Goal: Task Accomplishment & Management: Manage account settings

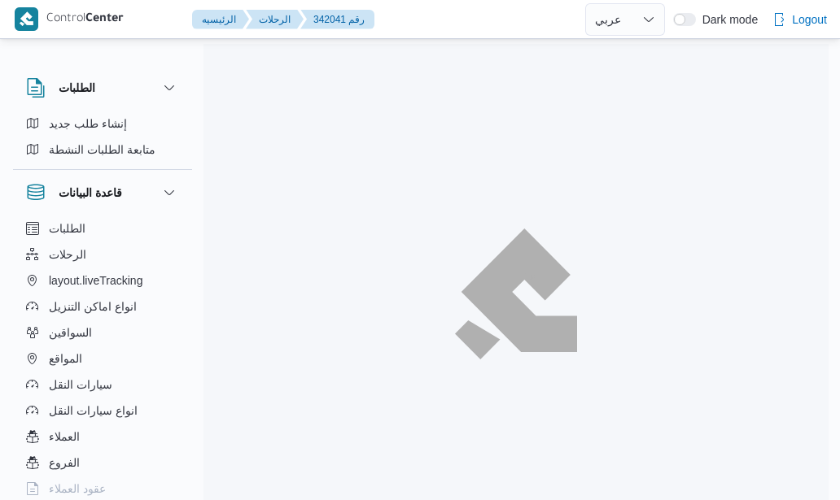
select select "ar"
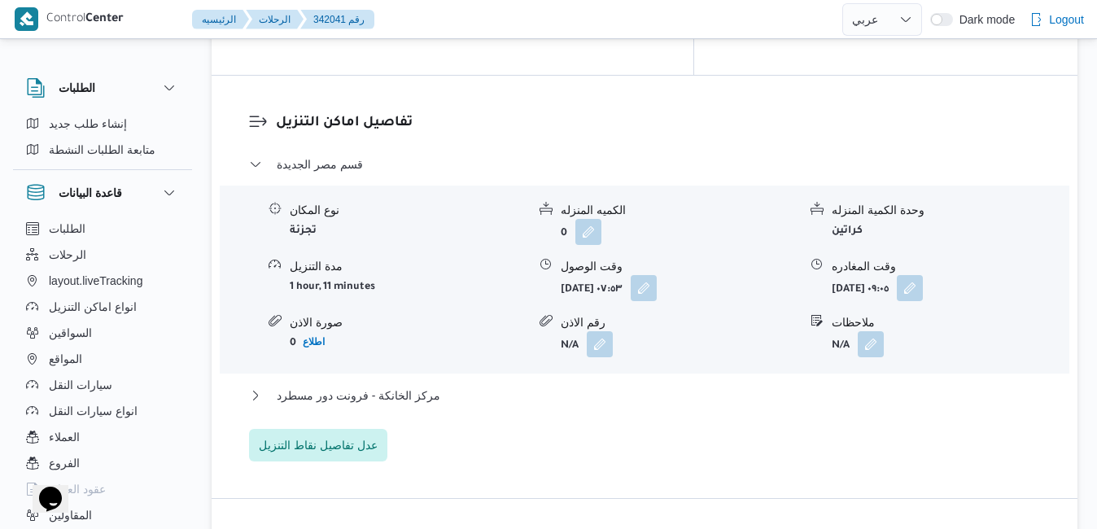
scroll to position [1562, 0]
click at [569, 384] on button "مركز الخانكة - فرونت دور مسطرد" at bounding box center [645, 394] width 792 height 20
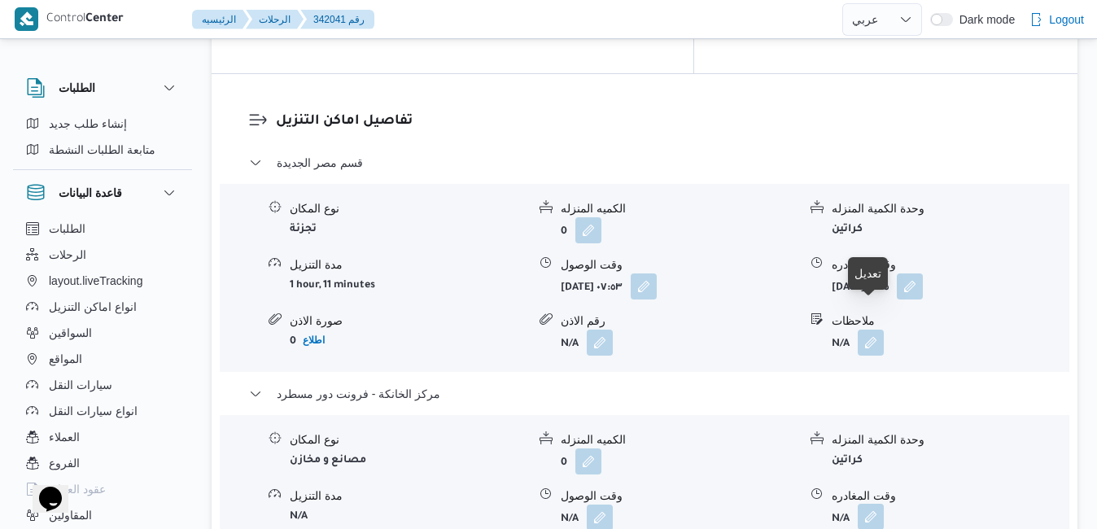
click at [839, 499] on button "button" at bounding box center [870, 517] width 26 height 26
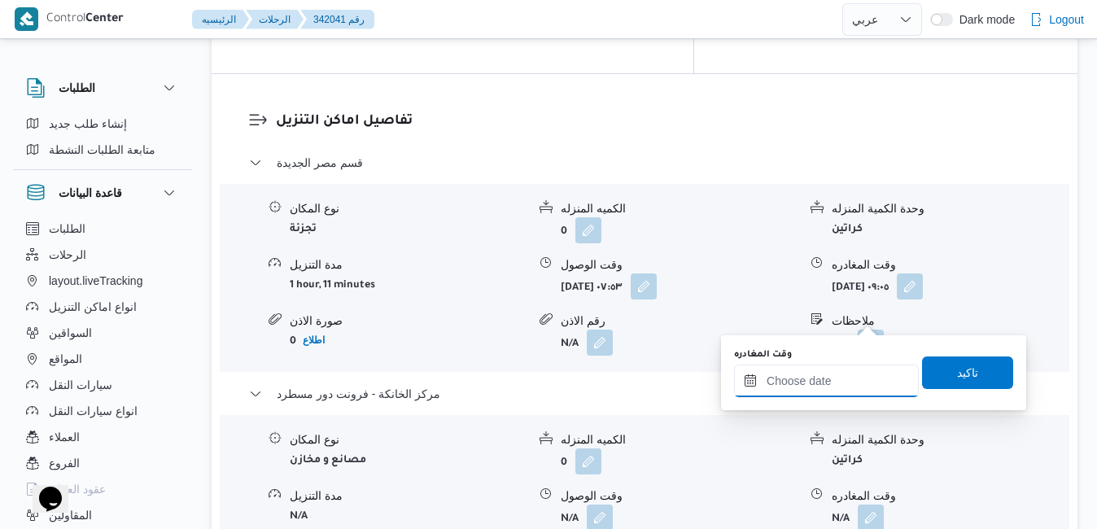
click at [822, 376] on input "وقت المغادره" at bounding box center [826, 380] width 185 height 33
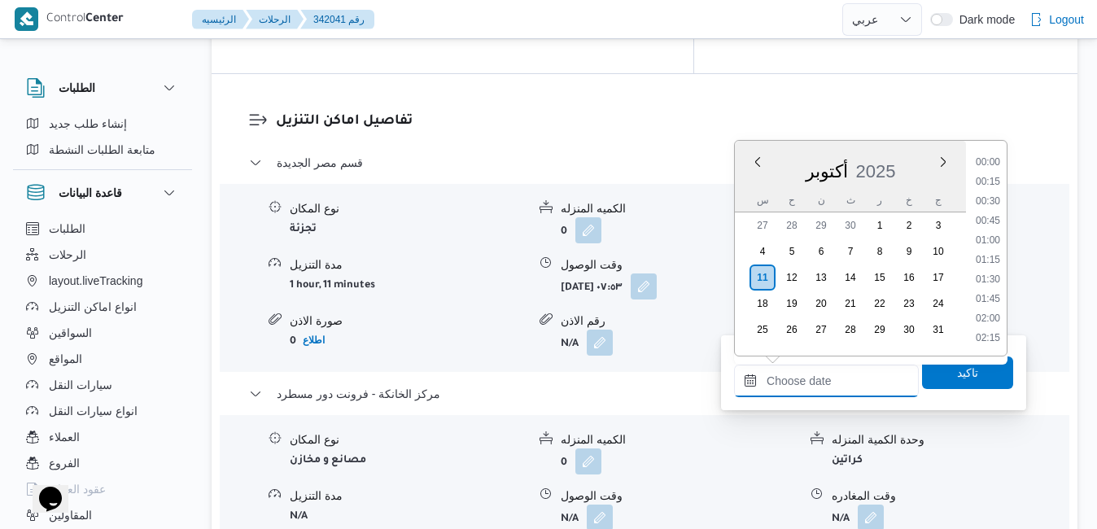
scroll to position [1209, 0]
click at [747, 178] on div "أكتوبر 2025" at bounding box center [850, 167] width 231 height 41
click at [839, 215] on li "14:00" at bounding box center [987, 211] width 37 height 16
type input "١١/١٠/٢٠٢٥ ١٤:٠٠"
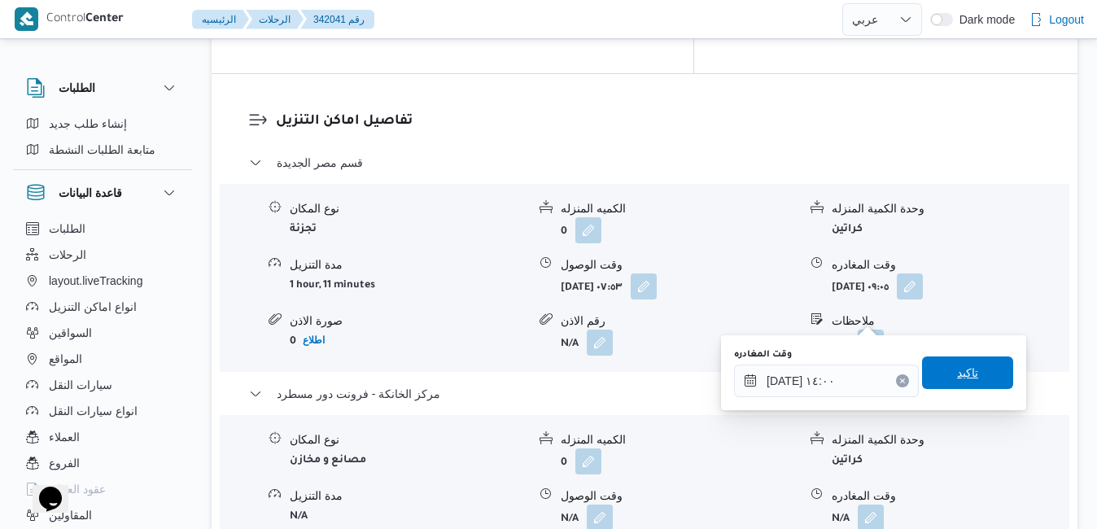
drag, startPoint x: 936, startPoint y: 371, endPoint x: 972, endPoint y: 366, distance: 36.9
click at [839, 366] on span "تاكيد" at bounding box center [967, 372] width 91 height 33
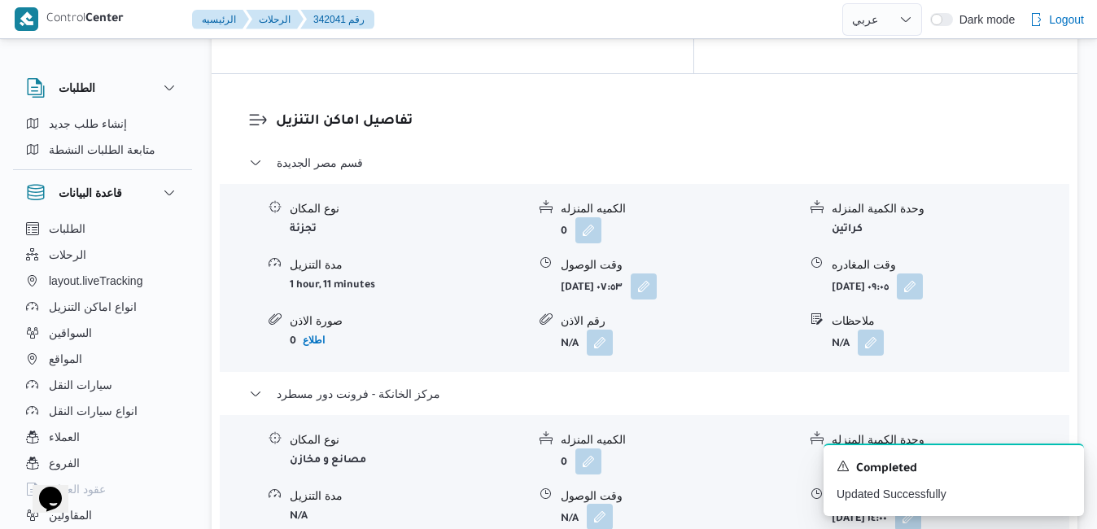
click at [596, 499] on button "button" at bounding box center [600, 517] width 26 height 26
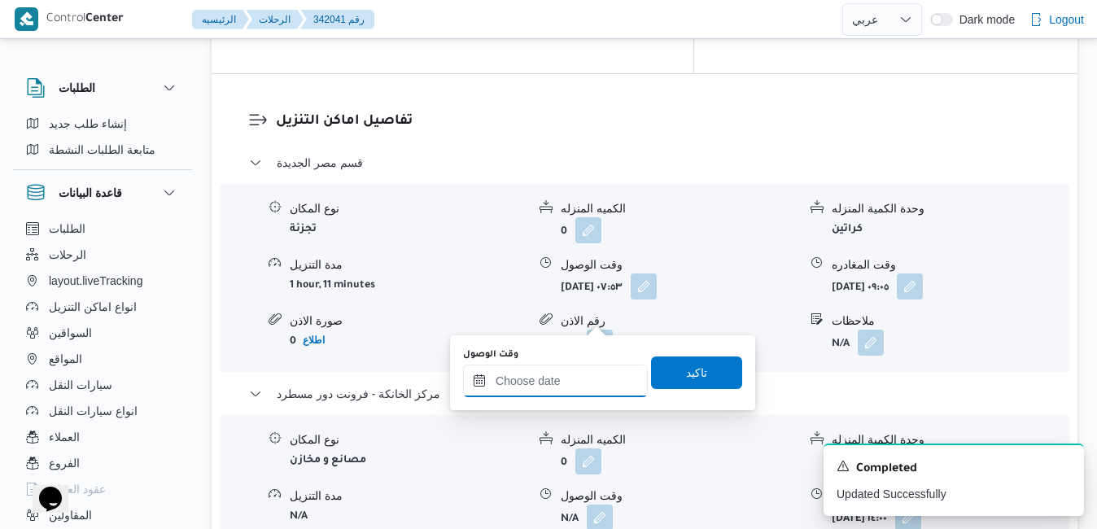
click at [569, 383] on input "وقت الوصول" at bounding box center [555, 380] width 185 height 33
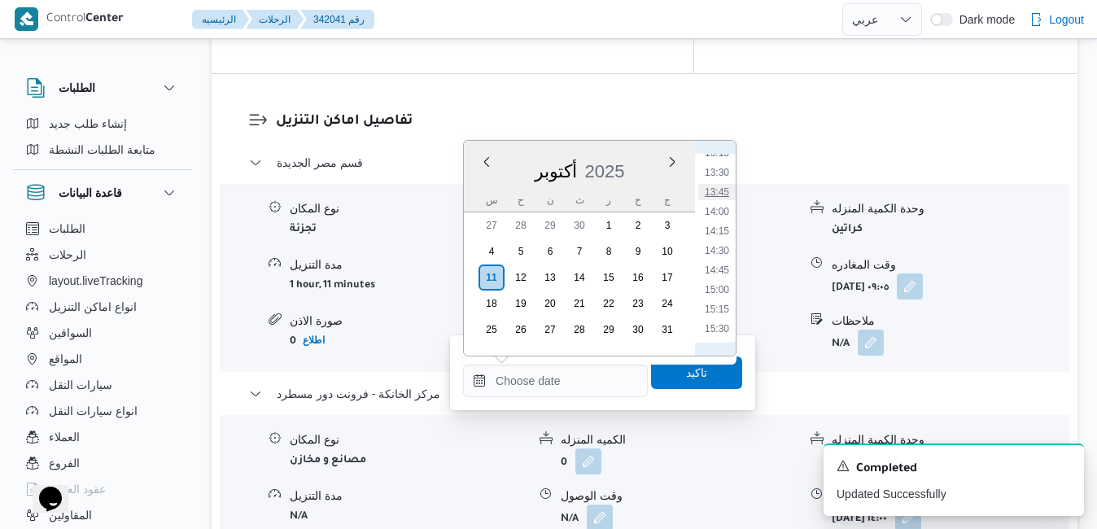
click at [722, 195] on li "13:45" at bounding box center [716, 192] width 37 height 16
type input "١١/١٠/٢٠٢٥ ١٣:٤٥"
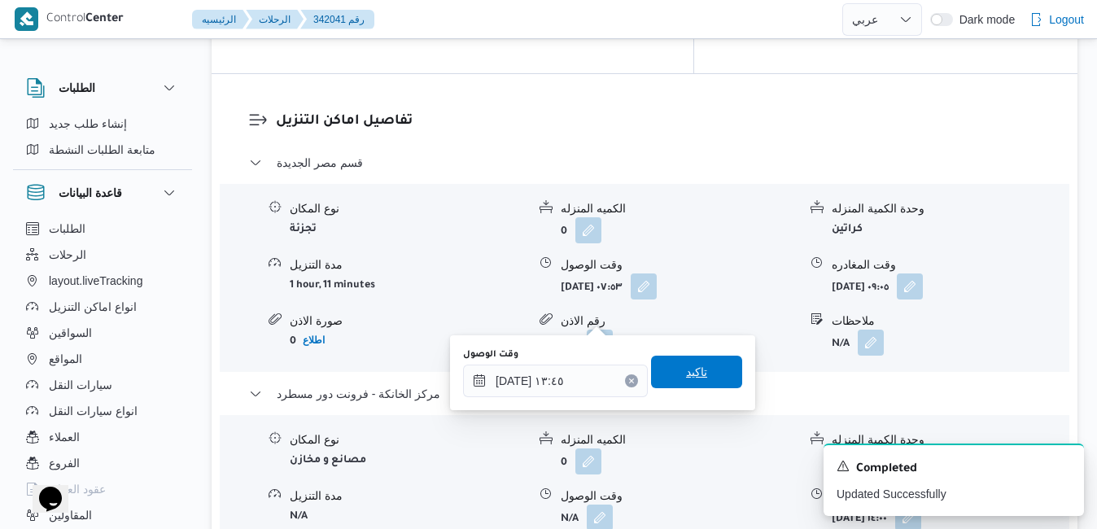
click at [686, 373] on span "تاكيد" at bounding box center [696, 372] width 21 height 20
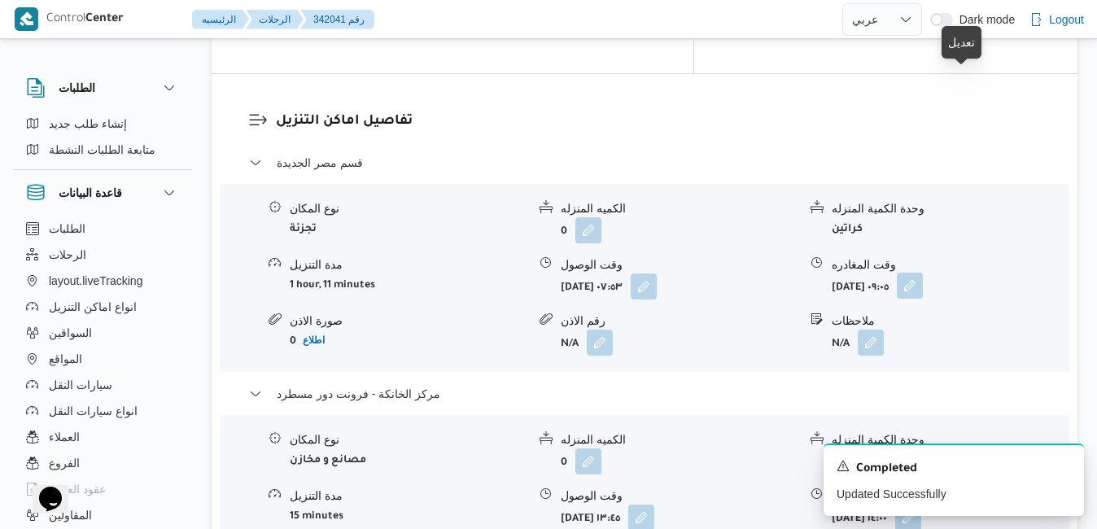
click at [839, 273] on button "button" at bounding box center [909, 286] width 26 height 26
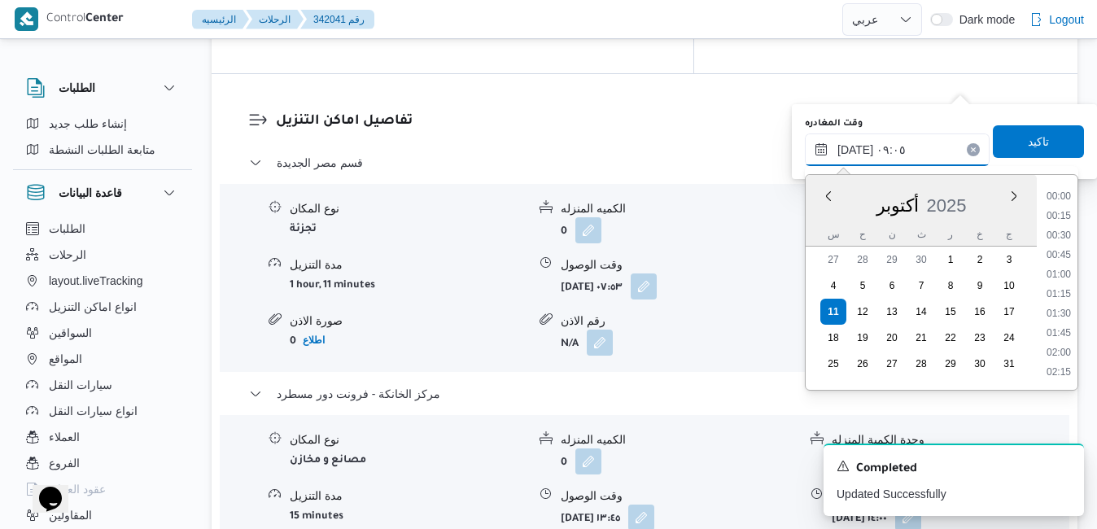
click at [839, 145] on input "١١/١٠/٢٠٢٥ ٠٩:٠٥" at bounding box center [897, 149] width 185 height 33
click at [839, 294] on li "13:15" at bounding box center [1058, 297] width 37 height 16
type input "١١/١٠/٢٠٢٥ ١٣:١٥"
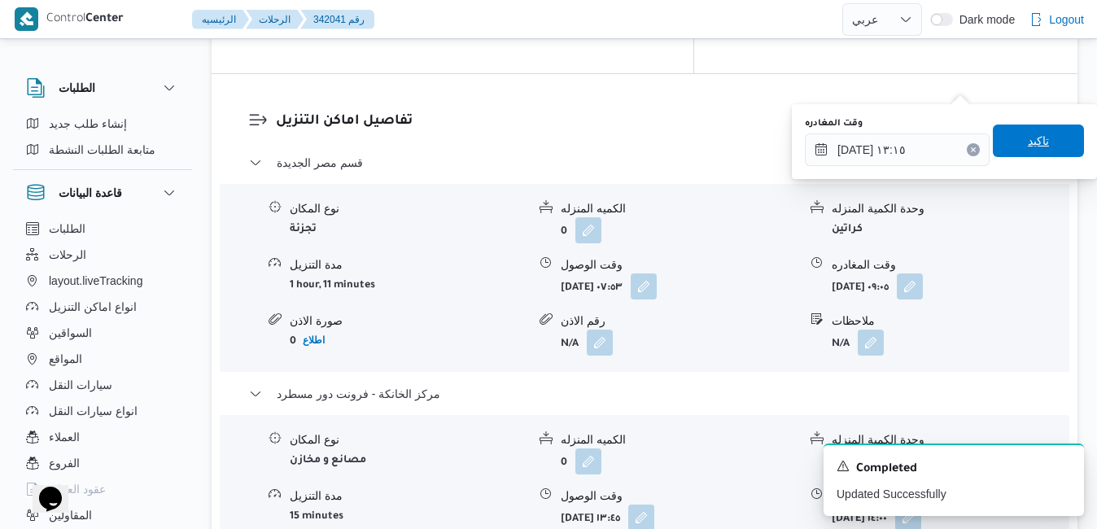
click at [839, 148] on span "تاكيد" at bounding box center [1037, 140] width 91 height 33
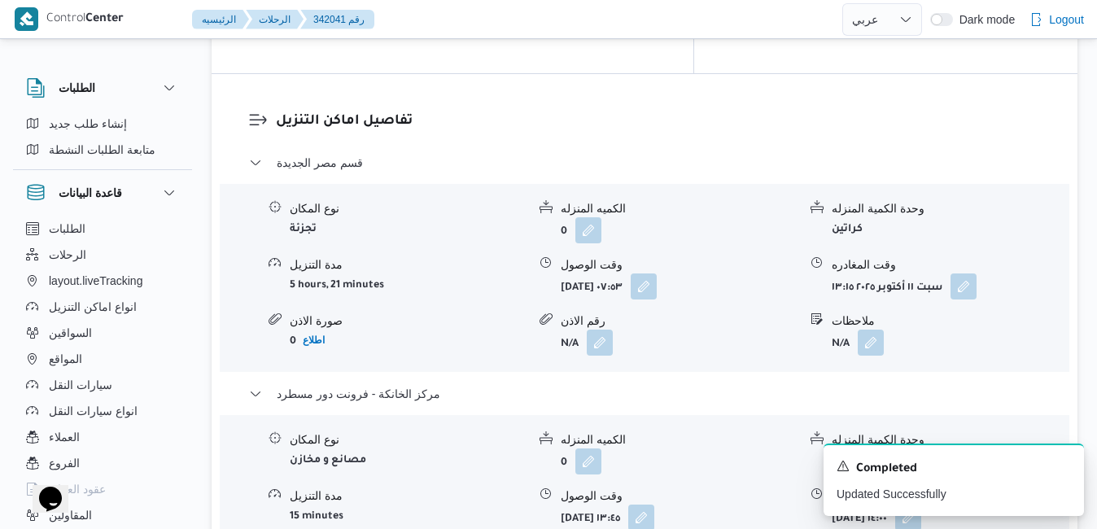
scroll to position [0, 0]
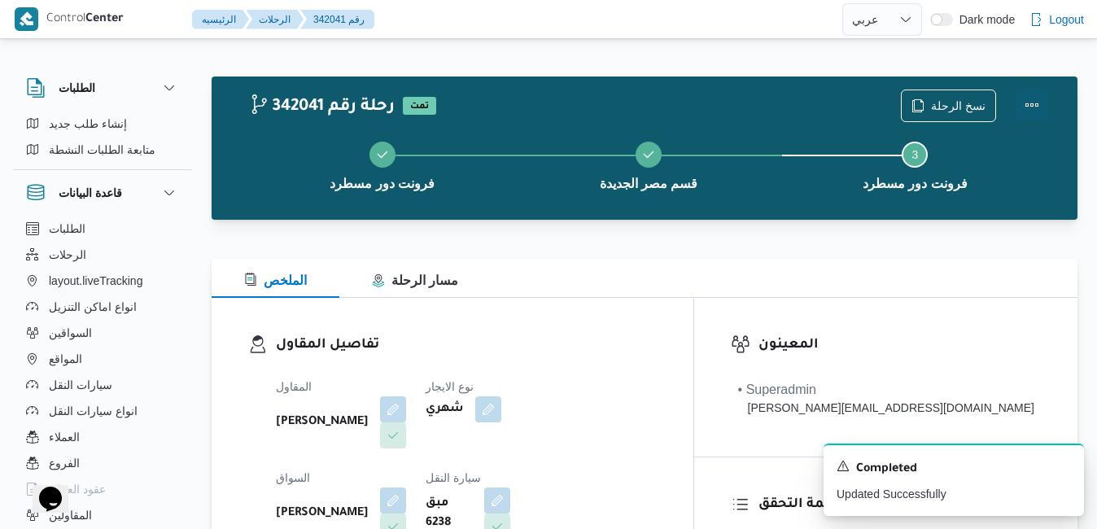
click at [839, 107] on button "Actions" at bounding box center [1031, 105] width 33 height 33
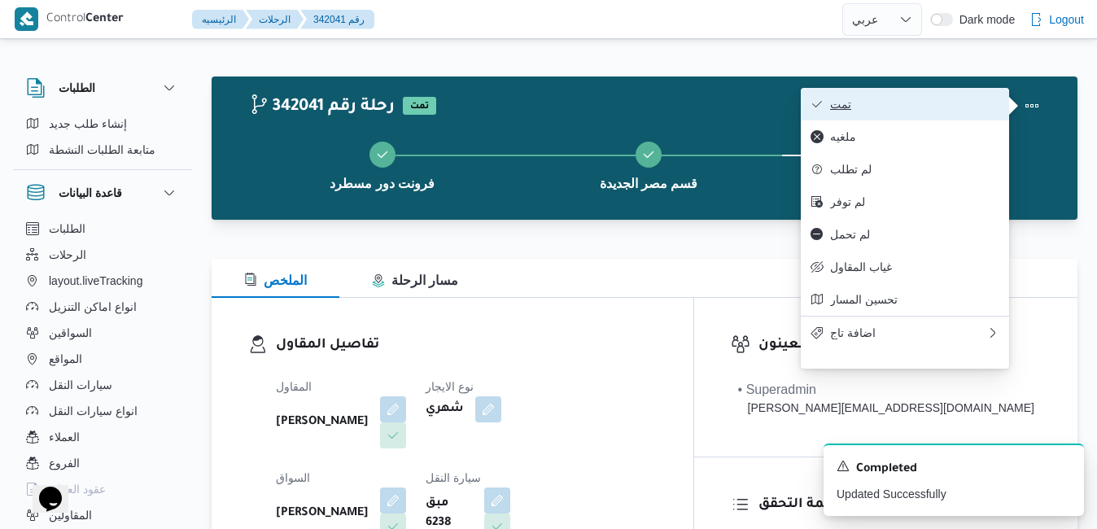
click at [839, 111] on span "تمت" at bounding box center [914, 104] width 169 height 13
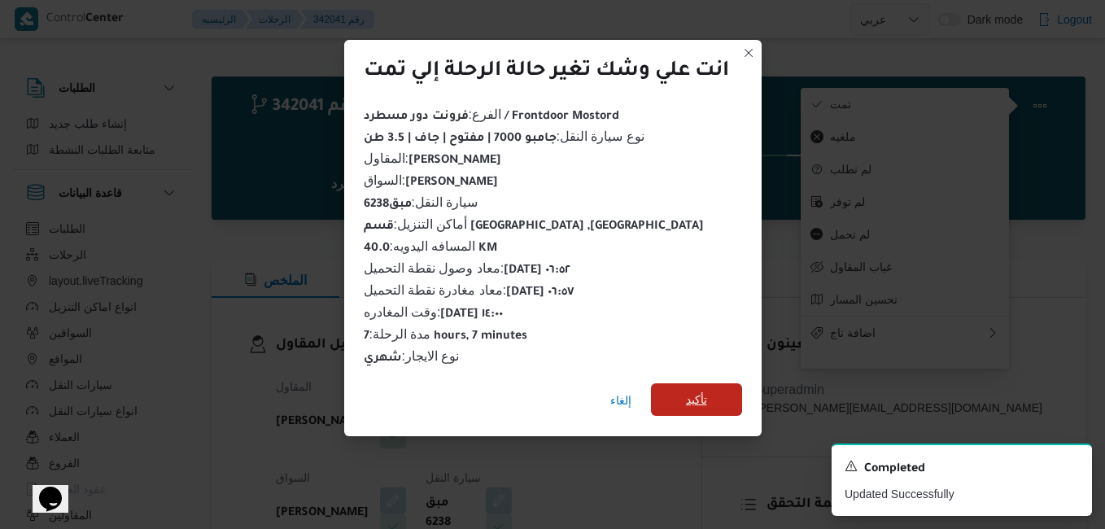
click at [707, 397] on span "تأكيد" at bounding box center [696, 400] width 21 height 20
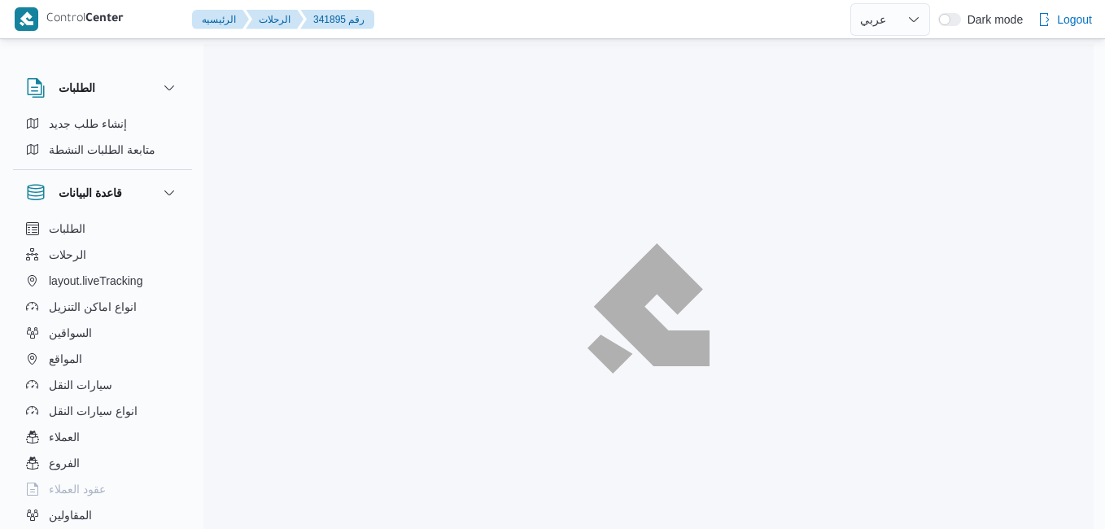
select select "ar"
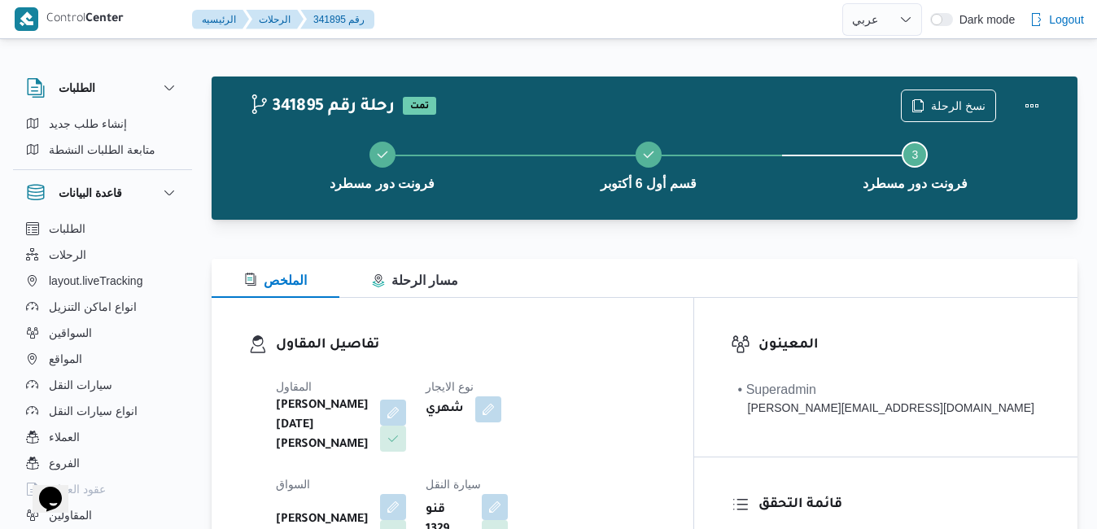
click at [746, 233] on div at bounding box center [645, 230] width 866 height 20
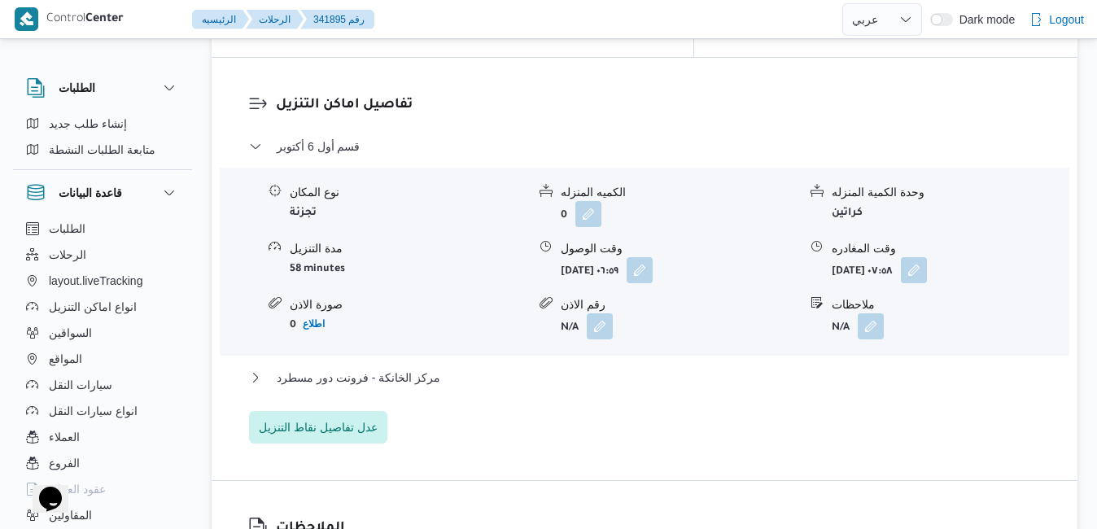
scroll to position [1594, 0]
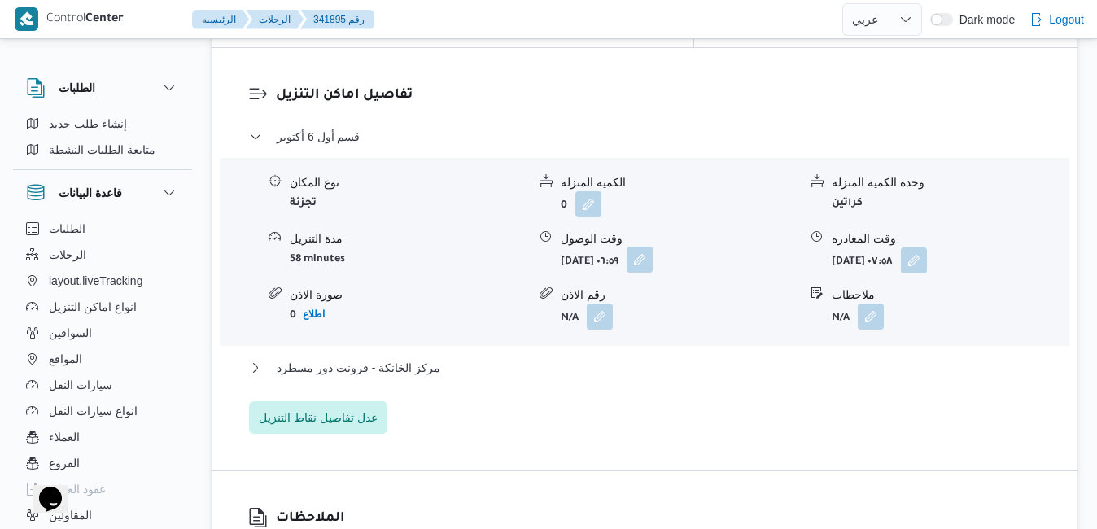
click at [652, 246] on button "button" at bounding box center [639, 259] width 26 height 26
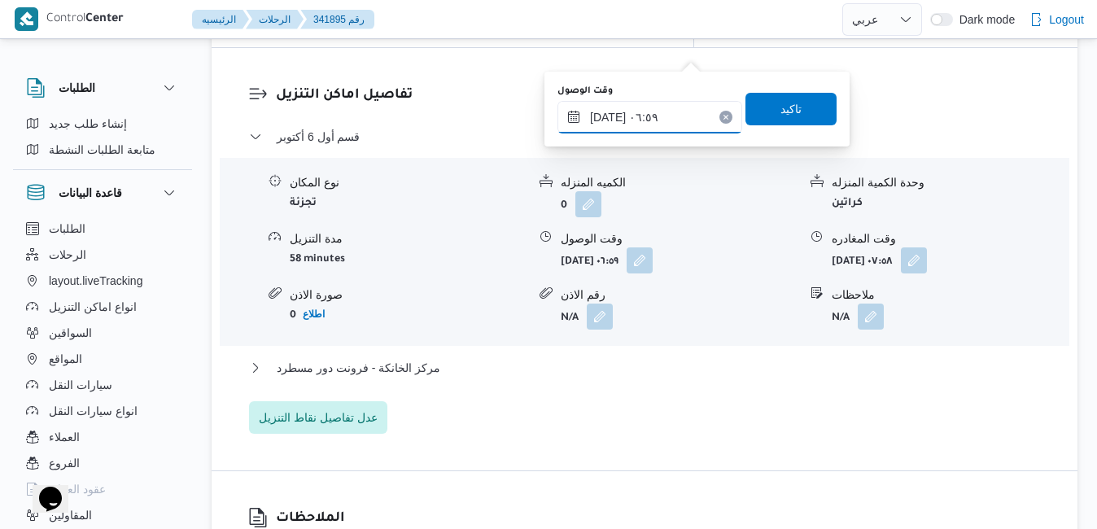
click at [657, 111] on input "١١/١٠/٢٠٢٥ ٠٦:٥٩" at bounding box center [649, 117] width 185 height 33
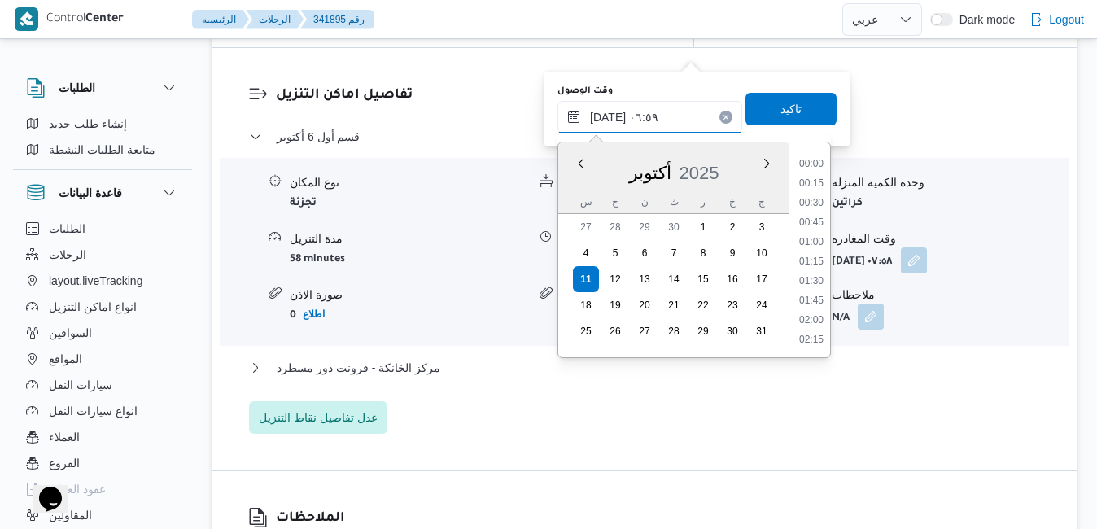
scroll to position [428, 0]
click at [813, 336] on li "07:45" at bounding box center [810, 341] width 37 height 16
type input "١١/١٠/٢٠٢٥ ٠٧:٤٥"
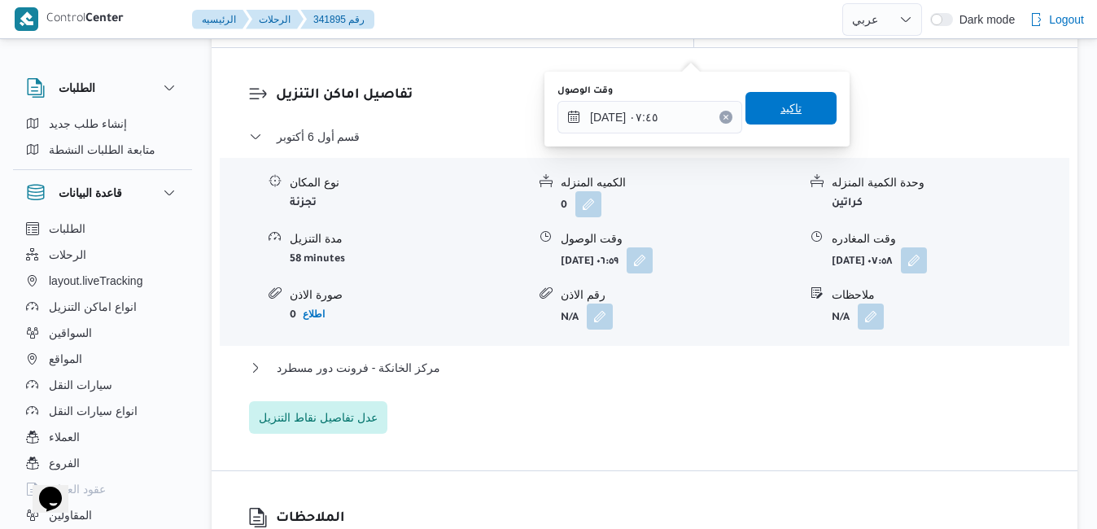
click at [781, 104] on span "تاكيد" at bounding box center [790, 108] width 21 height 20
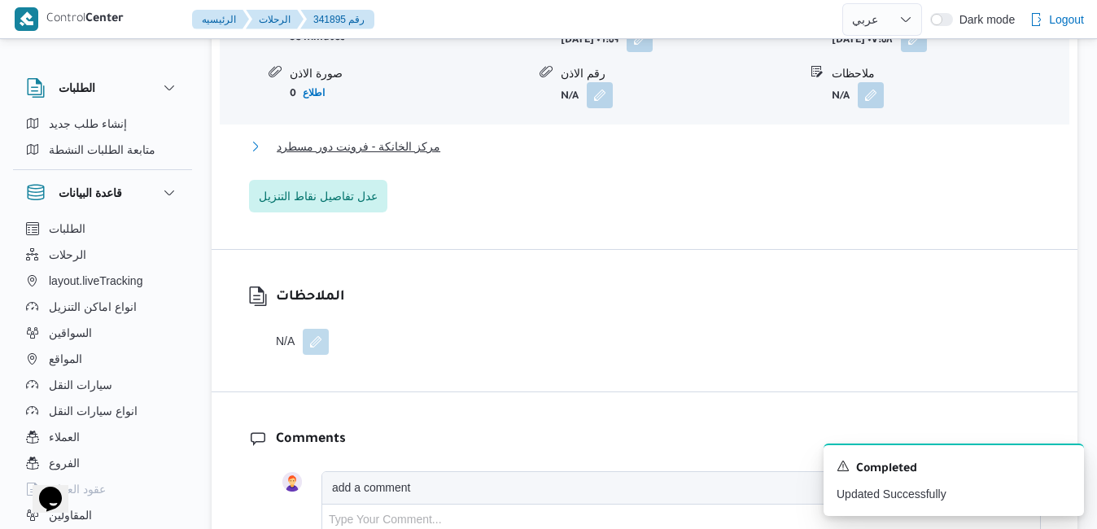
click at [670, 153] on button "مركز الخانكة - فرونت دور مسطرد" at bounding box center [645, 147] width 792 height 20
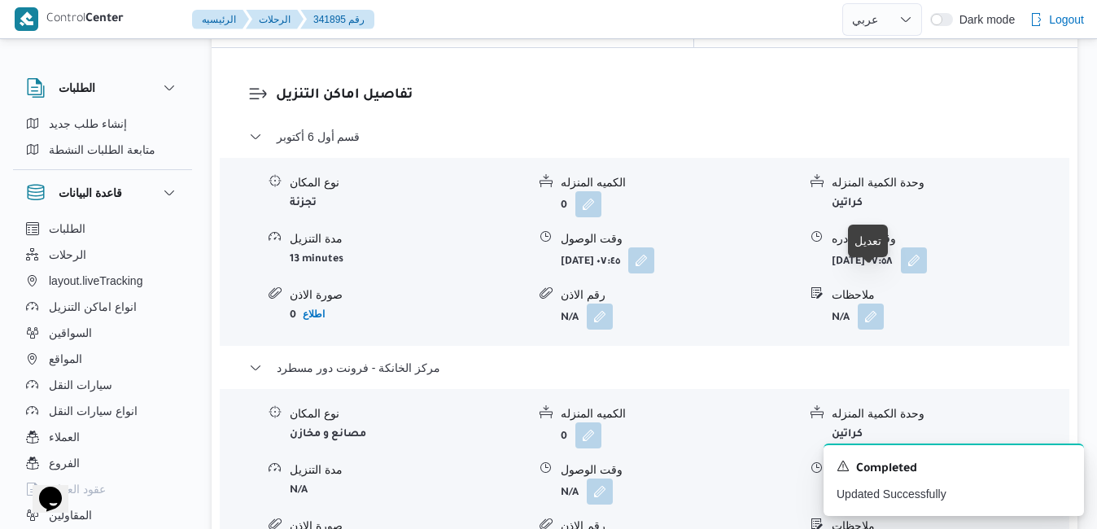
click at [878, 478] on button "button" at bounding box center [870, 491] width 26 height 26
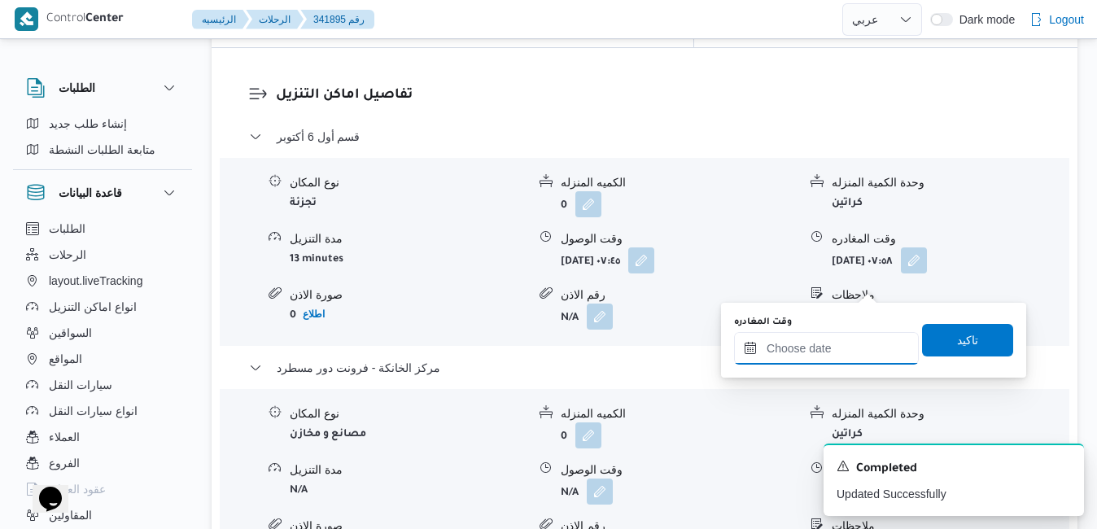
click at [810, 352] on input "وقت المغادره" at bounding box center [826, 348] width 185 height 33
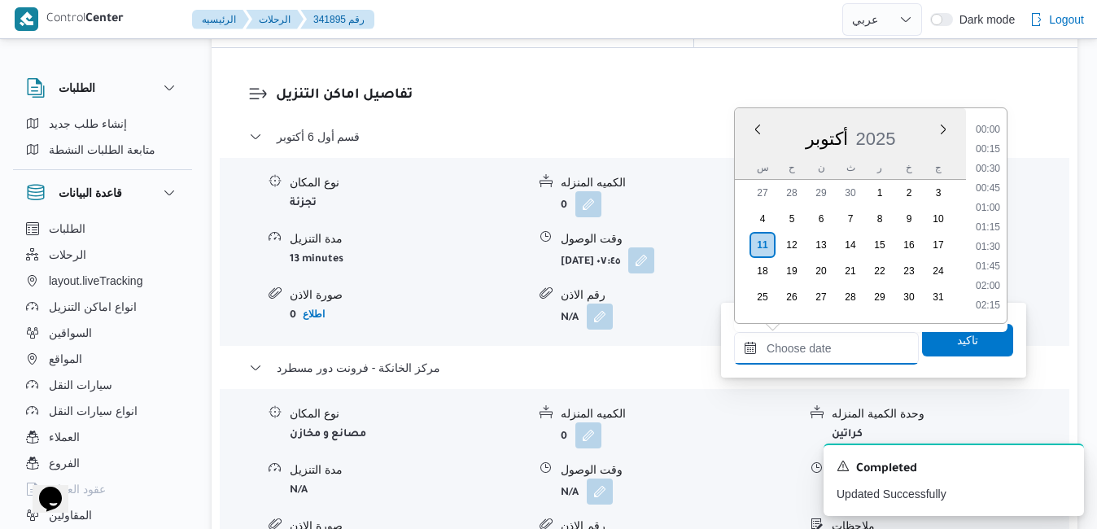
scroll to position [1209, 0]
click at [746, 155] on div "أكتوبر 2025" at bounding box center [850, 135] width 231 height 41
click at [992, 177] on li "14:00" at bounding box center [987, 179] width 37 height 16
type input "١١/١٠/٢٠٢٥ ١٤:٠٠"
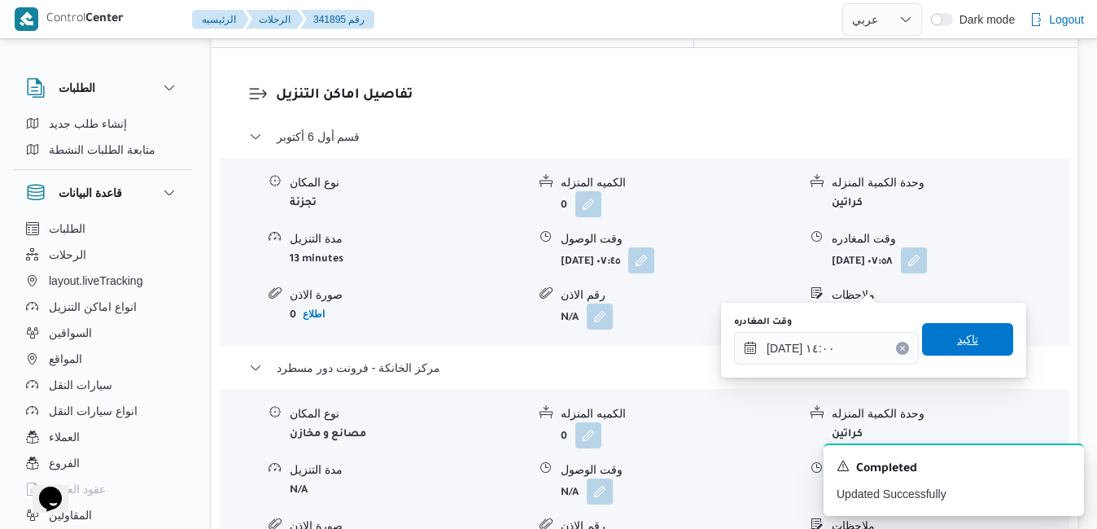
click at [957, 341] on span "تاكيد" at bounding box center [967, 339] width 21 height 20
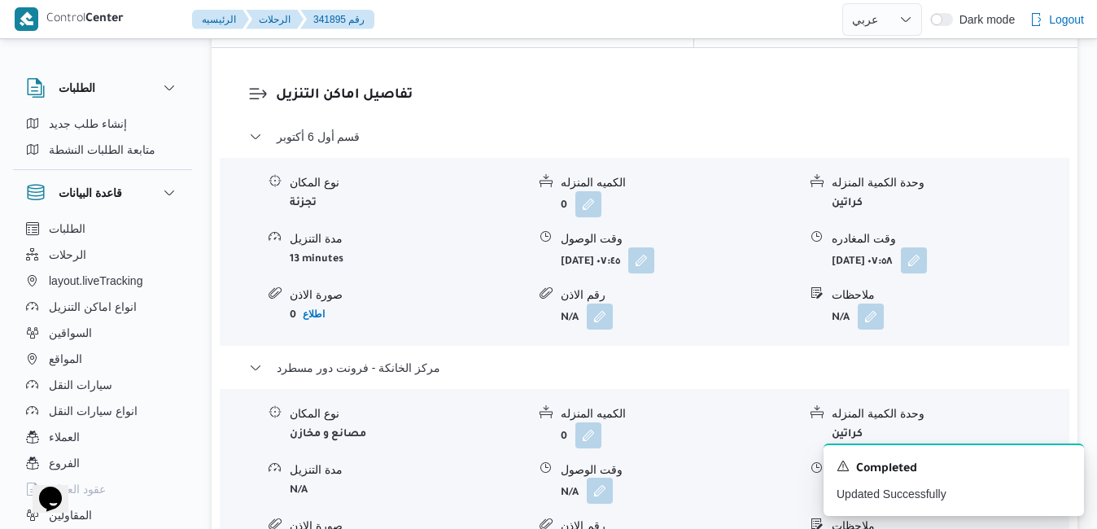
click at [602, 478] on button "button" at bounding box center [600, 491] width 26 height 26
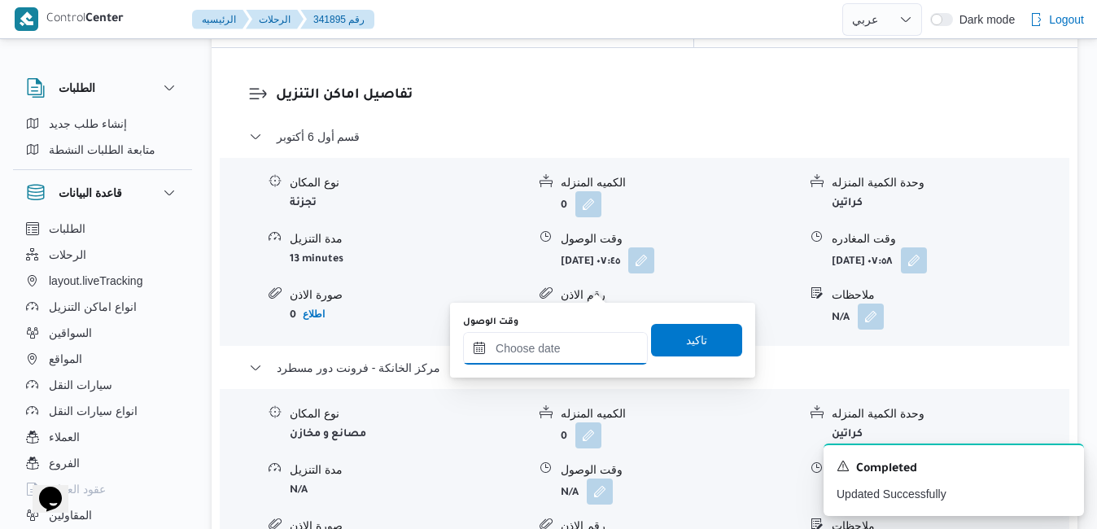
click at [520, 347] on input "وقت الوصول" at bounding box center [555, 348] width 185 height 33
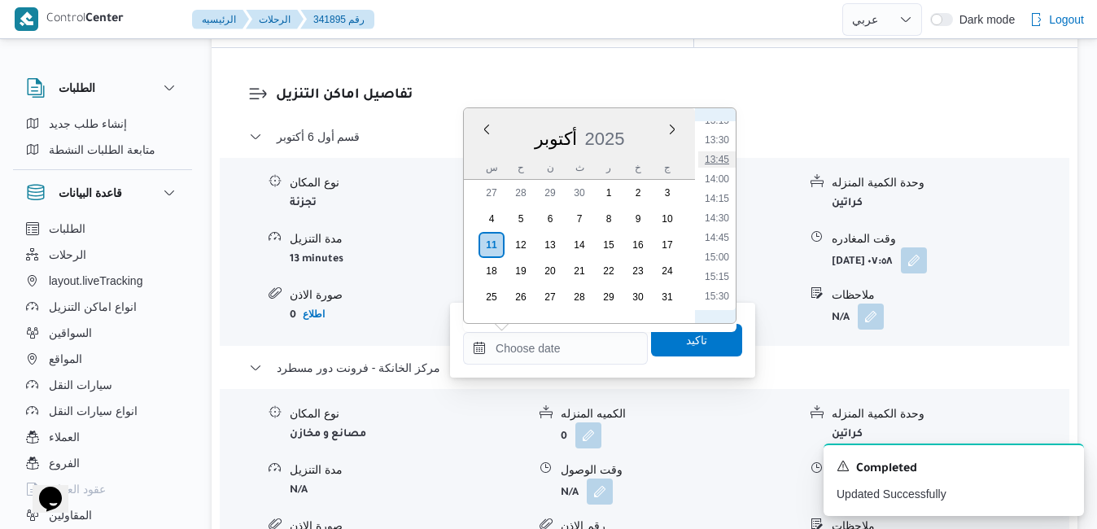
click at [722, 157] on li "13:45" at bounding box center [716, 159] width 37 height 16
type input "١١/١٠/٢٠٢٥ ١٣:٤٥"
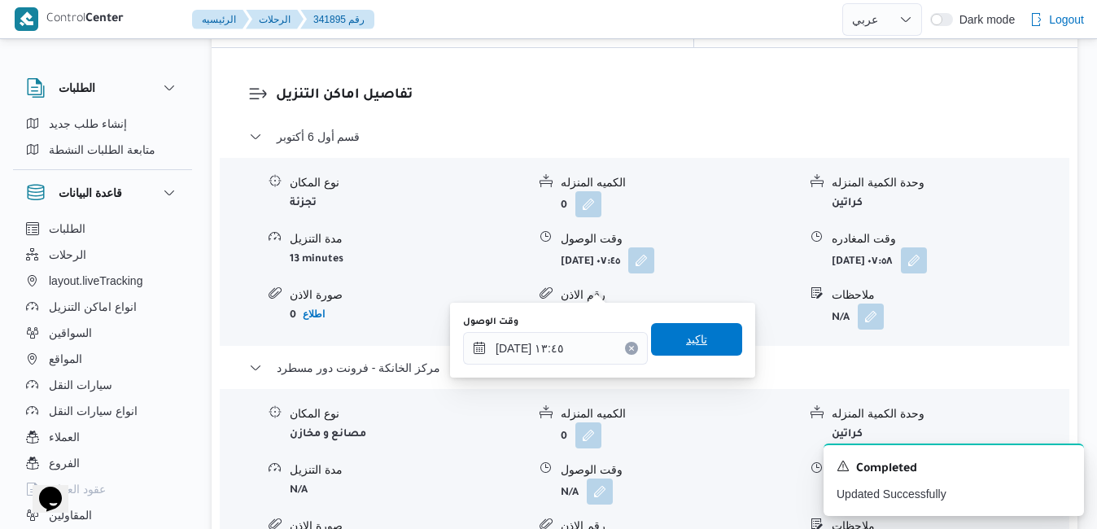
click at [686, 334] on span "تاكيد" at bounding box center [696, 339] width 21 height 20
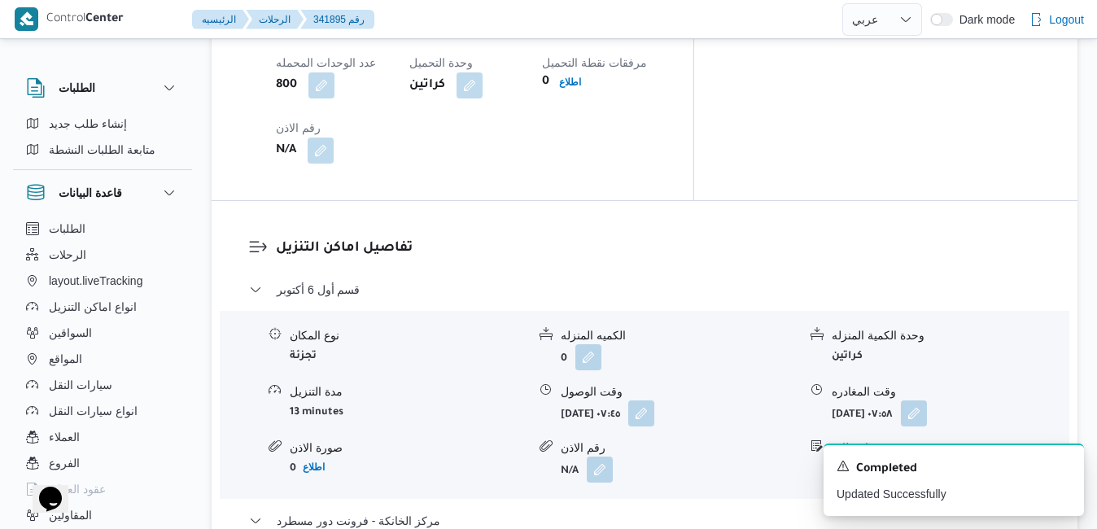
scroll to position [1432, 0]
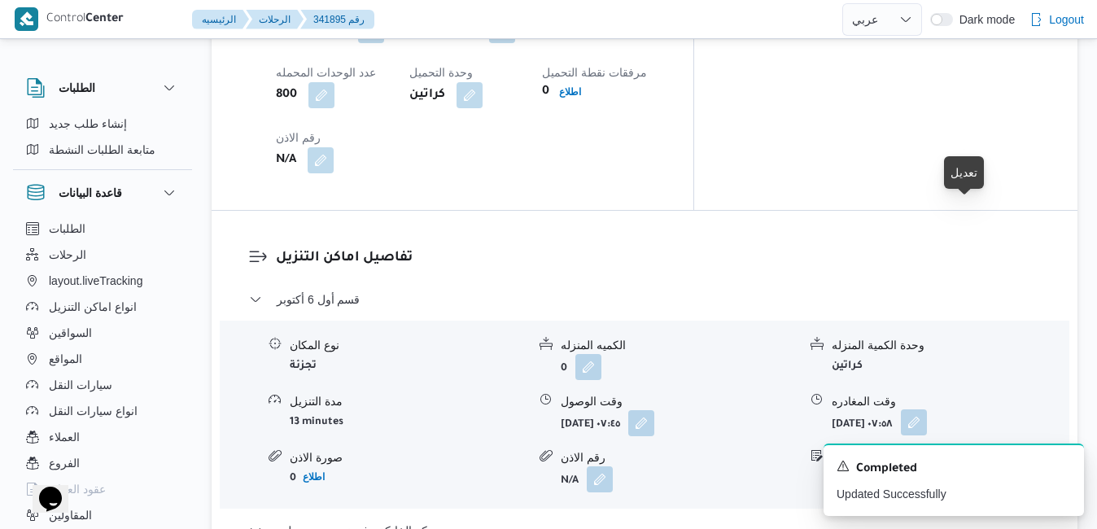
click at [927, 409] on button "button" at bounding box center [914, 422] width 26 height 26
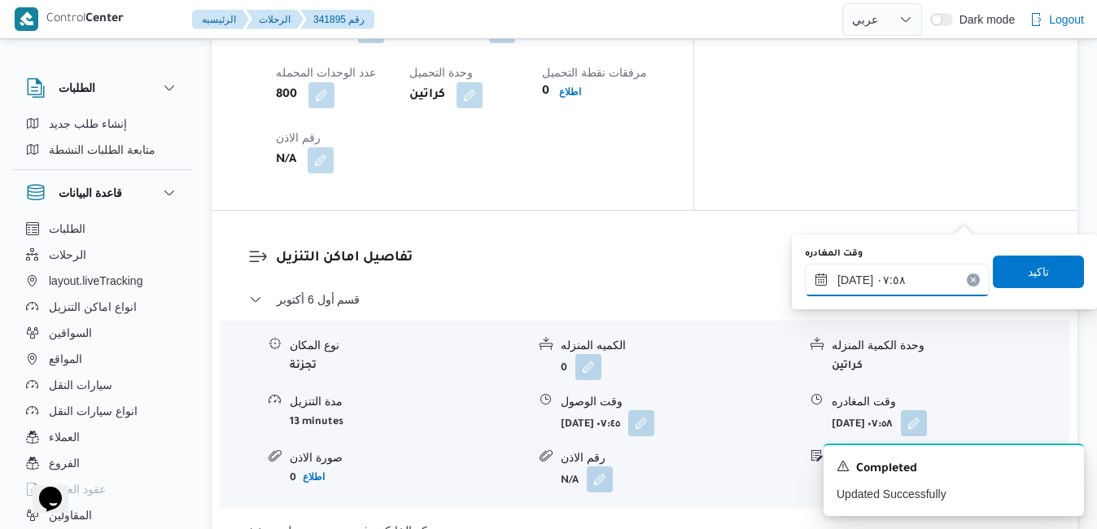
click at [898, 278] on input "١١/١٠/٢٠٢٥ ٠٧:٥٨" at bounding box center [897, 280] width 185 height 33
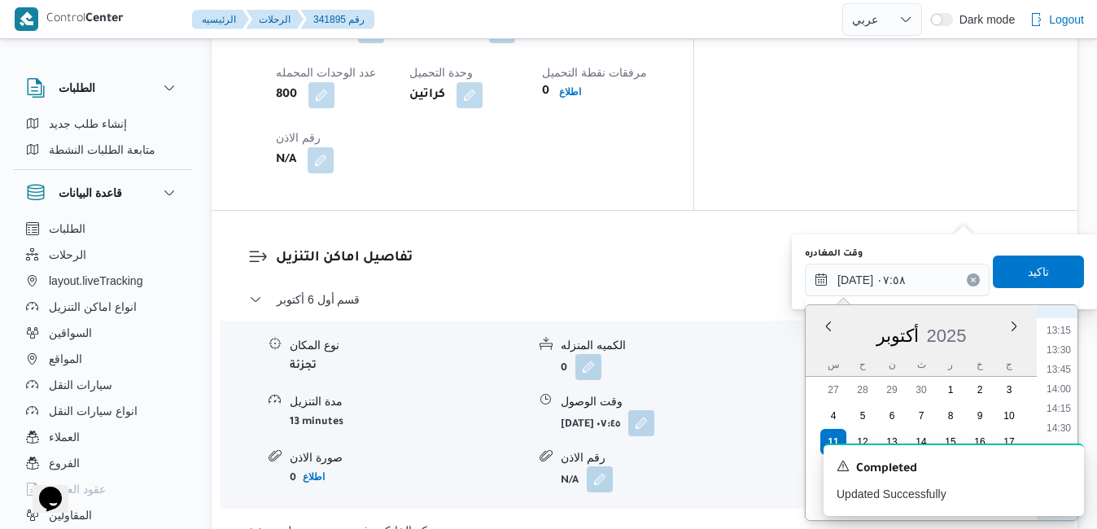
scroll to position [866, 0]
click at [1062, 421] on li "12:15" at bounding box center [1058, 417] width 37 height 16
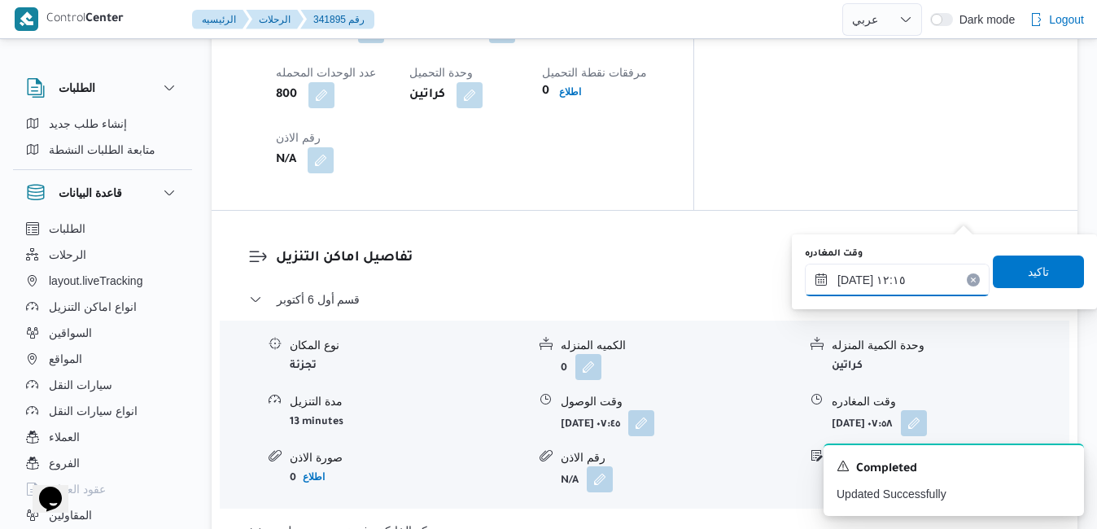
click at [914, 273] on input "[DATE] ١٢:١٥" at bounding box center [897, 280] width 185 height 33
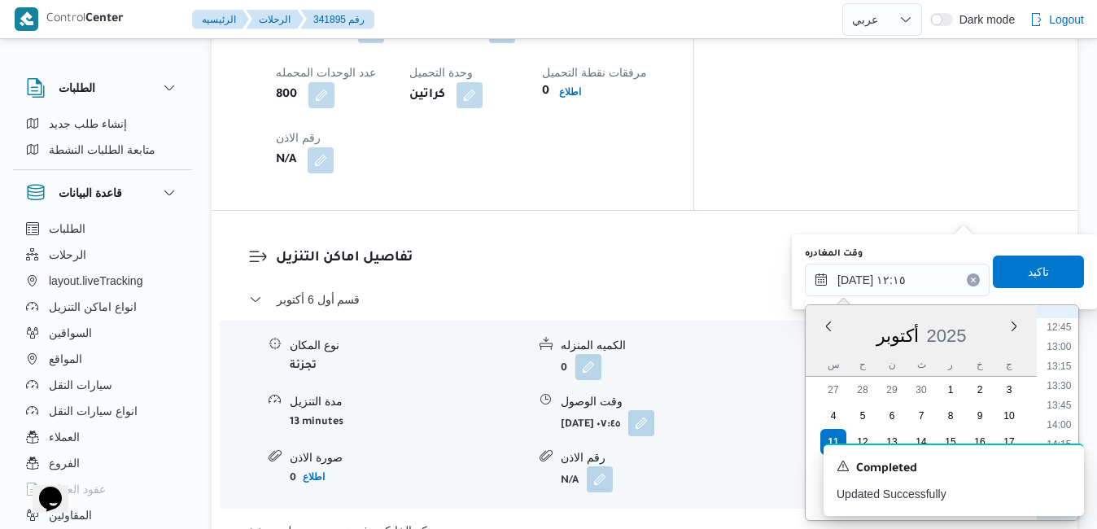
scroll to position [985, 0]
click at [1065, 339] on li "12:45" at bounding box center [1058, 337] width 37 height 16
type input "١١/١٠/٢٠٢٥ ١٢:٤٥"
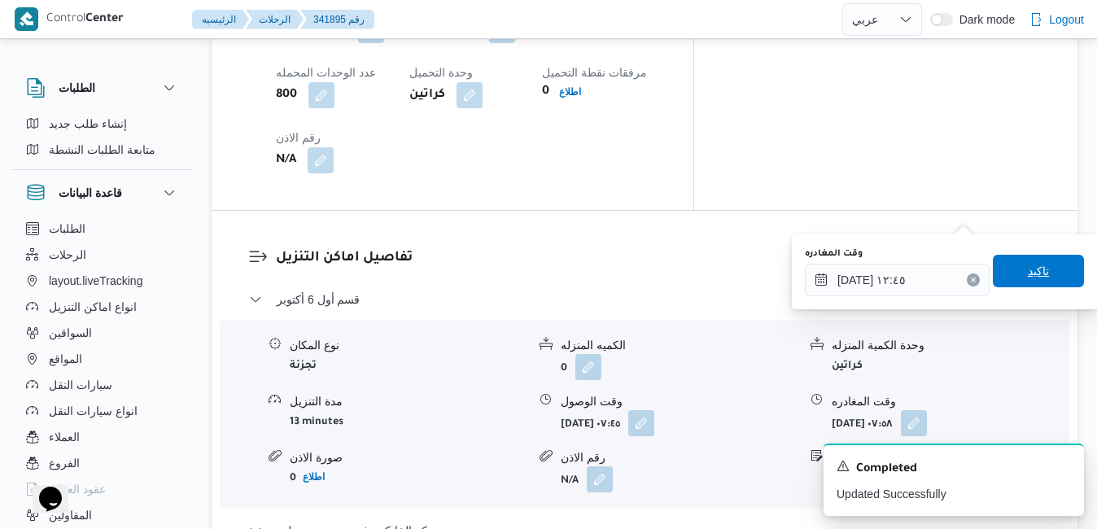
click at [1037, 271] on span "تاكيد" at bounding box center [1037, 271] width 91 height 33
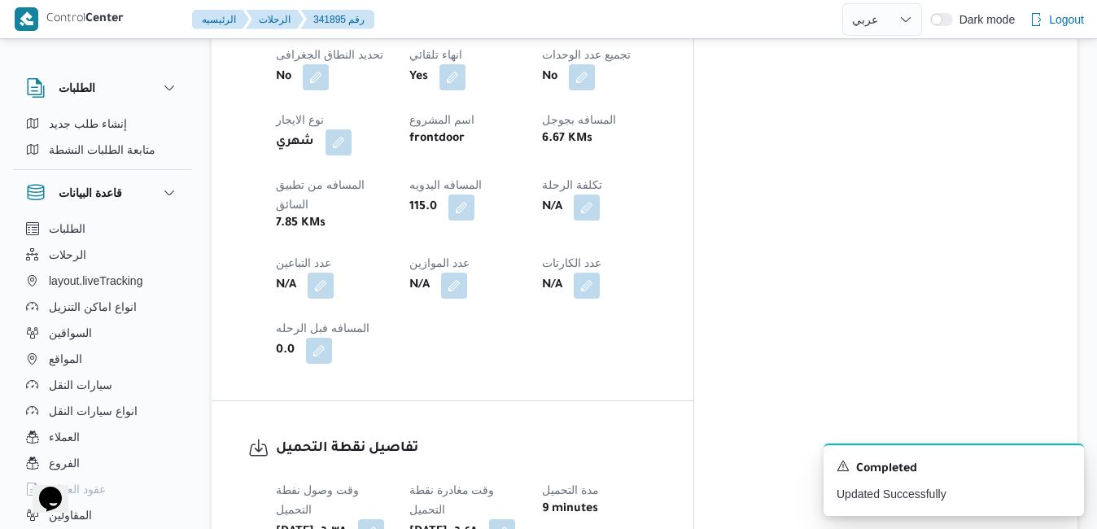
scroll to position [0, 0]
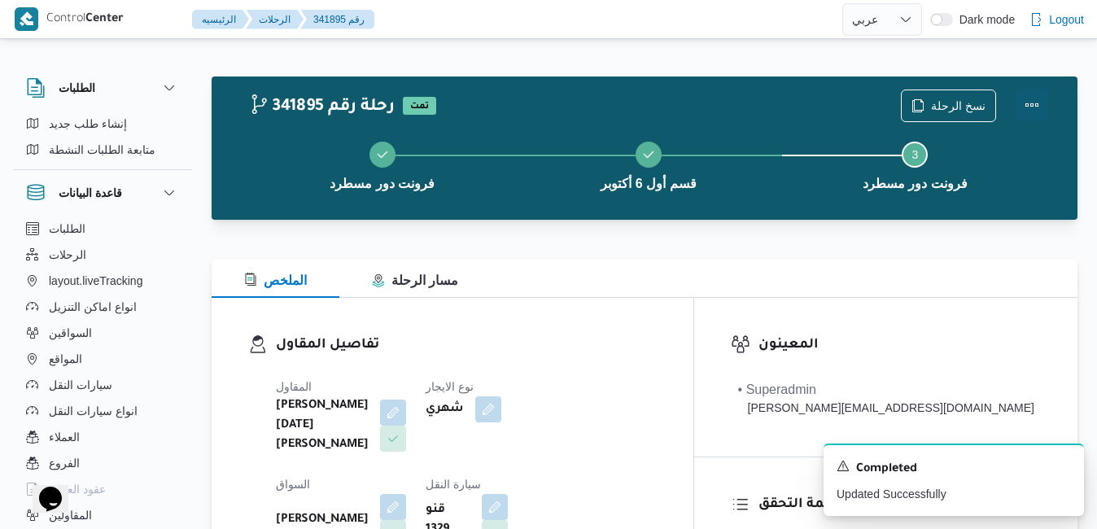
click at [1036, 111] on button "Actions" at bounding box center [1031, 105] width 33 height 33
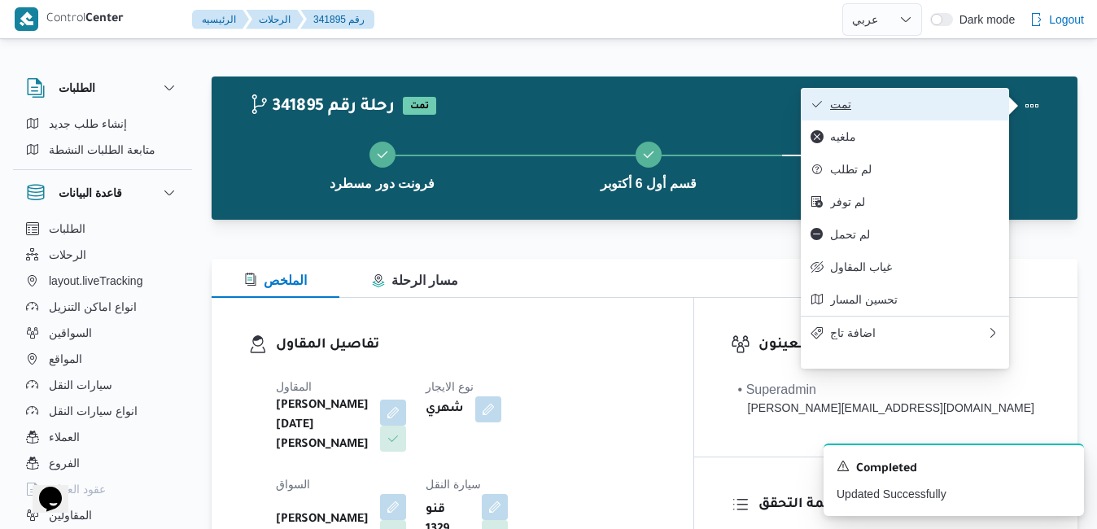
click at [948, 94] on button "تمت" at bounding box center [904, 104] width 208 height 33
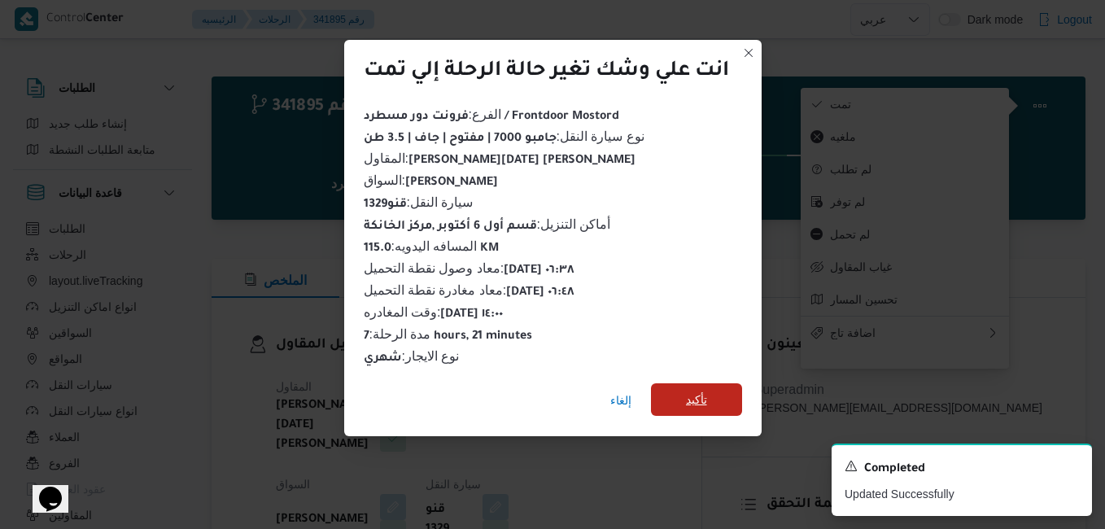
click at [684, 385] on span "تأكيد" at bounding box center [696, 399] width 91 height 33
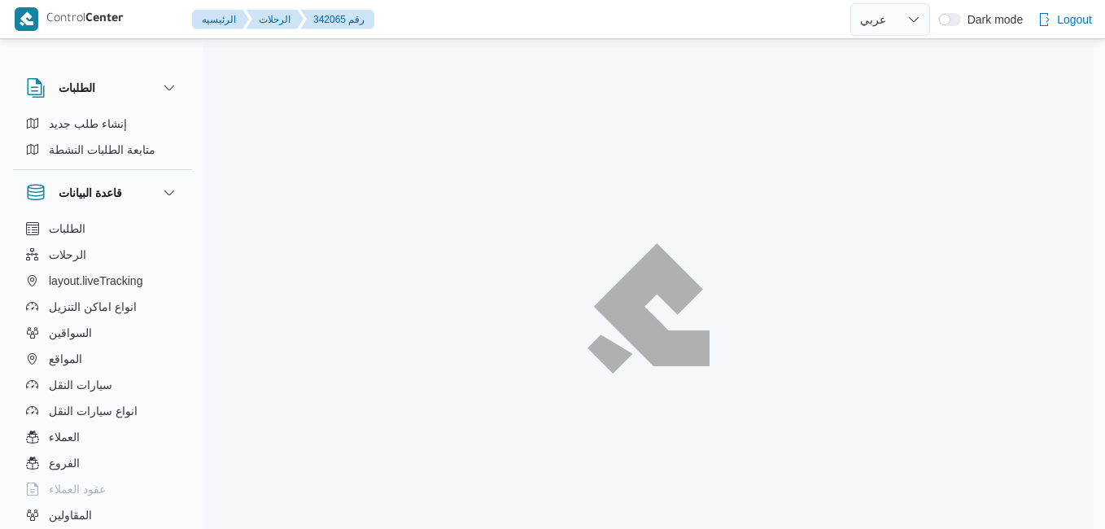
select select "ar"
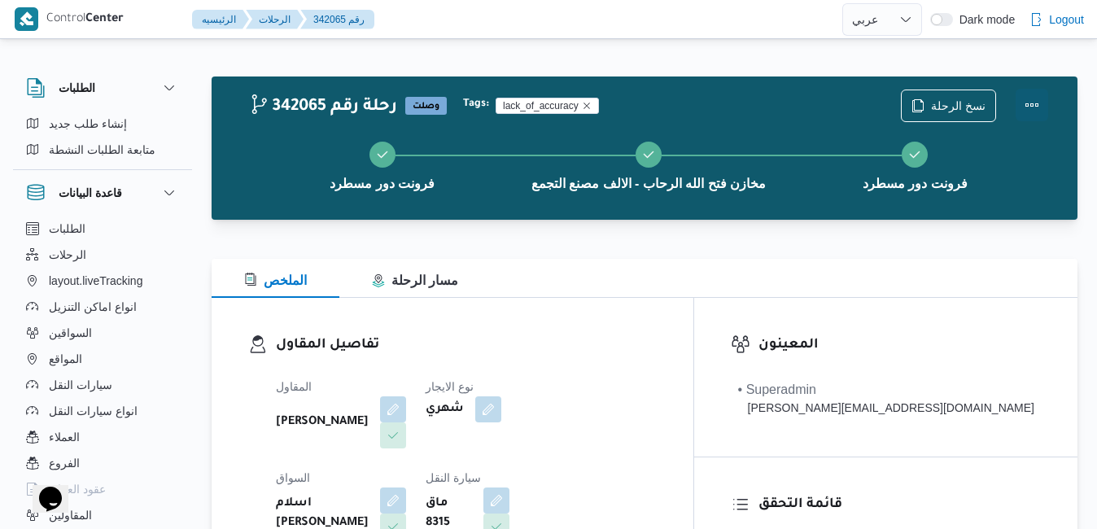
click at [1028, 111] on button "Actions" at bounding box center [1031, 105] width 33 height 33
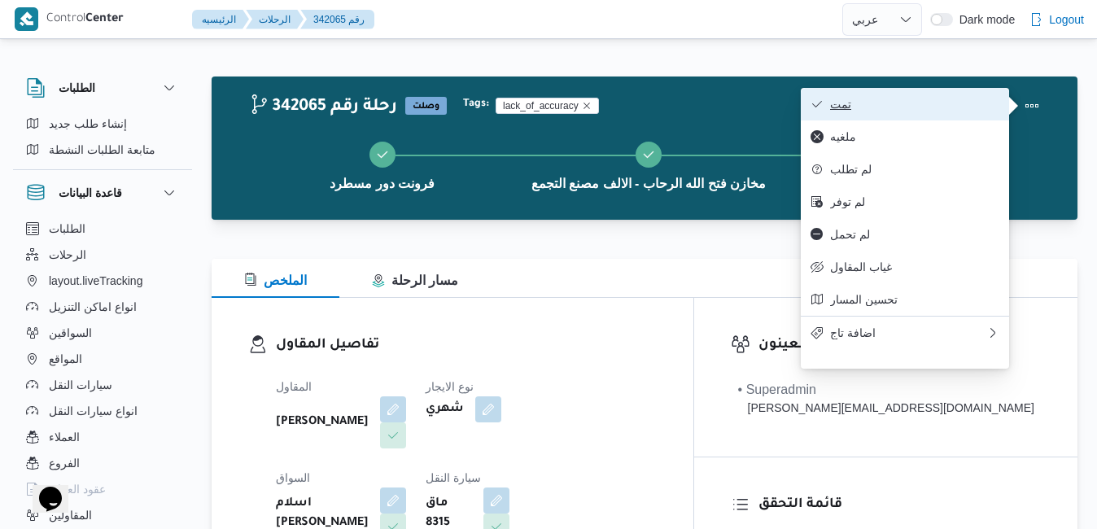
click at [957, 111] on span "تمت" at bounding box center [914, 104] width 169 height 13
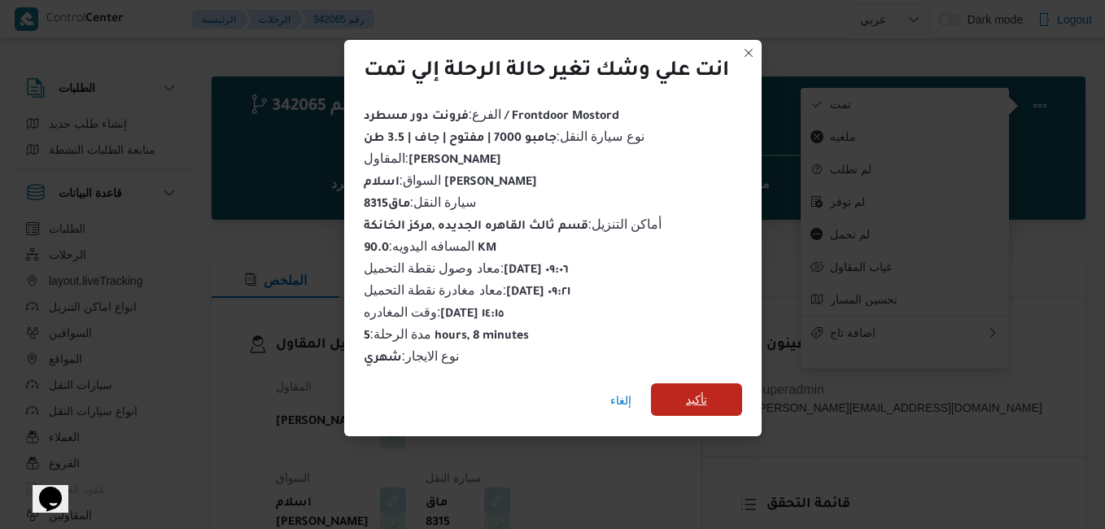
click at [719, 402] on span "تأكيد" at bounding box center [696, 399] width 91 height 33
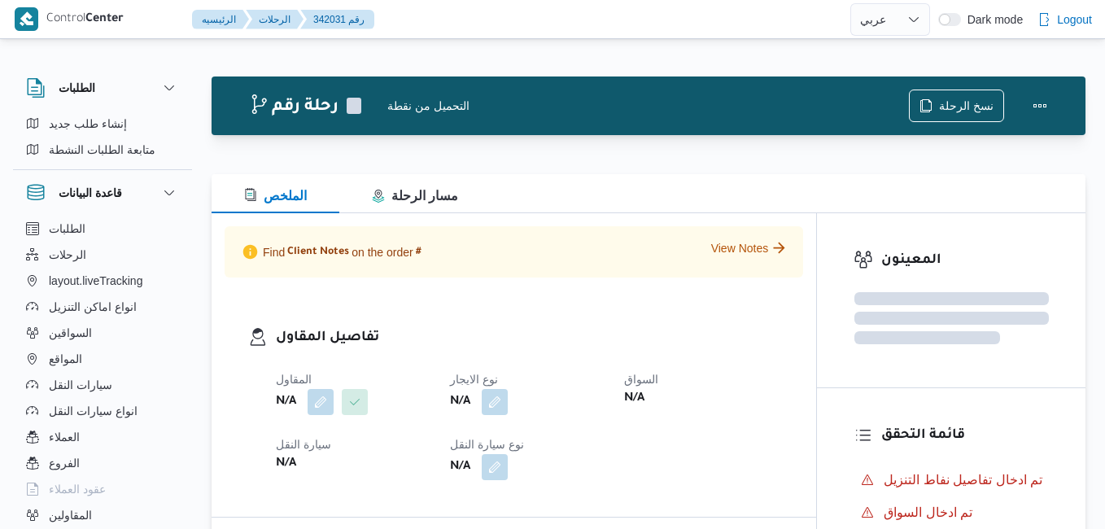
select select "ar"
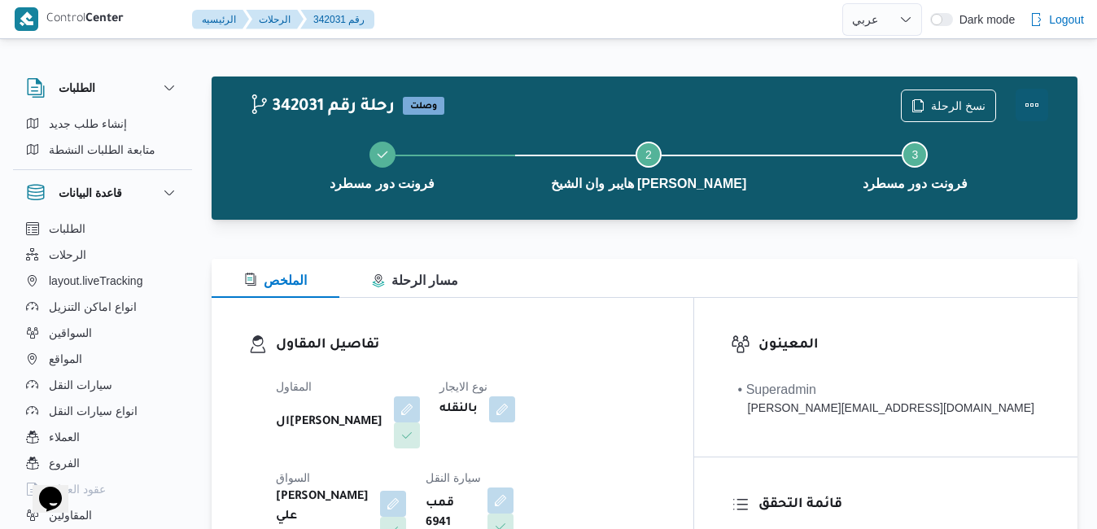
click at [1037, 108] on button "Actions" at bounding box center [1031, 105] width 33 height 33
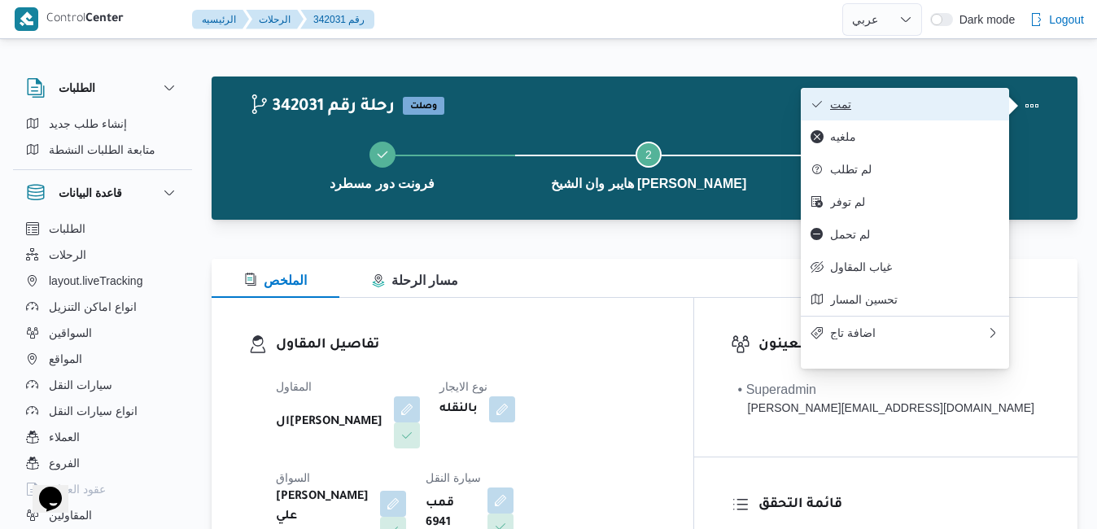
click at [960, 107] on span "تمت" at bounding box center [914, 104] width 169 height 13
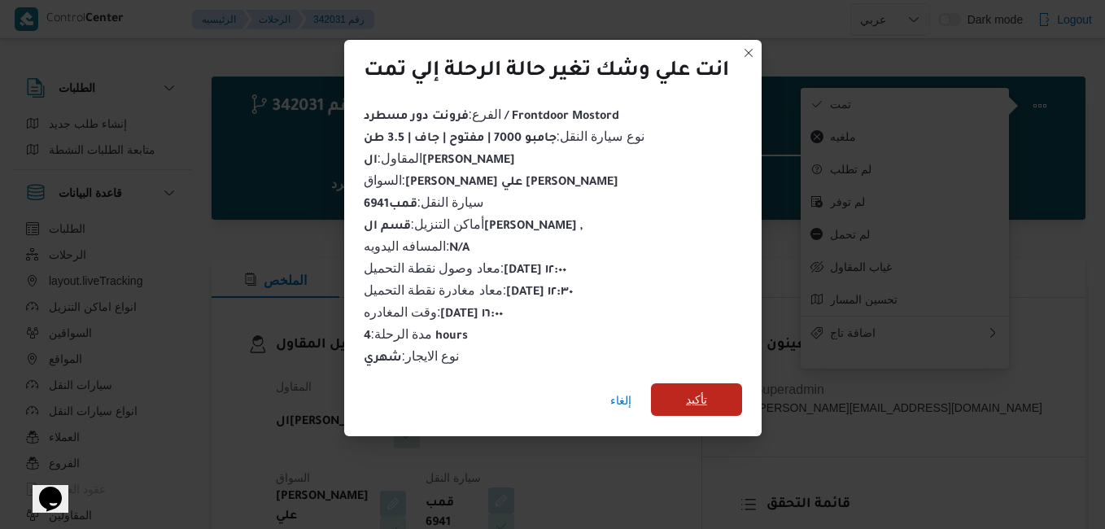
click at [702, 390] on span "تأكيد" at bounding box center [696, 400] width 21 height 20
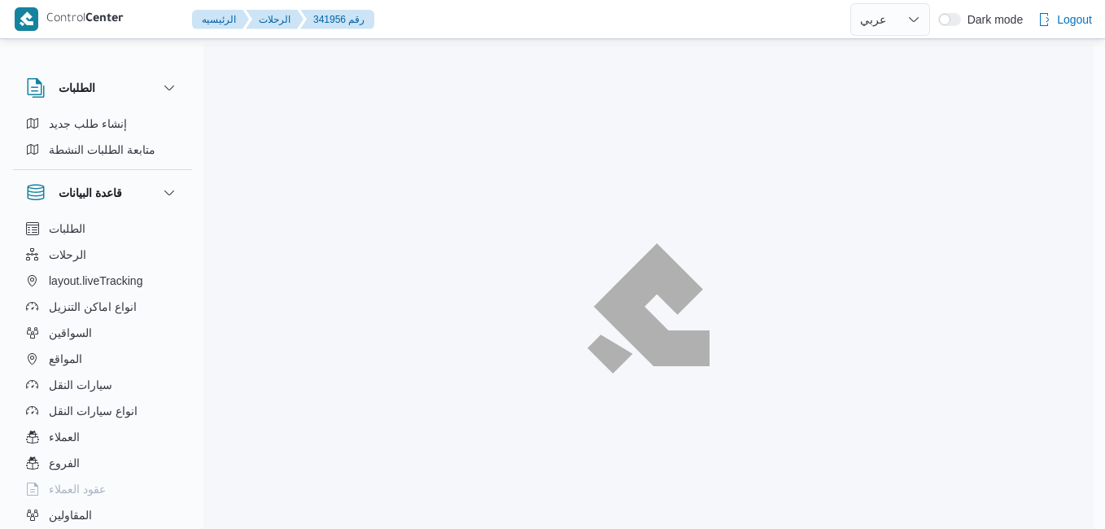
select select "ar"
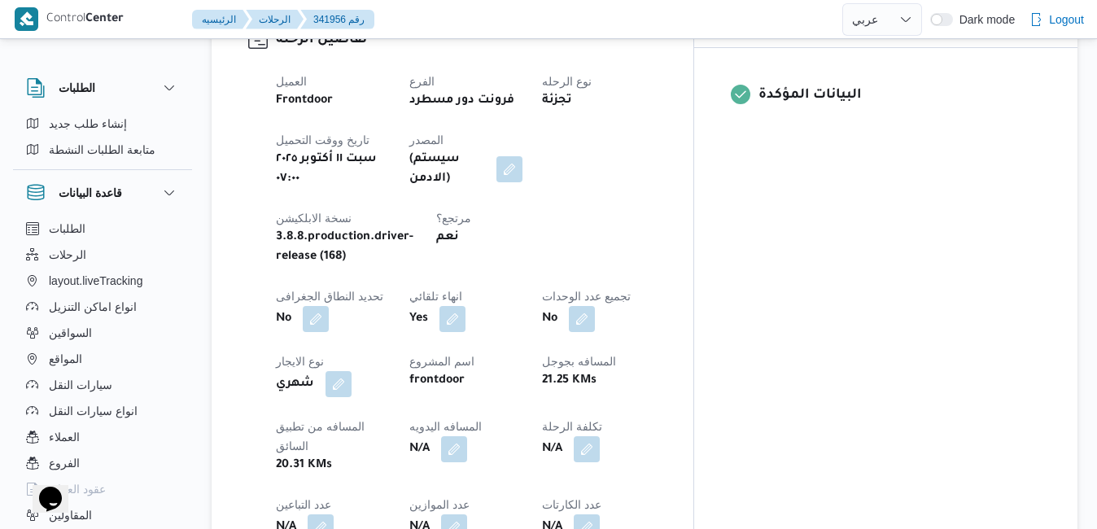
scroll to position [683, 0]
click at [467, 434] on button "button" at bounding box center [454, 447] width 26 height 26
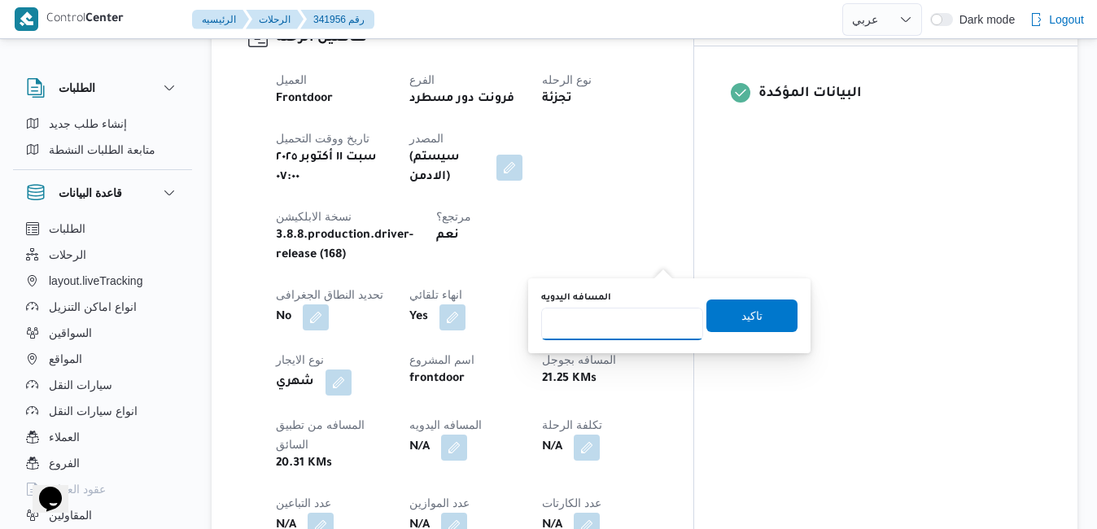
click at [608, 325] on input "المسافه اليدويه" at bounding box center [622, 324] width 162 height 33
type input "95"
click at [706, 319] on span "تاكيد" at bounding box center [751, 315] width 91 height 33
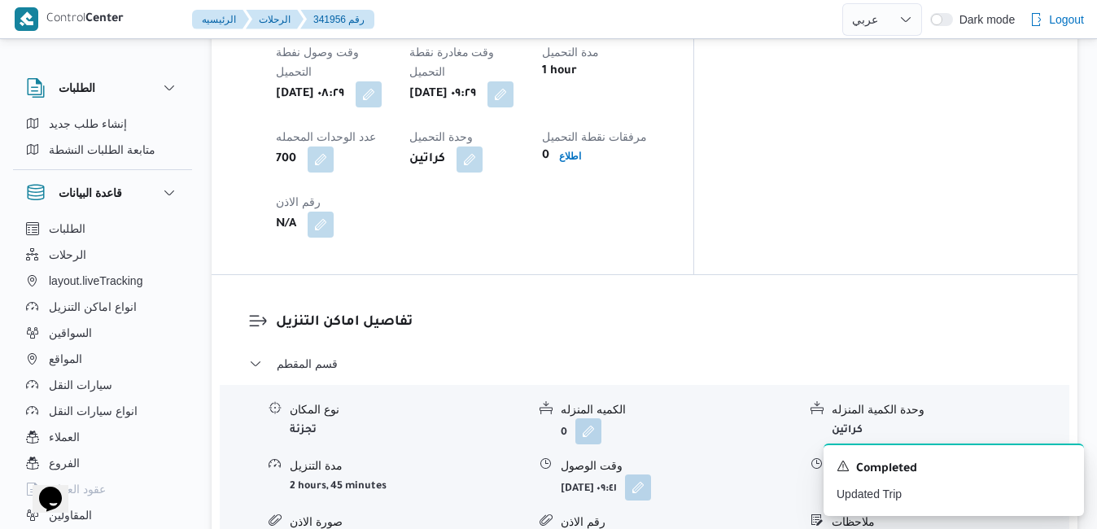
scroll to position [899, 0]
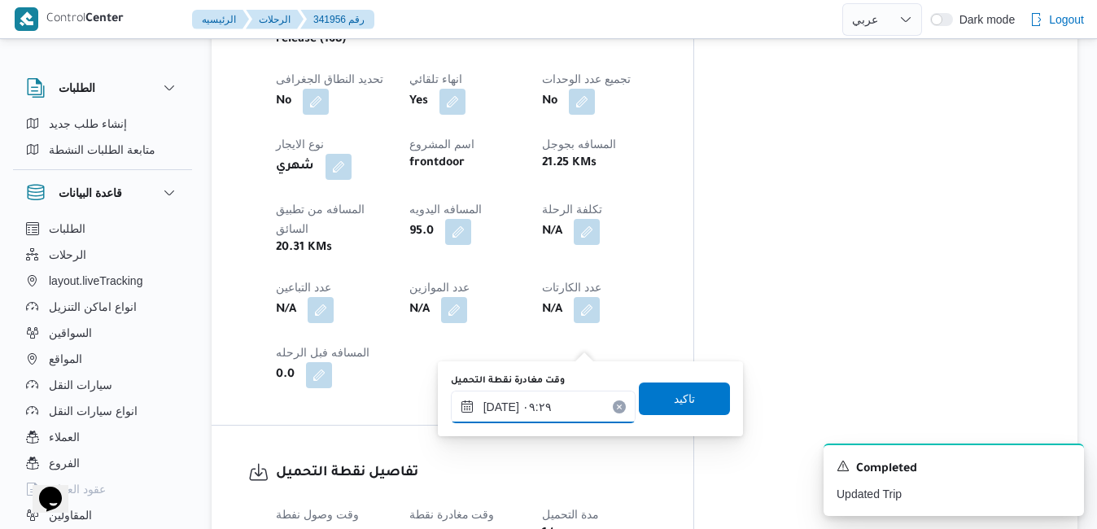
click at [515, 402] on input "١١/١٠/٢٠٢٥ ٠٩:٢٩" at bounding box center [543, 406] width 185 height 33
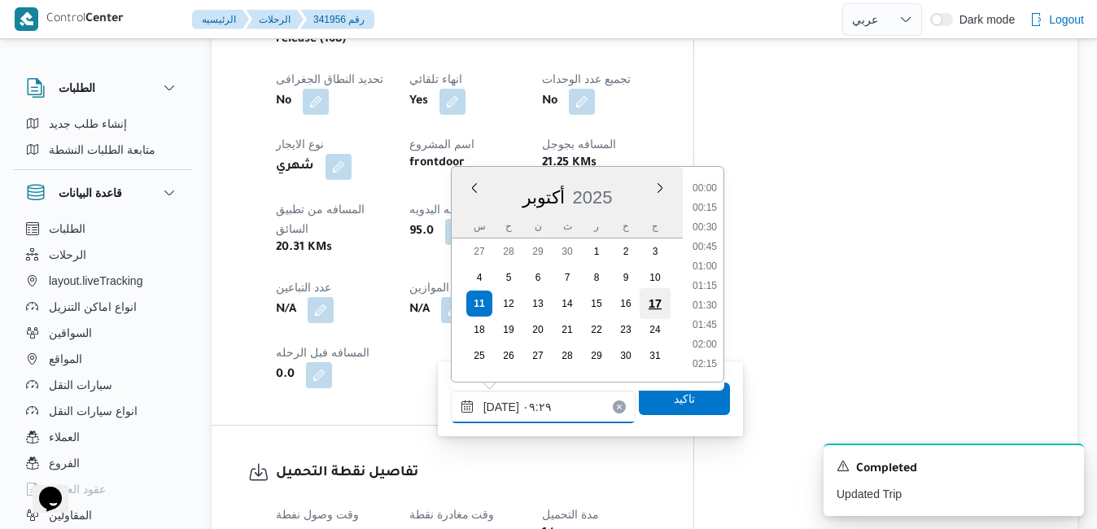
scroll to position [623, 0]
click at [711, 225] on li "08:30" at bounding box center [704, 228] width 37 height 16
type input "١١/١٠/٢٠٢٥ ٠٨:٣٠"
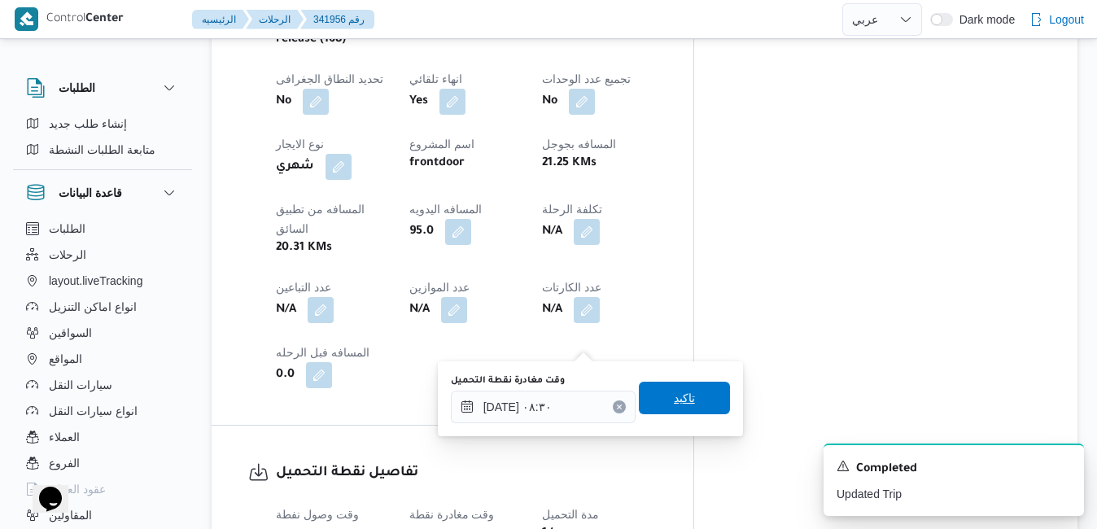
click at [645, 399] on span "تاكيد" at bounding box center [684, 398] width 91 height 33
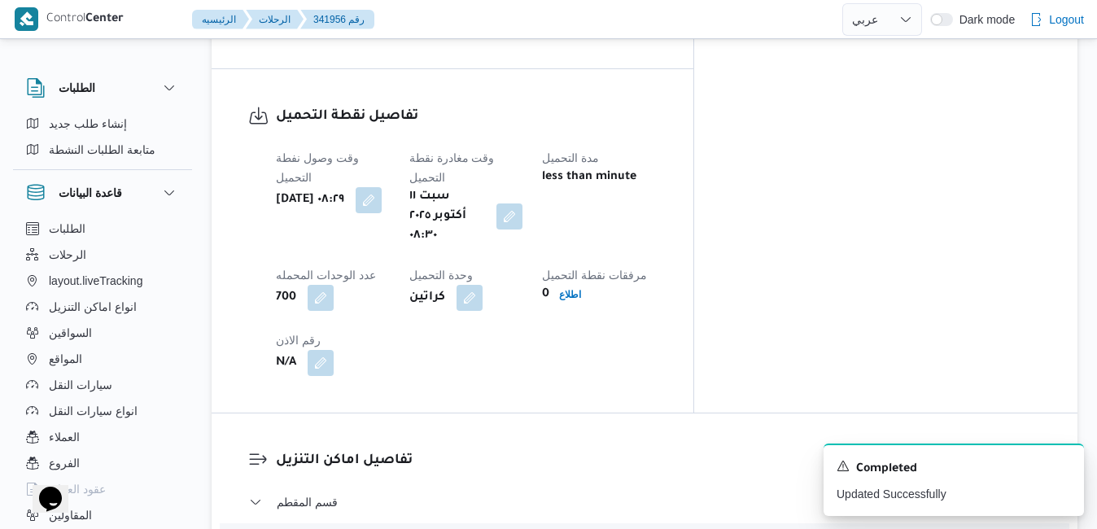
scroll to position [1257, 0]
click at [1072, 467] on div "A new notification appears Completed Updated Successfully" at bounding box center [953, 479] width 260 height 72
click at [1061, 463] on icon "Dismiss toast" at bounding box center [1064, 464] width 8 height 8
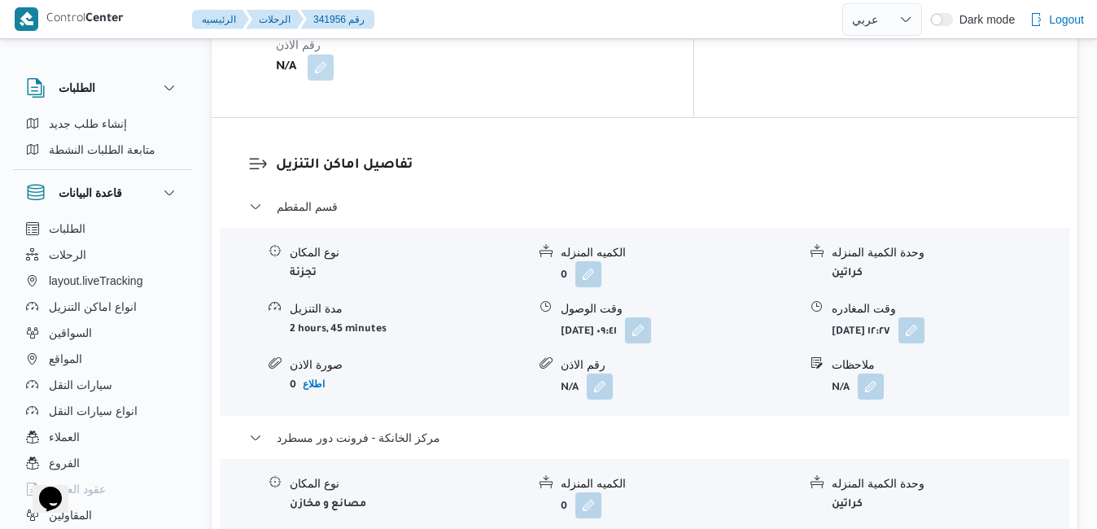
scroll to position [1582, 0]
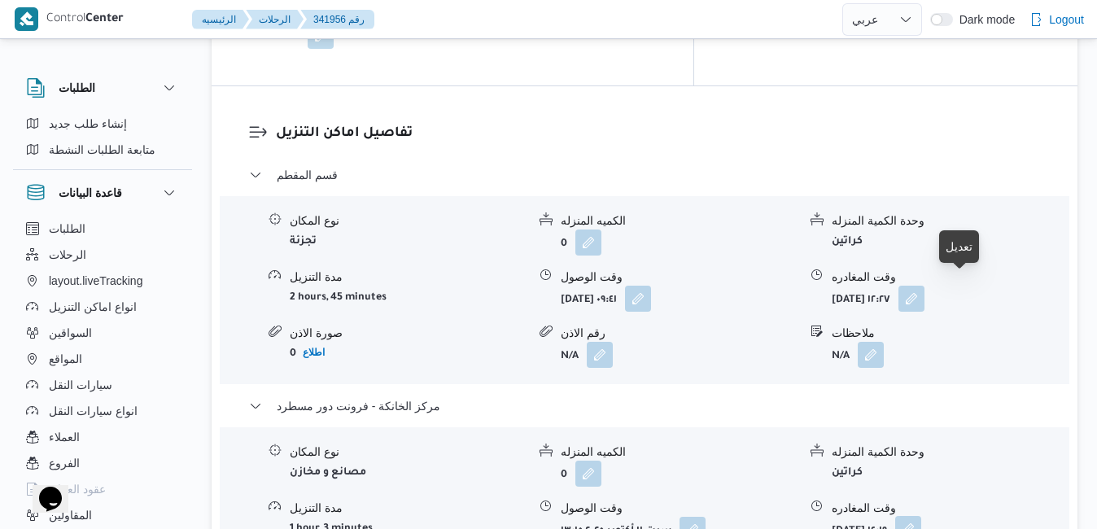
click at [921, 516] on button "button" at bounding box center [908, 529] width 26 height 26
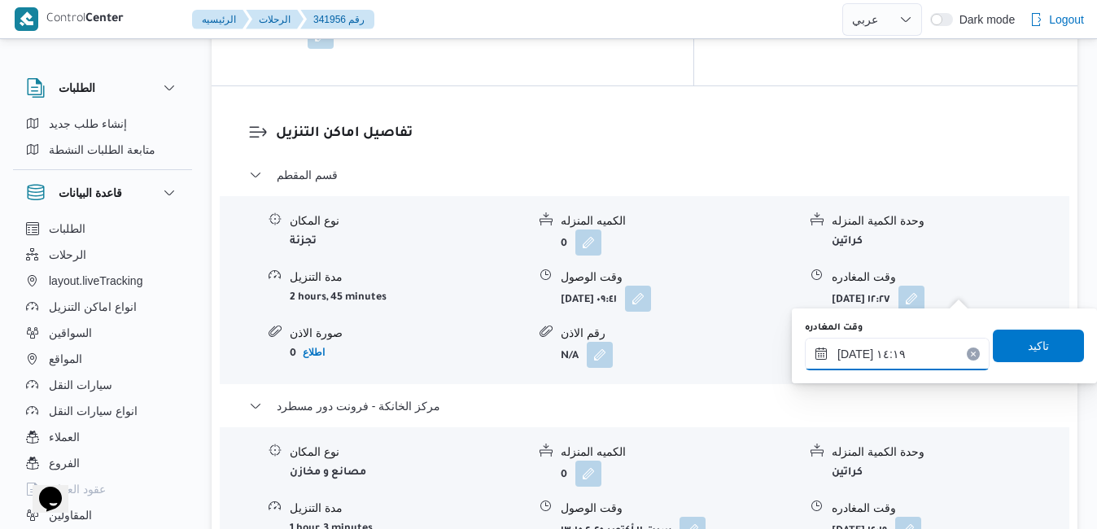
click at [891, 348] on input "١١/١٠/٢٠٢٥ ١٤:١٩" at bounding box center [897, 354] width 185 height 33
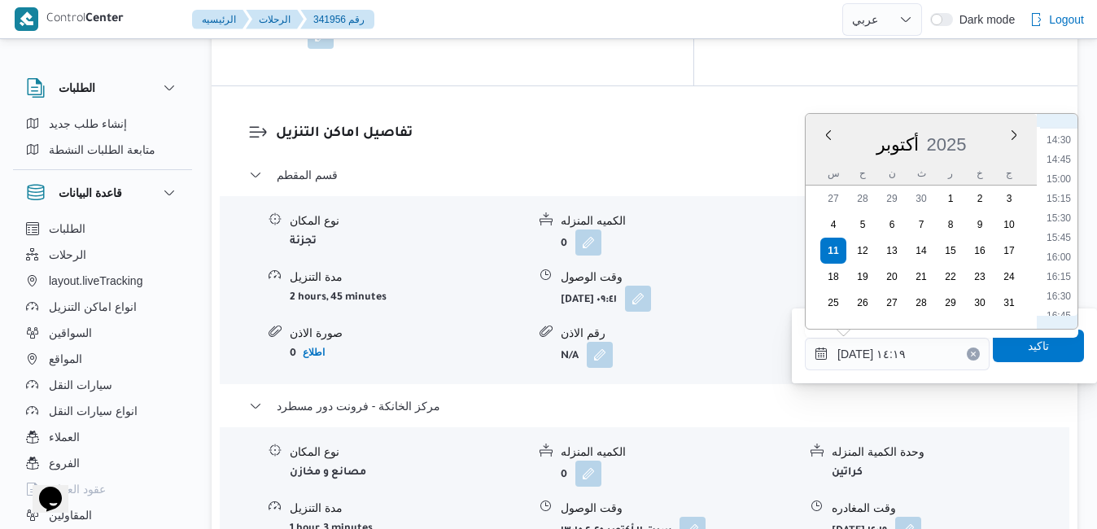
scroll to position [1179, 0]
click at [1060, 211] on li "16:00" at bounding box center [1058, 206] width 37 height 16
type input "[DATE] ١٦:٠٠"
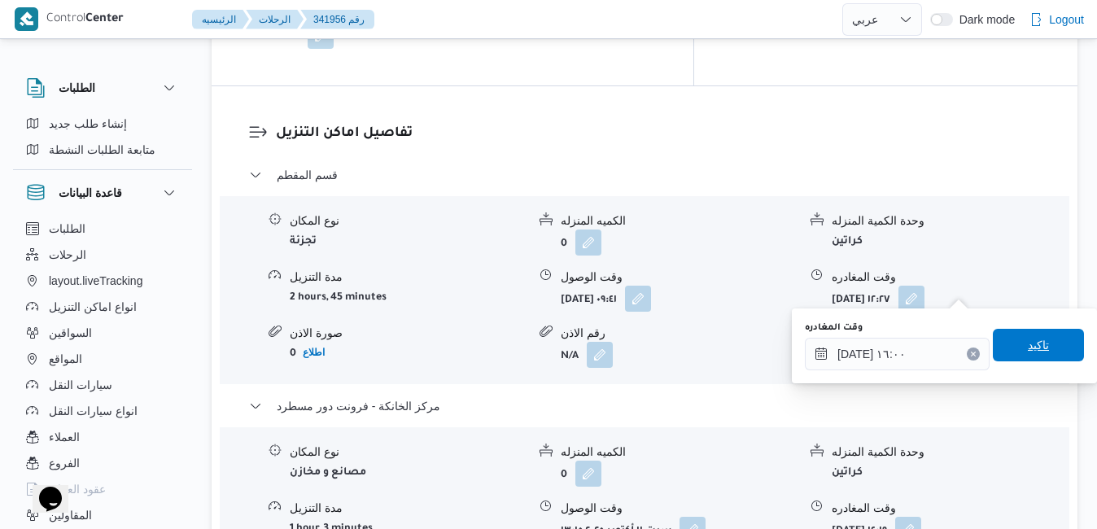
click at [1003, 345] on span "تاكيد" at bounding box center [1037, 345] width 91 height 33
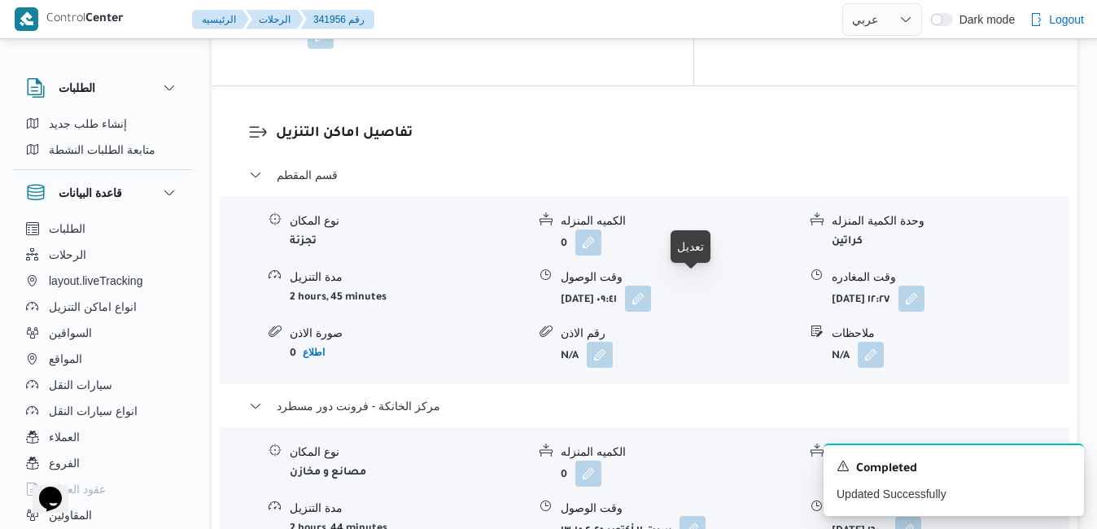
click at [696, 516] on button "button" at bounding box center [692, 529] width 26 height 26
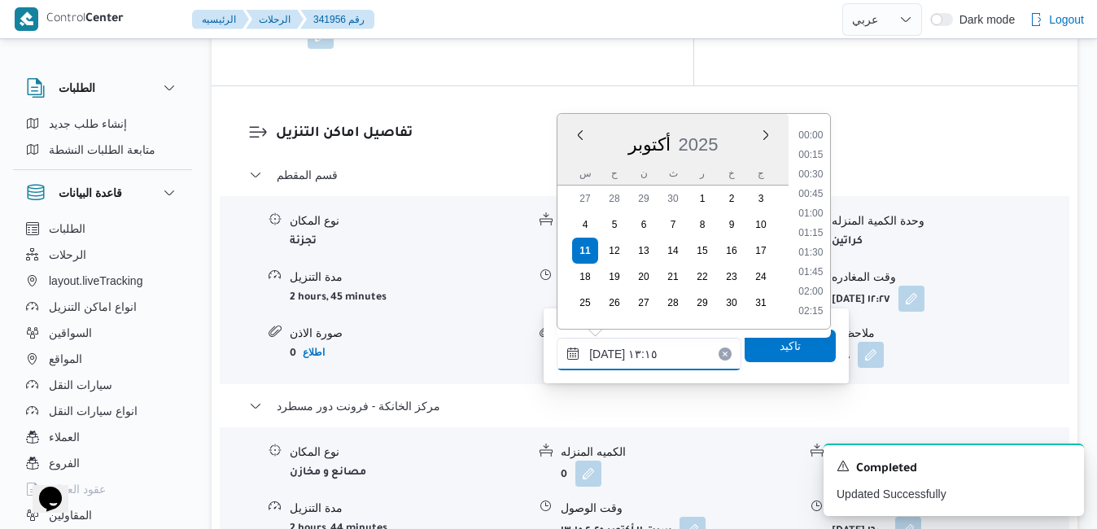
click at [656, 357] on input "١١/١٠/٢٠٢٥ ١٣:١٥" at bounding box center [648, 354] width 185 height 33
click at [811, 277] on li "13:45" at bounding box center [810, 273] width 37 height 16
type input "١١/١٠/٢٠٢٥ ١٣:٤٥"
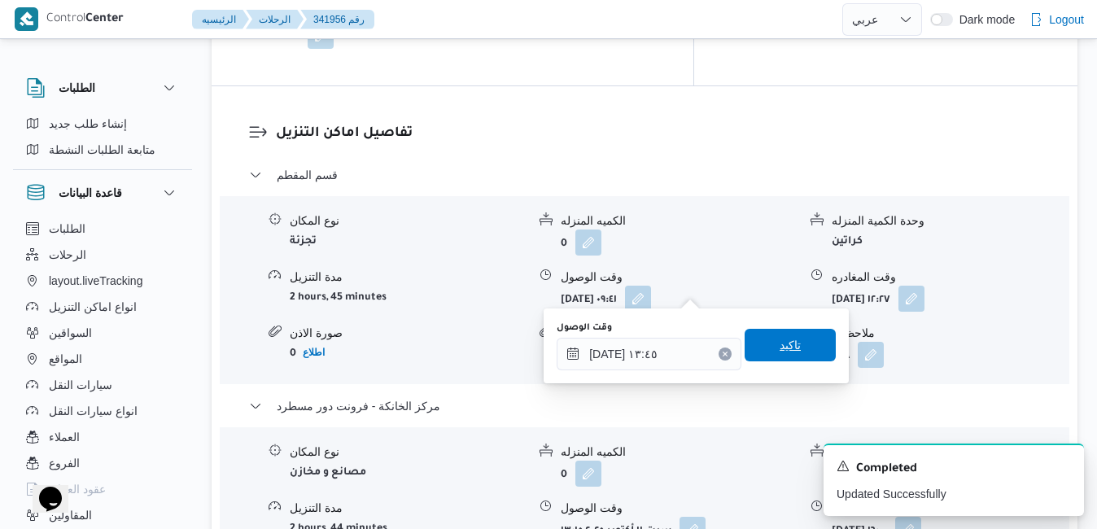
click at [783, 351] on span "تاكيد" at bounding box center [789, 345] width 21 height 20
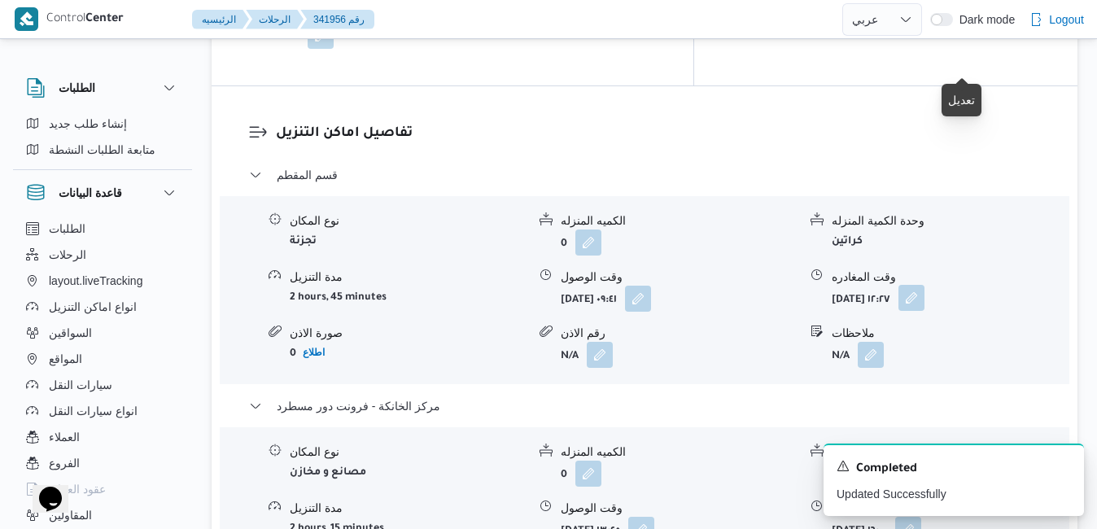
click at [924, 285] on button "button" at bounding box center [911, 298] width 26 height 26
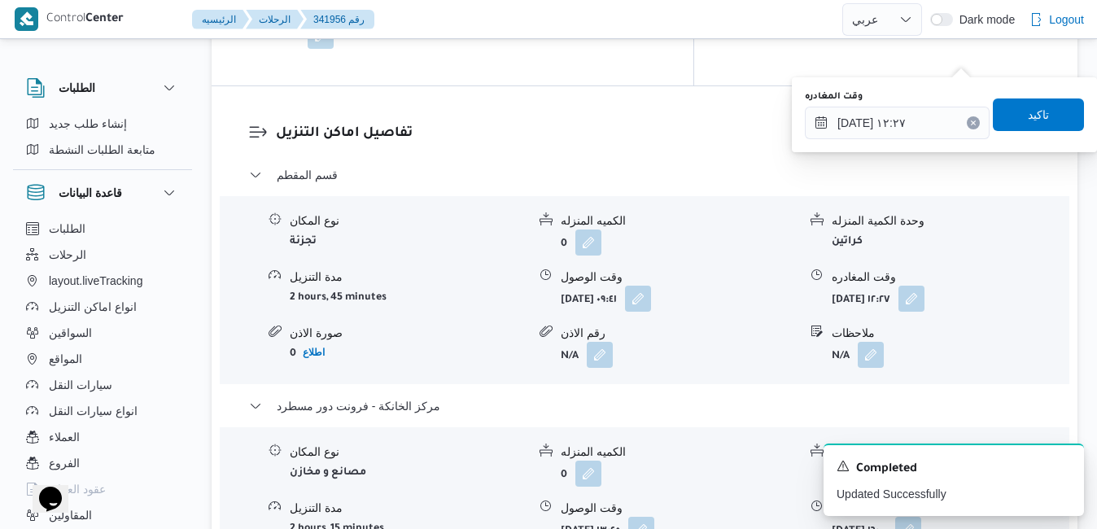
click at [748, 429] on div "نوع المكان مصانع و مخازن الكميه المنزله 0 وحدة الكمية المنزله كراتين مدة التنزي…" at bounding box center [644, 521] width 862 height 185
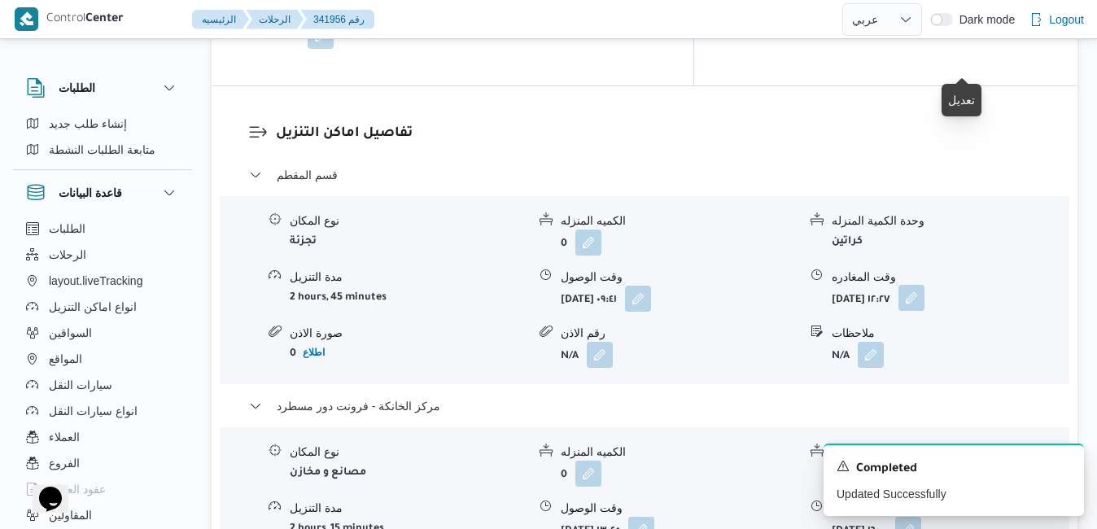
click at [924, 285] on button "button" at bounding box center [911, 298] width 26 height 26
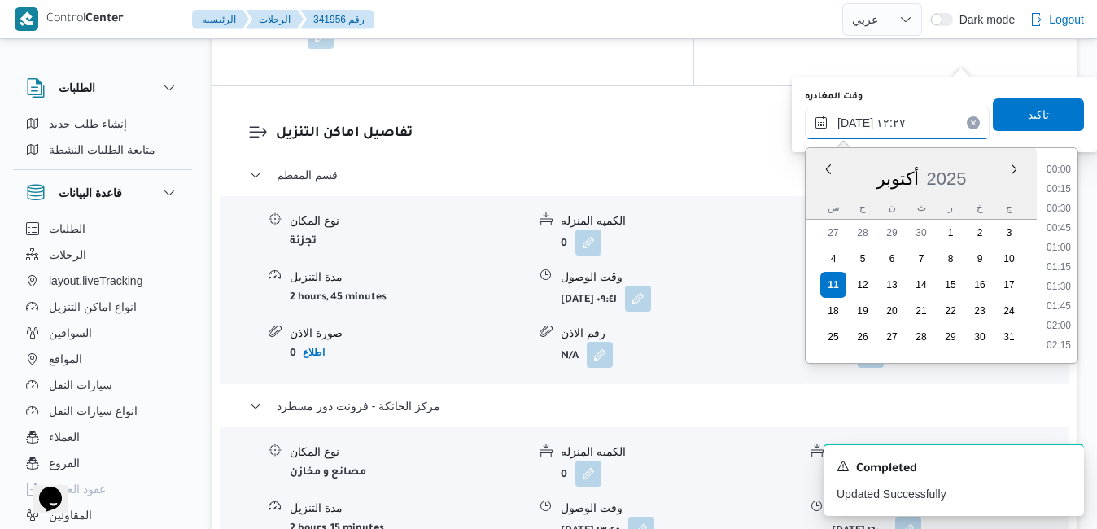
click at [856, 122] on input "١١/١٠/٢٠٢٥ ١٢:٢٧" at bounding box center [897, 123] width 185 height 33
click at [1053, 326] on li "13:00" at bounding box center [1058, 327] width 37 height 16
type input "١١/١٠/٢٠٢٥ ١٣:٠٠"
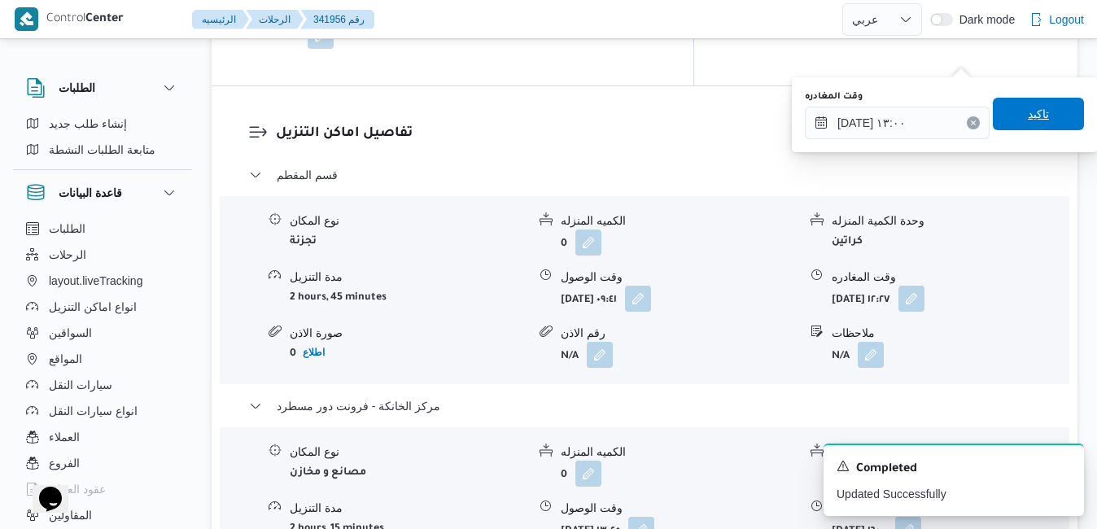
click at [1027, 122] on span "تاكيد" at bounding box center [1037, 114] width 21 height 20
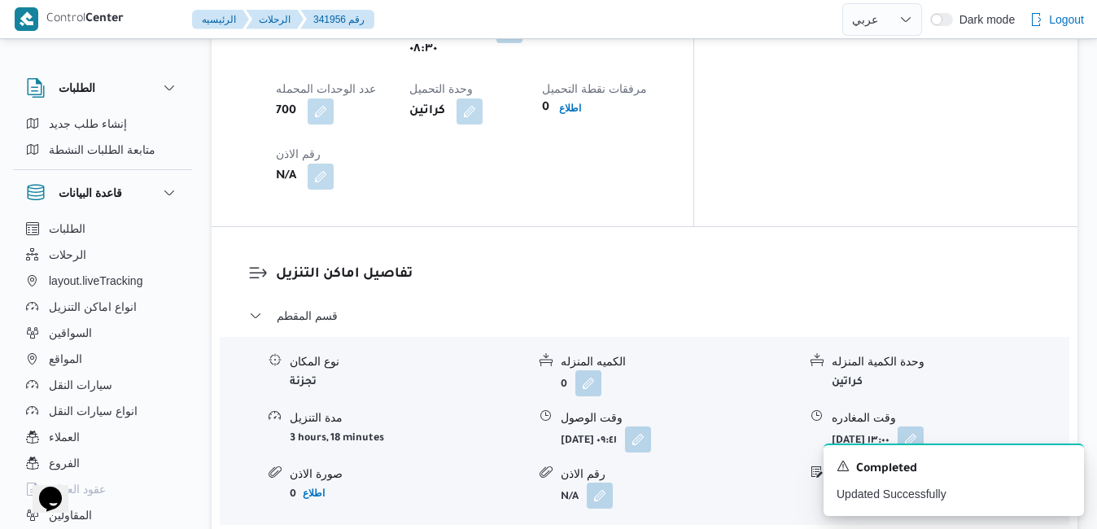
scroll to position [0, 0]
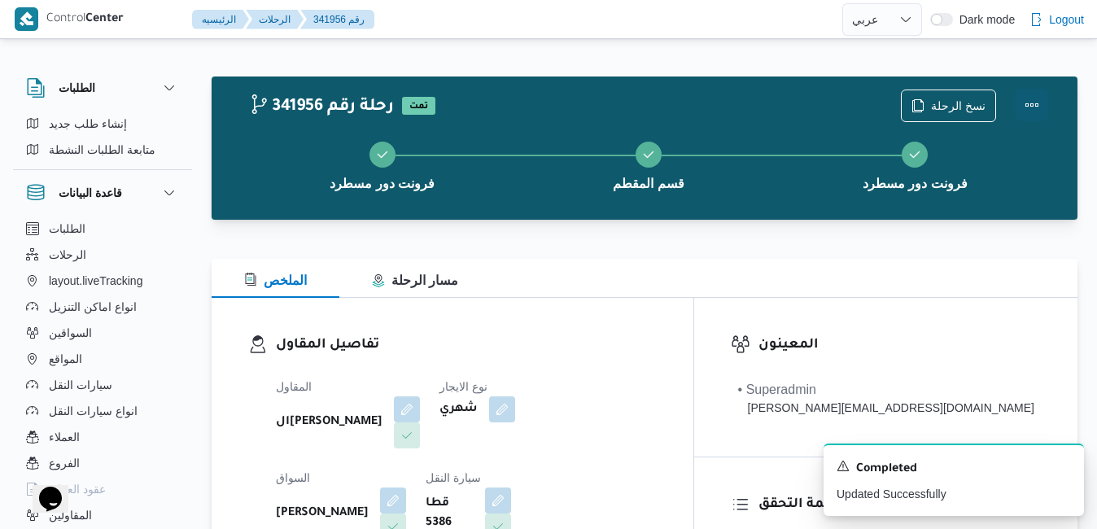
click at [1032, 112] on button "Actions" at bounding box center [1031, 105] width 33 height 33
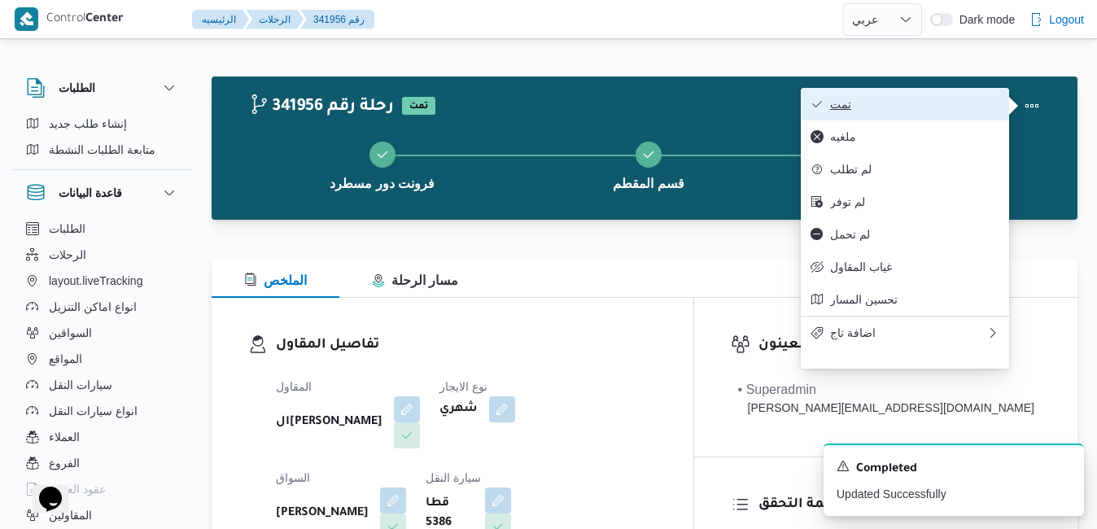
click at [944, 113] on button "تمت" at bounding box center [904, 104] width 208 height 33
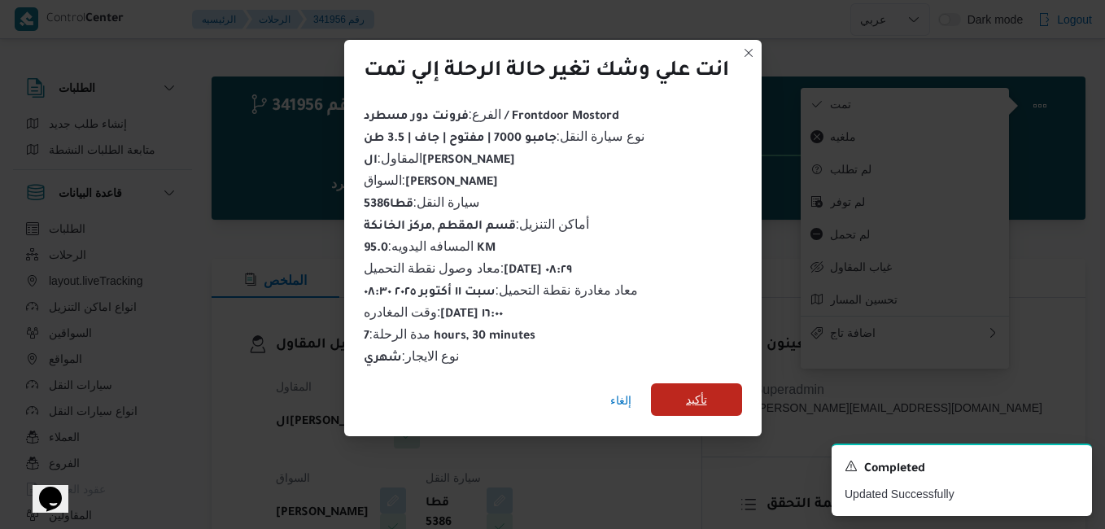
click at [696, 392] on span "تأكيد" at bounding box center [696, 400] width 21 height 20
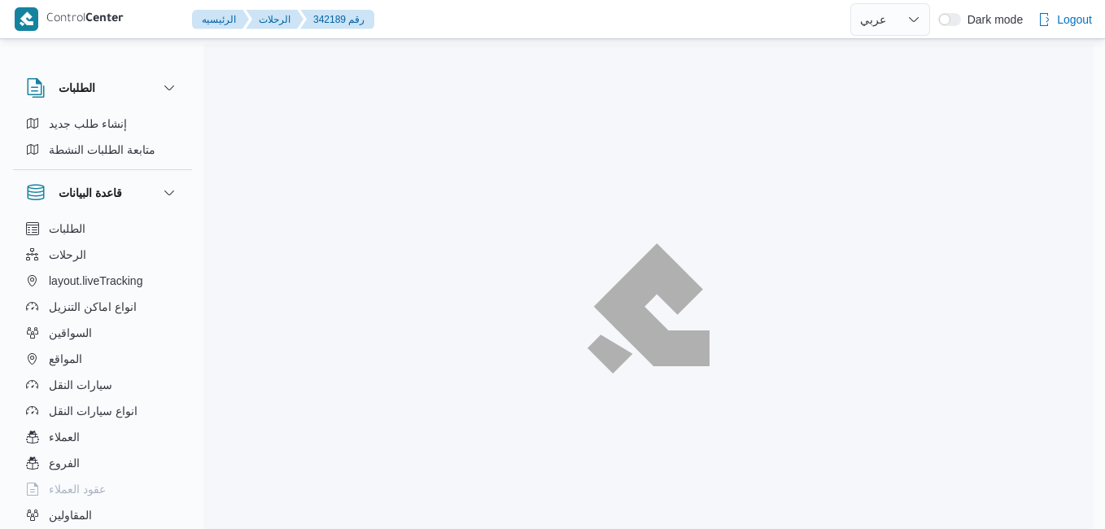
select select "ar"
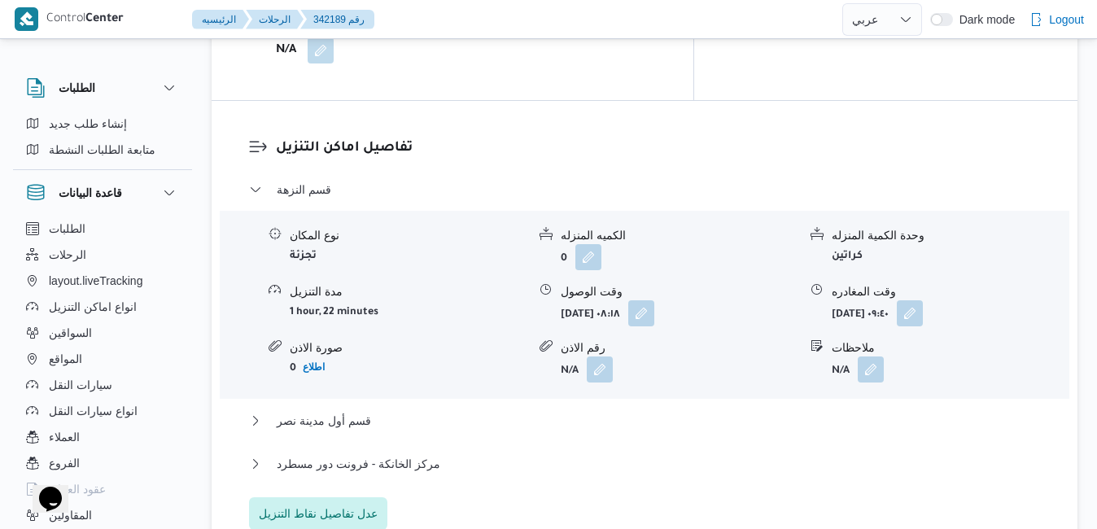
scroll to position [1562, 0]
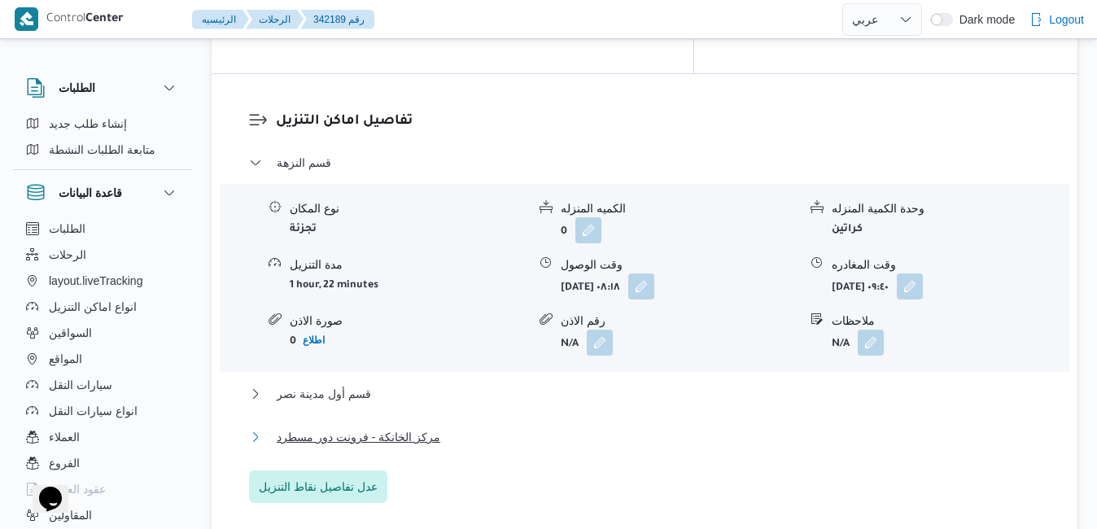
click at [515, 427] on button "مركز الخانكة - فرونت دور مسطرد" at bounding box center [645, 437] width 792 height 20
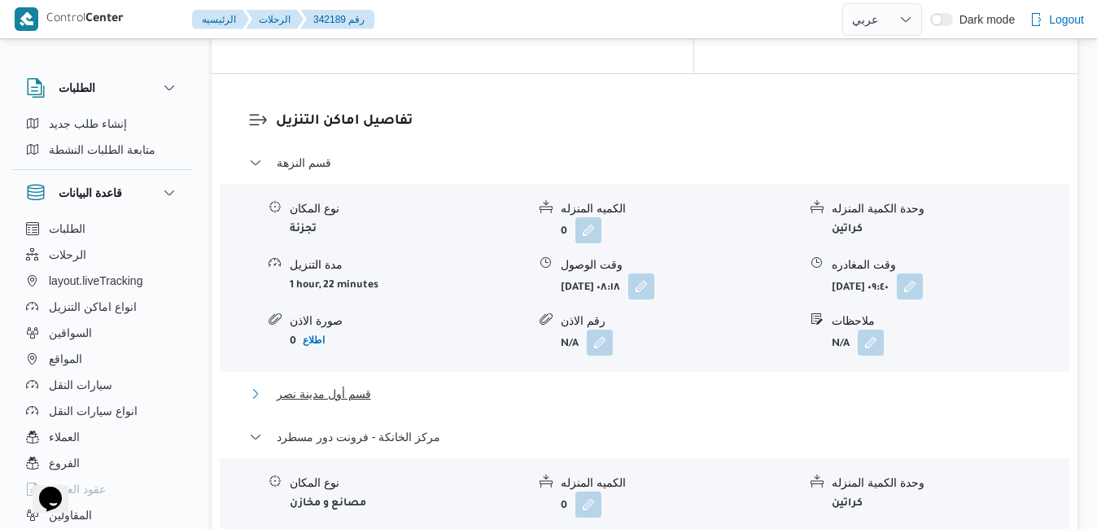
click at [534, 384] on button "قسم أول مدينة نصر" at bounding box center [645, 394] width 792 height 20
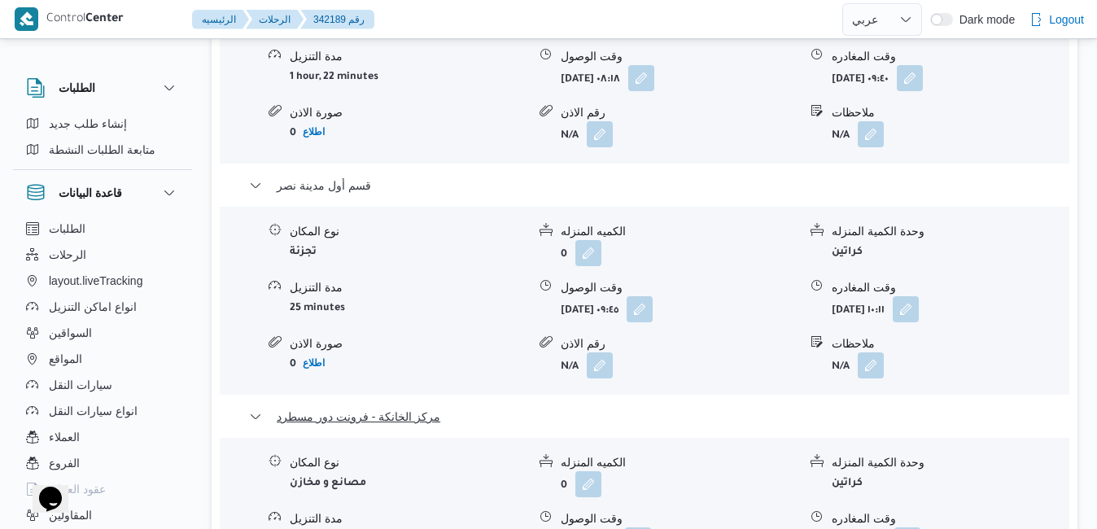
scroll to position [1920, 0]
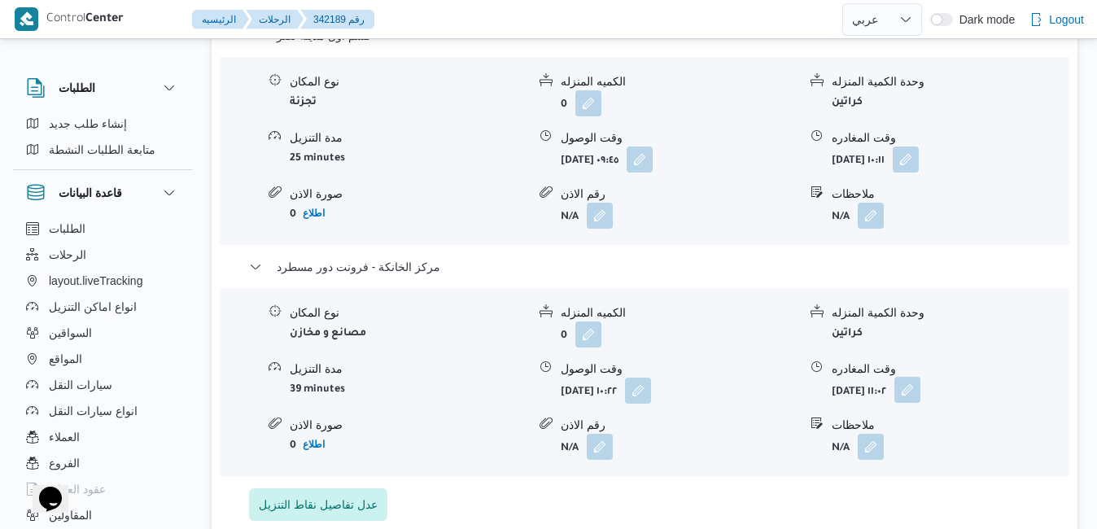
click at [920, 377] on button "button" at bounding box center [907, 390] width 26 height 26
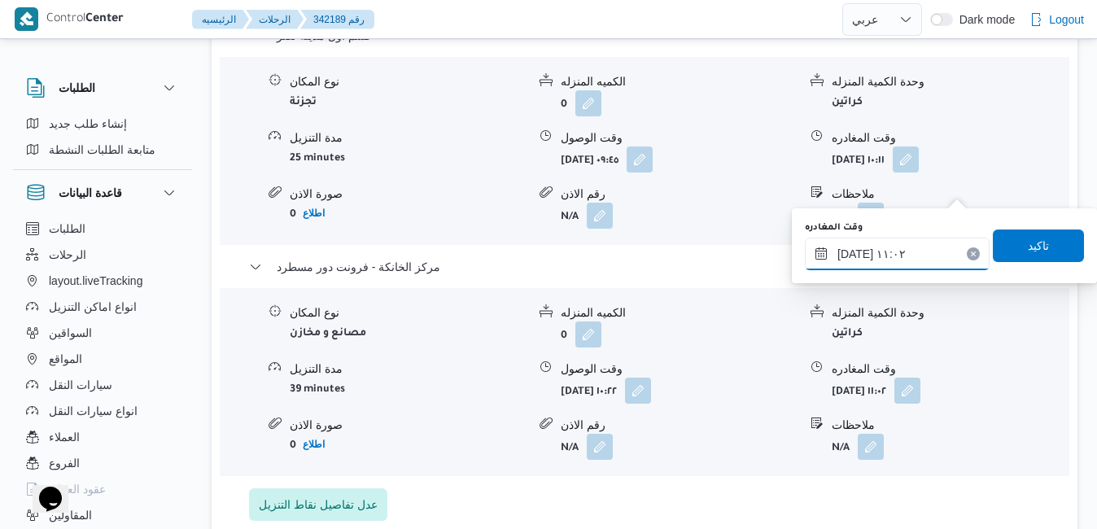
click at [886, 251] on input "١١/١٠/٢٠٢٥ ١١:٠٢" at bounding box center [897, 254] width 185 height 33
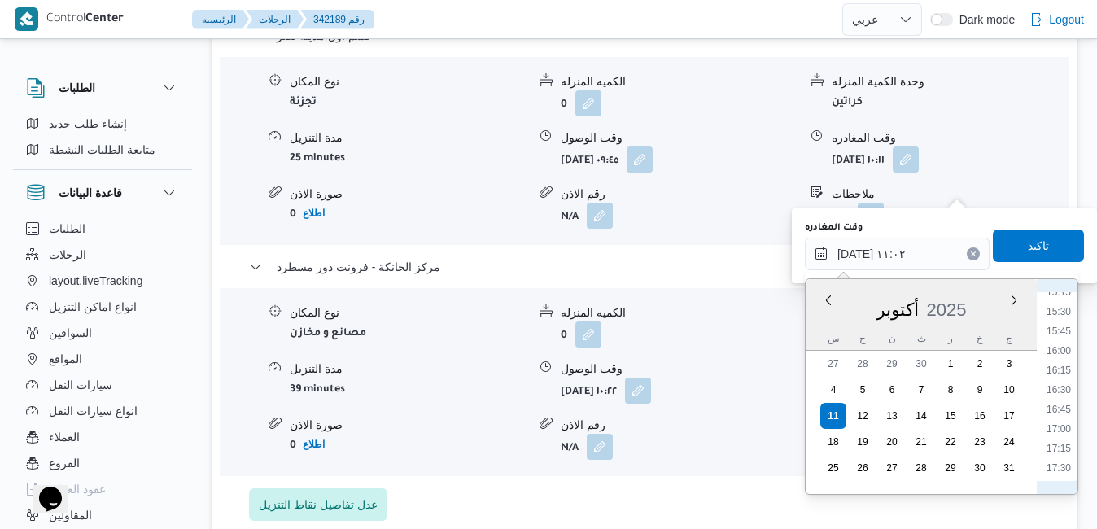
scroll to position [1255, 0]
click at [1062, 330] on li "16:30" at bounding box center [1058, 333] width 37 height 16
type input "١١/١٠/٢٠٢٥ ١٦:٣٠"
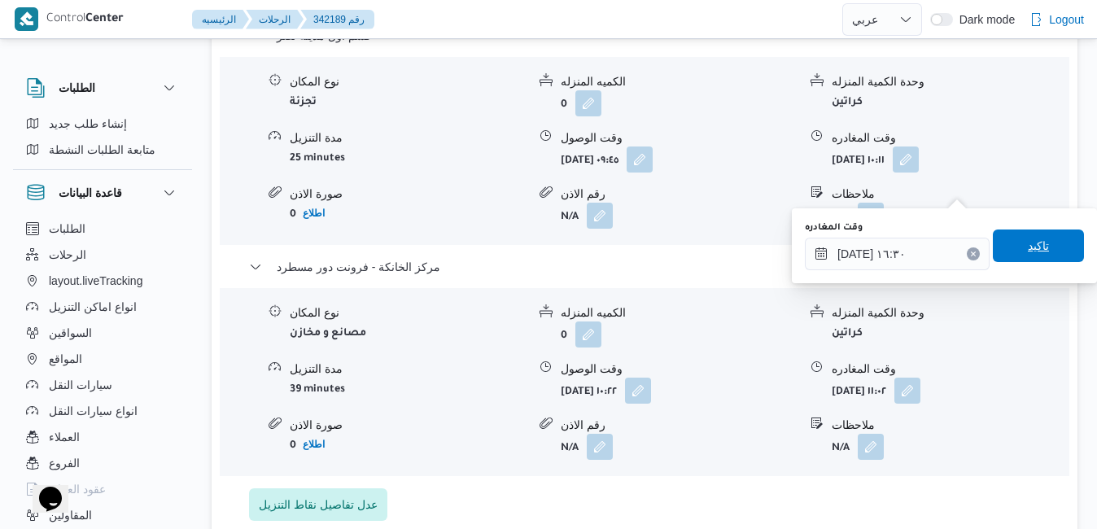
click at [1043, 251] on span "تاكيد" at bounding box center [1037, 245] width 91 height 33
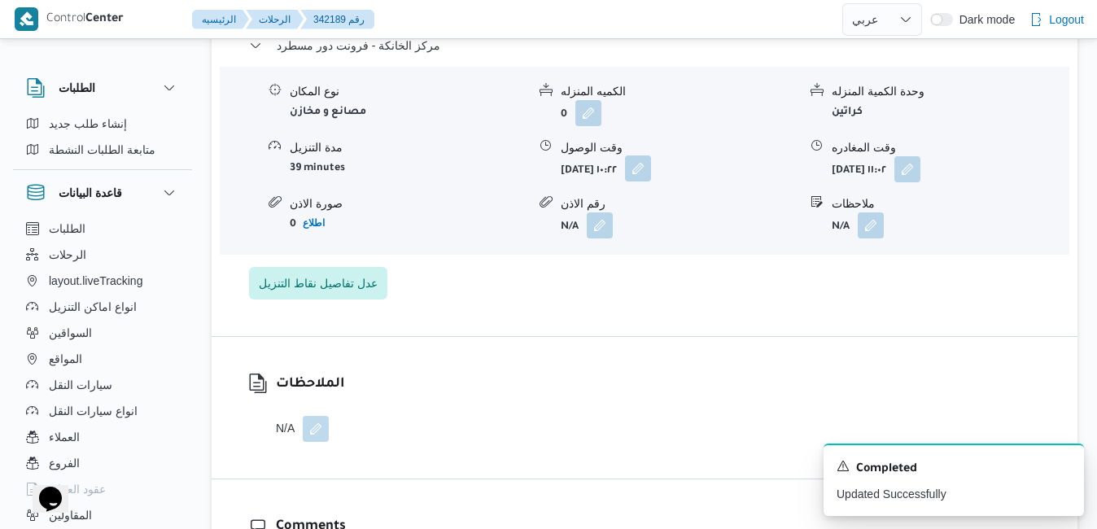
click at [651, 181] on button "button" at bounding box center [638, 168] width 26 height 26
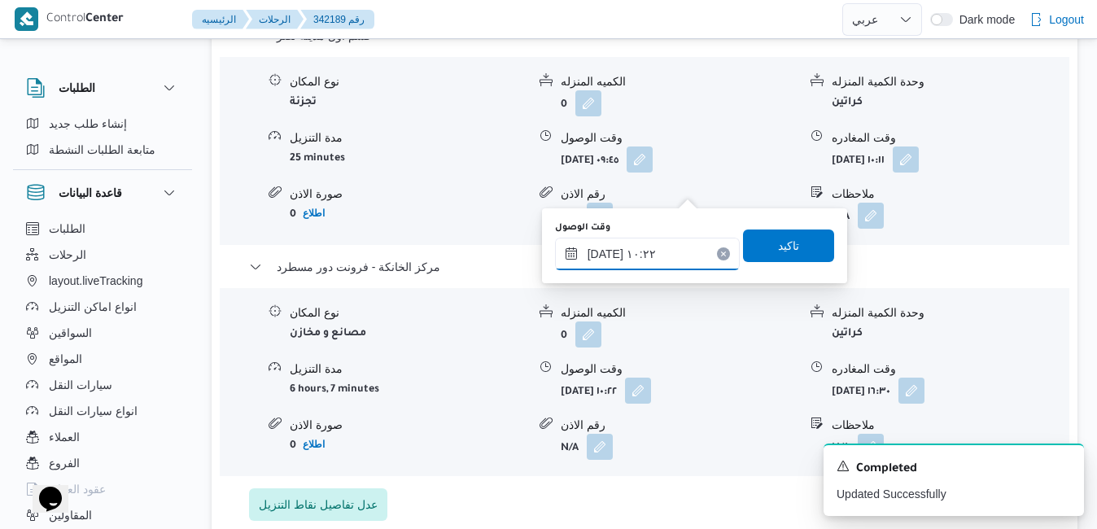
click at [664, 254] on input "١١/١٠/٢٠٢٥ ١٠:٢٢" at bounding box center [647, 254] width 185 height 33
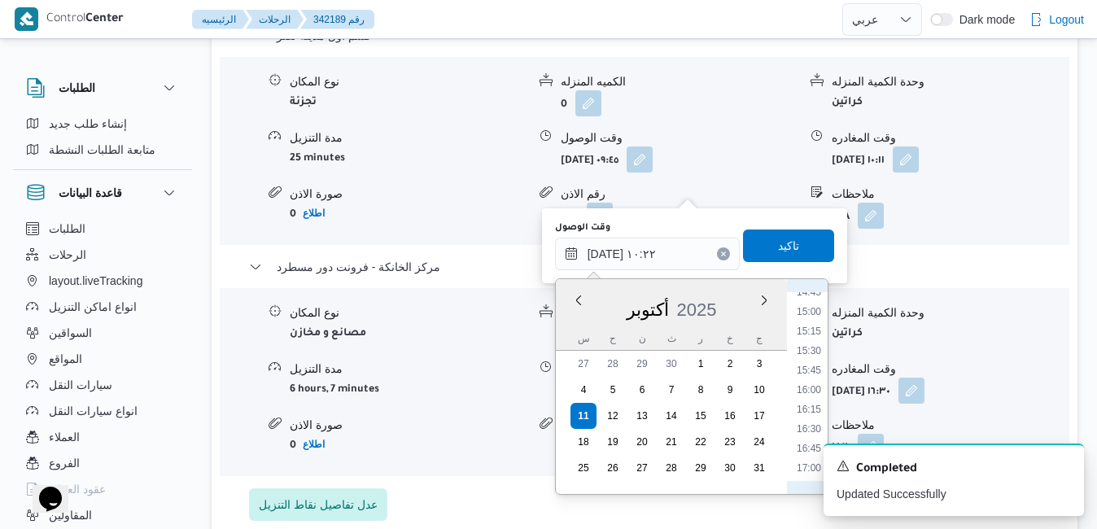
scroll to position [1197, 0]
click at [819, 369] on li "16:15" at bounding box center [808, 372] width 37 height 16
type input "١١/١٠/٢٠٢٥ ١٦:١٥"
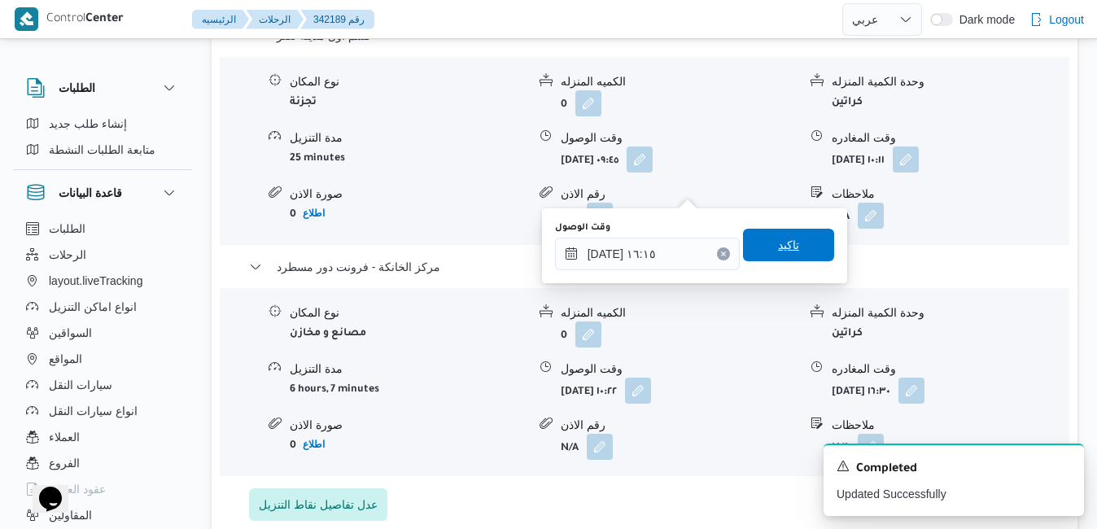
click at [783, 242] on span "تاكيد" at bounding box center [788, 245] width 21 height 20
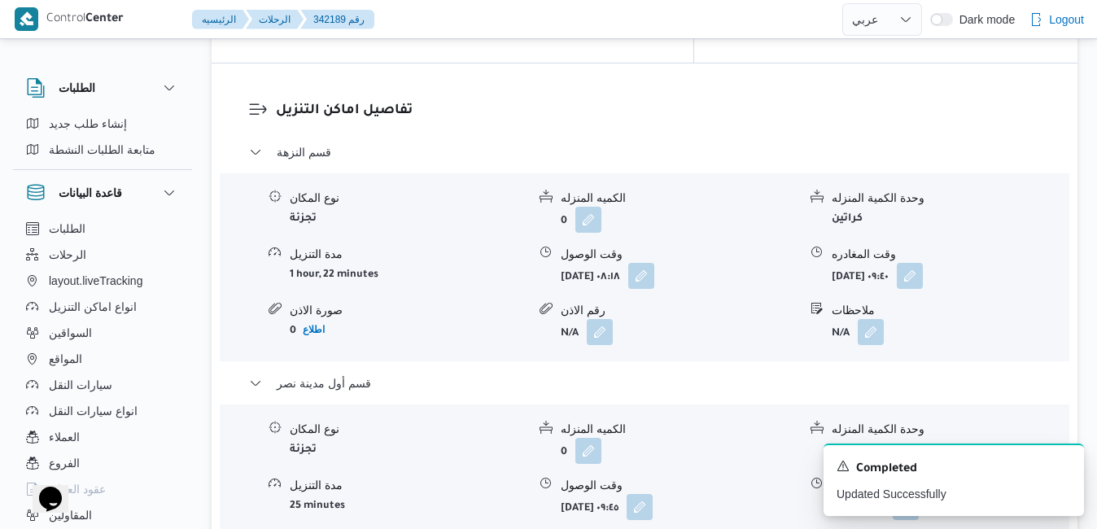
scroll to position [1529, 0]
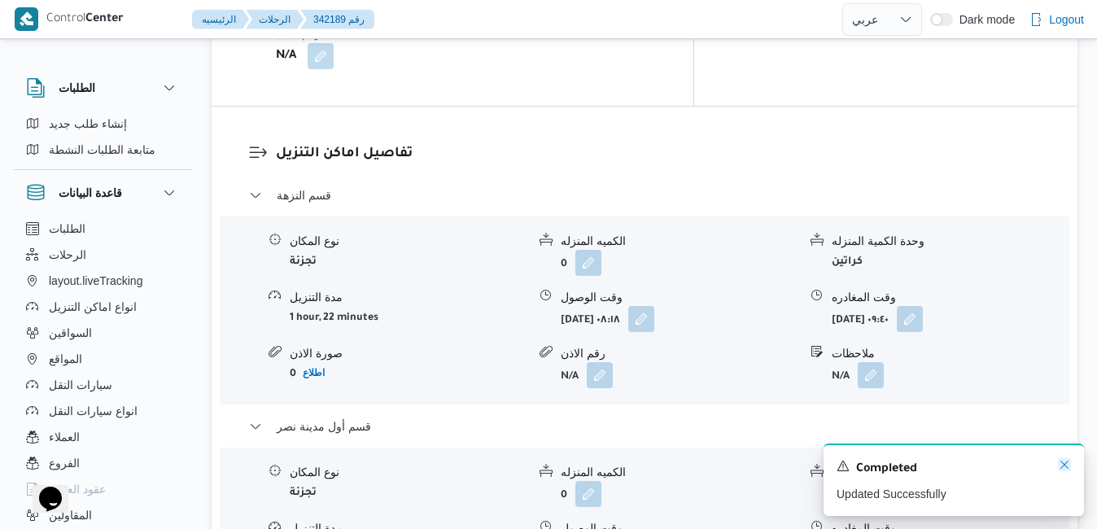
click at [1062, 464] on icon "Dismiss toast" at bounding box center [1064, 464] width 13 height 13
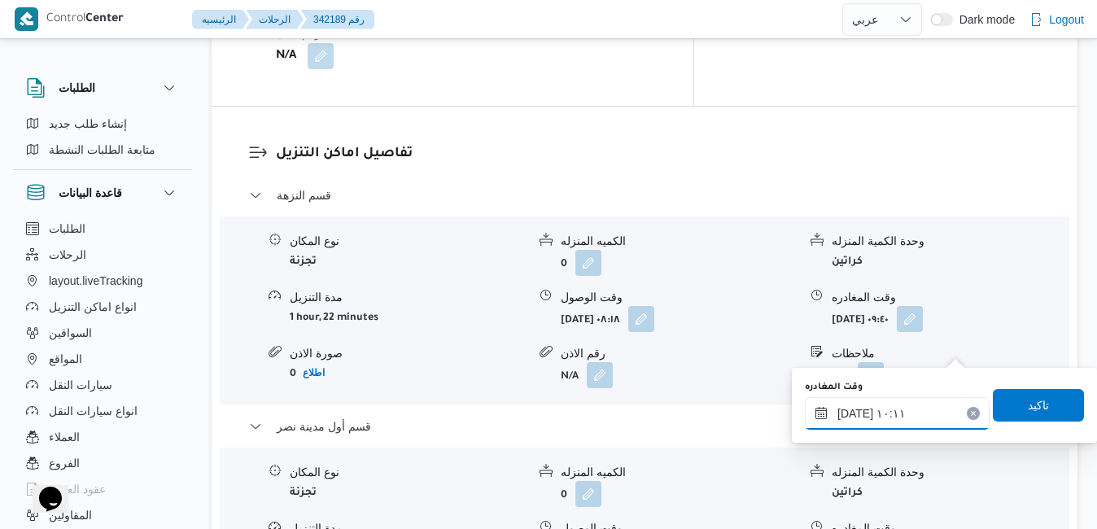
click at [885, 415] on input "١١/١٠/٢٠٢٥ ١٠:١١" at bounding box center [897, 413] width 185 height 33
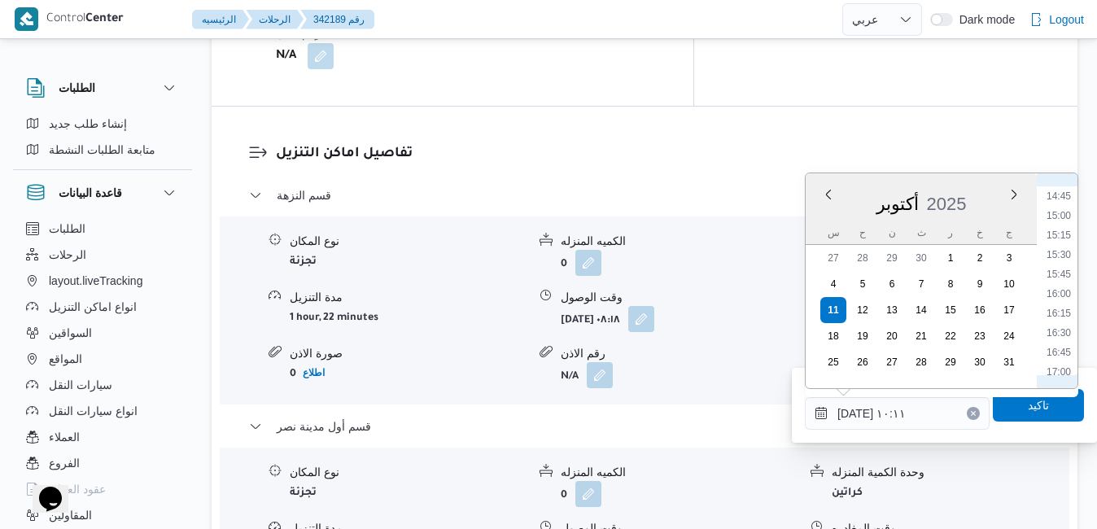
scroll to position [1177, 0]
click at [1059, 251] on li "15:45" at bounding box center [1058, 247] width 37 height 16
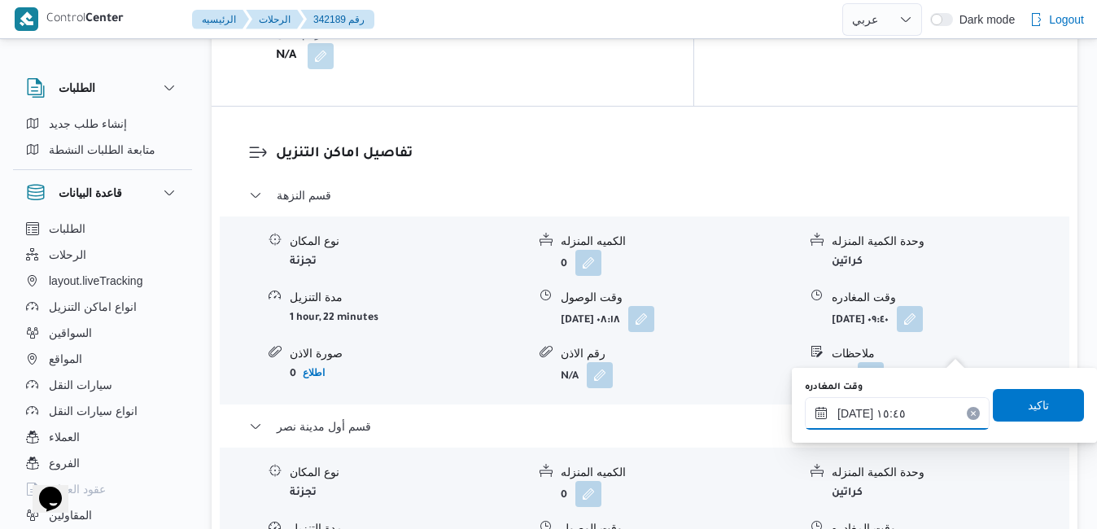
click at [854, 417] on input "[DATE] ١٥:٤٥" at bounding box center [897, 413] width 185 height 33
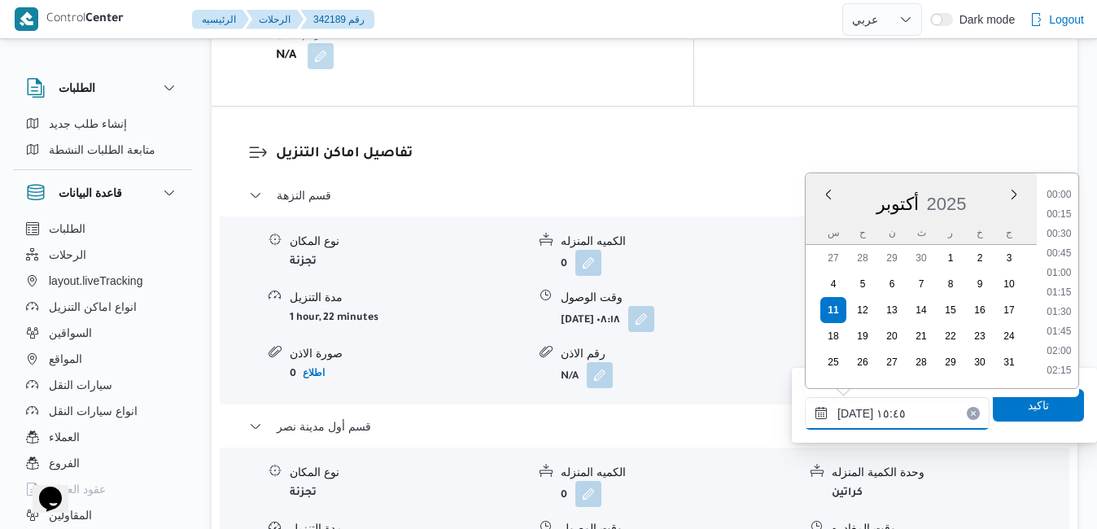
click at [854, 417] on input "[DATE] ١٥:٤٥" at bounding box center [897, 413] width 185 height 33
type input "١١/١٠/٢٠٢٥ ١٥:55"
click at [1007, 411] on span "تاكيد" at bounding box center [1037, 404] width 91 height 33
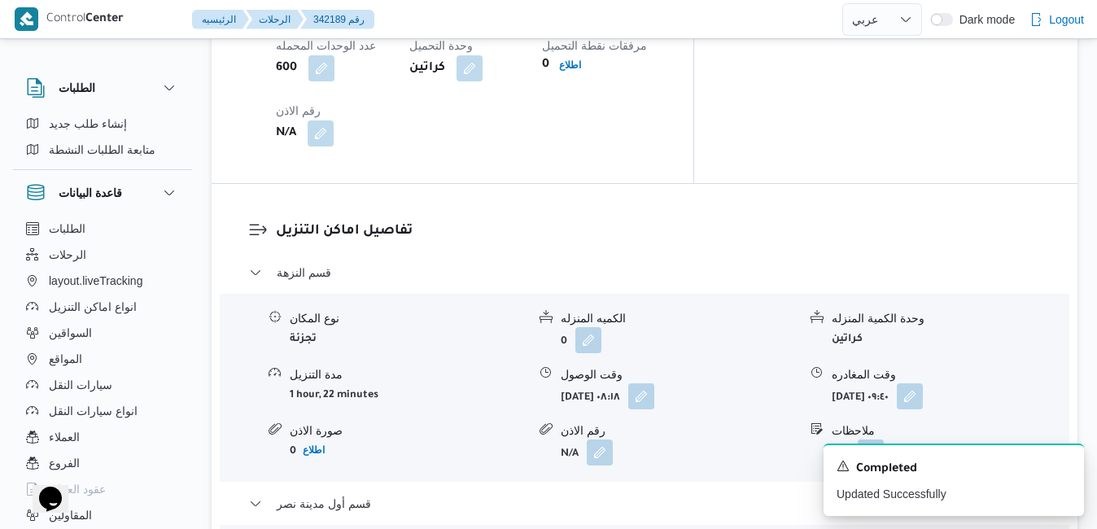
scroll to position [1432, 0]
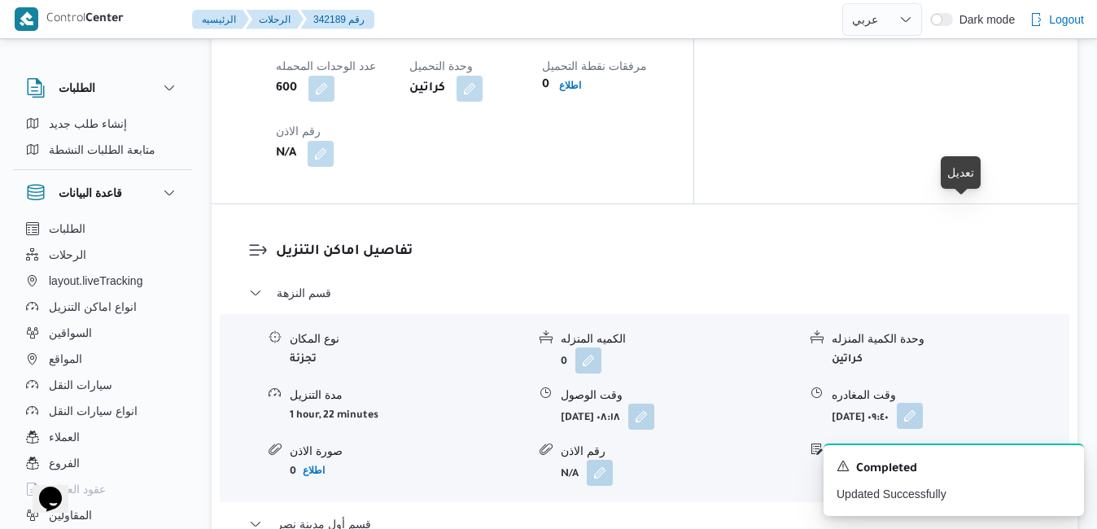
click at [923, 403] on button "button" at bounding box center [909, 416] width 26 height 26
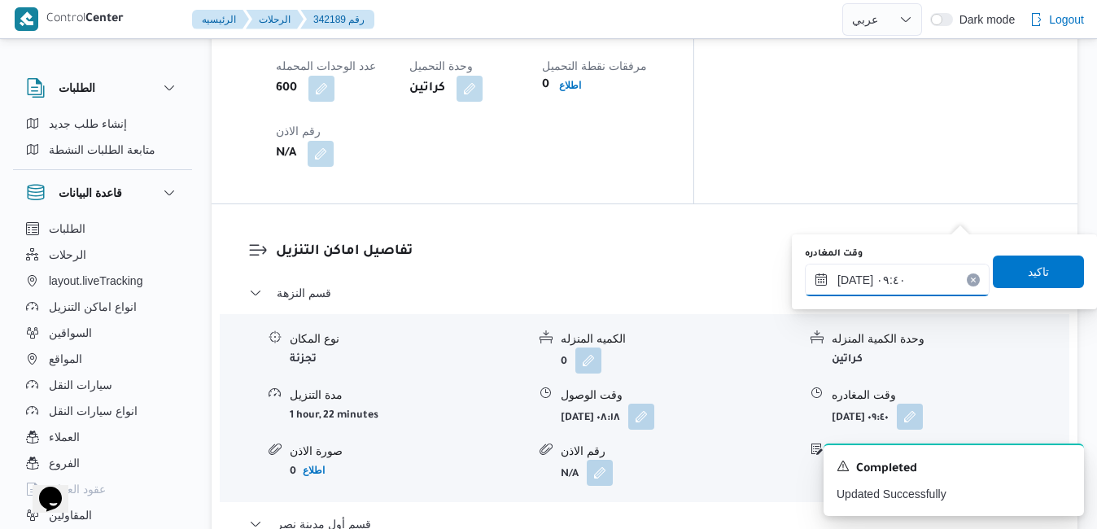
click at [853, 289] on input "١١/١٠/٢٠٢٥ ٠٩:٤٠" at bounding box center [897, 280] width 185 height 33
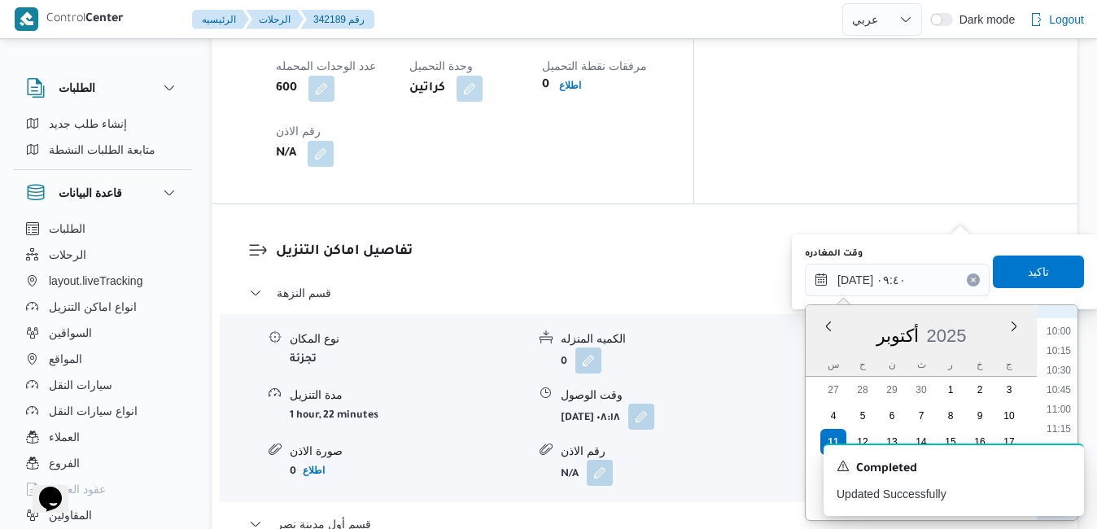
scroll to position [808, 0]
click at [1062, 432] on div "A new notification appears Completed Updated Successfully" at bounding box center [933, 479] width 325 height 98
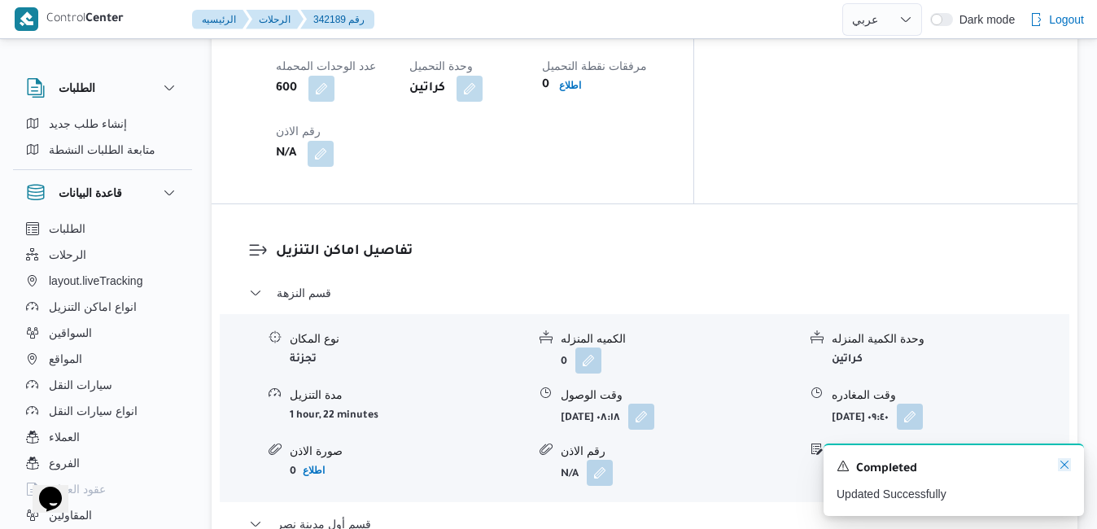
click at [1064, 468] on icon "Dismiss toast" at bounding box center [1064, 464] width 13 height 13
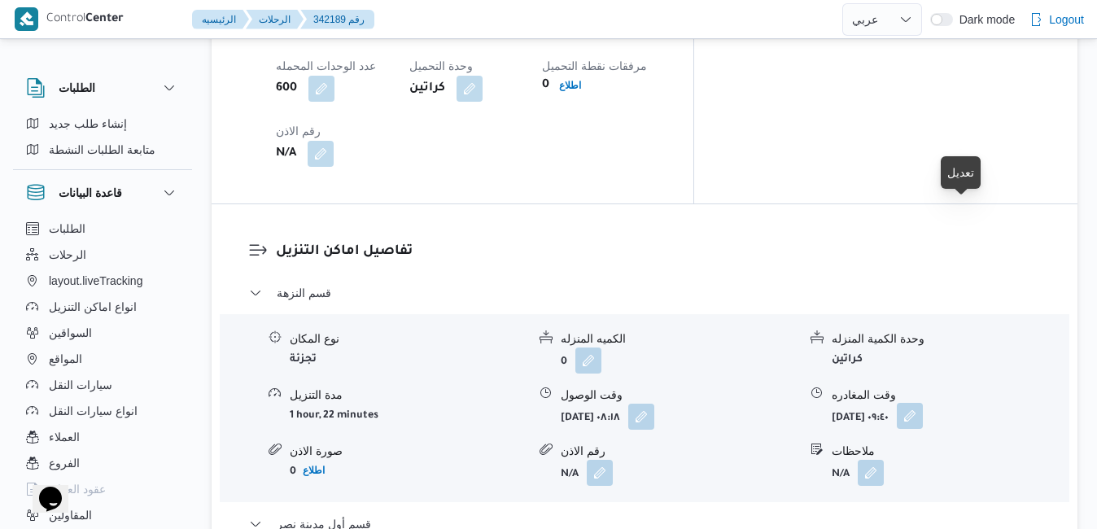
click at [923, 403] on button "button" at bounding box center [909, 416] width 26 height 26
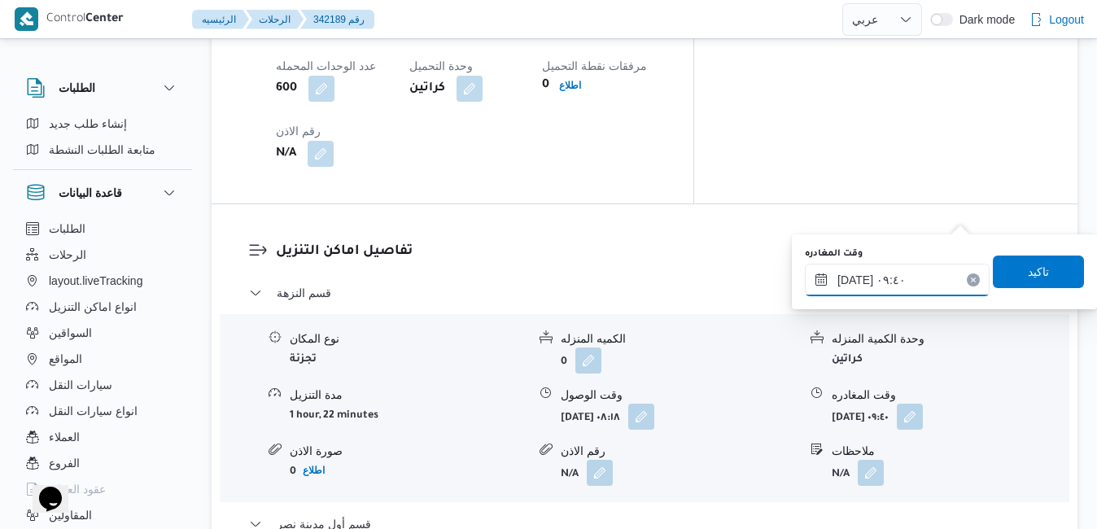
click at [886, 285] on input "[DATE] ٠٩:٤٠" at bounding box center [897, 280] width 185 height 33
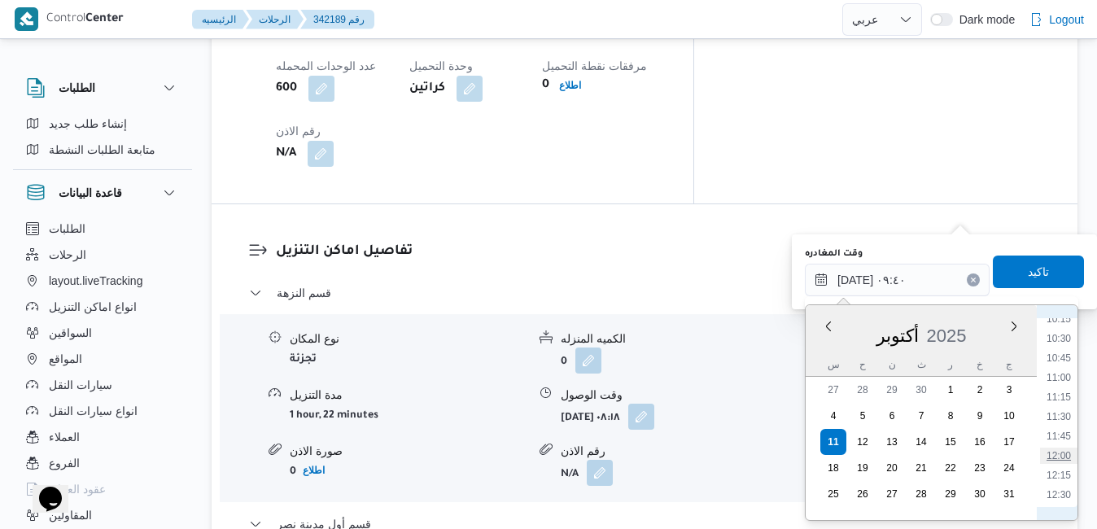
click at [1059, 459] on li "12:00" at bounding box center [1058, 455] width 37 height 16
type input "١١/١٠/٢٠٢٥ ١٢:٠٠"
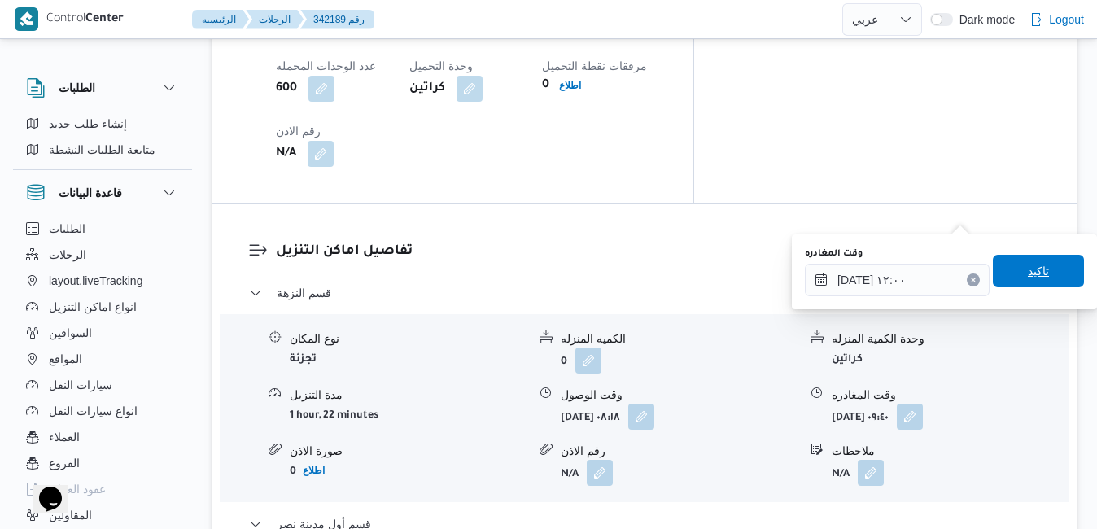
click at [1032, 271] on span "تاكيد" at bounding box center [1037, 271] width 21 height 20
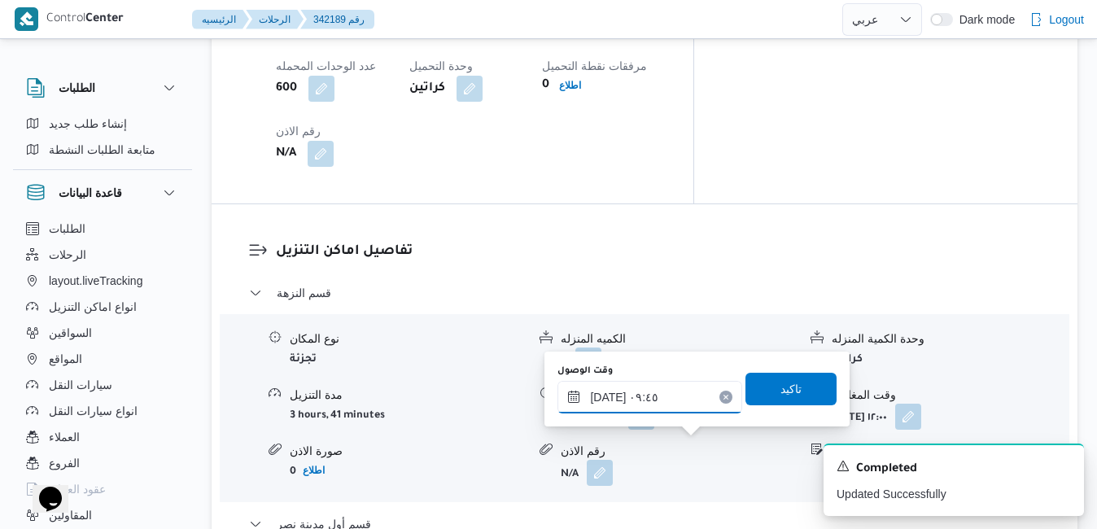
click at [677, 408] on input "١١/١٠/٢٠٢٥ ٠٩:٤٥" at bounding box center [649, 397] width 185 height 33
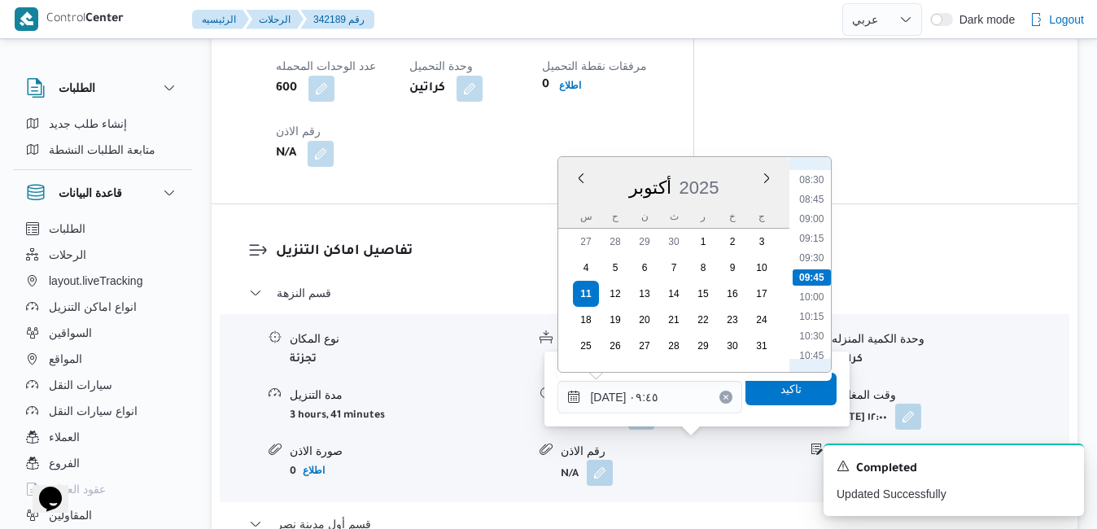
scroll to position [827, 0]
click at [821, 312] on li "12:15" at bounding box center [811, 307] width 37 height 16
type input "١١/١٠/٢٠٢٥ ١٢:١٥"
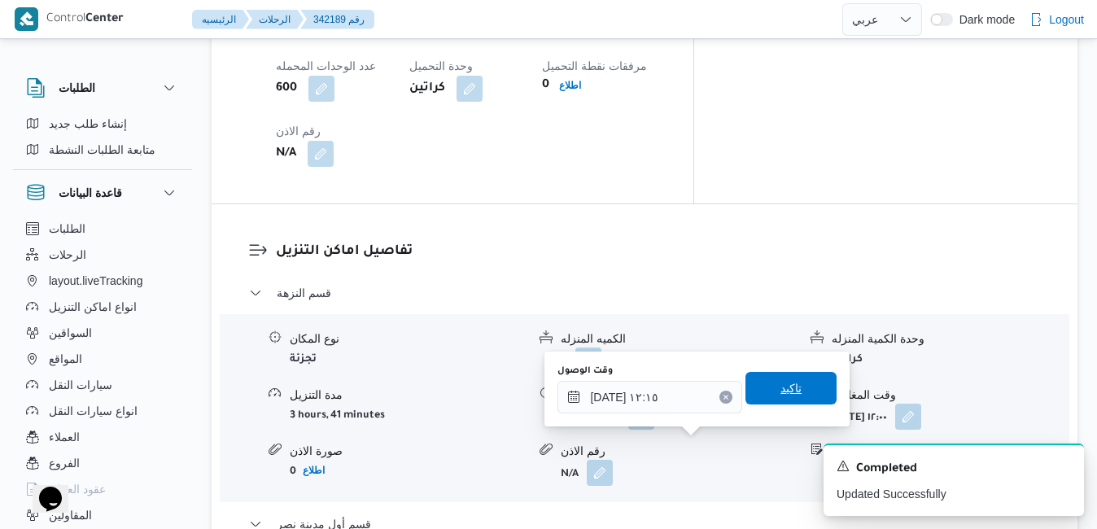
click at [786, 393] on span "تاكيد" at bounding box center [790, 388] width 21 height 20
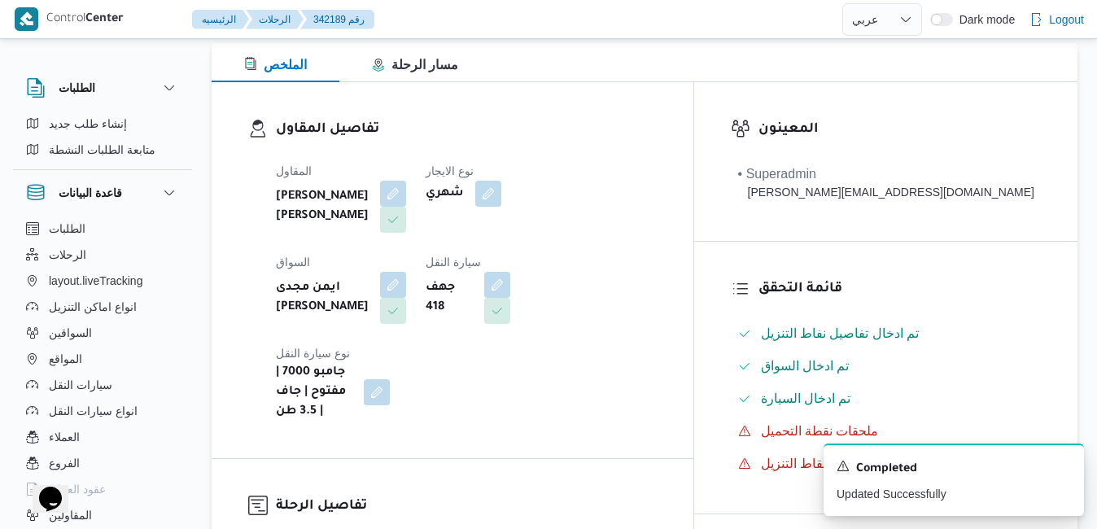
scroll to position [0, 0]
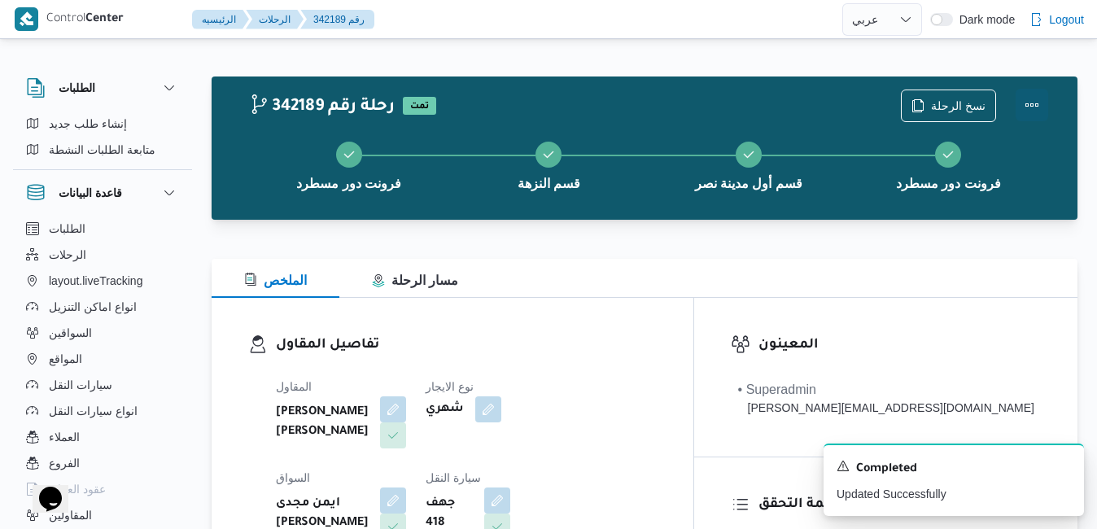
click at [1036, 110] on button "Actions" at bounding box center [1031, 105] width 33 height 33
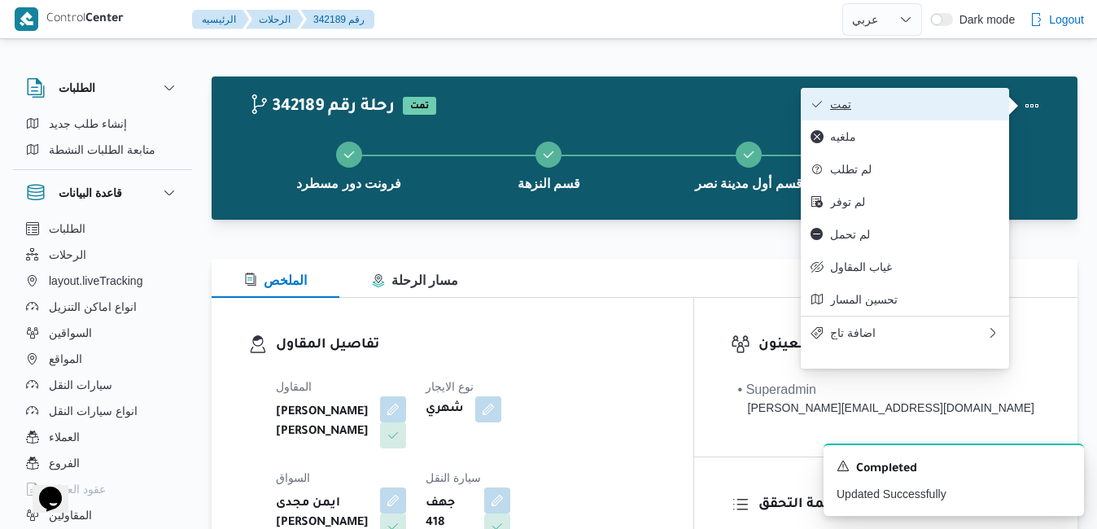
click at [940, 117] on button "تمت" at bounding box center [904, 104] width 208 height 33
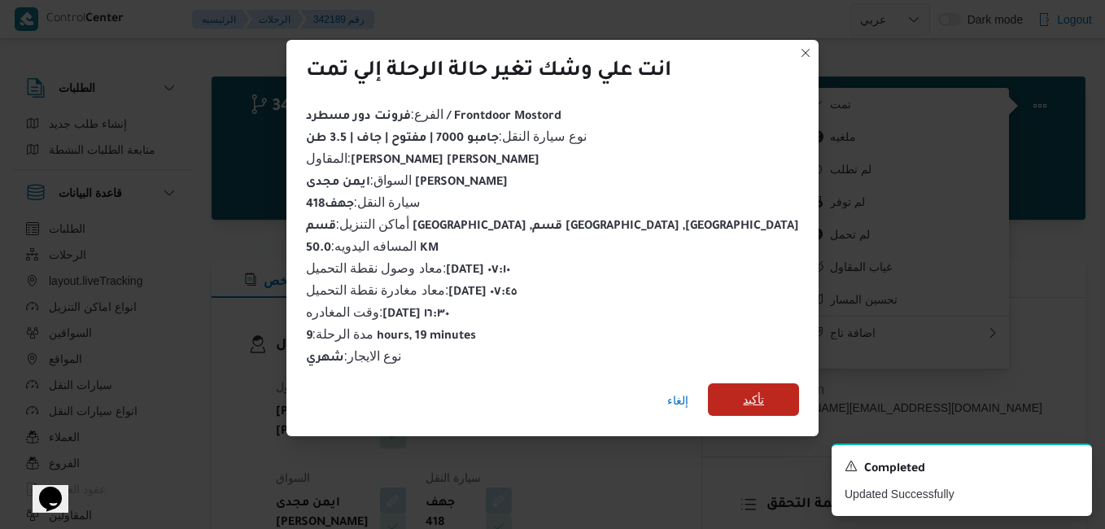
click at [708, 383] on span "تأكيد" at bounding box center [753, 399] width 91 height 33
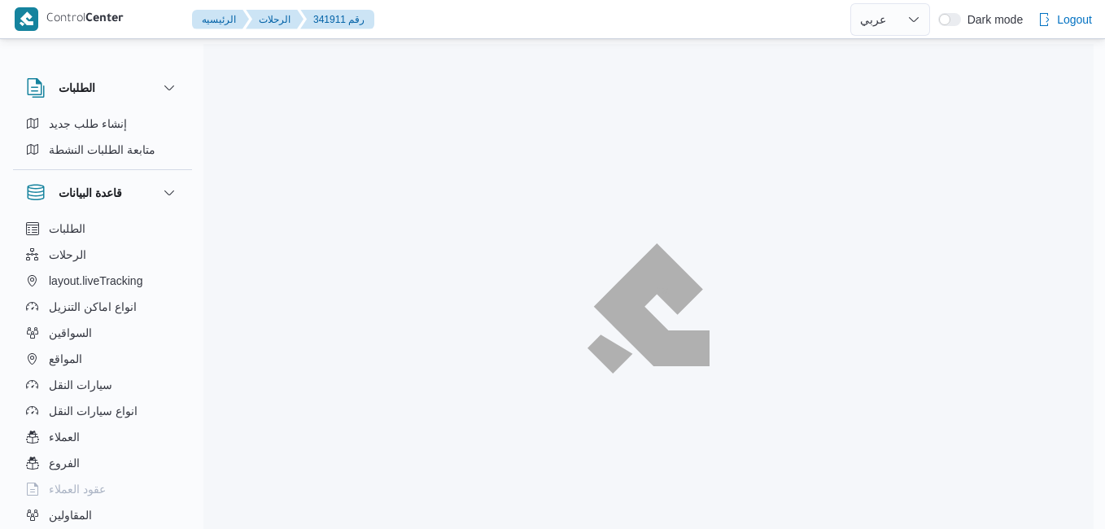
select select "ar"
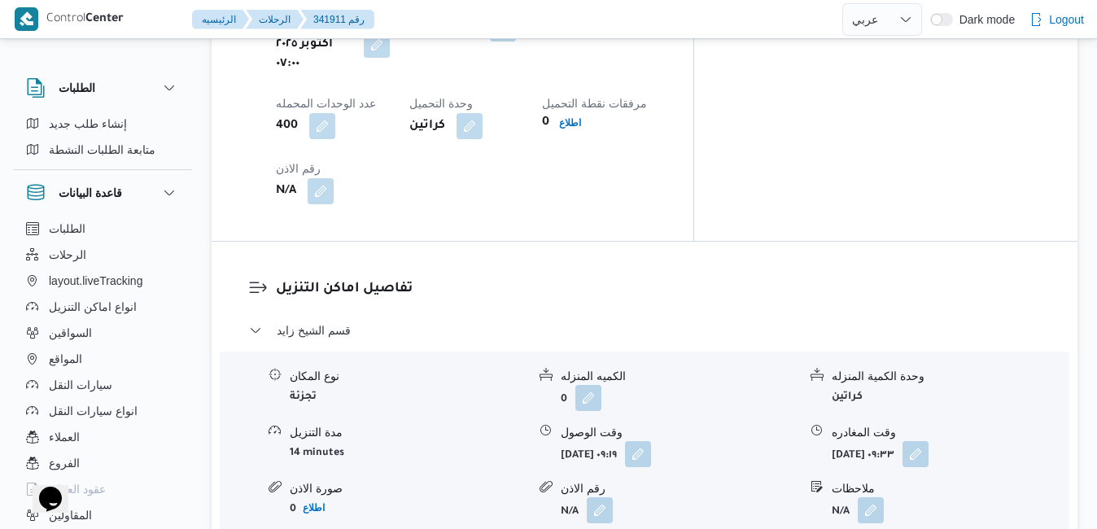
scroll to position [1464, 0]
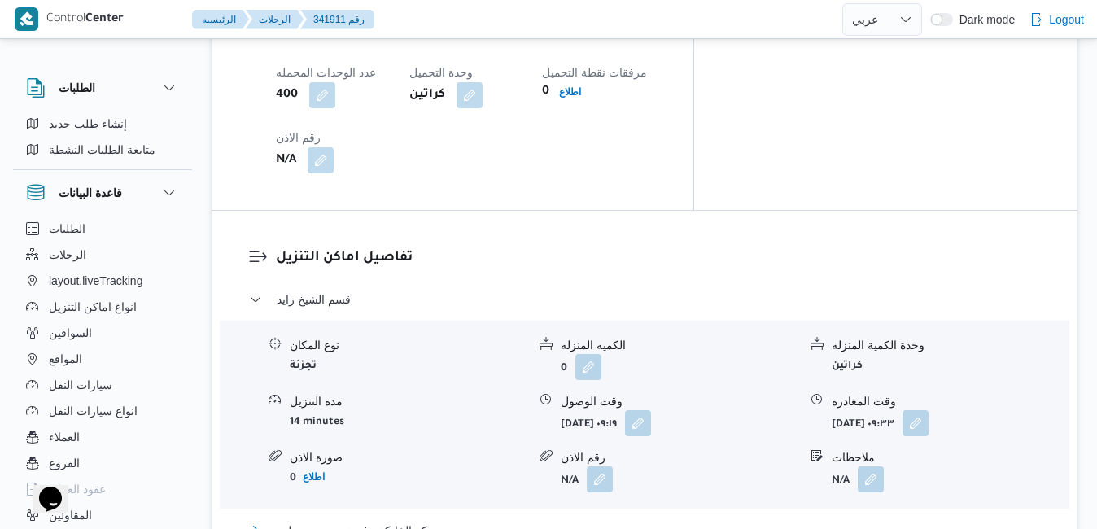
click at [482, 521] on button "مركز الخانكة - فرونت دور مسطرد" at bounding box center [645, 531] width 792 height 20
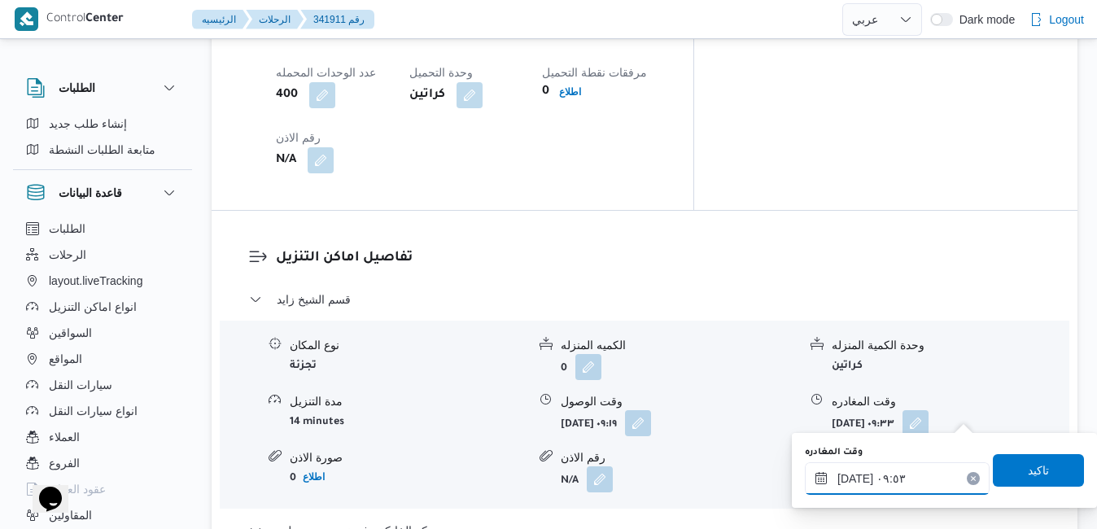
click at [878, 484] on input "١١/١٠/٢٠٢٥ ٠٩:٥٣" at bounding box center [897, 478] width 185 height 33
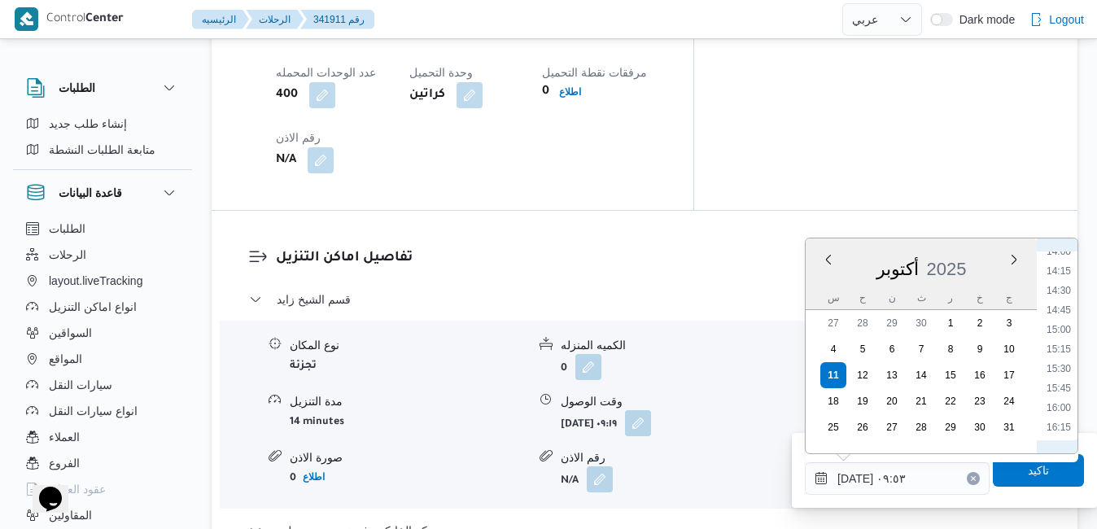
scroll to position [1158, 0]
click at [1059, 387] on li "16:30" at bounding box center [1058, 390] width 37 height 16
type input "١١/١٠/٢٠٢٥ ١٦:٣٠"
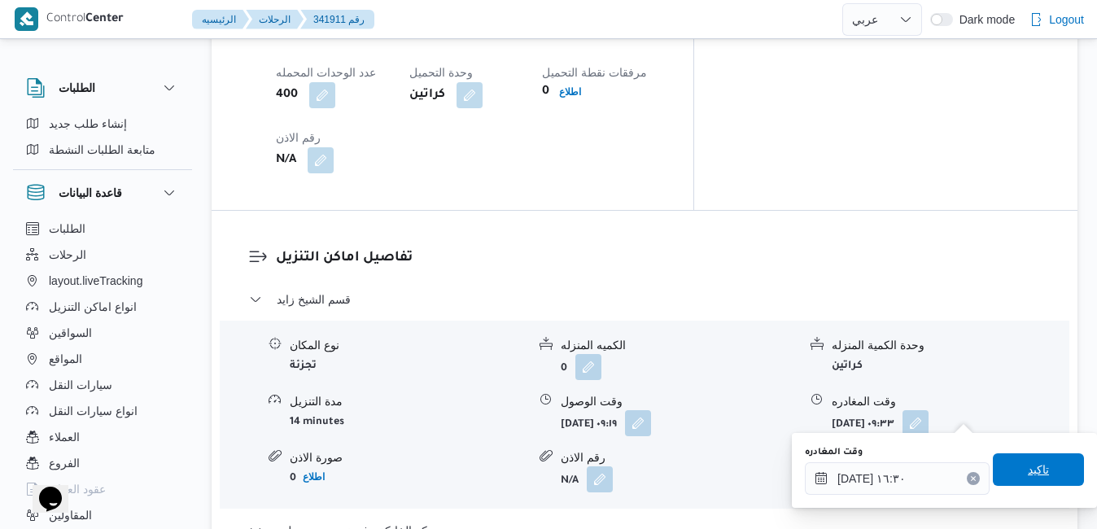
click at [1002, 473] on span "تاكيد" at bounding box center [1037, 469] width 91 height 33
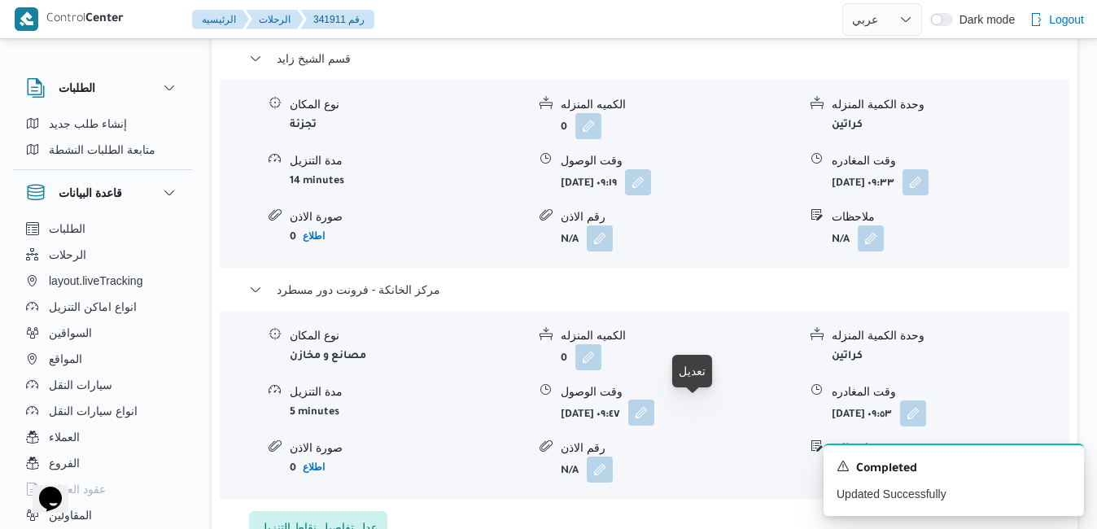
click at [654, 415] on button "button" at bounding box center [641, 412] width 26 height 26
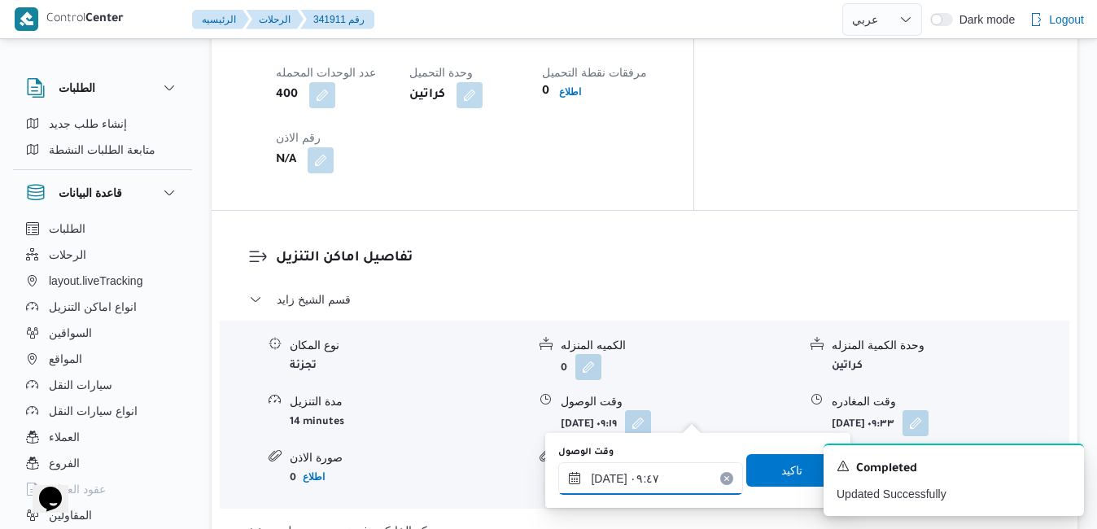
click at [657, 478] on input "١١/١٠/٢٠٢٥ ٠٩:٤٧" at bounding box center [650, 478] width 185 height 33
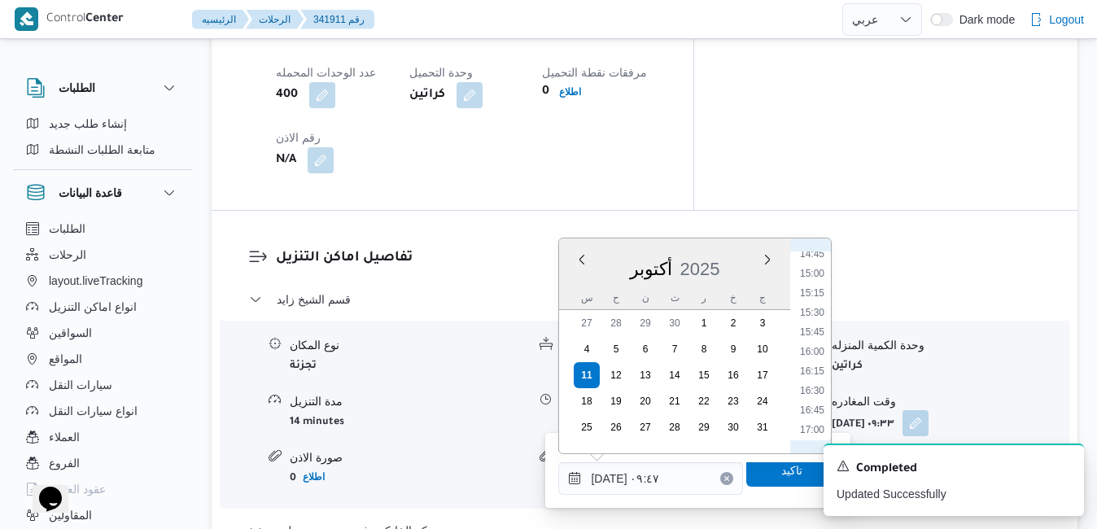
drag, startPoint x: 816, startPoint y: 369, endPoint x: 814, endPoint y: 381, distance: 11.5
click at [816, 369] on li "16:15" at bounding box center [811, 371] width 37 height 16
type input "١١/١٠/٢٠٢٥ ١٦:١٥"
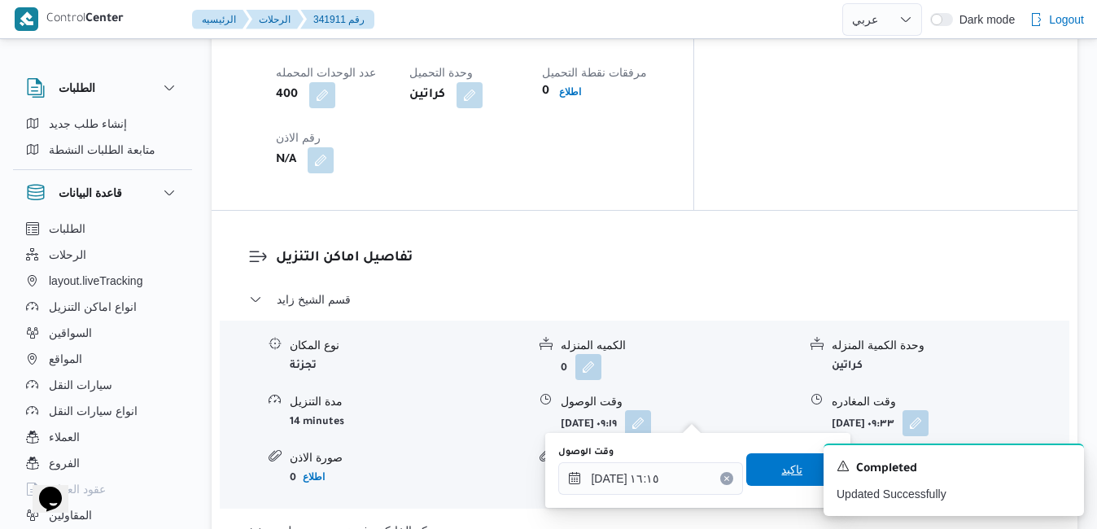
click at [746, 473] on span "تاكيد" at bounding box center [791, 469] width 91 height 33
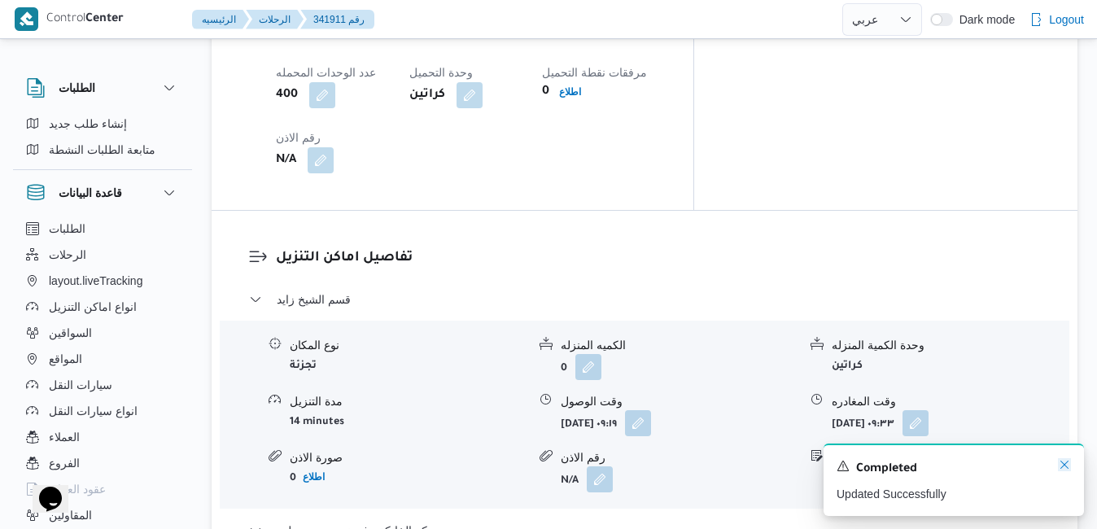
click at [1062, 469] on icon "Dismiss toast" at bounding box center [1064, 464] width 8 height 8
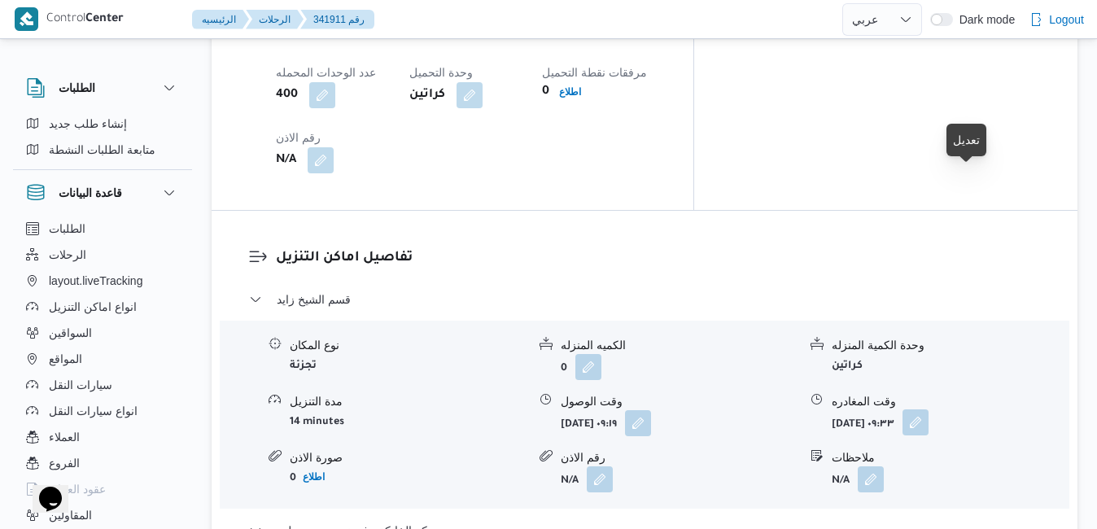
click at [928, 409] on button "button" at bounding box center [915, 422] width 26 height 26
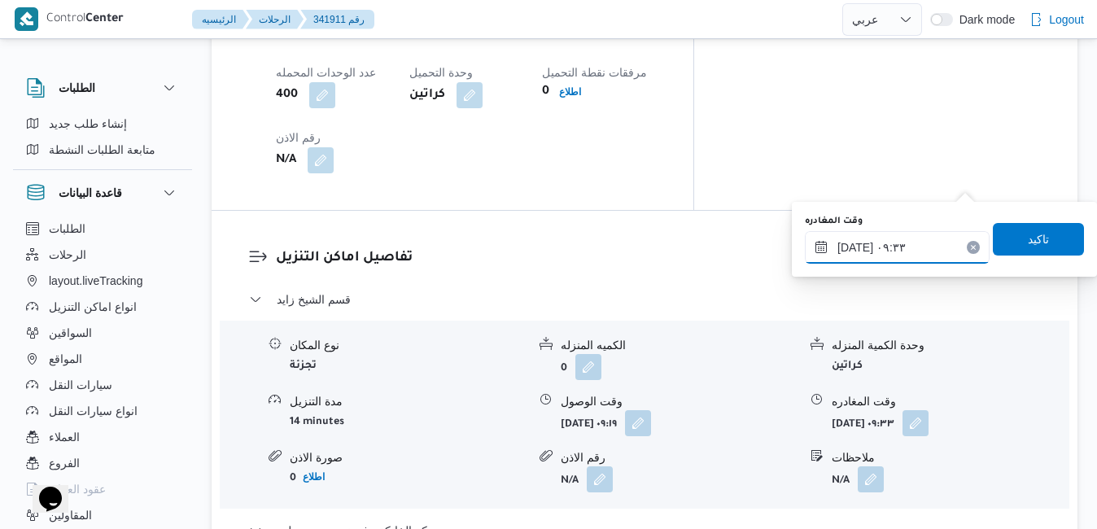
click at [872, 251] on input "١١/١٠/٢٠٢٥ ٠٩:٣٣" at bounding box center [897, 247] width 185 height 33
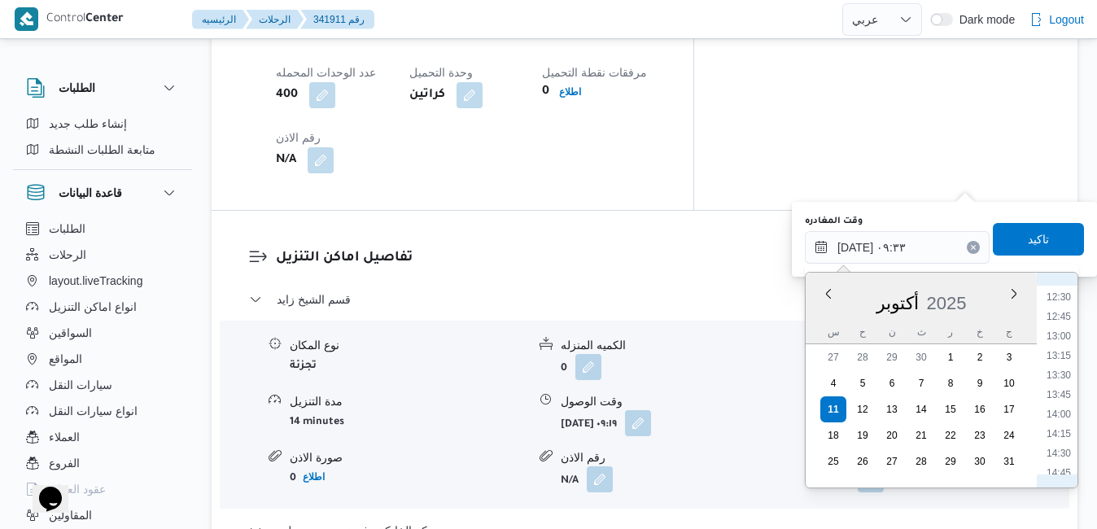
scroll to position [1138, 0]
click at [1055, 352] on li "15:15" at bounding box center [1058, 346] width 37 height 16
type input "١١/١٠/٢٠٢٥ ١٥:١٥"
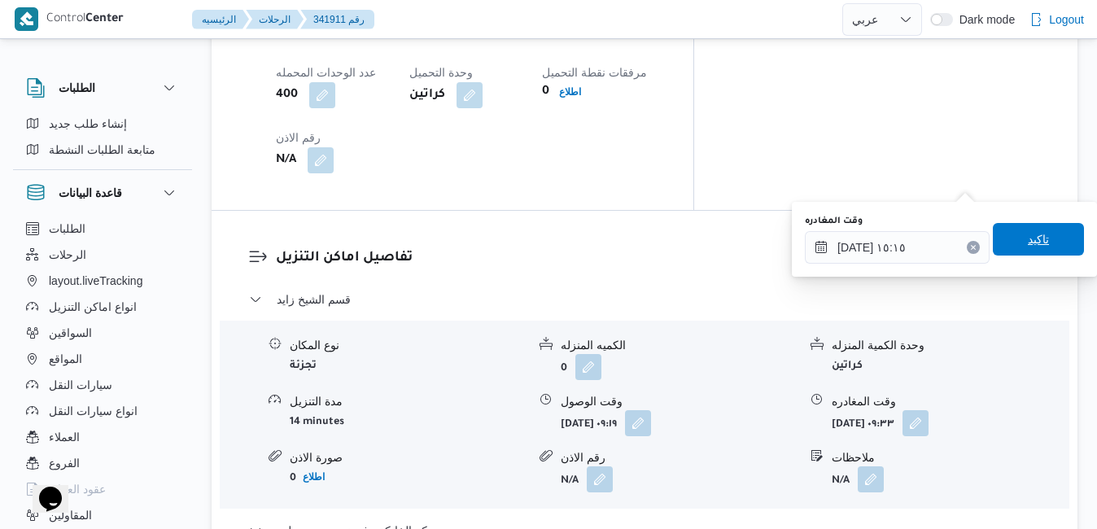
click at [1049, 242] on span "تاكيد" at bounding box center [1037, 239] width 91 height 33
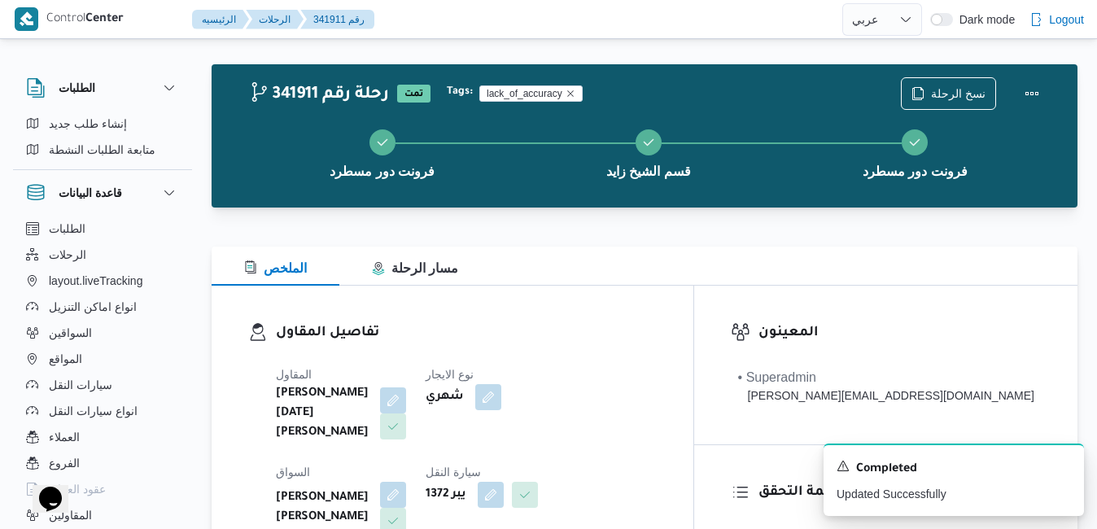
scroll to position [0, 0]
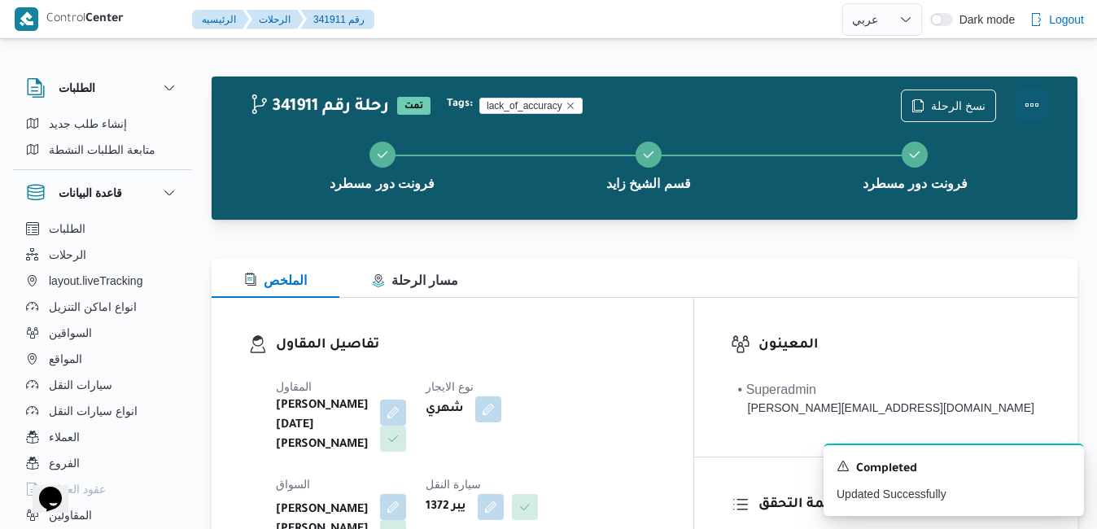
click at [1033, 111] on button "Actions" at bounding box center [1031, 105] width 33 height 33
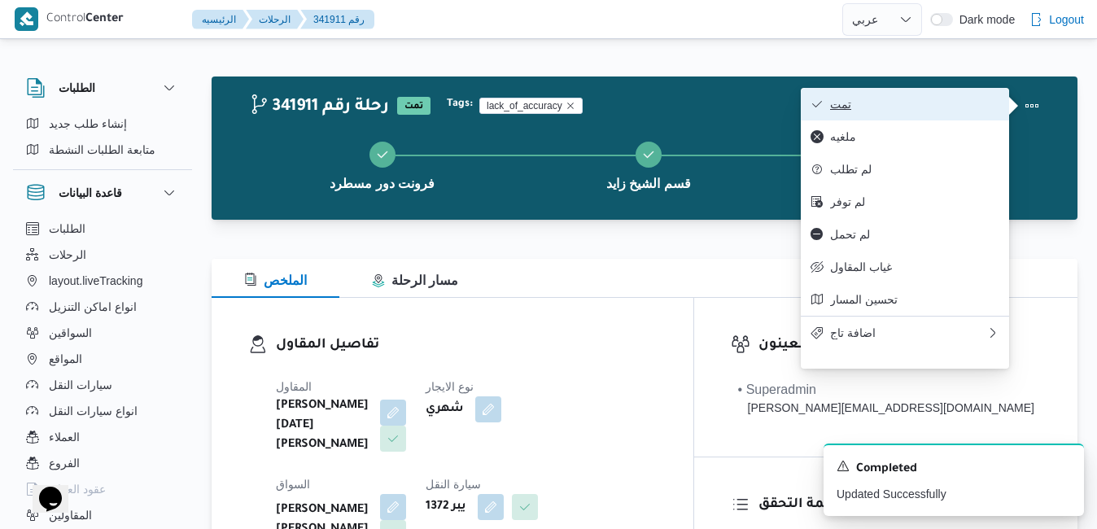
click at [983, 109] on span "تمت" at bounding box center [914, 104] width 169 height 13
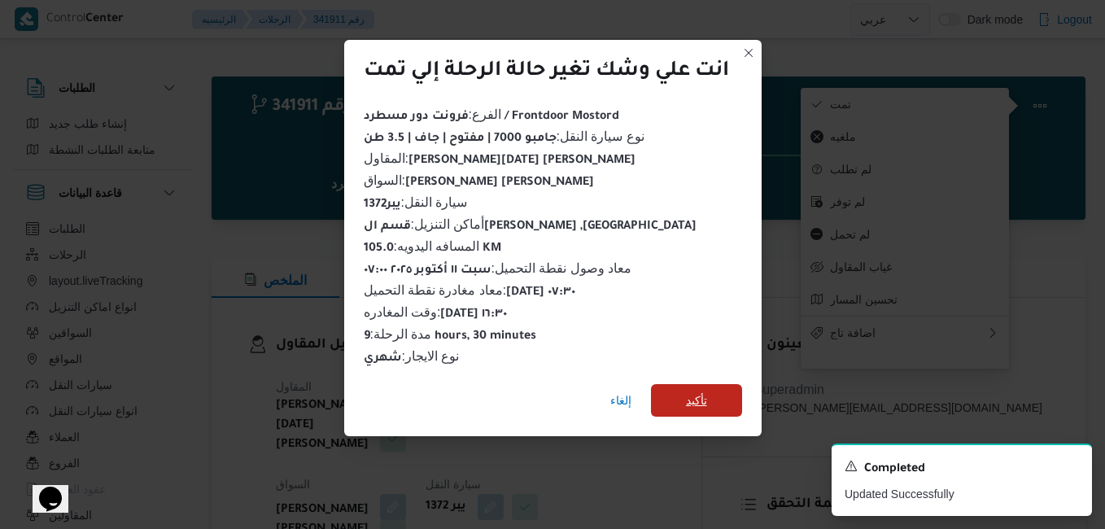
click at [714, 388] on span "تأكيد" at bounding box center [696, 400] width 91 height 33
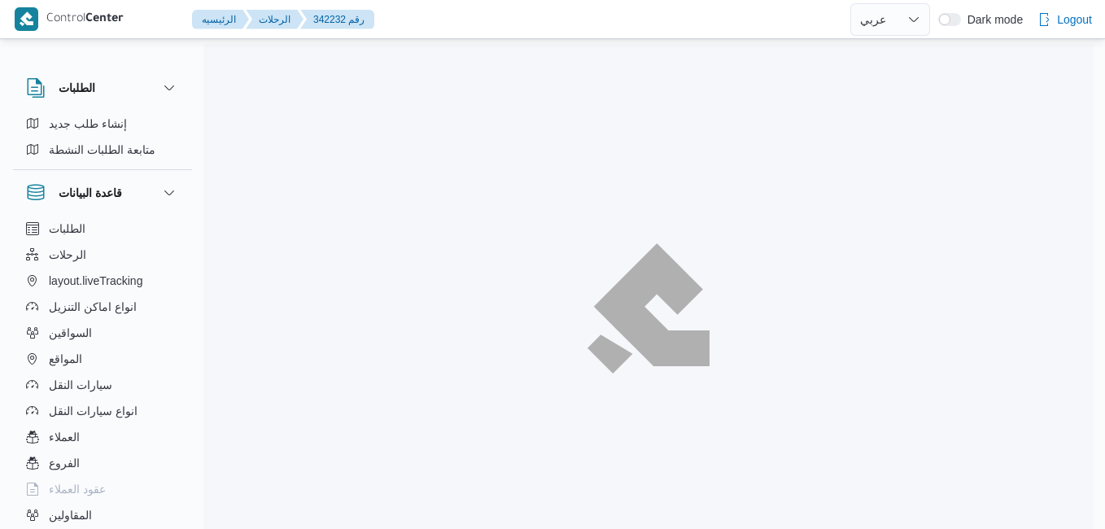
select select "ar"
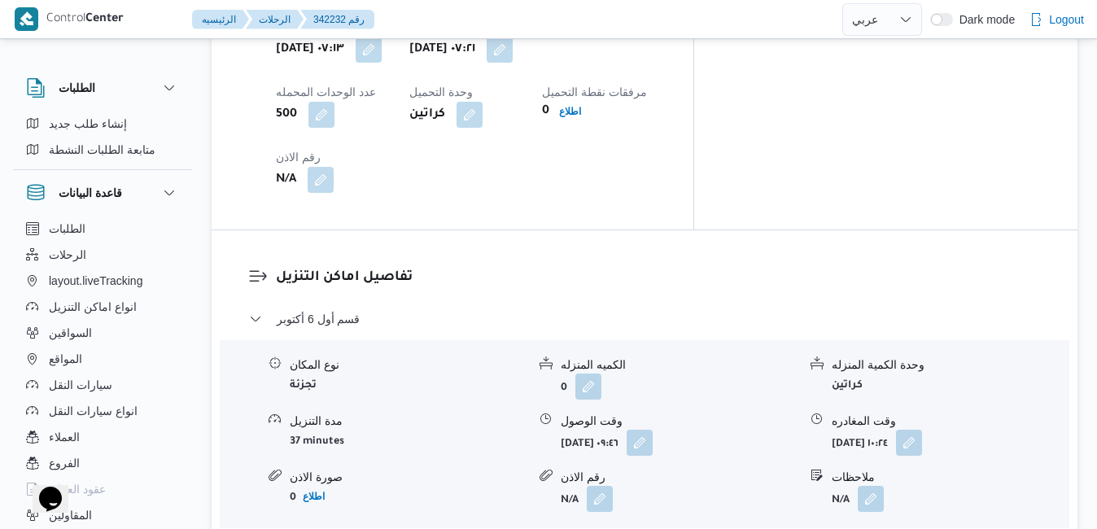
scroll to position [1432, 0]
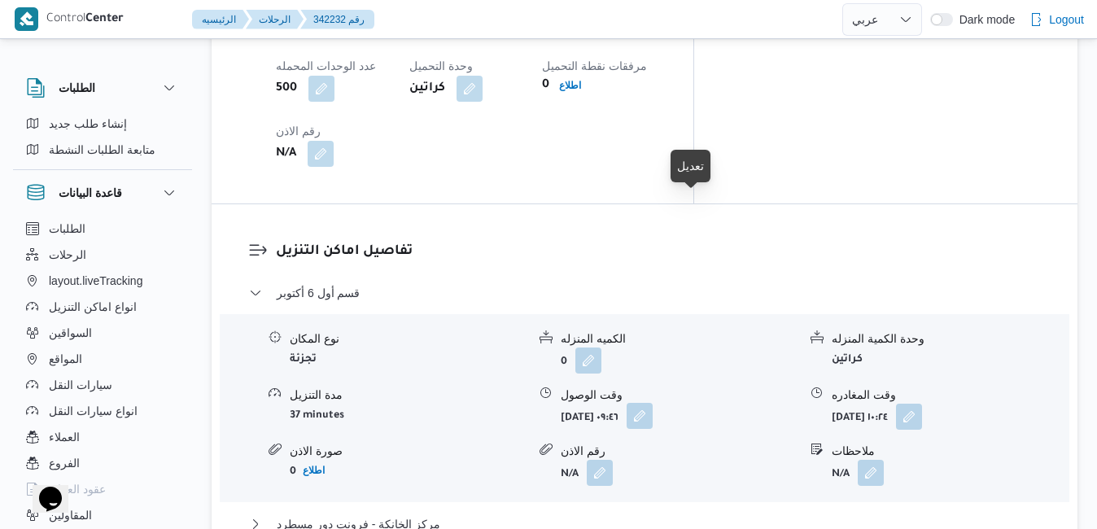
click at [652, 403] on button "button" at bounding box center [639, 416] width 26 height 26
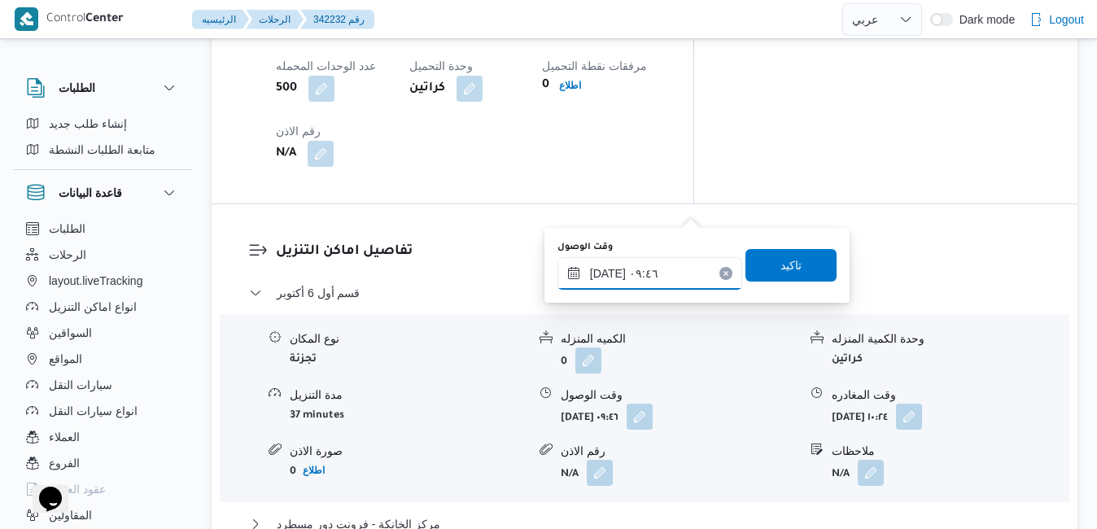
click at [610, 279] on input "[DATE] ٠٩:٤٦" at bounding box center [649, 273] width 185 height 33
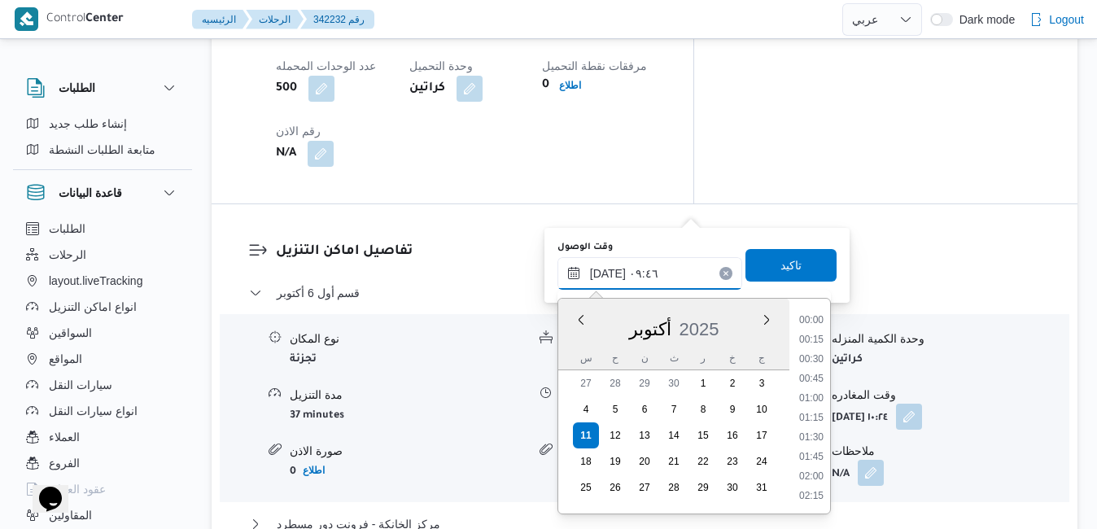
scroll to position [662, 0]
click at [815, 325] on li "08:30" at bounding box center [810, 321] width 37 height 16
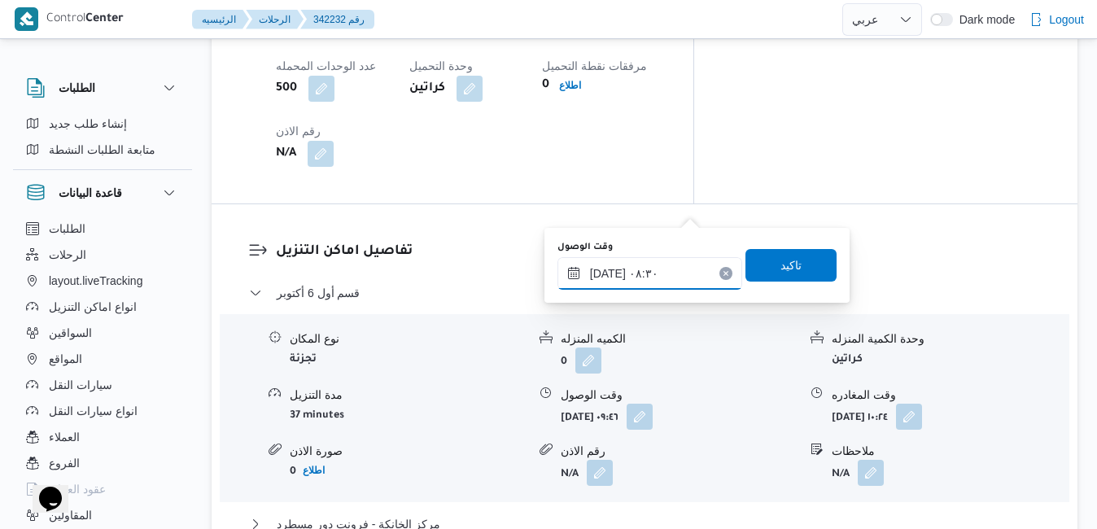
click at [610, 272] on input "١١/١٠/٢٠٢٥ ٠٨:٣٠" at bounding box center [649, 273] width 185 height 33
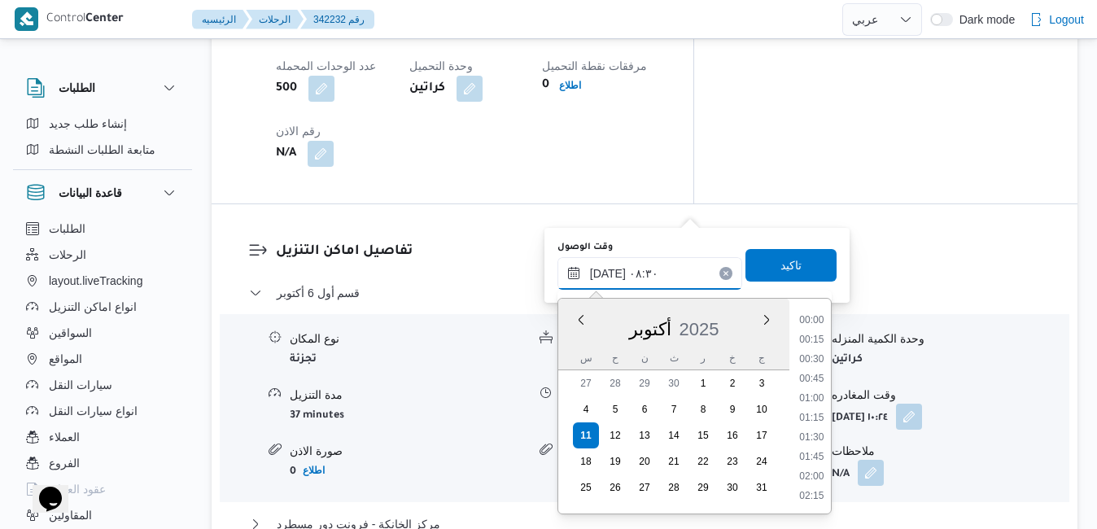
scroll to position [565, 0]
type input "١١/١٠/٢٠٢٥ ٠٨:20"
click at [766, 259] on span "تاكيد" at bounding box center [790, 264] width 91 height 33
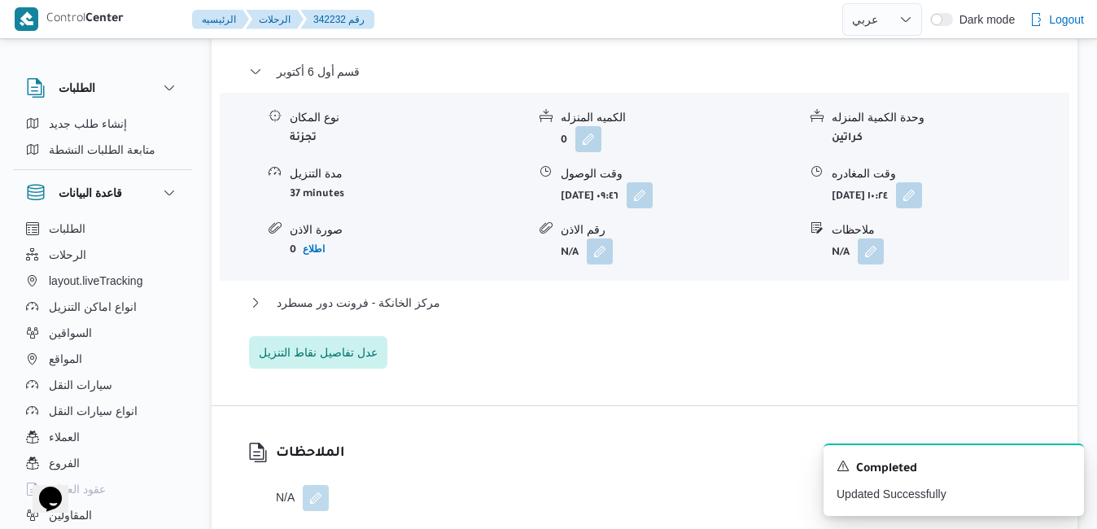
click at [559, 324] on div "مركز الخانكة - فرونت دور مسطرد" at bounding box center [645, 308] width 792 height 31
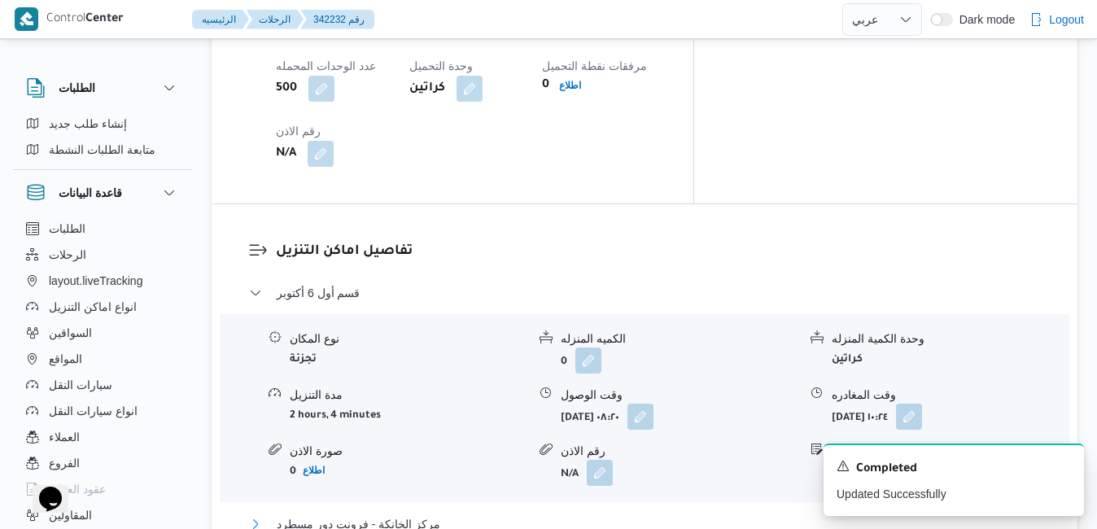
click at [803, 514] on button "مركز الخانكة - فرونت دور مسطرد" at bounding box center [645, 524] width 792 height 20
click at [1062, 465] on icon "Dismiss toast" at bounding box center [1064, 464] width 13 height 13
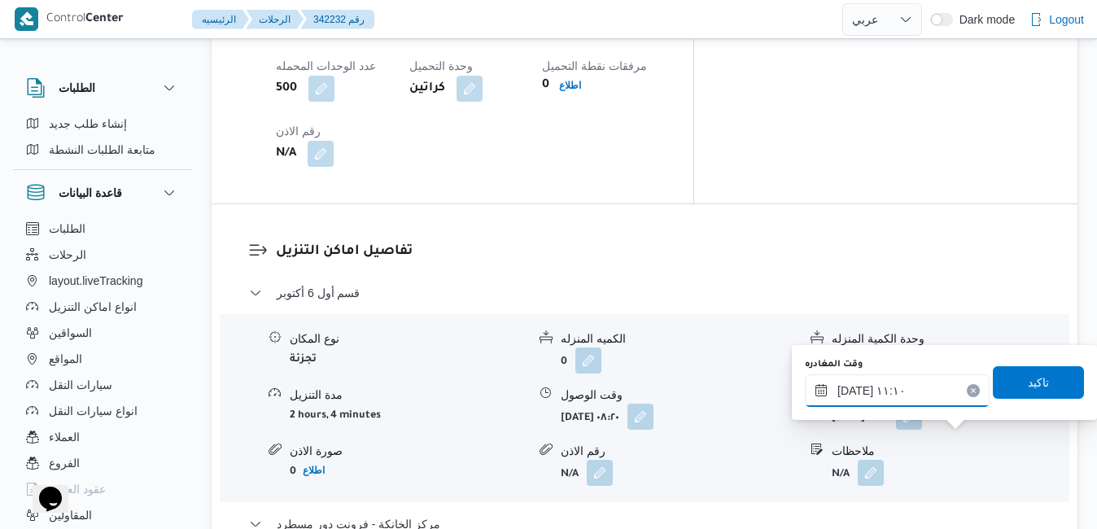
click at [886, 388] on input "١١/١٠/٢٠٢٥ ١١:١٠" at bounding box center [897, 390] width 185 height 33
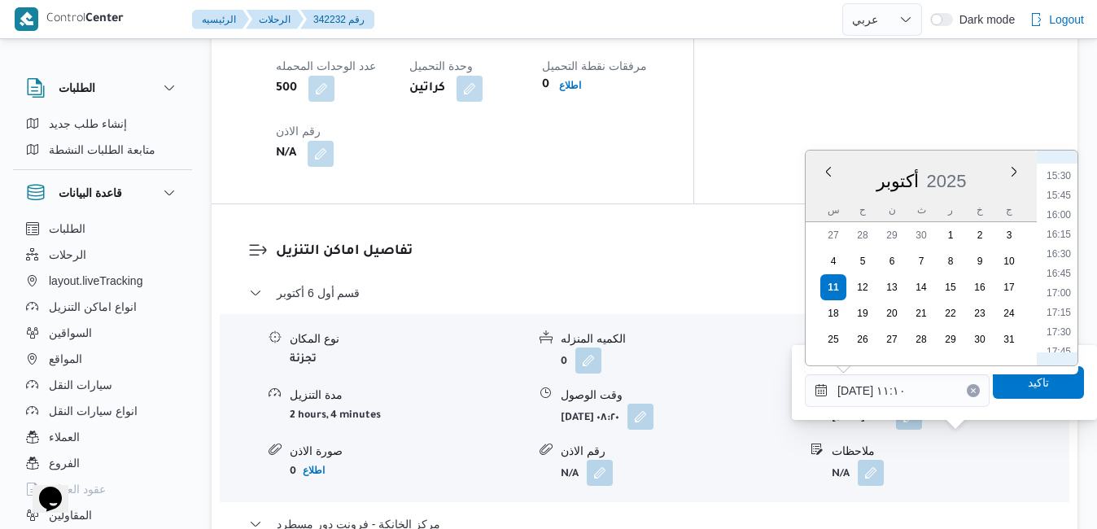
scroll to position [1255, 0]
click at [1058, 202] on li "16:30" at bounding box center [1058, 205] width 37 height 16
type input "[DATE] ١٦:٣٠"
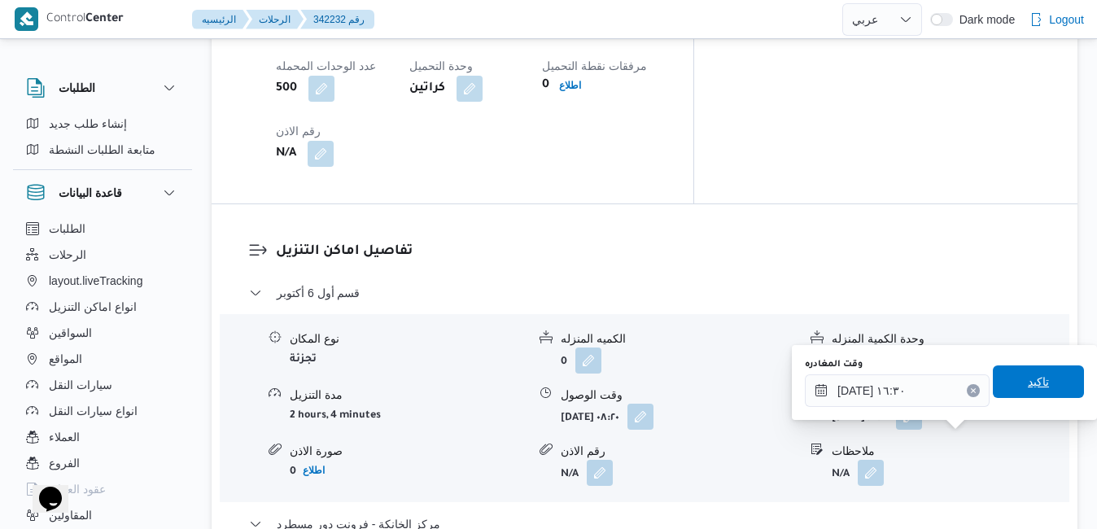
click at [1002, 375] on span "تاكيد" at bounding box center [1037, 381] width 91 height 33
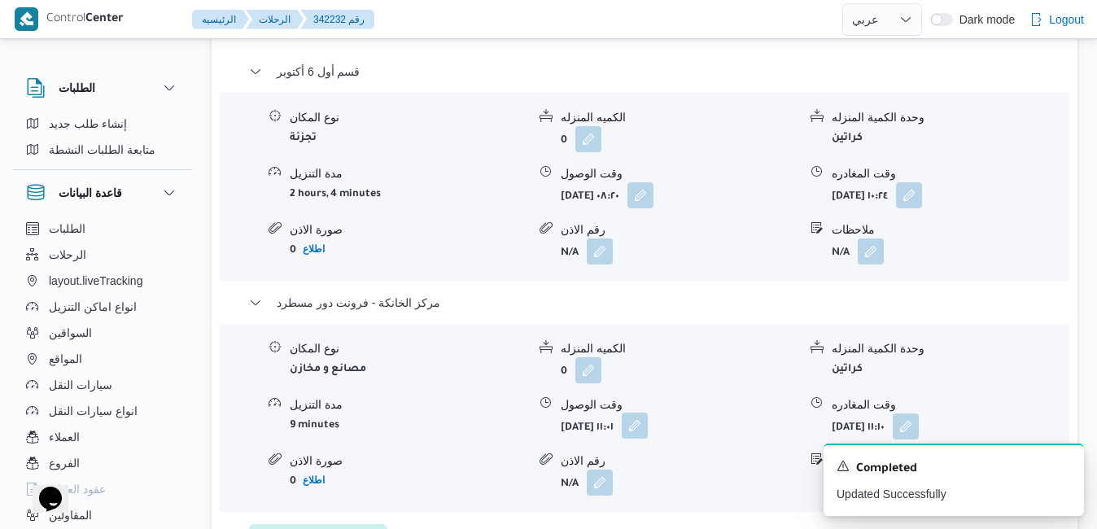
click at [648, 438] on button "button" at bounding box center [635, 425] width 26 height 26
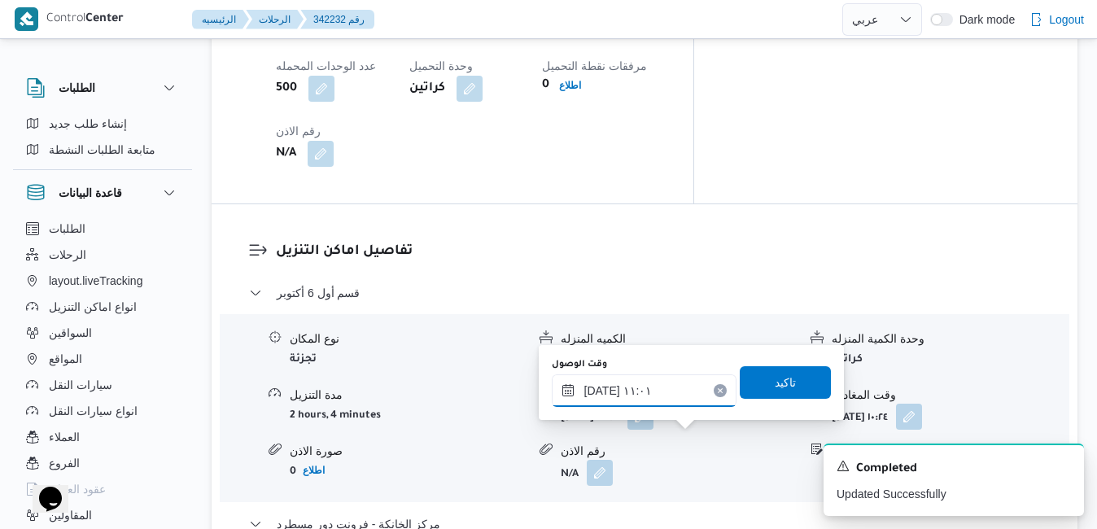
click at [643, 391] on input "١١/١٠/٢٠٢٥ ١١:٠١" at bounding box center [644, 390] width 185 height 33
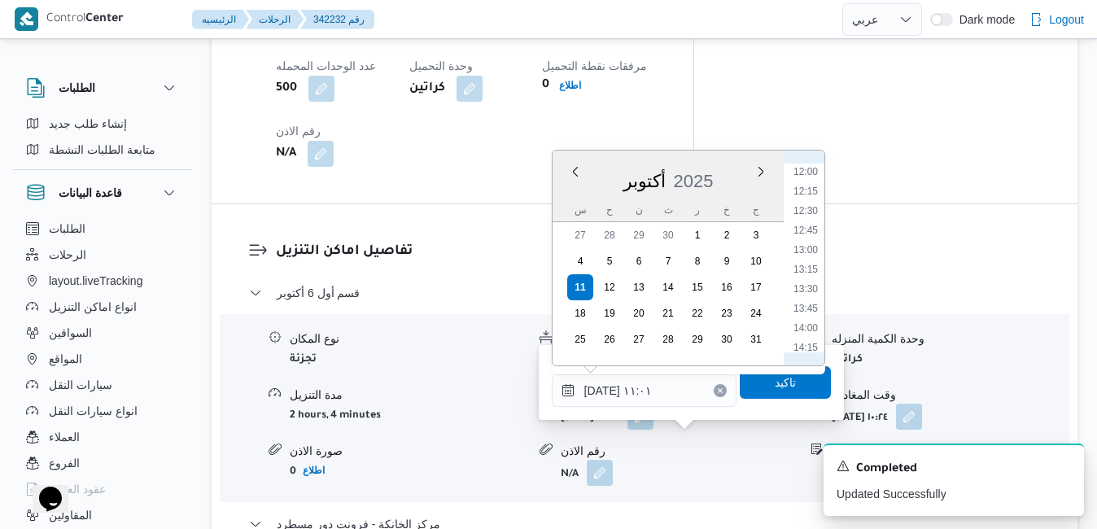
scroll to position [1090, 0]
click at [807, 348] on li "16:15" at bounding box center [805, 350] width 37 height 16
type input "[DATE] ١٦:١٥"
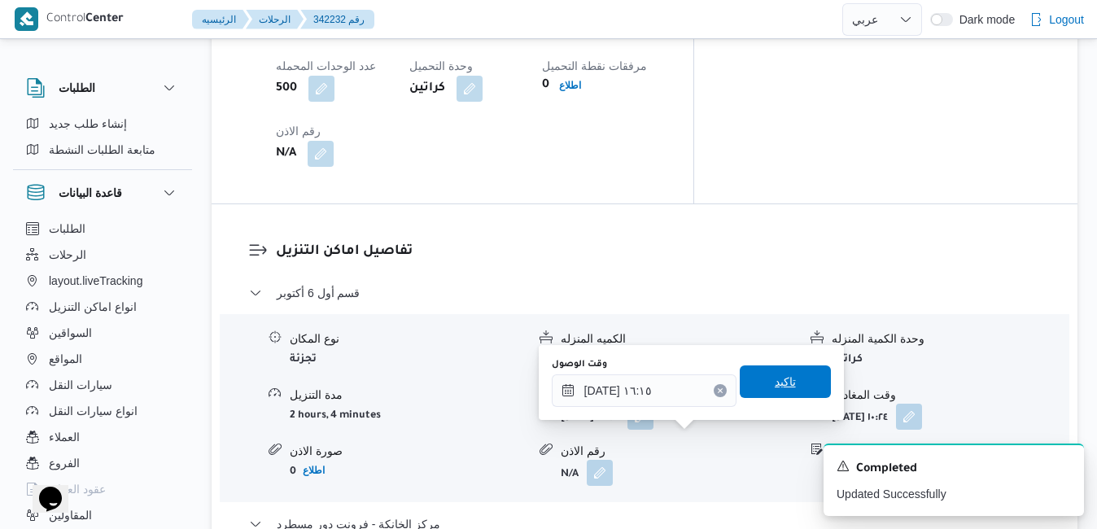
click at [781, 384] on span "تاكيد" at bounding box center [784, 382] width 21 height 20
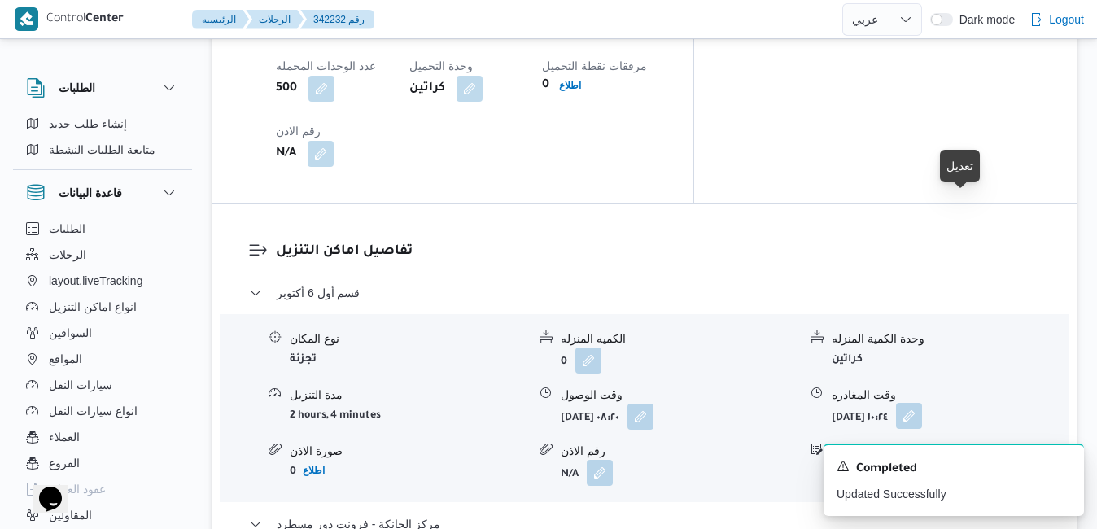
click at [922, 403] on button "button" at bounding box center [909, 416] width 26 height 26
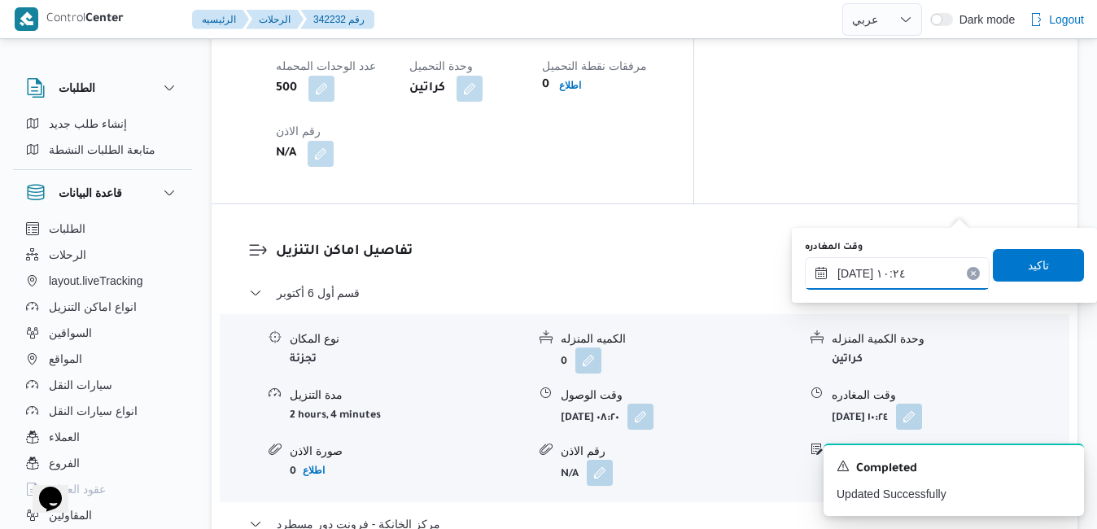
click at [874, 273] on input "١١/١٠/٢٠٢٥ ١٠:٢٤" at bounding box center [897, 273] width 185 height 33
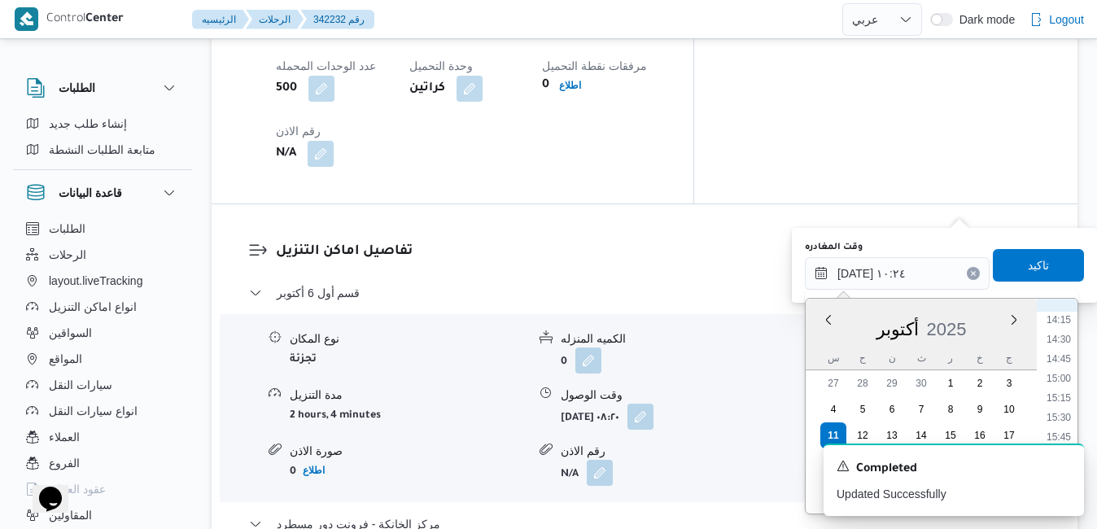
scroll to position [1132, 0]
click at [1062, 382] on li "15:15" at bounding box center [1058, 379] width 37 height 16
type input "[DATE] ١٥:١٥"
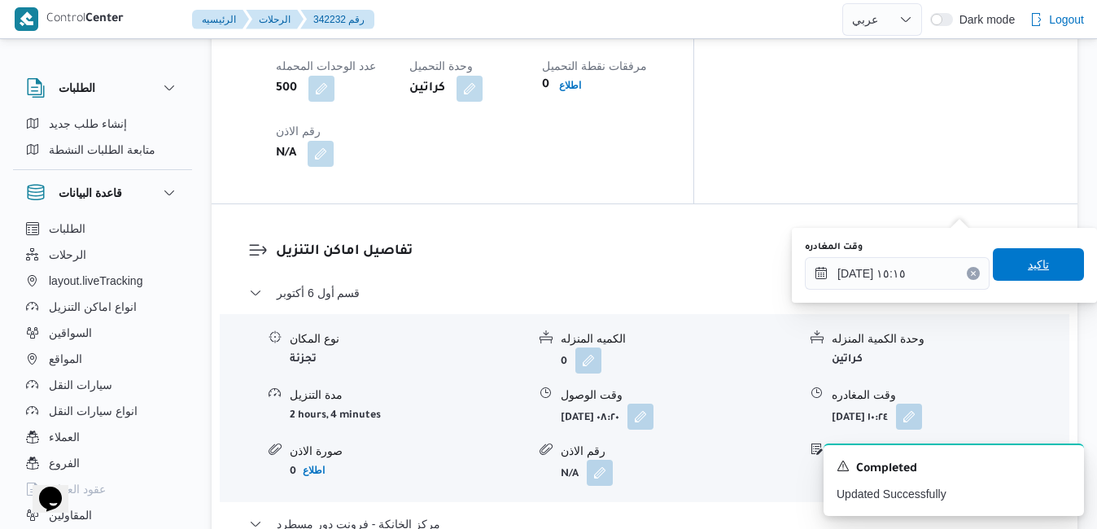
click at [1037, 277] on span "تاكيد" at bounding box center [1037, 264] width 91 height 33
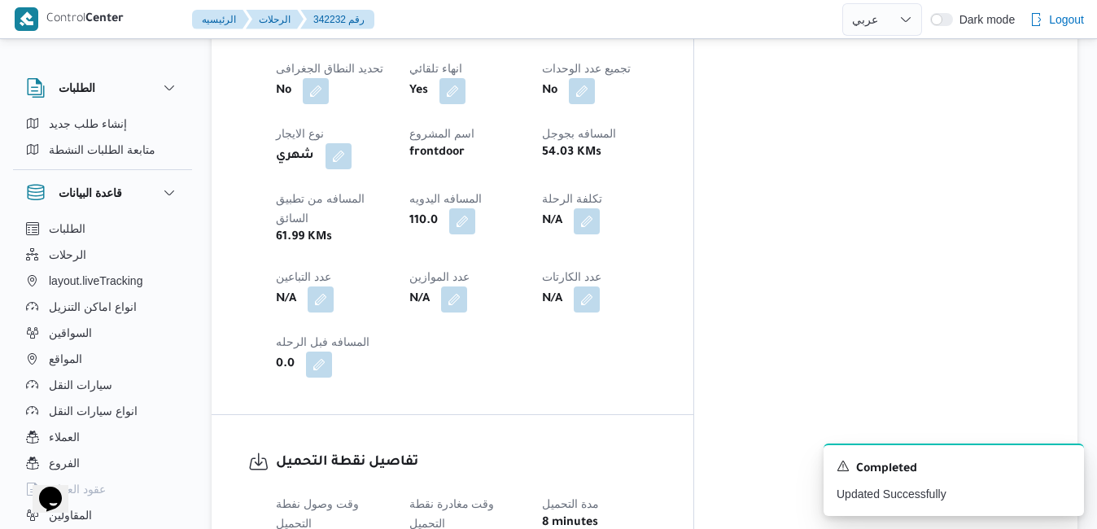
scroll to position [0, 0]
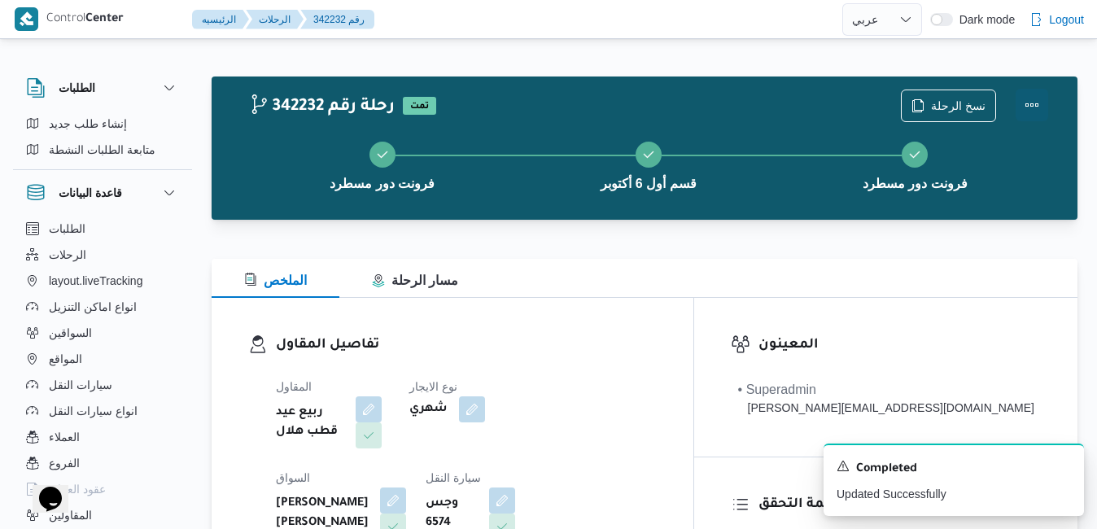
click at [1037, 100] on button "Actions" at bounding box center [1031, 105] width 33 height 33
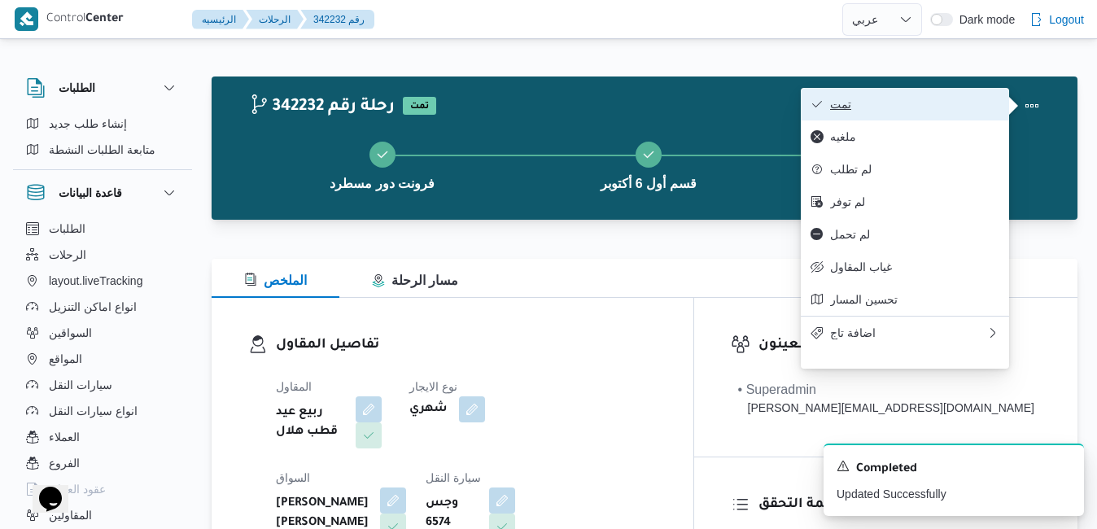
click at [973, 106] on span "تمت" at bounding box center [914, 104] width 169 height 13
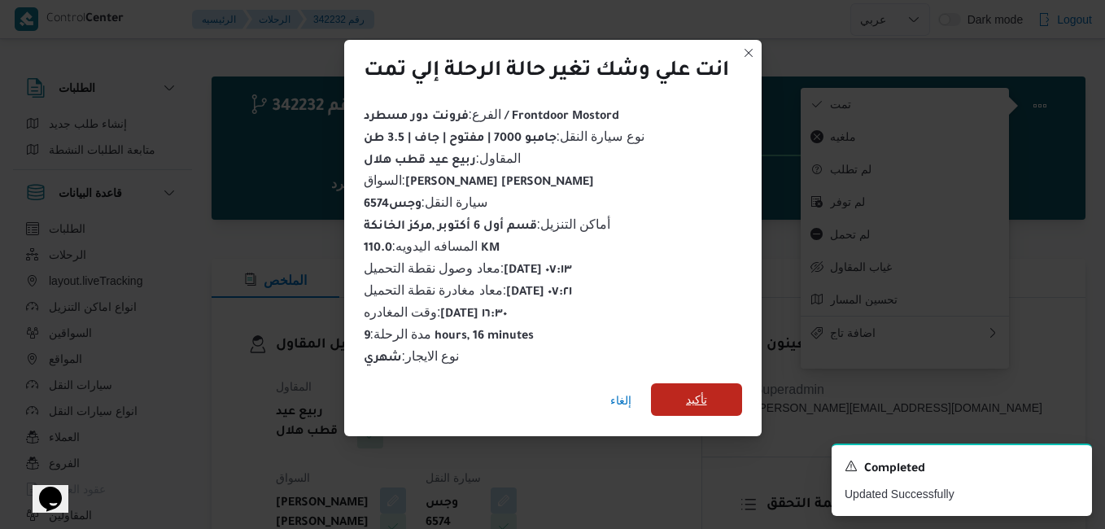
click at [696, 395] on span "تأكيد" at bounding box center [696, 400] width 21 height 20
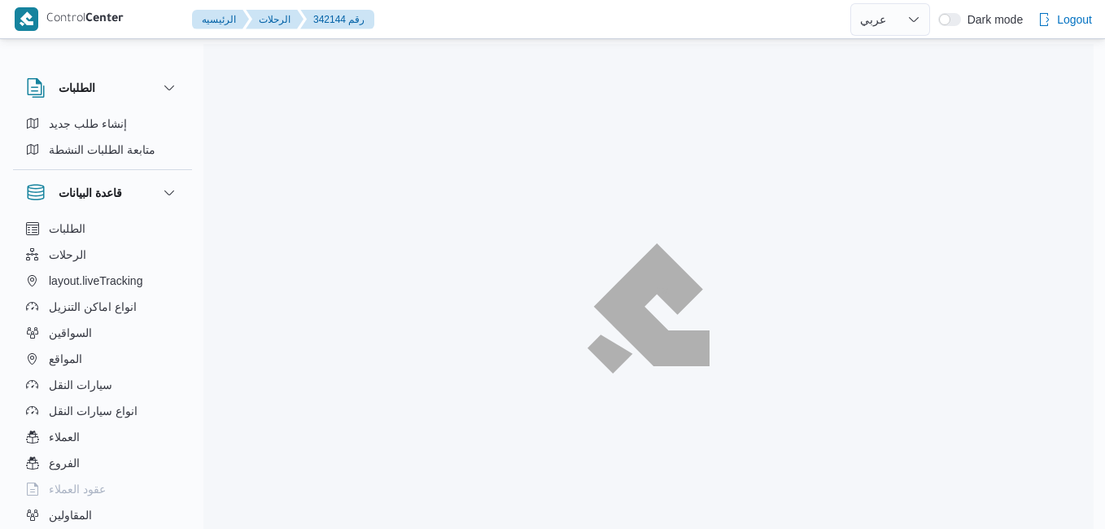
select select "ar"
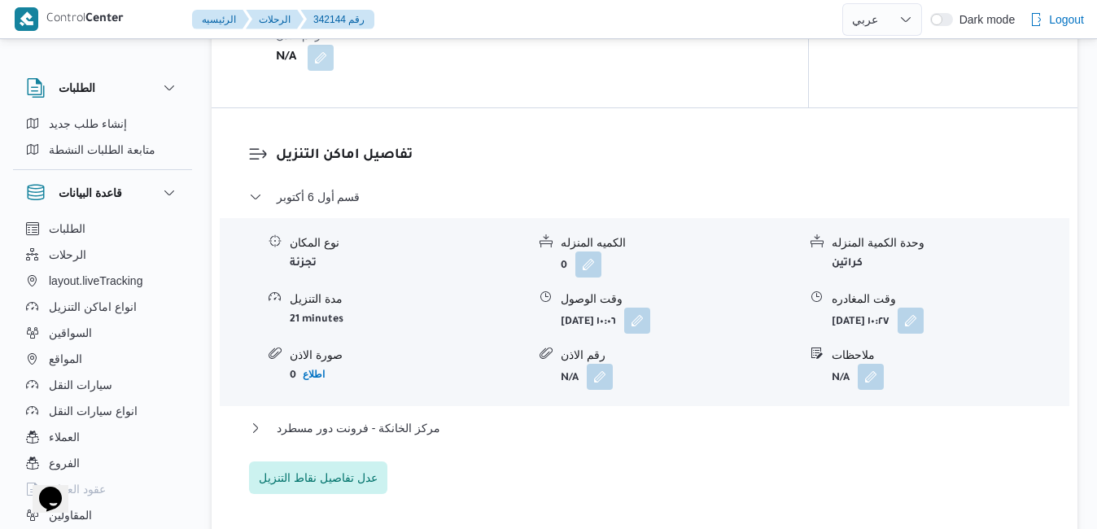
scroll to position [1367, 0]
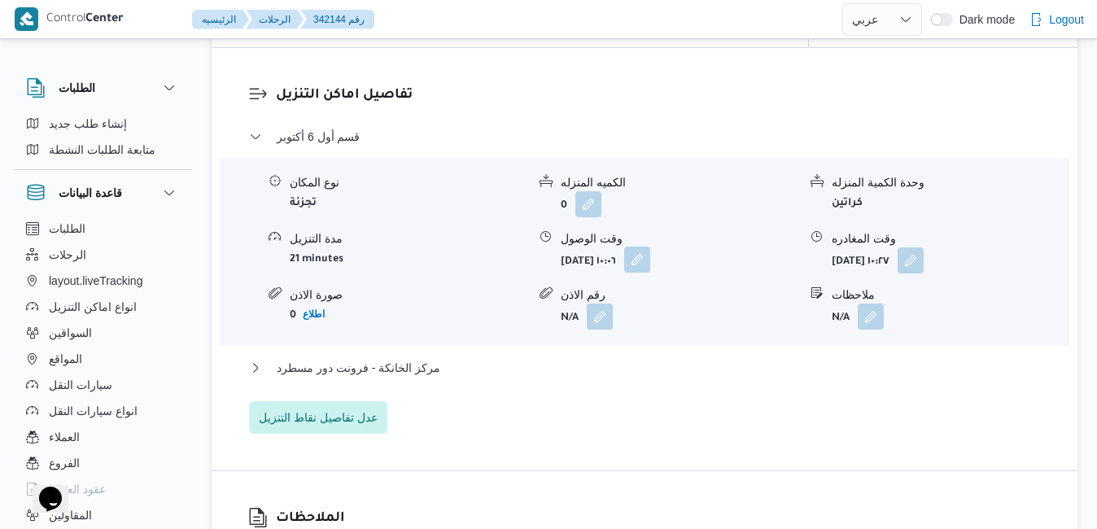
click at [650, 273] on button "button" at bounding box center [637, 259] width 26 height 26
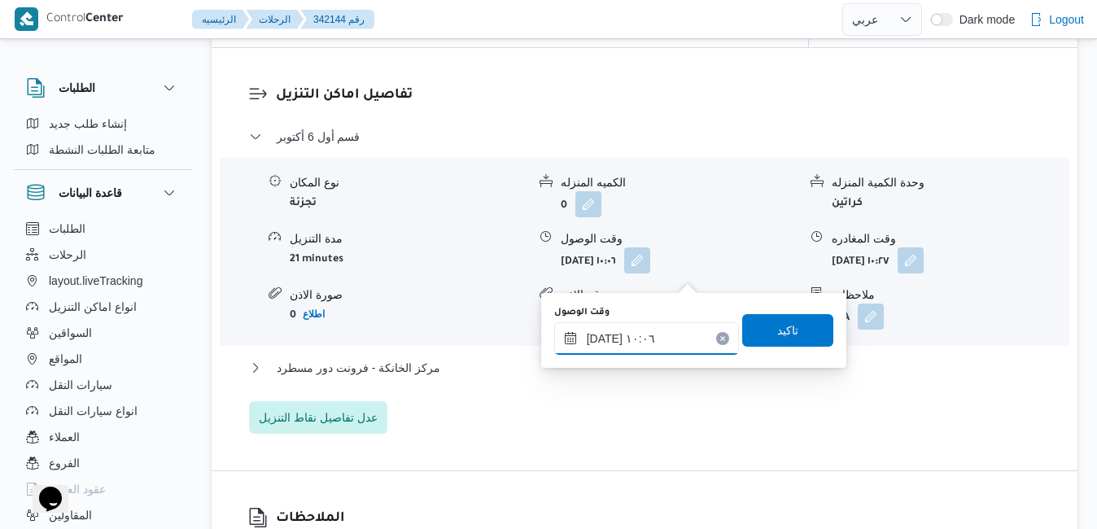
click at [631, 336] on input "[DATE] ١٠:٠٦" at bounding box center [646, 338] width 185 height 33
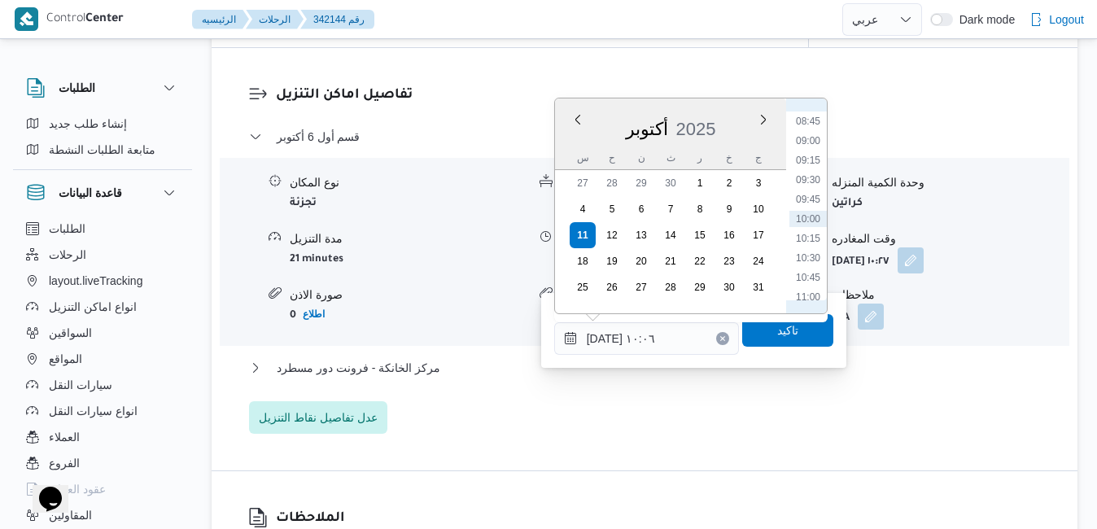
scroll to position [517, 0]
click at [800, 277] on ul "00:00 00:15 00:30 00:45 01:00 01:15 01:30 01:45 02:00 02:15 02:30 02:45 03:00 0…" at bounding box center [807, 205] width 37 height 189
click at [801, 270] on li "08:30" at bounding box center [807, 267] width 37 height 16
type input "[DATE] ٠٨:٣٠"
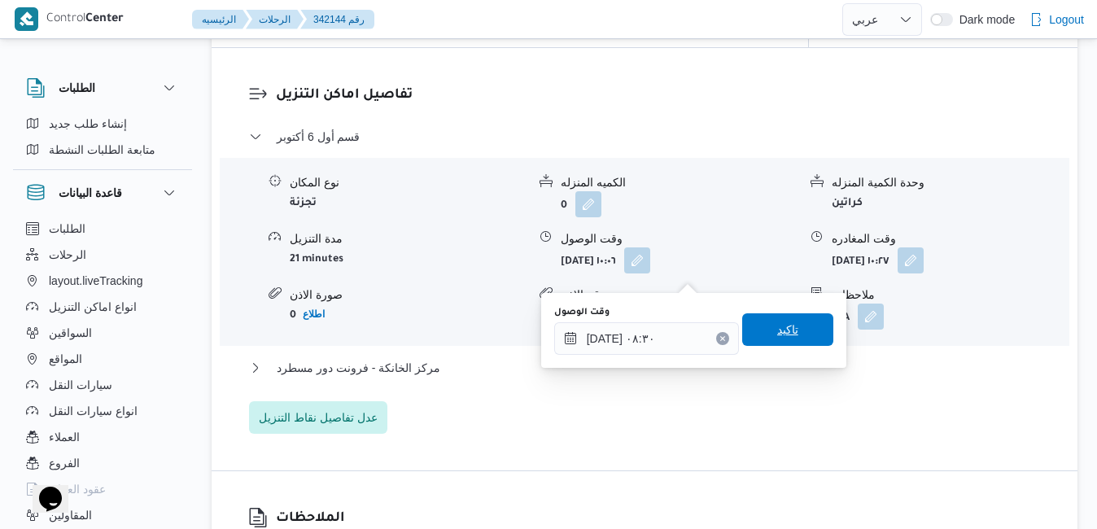
click at [779, 321] on span "تاكيد" at bounding box center [787, 330] width 21 height 20
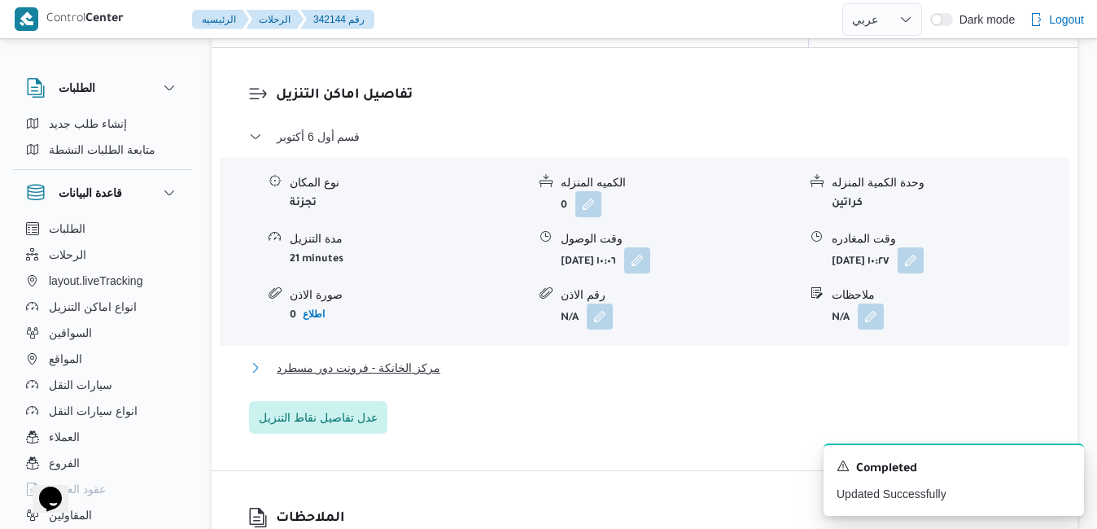
click at [564, 377] on button "مركز الخانكة - فرونت دور مسطرد" at bounding box center [645, 368] width 792 height 20
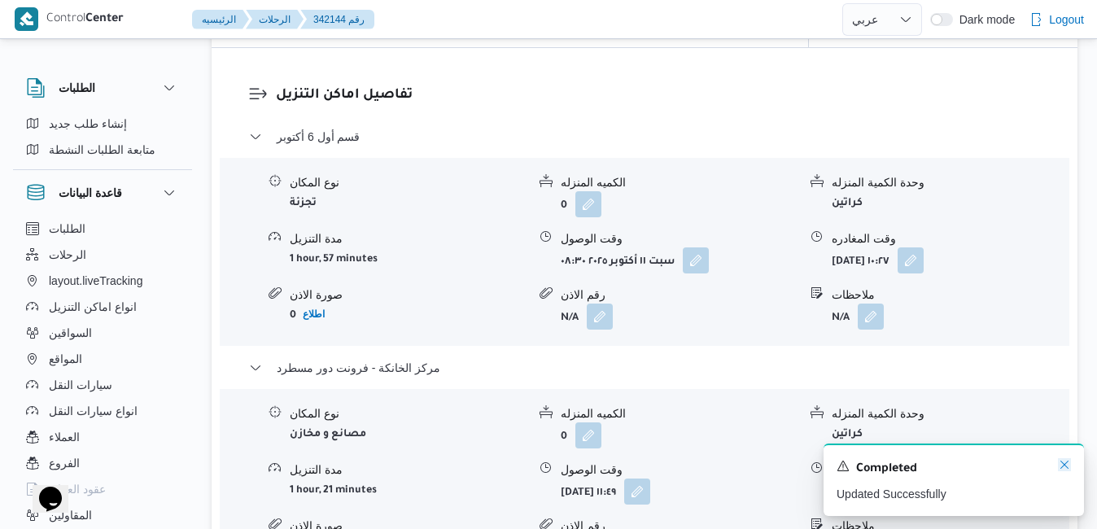
click at [1062, 465] on icon "Dismiss toast" at bounding box center [1064, 464] width 8 height 8
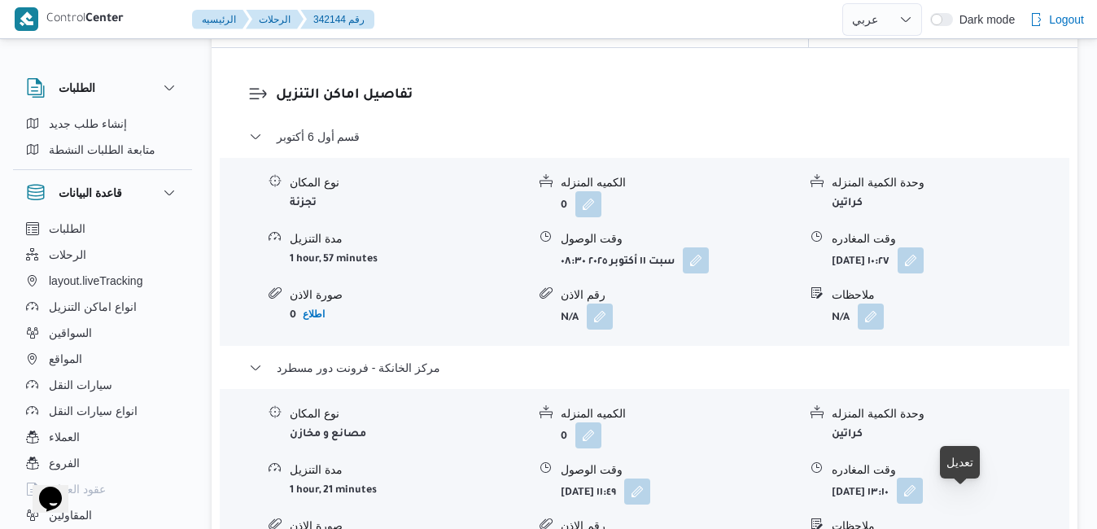
click at [923, 503] on button "button" at bounding box center [909, 491] width 26 height 26
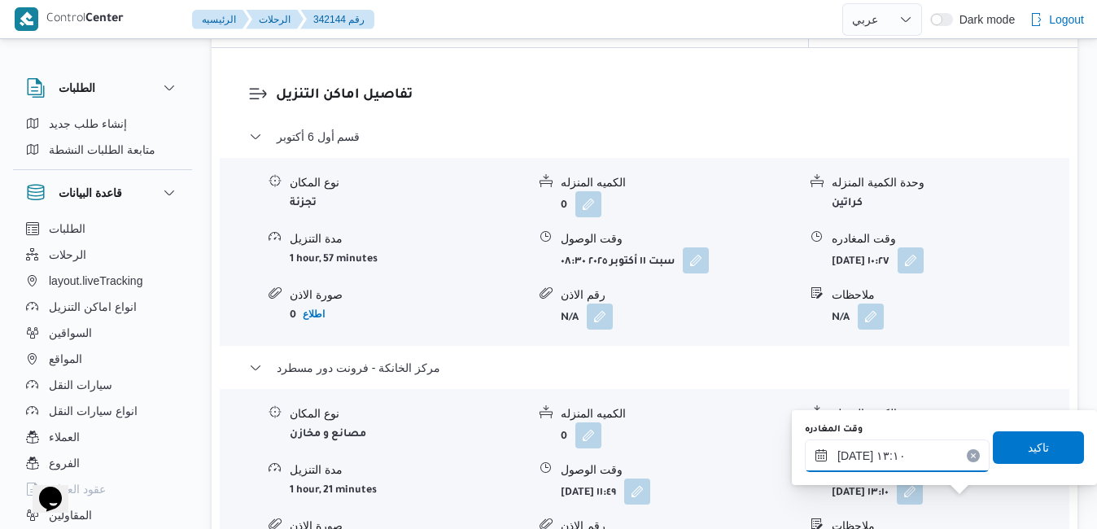
click at [932, 457] on input "١١/١٠/٢٠٢٥ ١٣:١٠" at bounding box center [897, 455] width 185 height 33
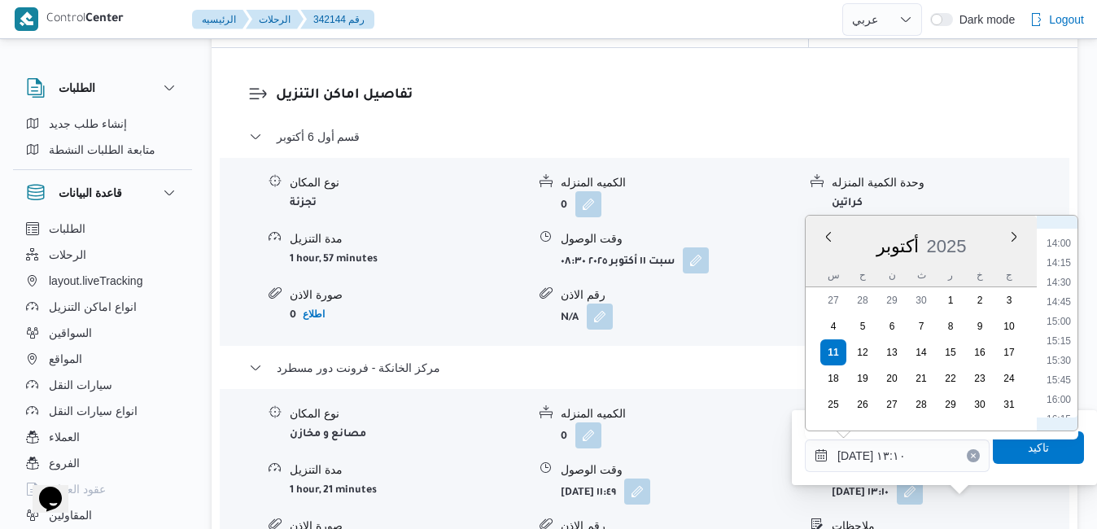
scroll to position [1246, 0]
click at [1062, 246] on li "16:00" at bounding box center [1058, 240] width 37 height 16
type input "١١/١٠/٢٠٢٥ ١٦:٠٠"
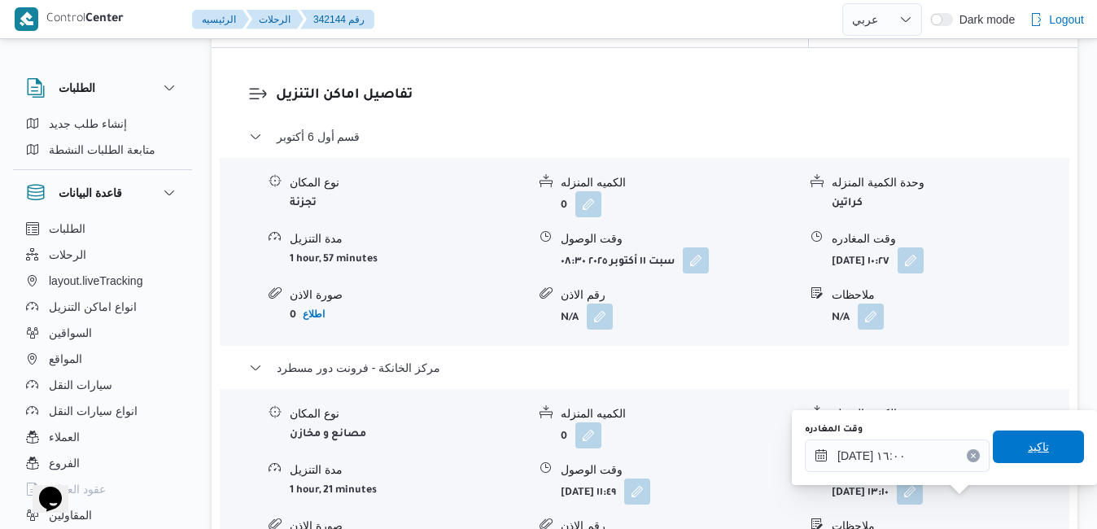
click at [1001, 443] on span "تاكيد" at bounding box center [1037, 446] width 91 height 33
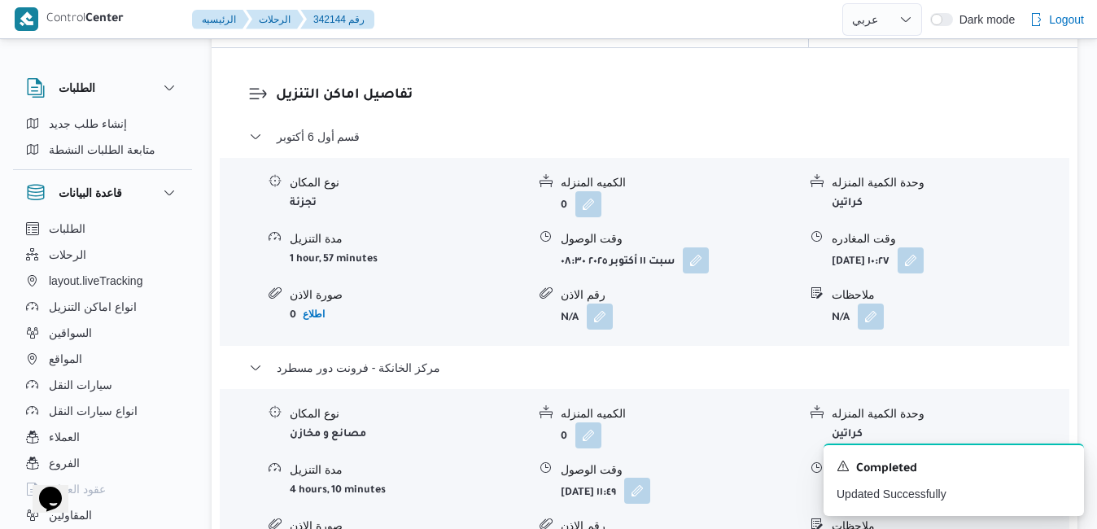
click at [650, 500] on button "button" at bounding box center [637, 491] width 26 height 26
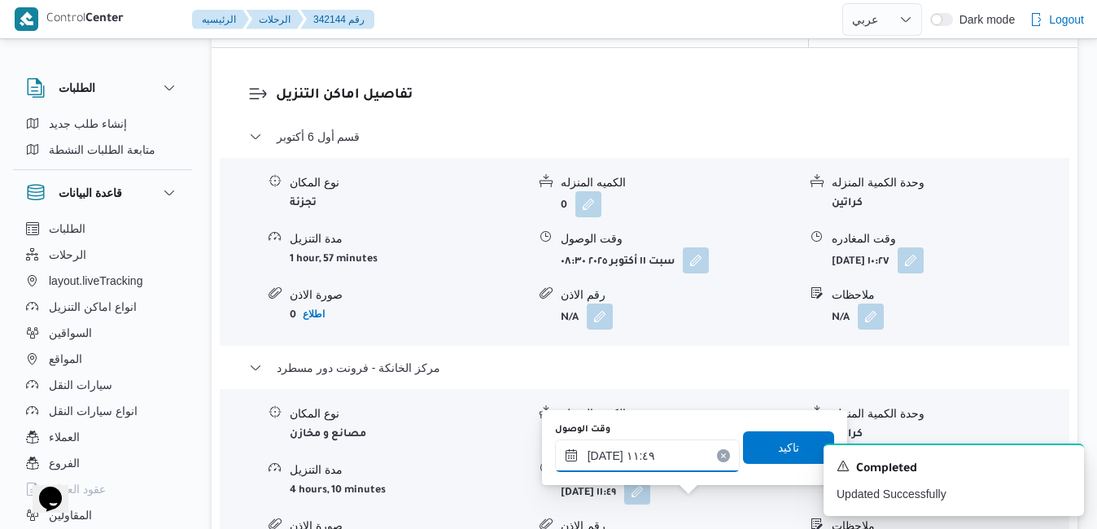
click at [665, 460] on input "١١/١٠/٢٠٢٥ ١١:٤٩" at bounding box center [647, 455] width 185 height 33
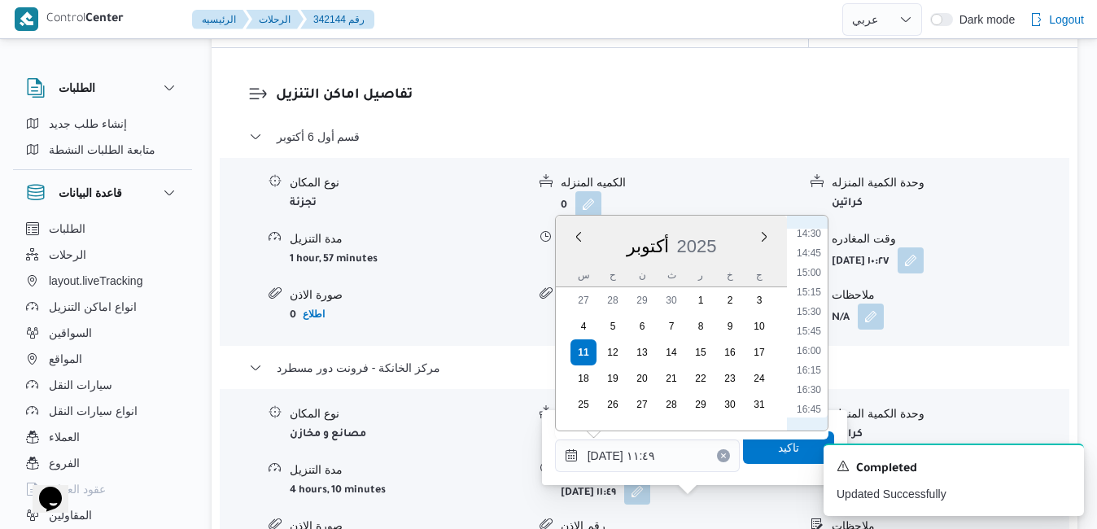
scroll to position [1149, 0]
click at [810, 316] on li "15:45" at bounding box center [808, 318] width 37 height 16
type input "١١/١٠/٢٠٢٥ ١٥:٤٥"
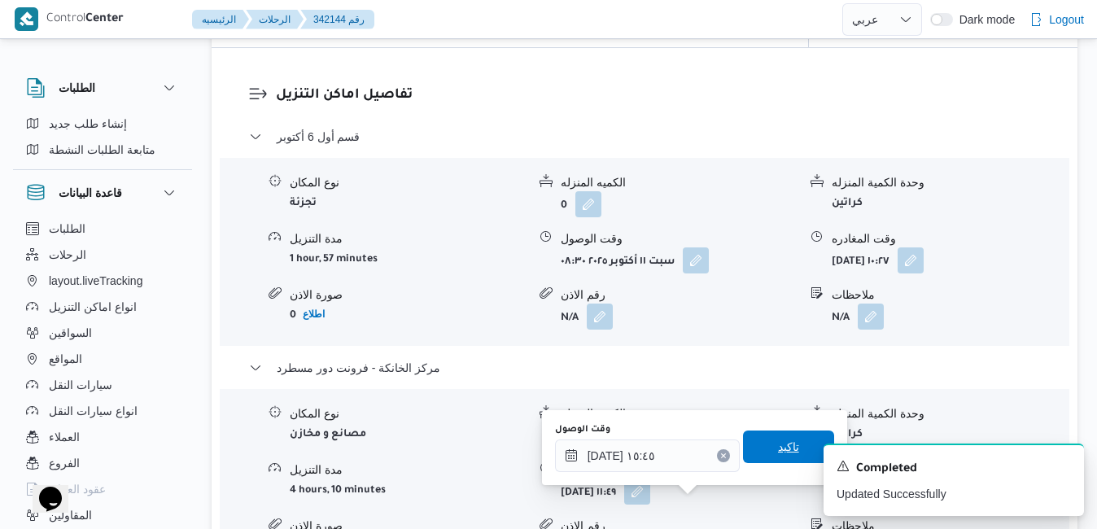
click at [756, 451] on span "تاكيد" at bounding box center [788, 446] width 91 height 33
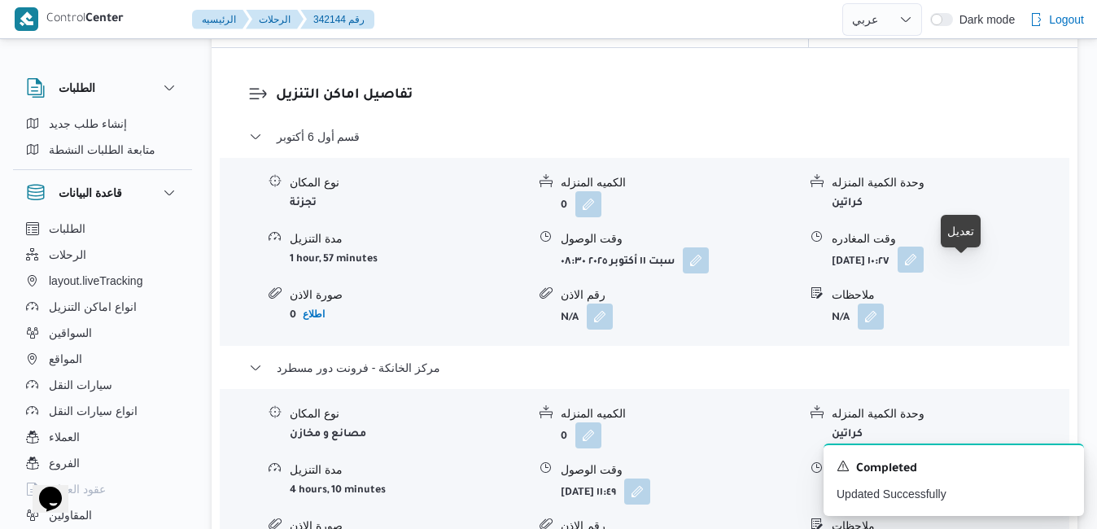
click at [923, 273] on button "button" at bounding box center [910, 259] width 26 height 26
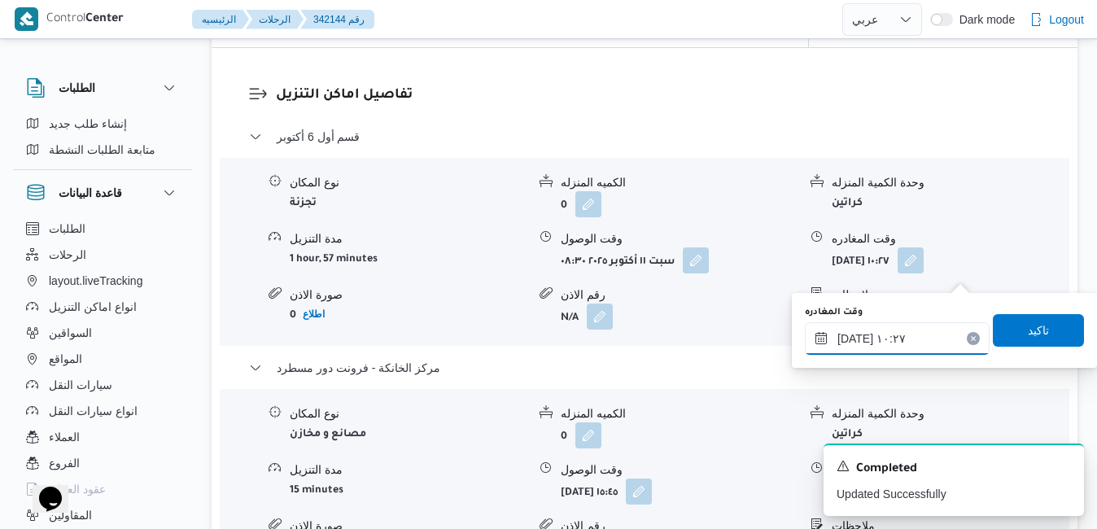
click at [878, 338] on input "١١/١٠/٢٠٢٥ ١٠:٢٧" at bounding box center [897, 338] width 185 height 33
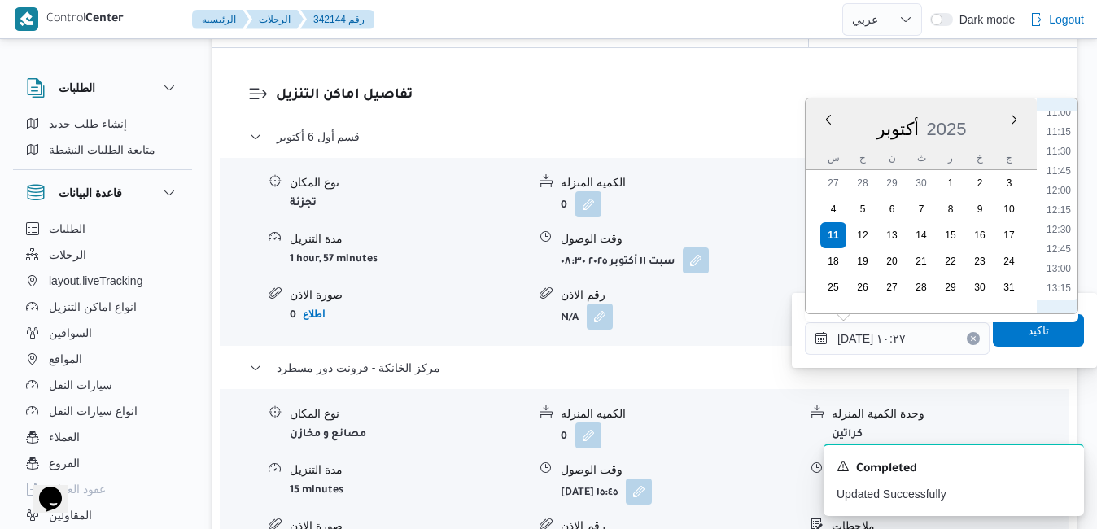
scroll to position [1032, 0]
click at [1063, 240] on li "14:45" at bounding box center [1058, 240] width 37 height 16
type input "١١/١٠/٢٠٢٥ ١٤:٤٥"
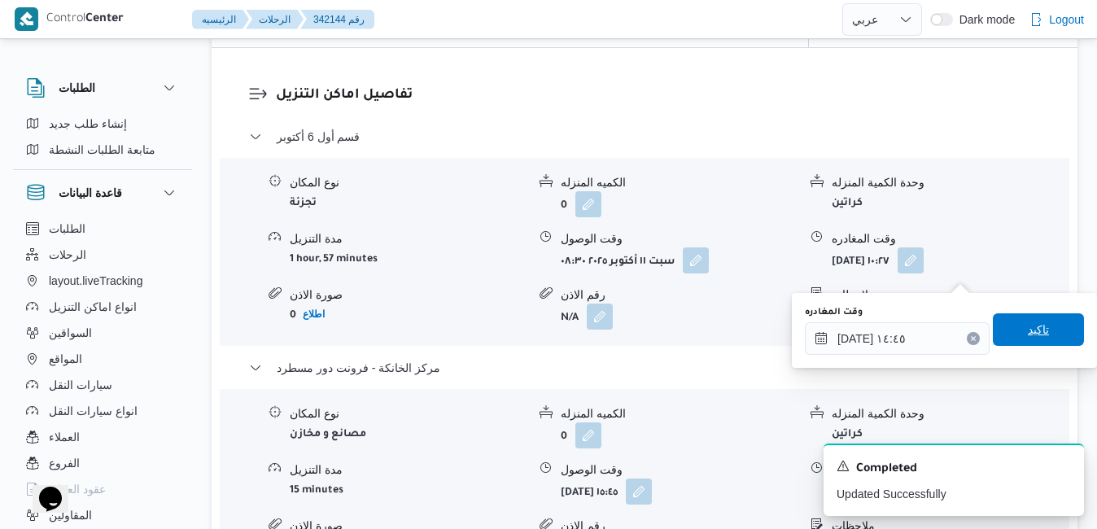
click at [1027, 337] on span "تاكيد" at bounding box center [1037, 330] width 21 height 20
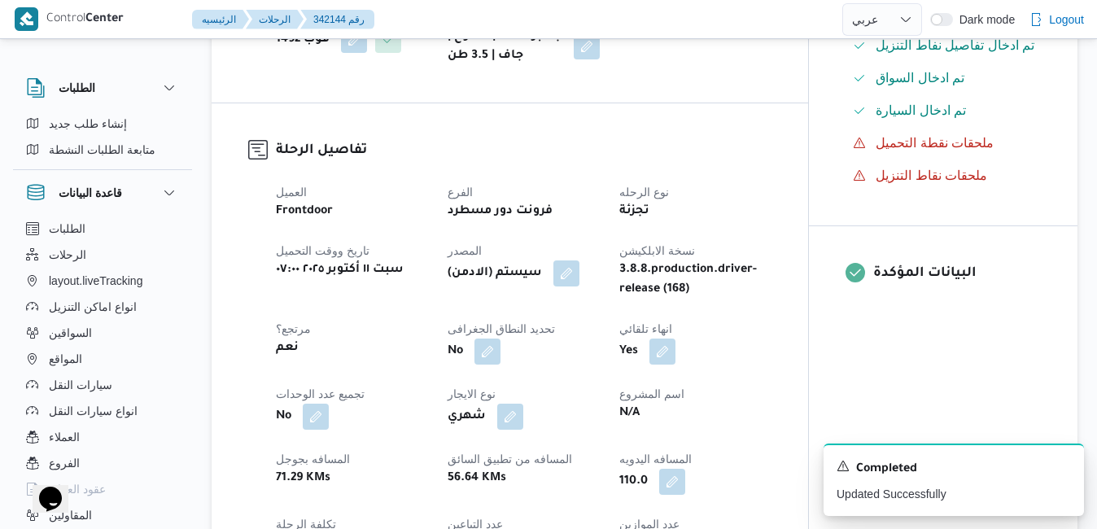
scroll to position [0, 0]
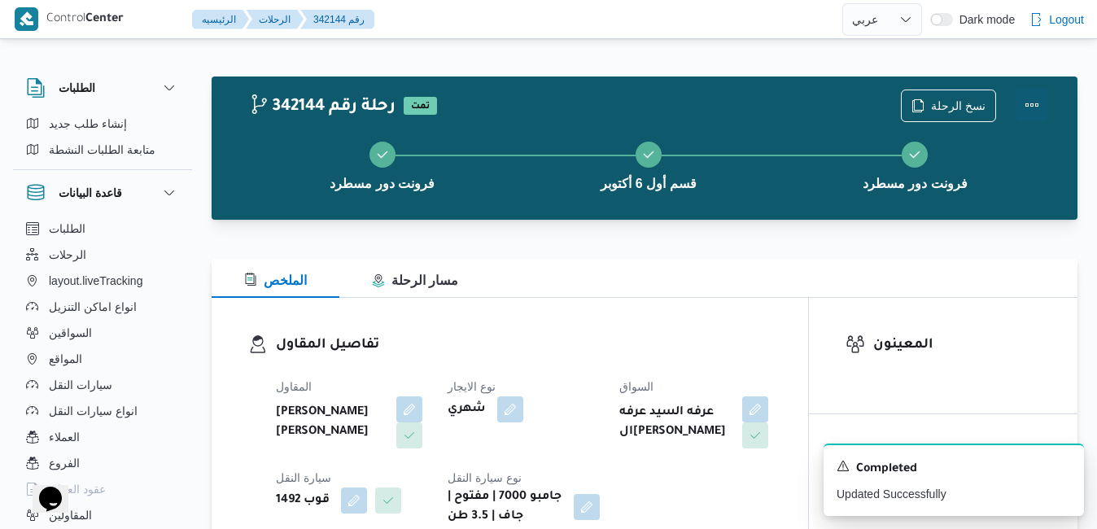
click at [1030, 103] on button "Actions" at bounding box center [1031, 105] width 33 height 33
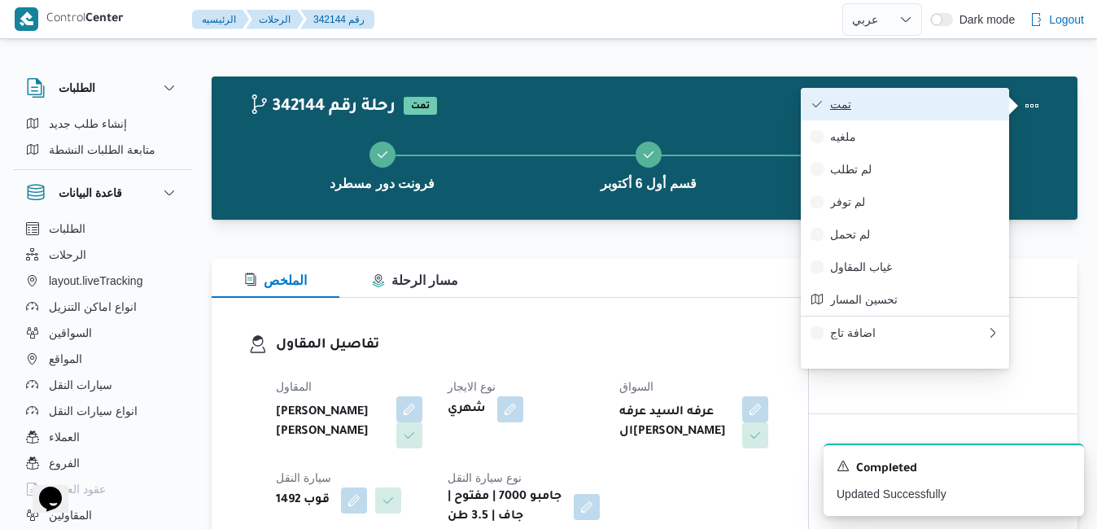
click at [965, 111] on span "تمت" at bounding box center [914, 104] width 169 height 13
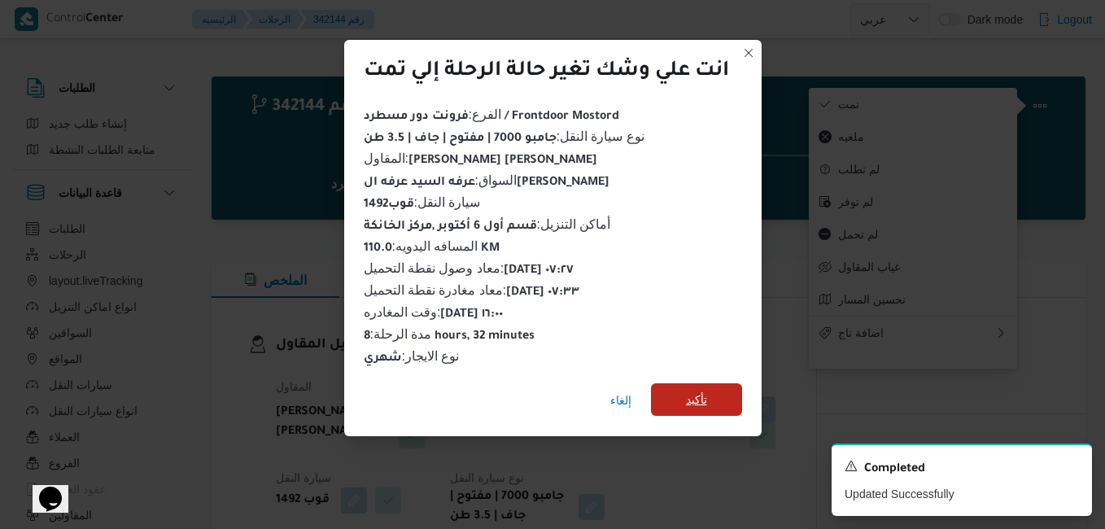
click at [713, 389] on span "تأكيد" at bounding box center [696, 399] width 91 height 33
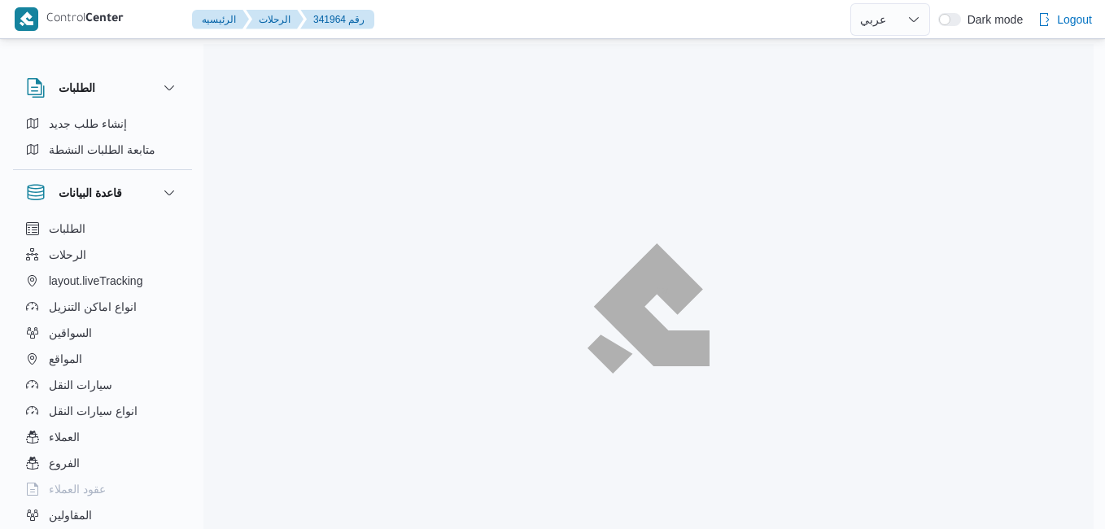
select select "ar"
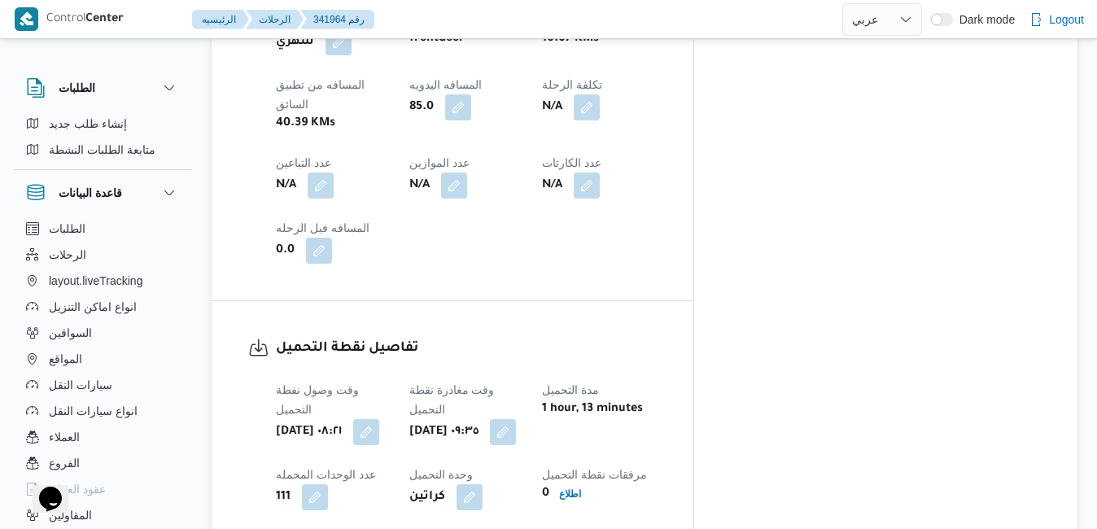
scroll to position [951, 0]
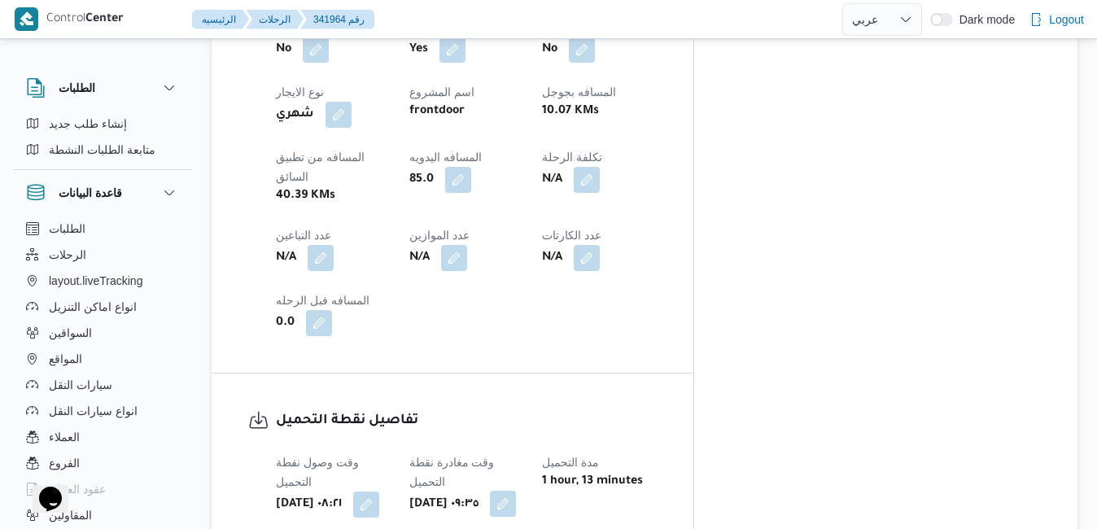
click at [516, 491] on button "button" at bounding box center [503, 504] width 26 height 26
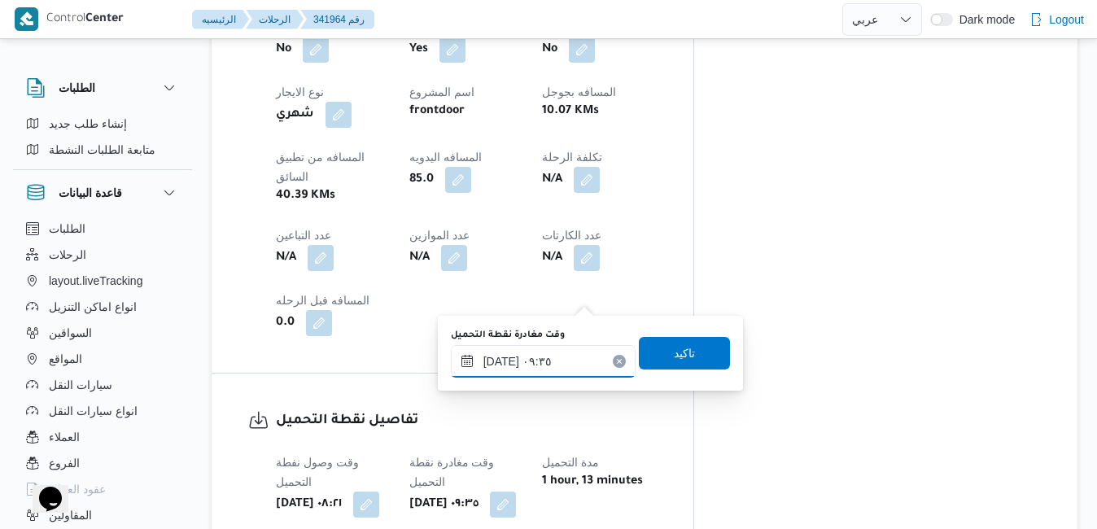
click at [515, 360] on input "١١/١٠/٢٠٢٥ ٠٩:٣٥" at bounding box center [543, 361] width 185 height 33
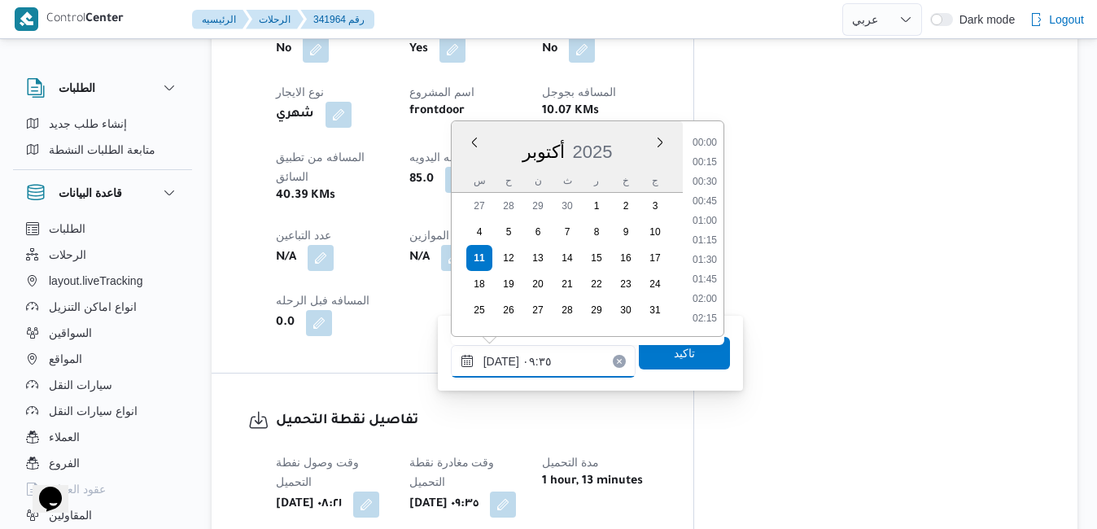
scroll to position [643, 0]
click at [709, 202] on li "09:00" at bounding box center [704, 202] width 37 height 16
type input "[DATE] ٠٩:٠٠"
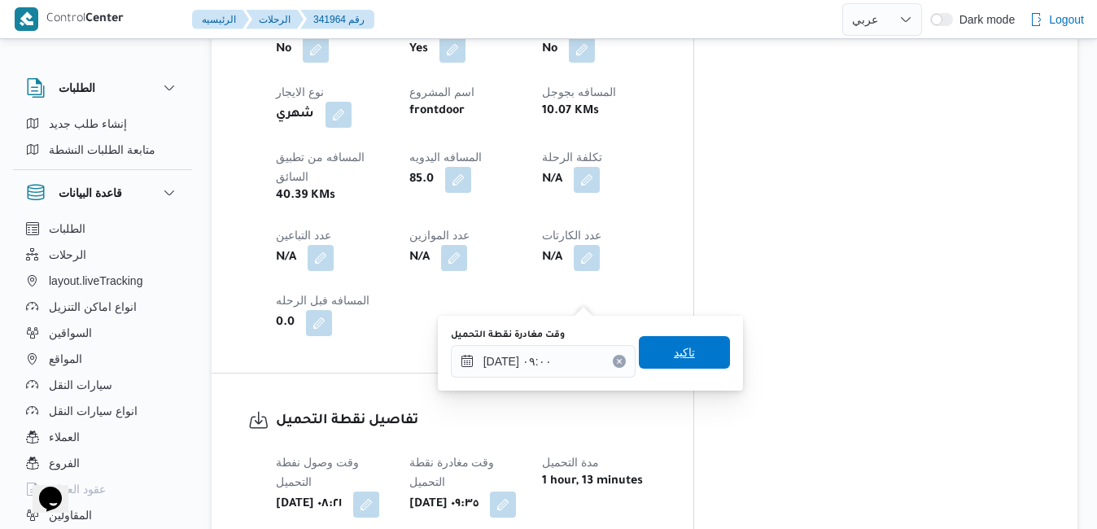
click at [674, 348] on span "تاكيد" at bounding box center [684, 352] width 21 height 20
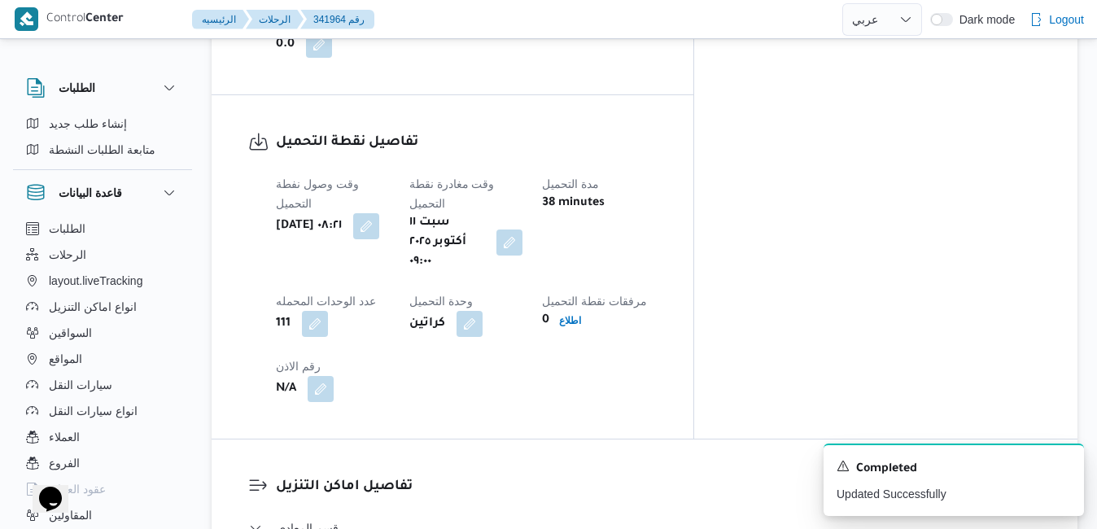
scroll to position [1341, 0]
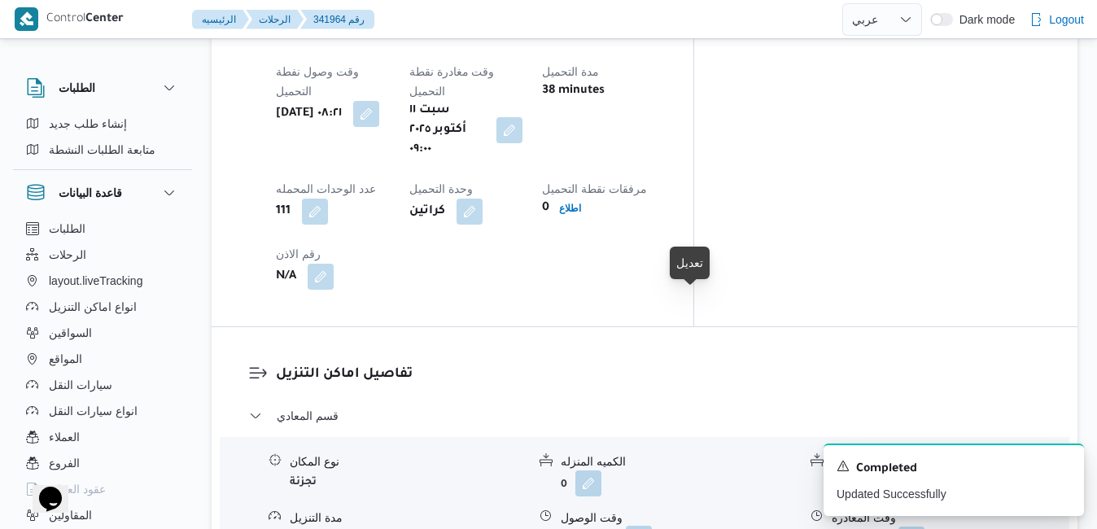
click at [652, 526] on button "button" at bounding box center [639, 539] width 26 height 26
click at [1062, 465] on icon "Dismiss toast" at bounding box center [1064, 464] width 8 height 8
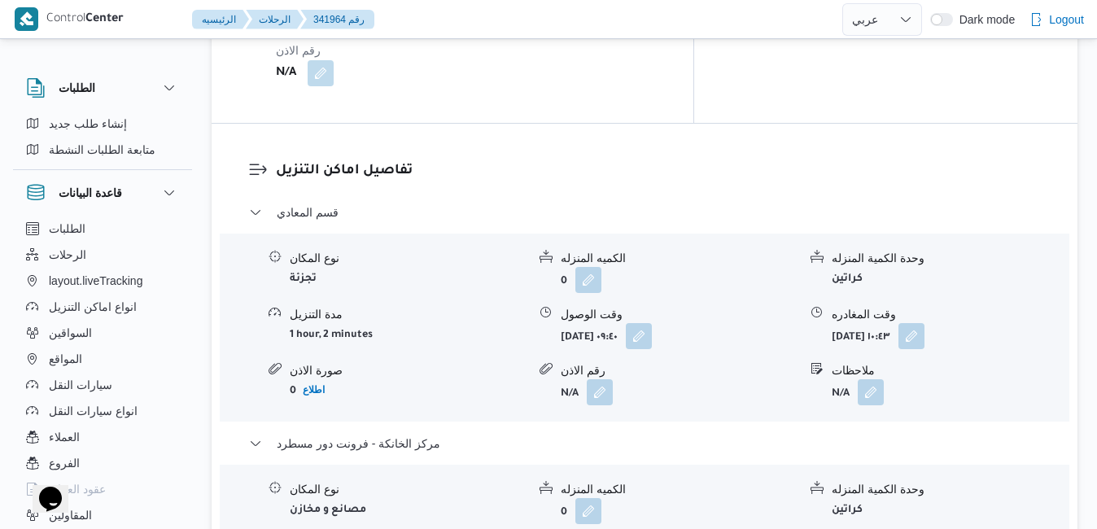
scroll to position [1569, 0]
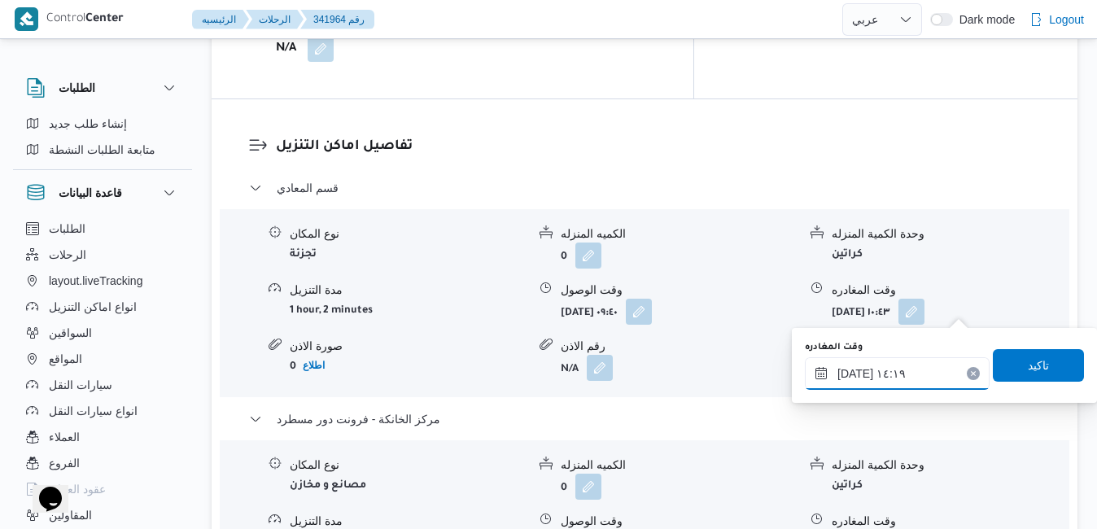
click at [879, 375] on input "١١/١٠/٢٠٢٥ ١٤:١٩" at bounding box center [897, 373] width 185 height 33
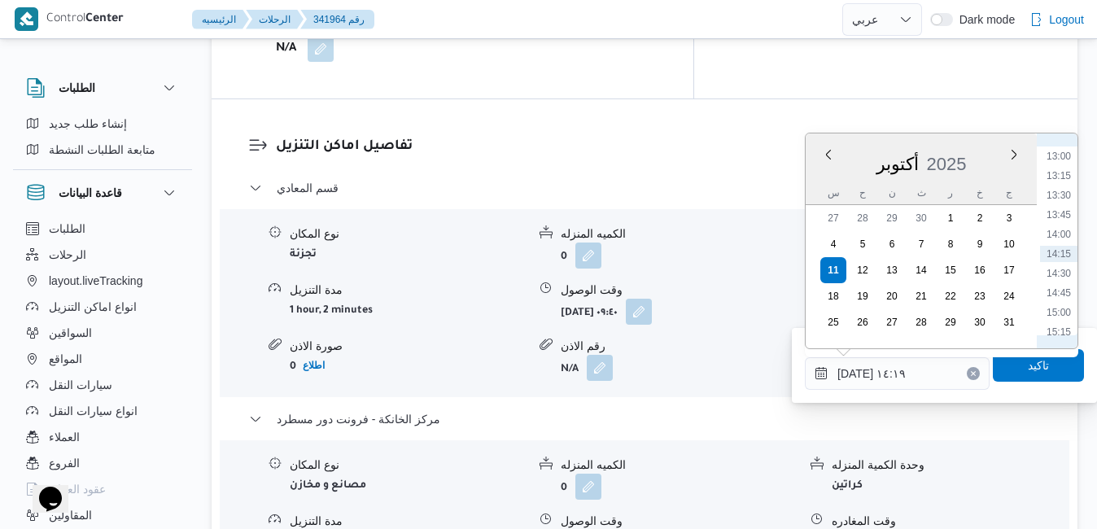
scroll to position [1179, 0]
click at [1062, 262] on li "16:30" at bounding box center [1058, 264] width 37 height 16
type input "[DATE] ١٦:٣٠"
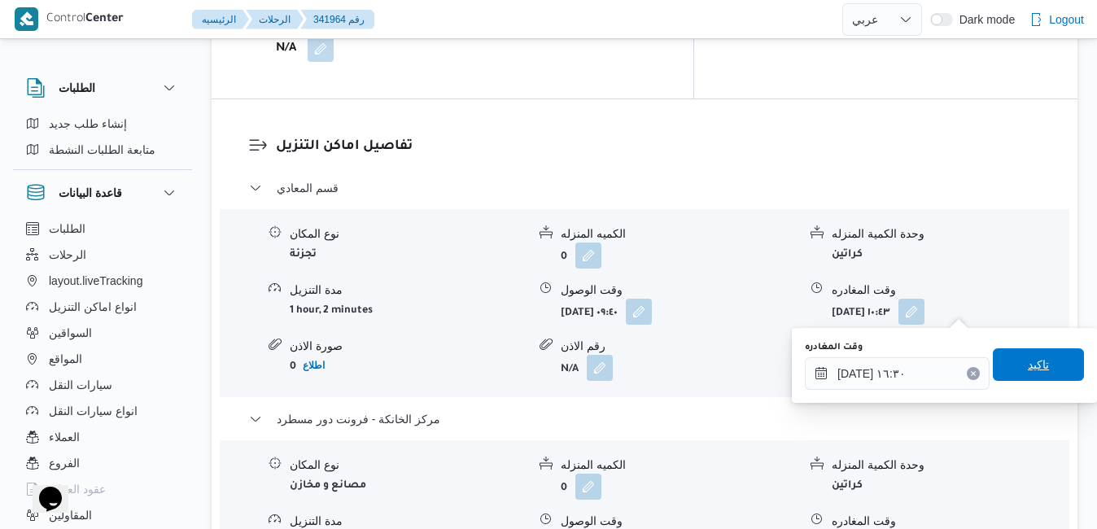
click at [1027, 359] on span "تاكيد" at bounding box center [1037, 365] width 21 height 20
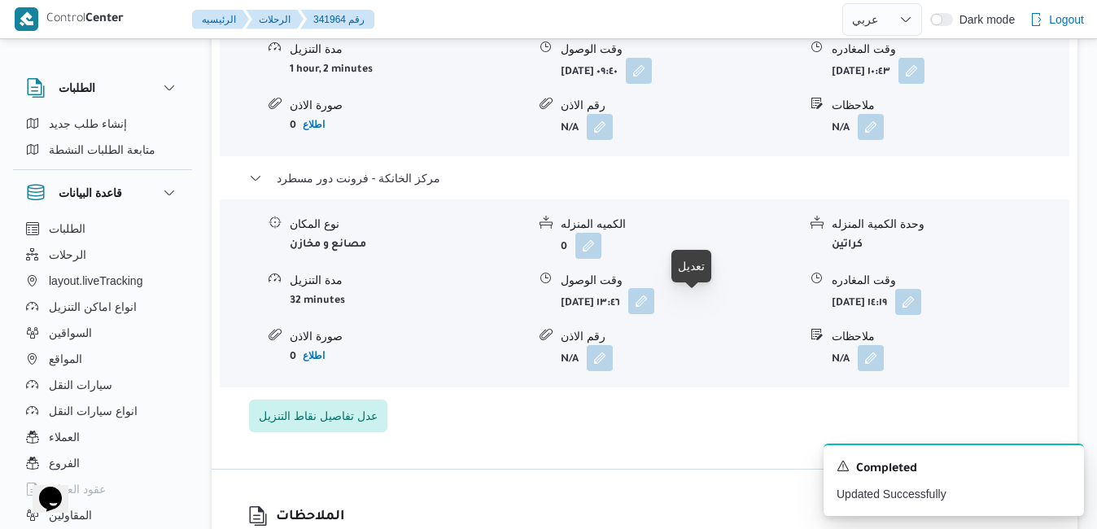
click at [654, 305] on button "button" at bounding box center [641, 301] width 26 height 26
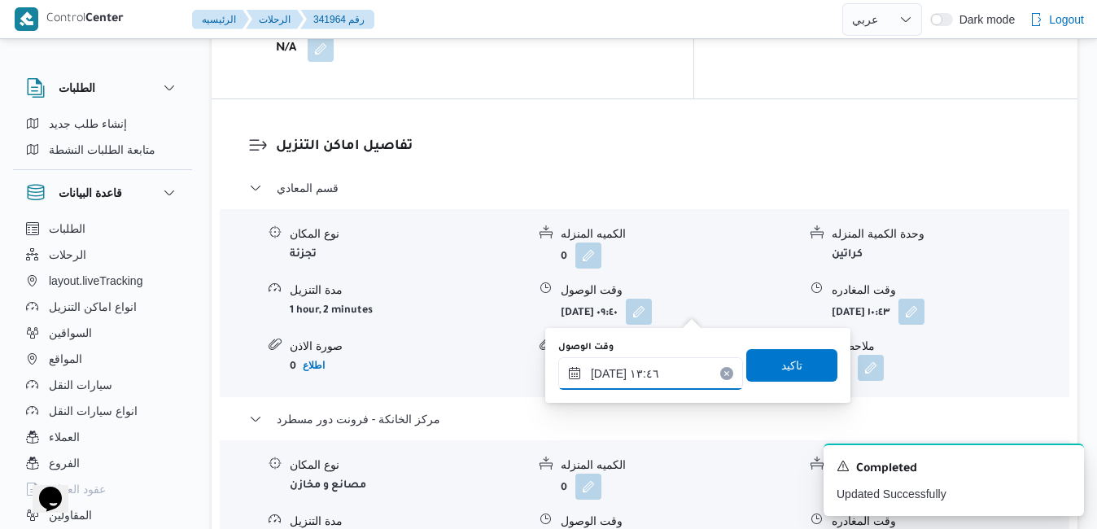
click at [665, 375] on input "١١/١٠/٢٠٢٥ ١٣:٤٦" at bounding box center [650, 373] width 185 height 33
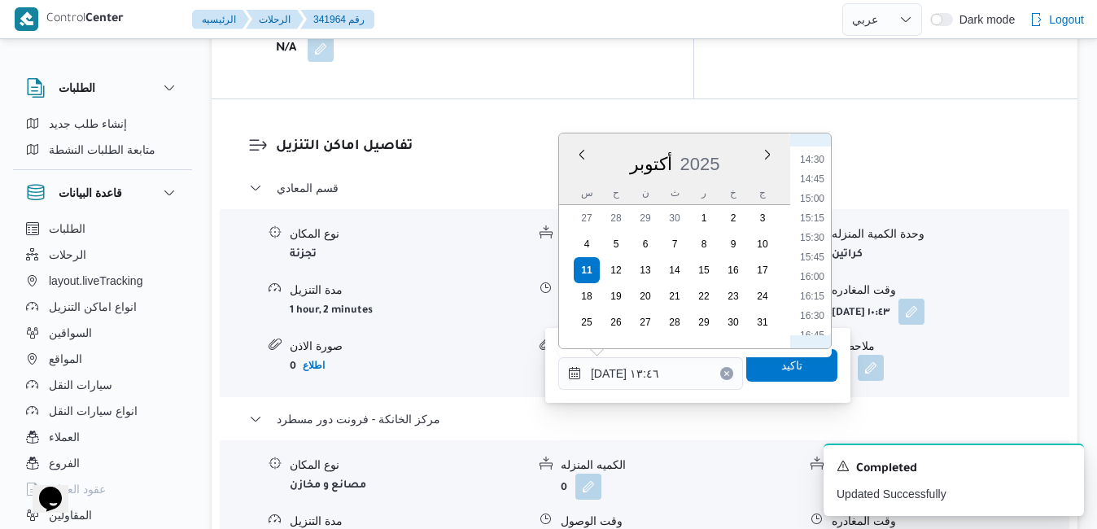
scroll to position [1140, 0]
click at [821, 289] on li "16:15" at bounding box center [811, 284] width 37 height 16
type input "[DATE] ١٦:١٥"
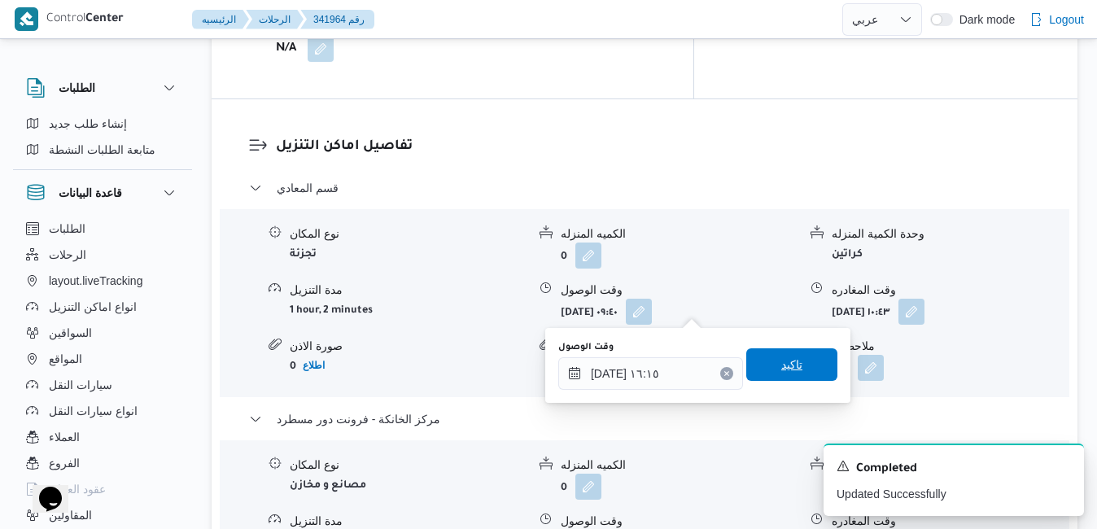
click at [781, 364] on span "تاكيد" at bounding box center [791, 365] width 21 height 20
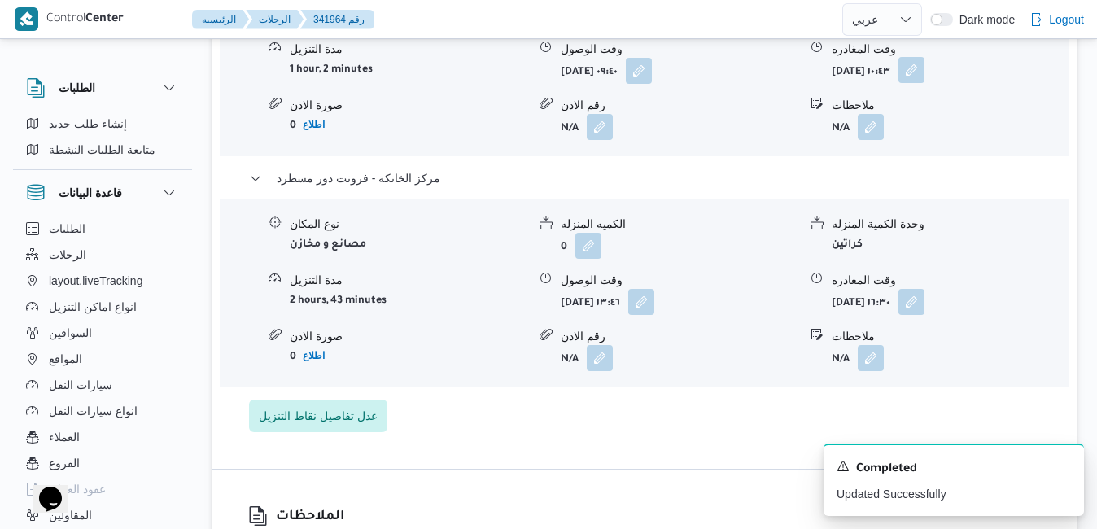
click at [924, 76] on button "button" at bounding box center [911, 70] width 26 height 26
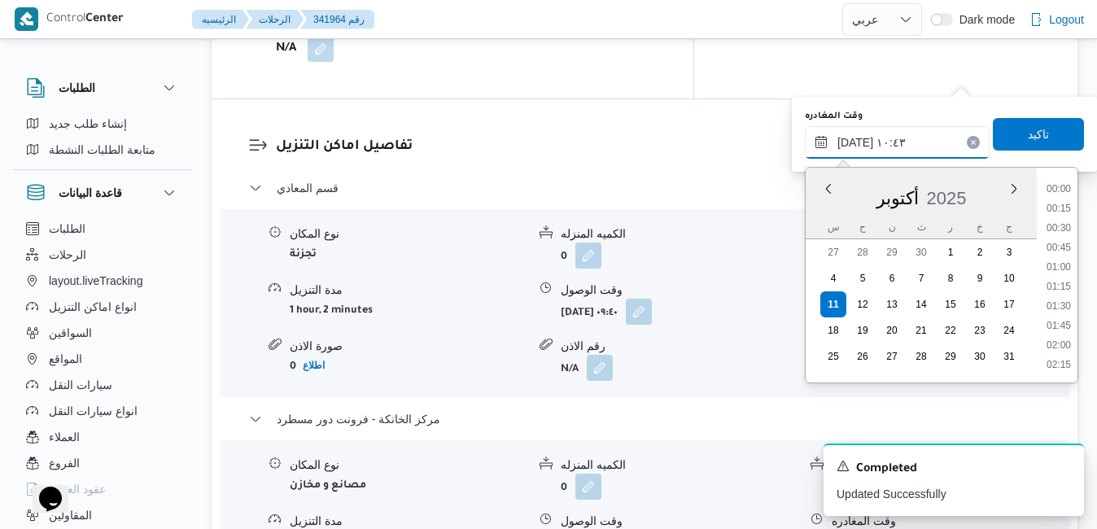
click at [892, 150] on input "١١/١٠/٢٠٢٥ ١٠:٤٣" at bounding box center [897, 142] width 185 height 33
drag, startPoint x: 1060, startPoint y: 326, endPoint x: 1071, endPoint y: 321, distance: 11.6
click at [1071, 321] on li "15:15" at bounding box center [1058, 329] width 37 height 16
type input "١١/١٠/٢٠٢٥ ١٥:١٥"
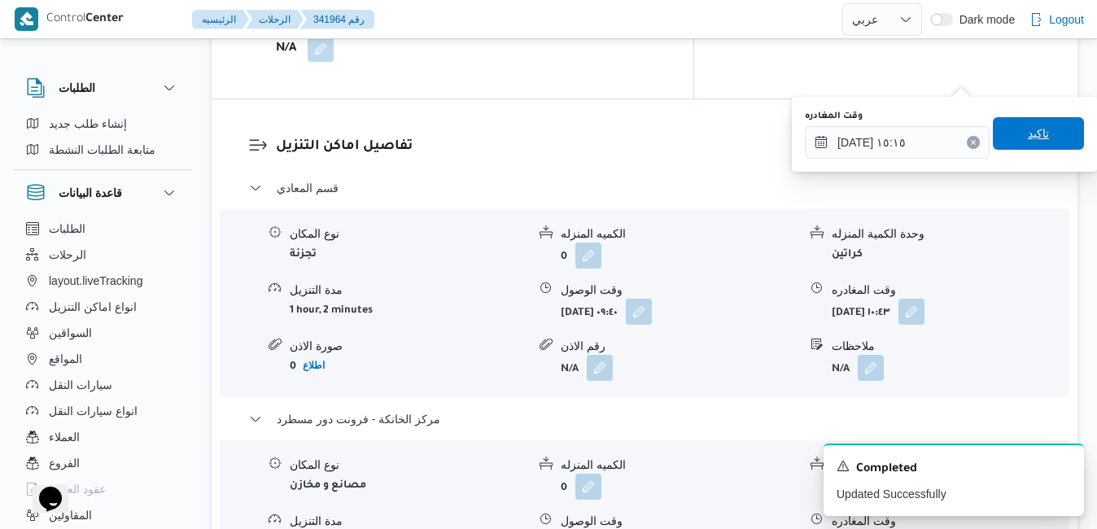
click at [1027, 142] on span "تاكيد" at bounding box center [1037, 134] width 21 height 20
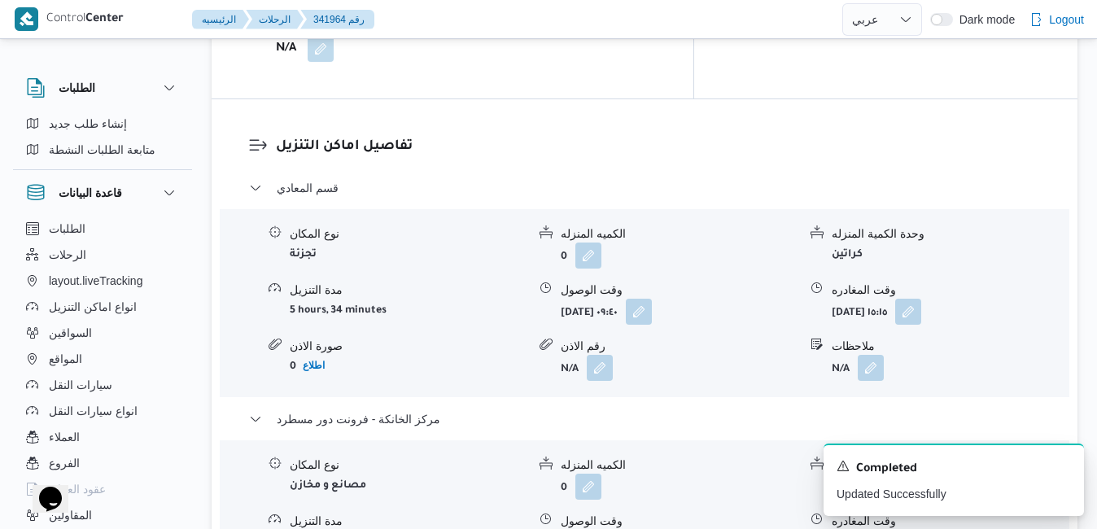
drag, startPoint x: 1101, startPoint y: 249, endPoint x: 1090, endPoint y: 358, distance: 109.5
click at [1090, 358] on div "الطلبات إنشاء طلب جديد متابعة الطلبات النشطة قاعدة البيانات الطلبات الرحلات lay…" at bounding box center [548, 487] width 1097 height 4009
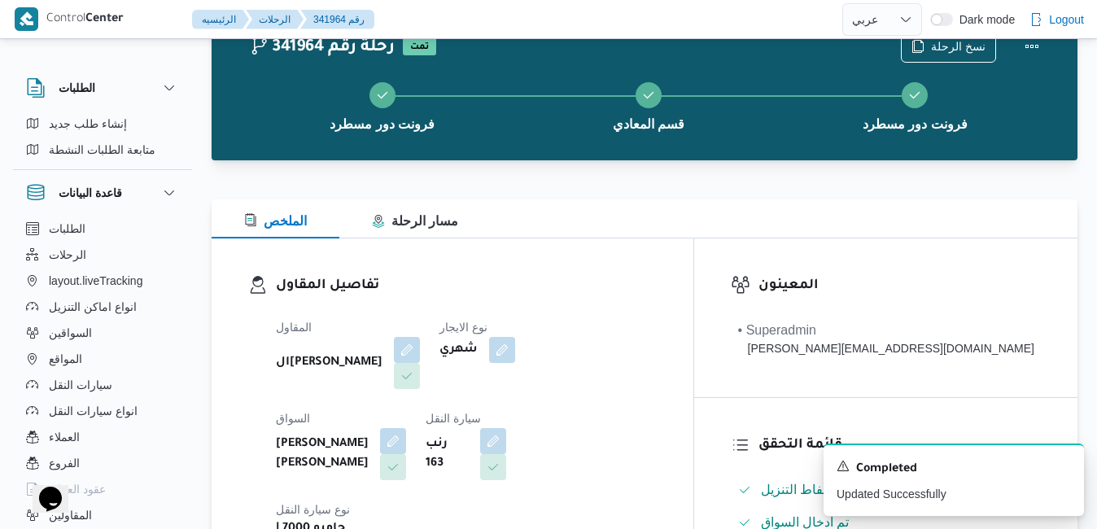
scroll to position [17, 0]
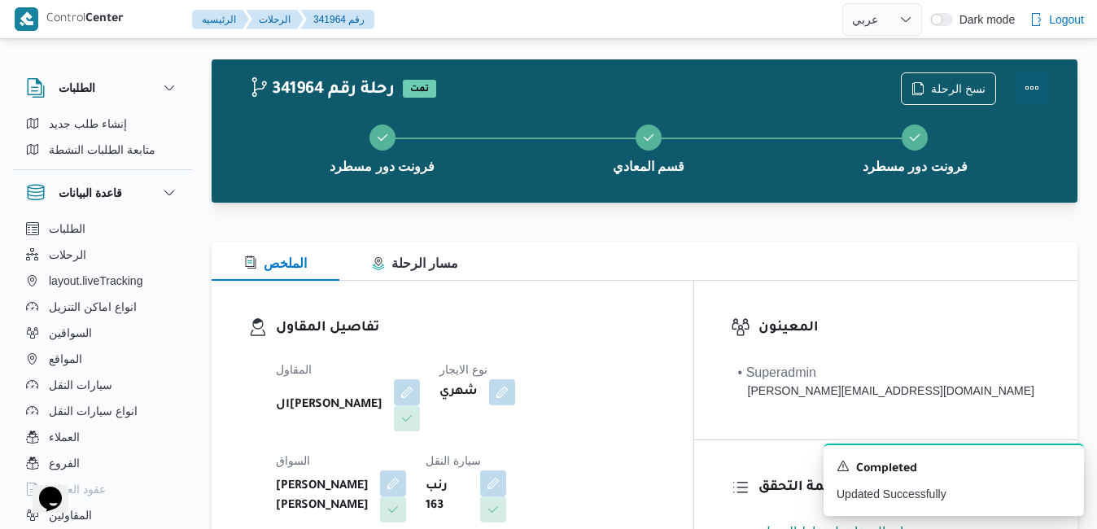
click at [1032, 89] on button "Actions" at bounding box center [1031, 88] width 33 height 33
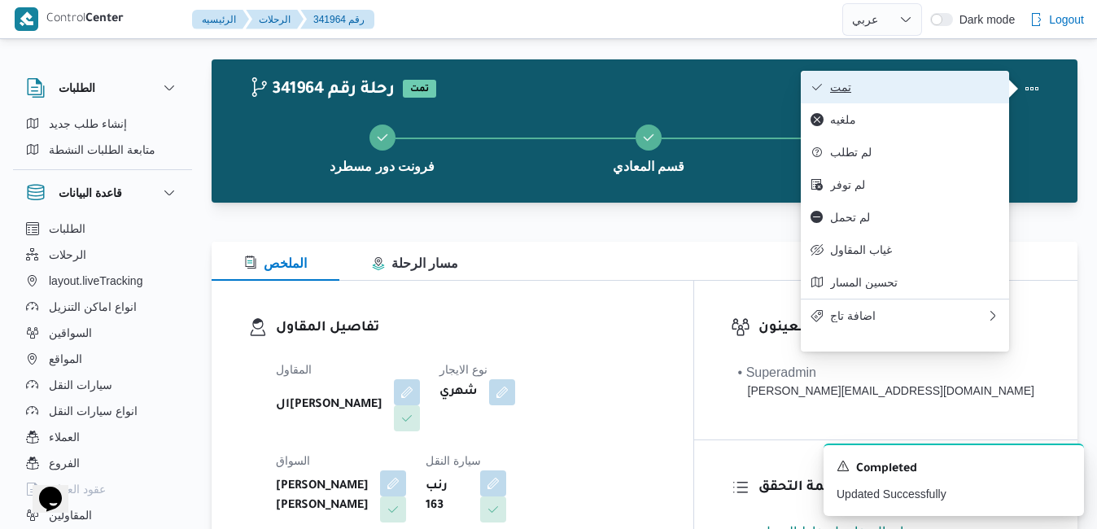
click at [939, 82] on span "تمت" at bounding box center [914, 87] width 169 height 13
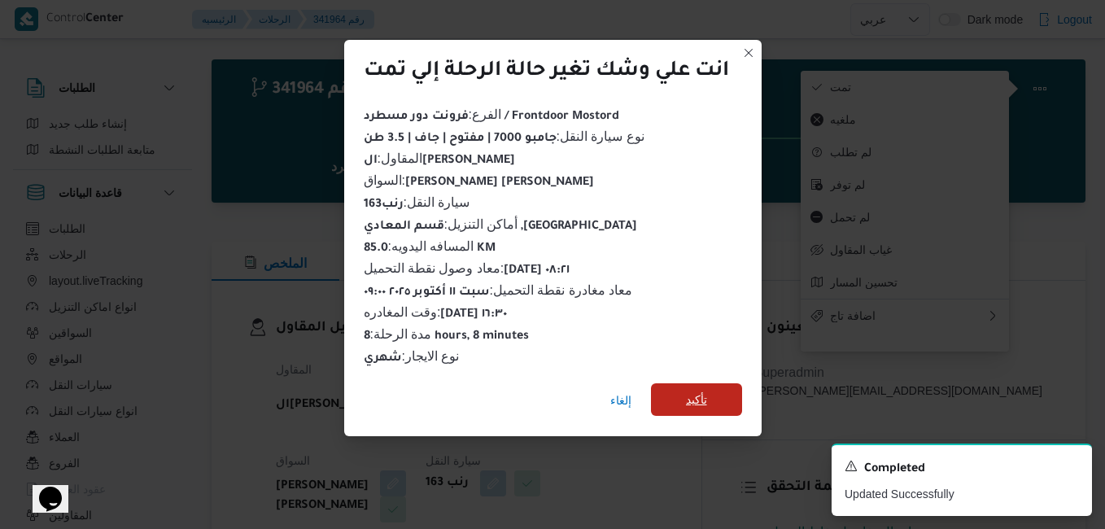
click at [696, 392] on span "تأكيد" at bounding box center [696, 400] width 21 height 20
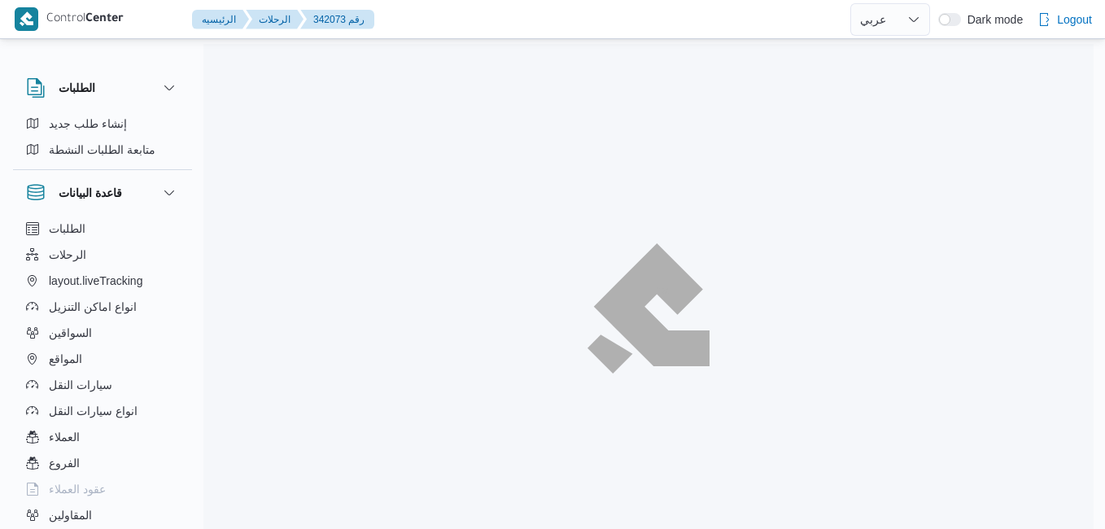
select select "ar"
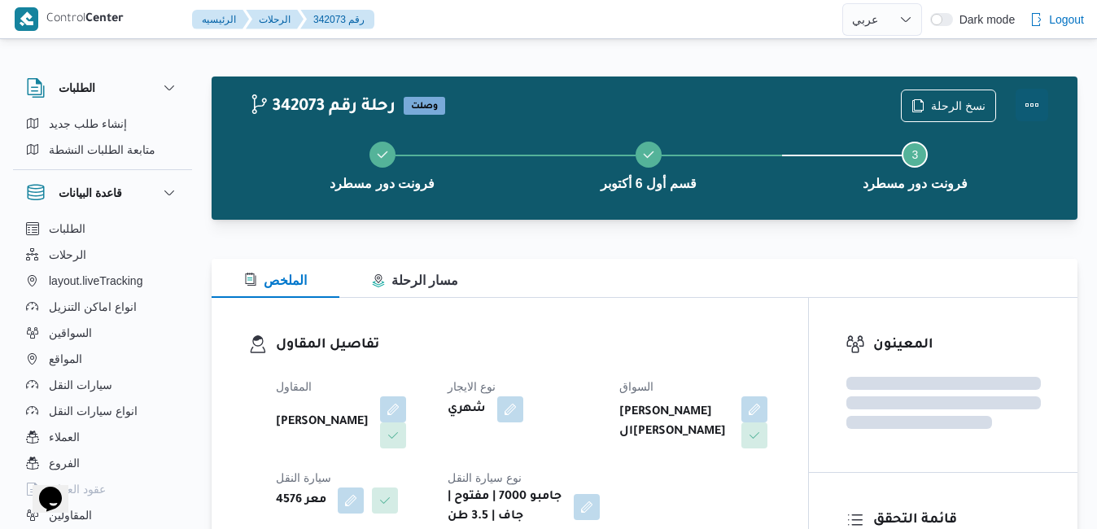
click at [1037, 98] on button "Actions" at bounding box center [1031, 105] width 33 height 33
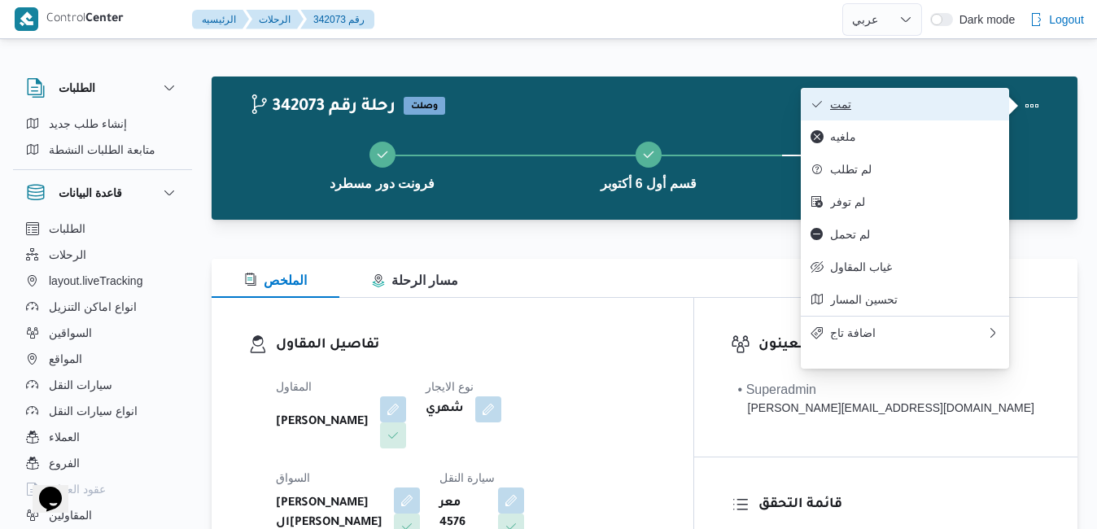
click at [986, 99] on span "تمت" at bounding box center [914, 104] width 169 height 13
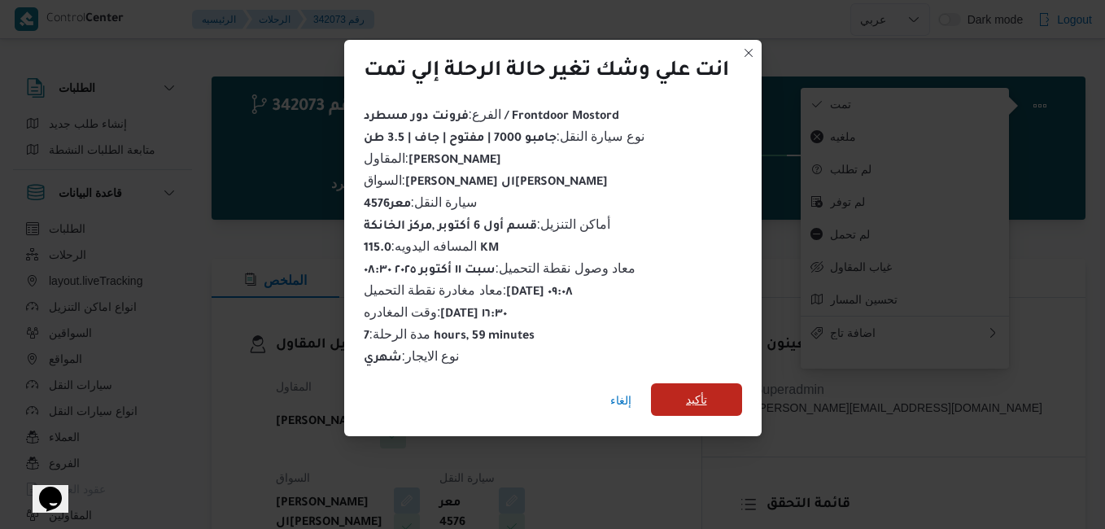
click at [707, 397] on span "تأكيد" at bounding box center [696, 400] width 21 height 20
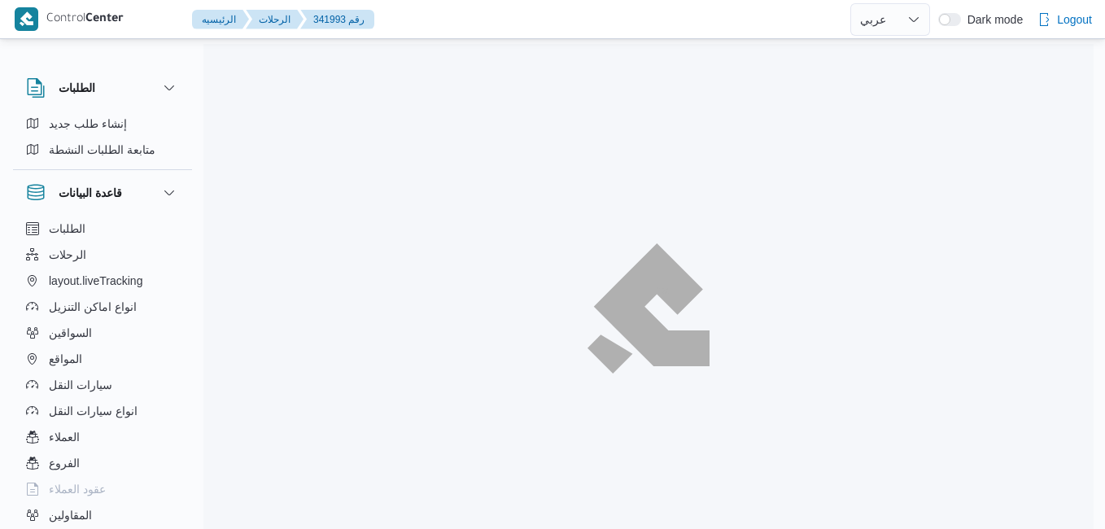
select select "ar"
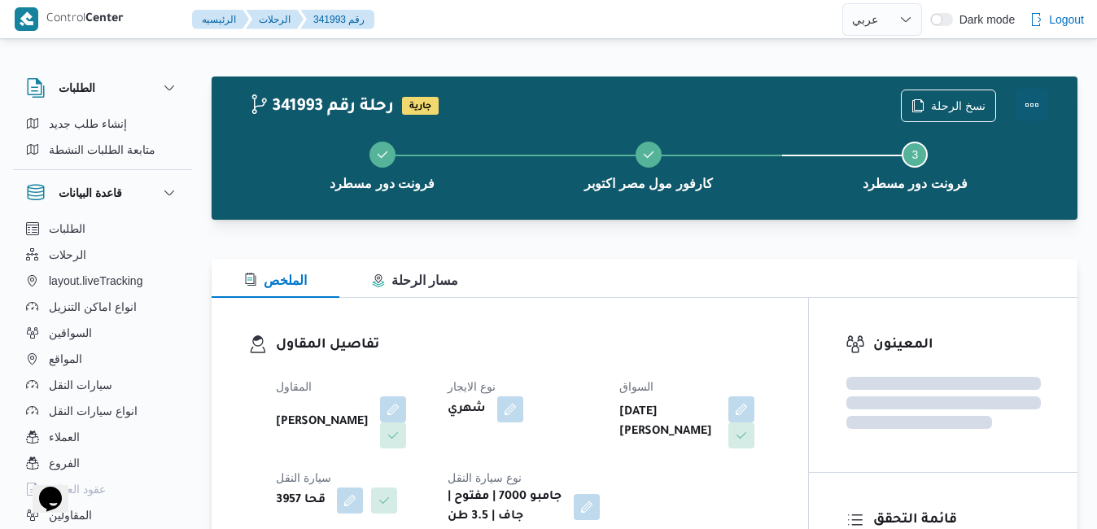
click at [1034, 103] on button "Actions" at bounding box center [1031, 105] width 33 height 33
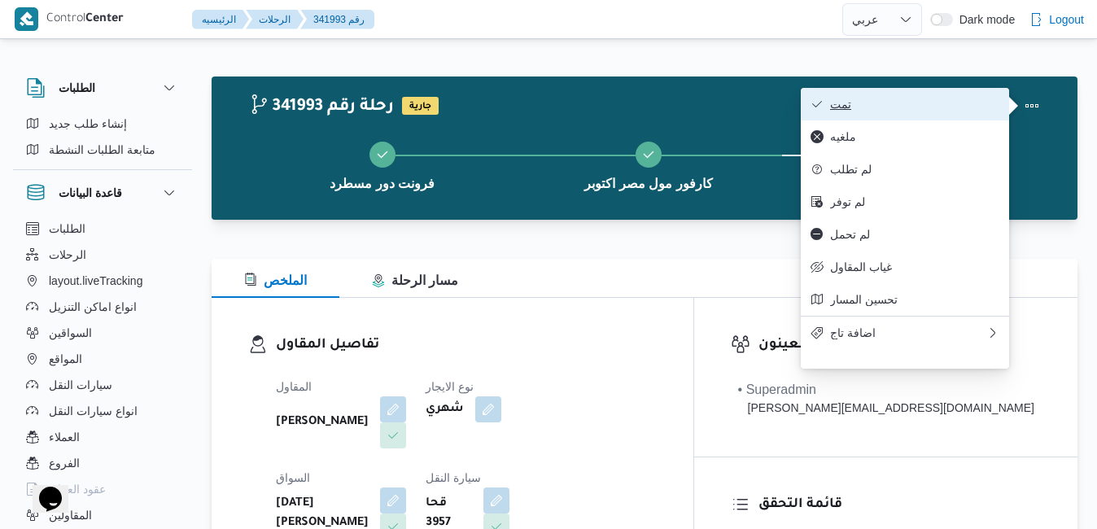
click at [918, 103] on span "تمت" at bounding box center [914, 104] width 169 height 13
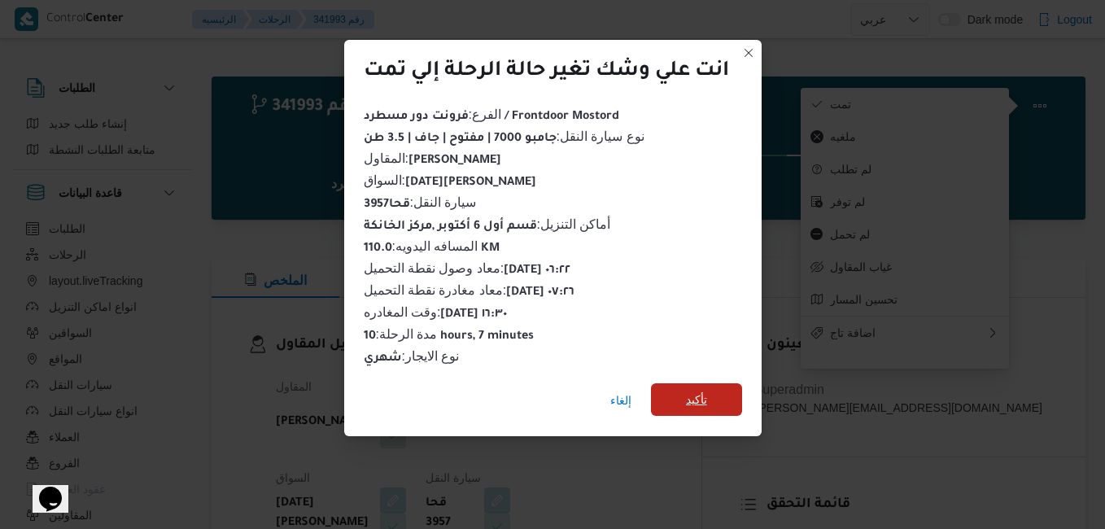
click at [695, 391] on span "تأكيد" at bounding box center [696, 400] width 21 height 20
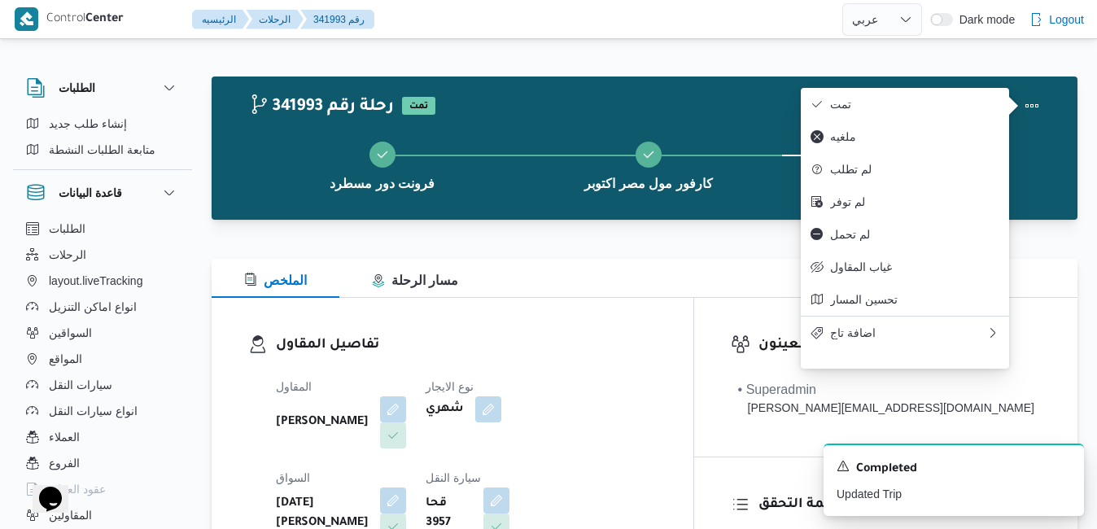
click at [638, 258] on div at bounding box center [645, 249] width 866 height 20
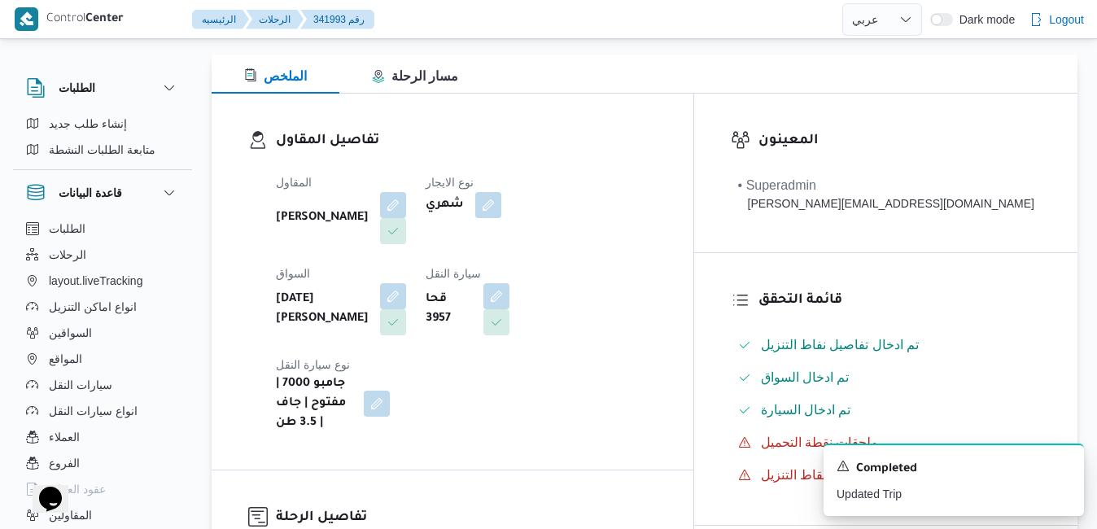
scroll to position [228, 0]
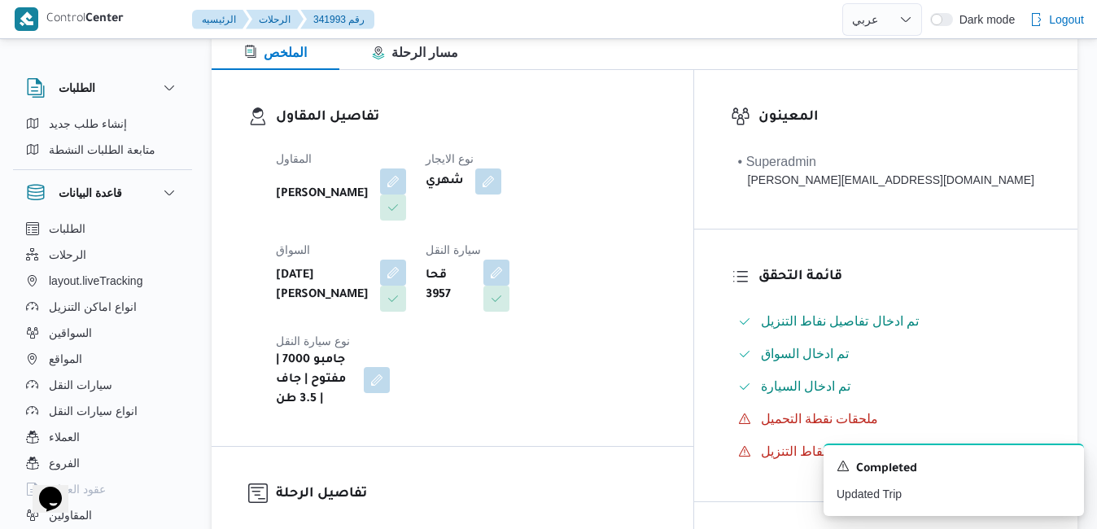
click at [750, 66] on div "الملخص مسار الرحلة" at bounding box center [645, 50] width 866 height 39
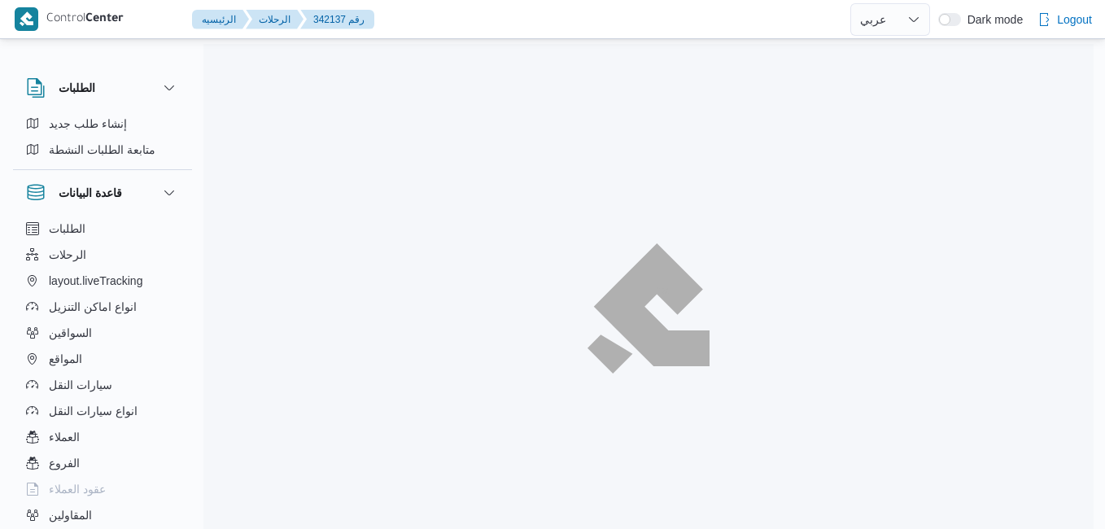
select select "ar"
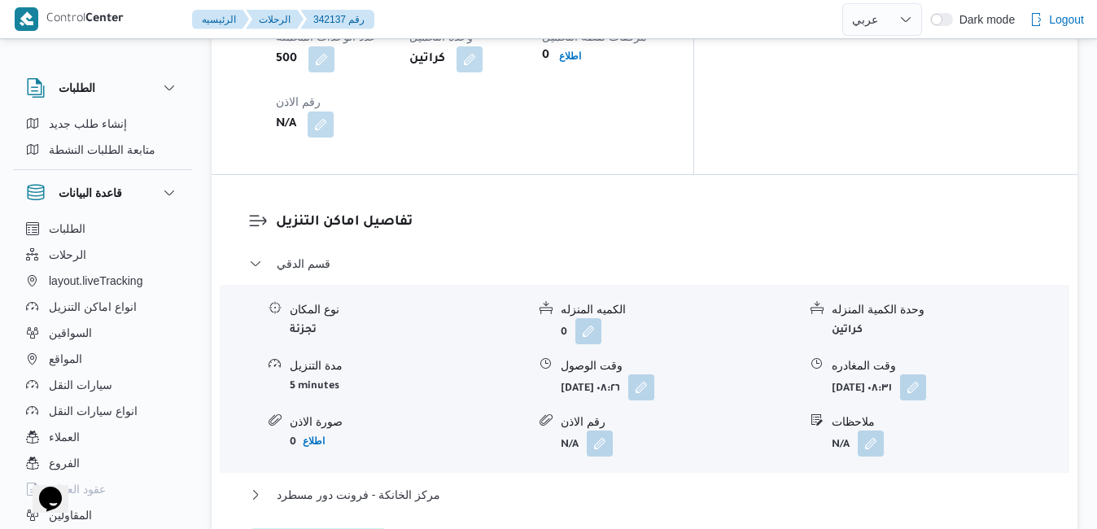
scroll to position [1464, 0]
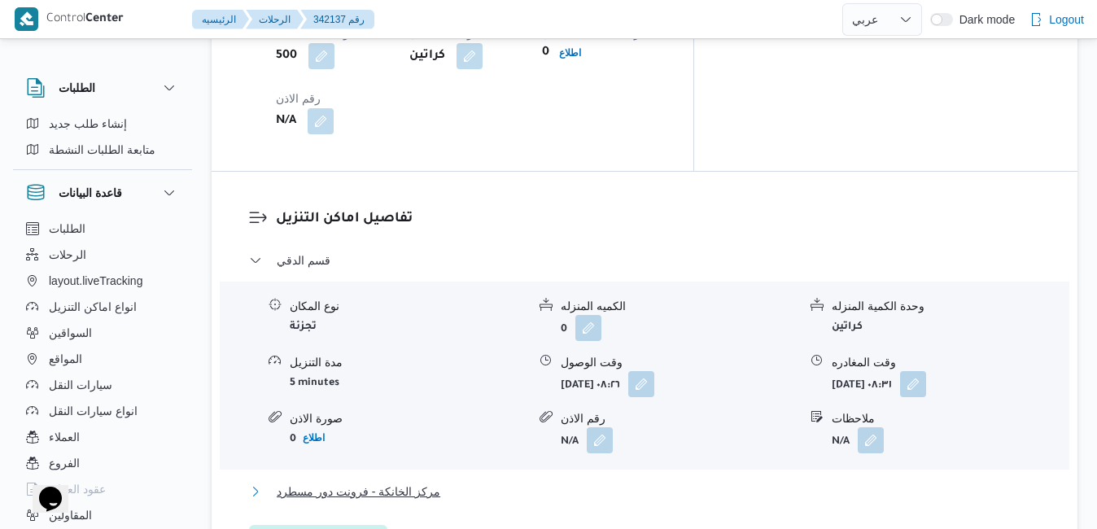
click at [510, 482] on button "مركز الخانكة - فرونت دور مسطرد" at bounding box center [645, 492] width 792 height 20
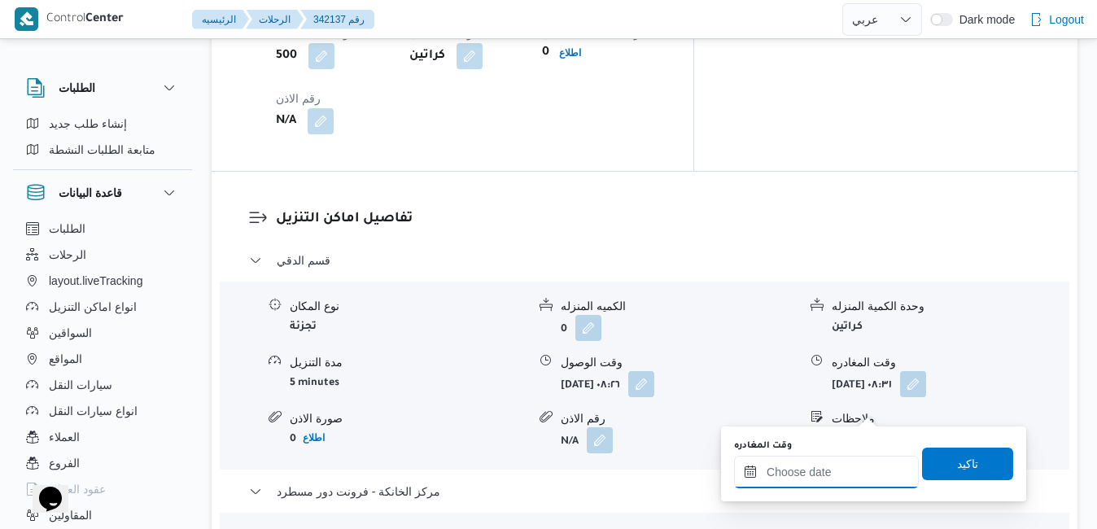
click at [773, 475] on input "وقت المغادره" at bounding box center [826, 472] width 185 height 33
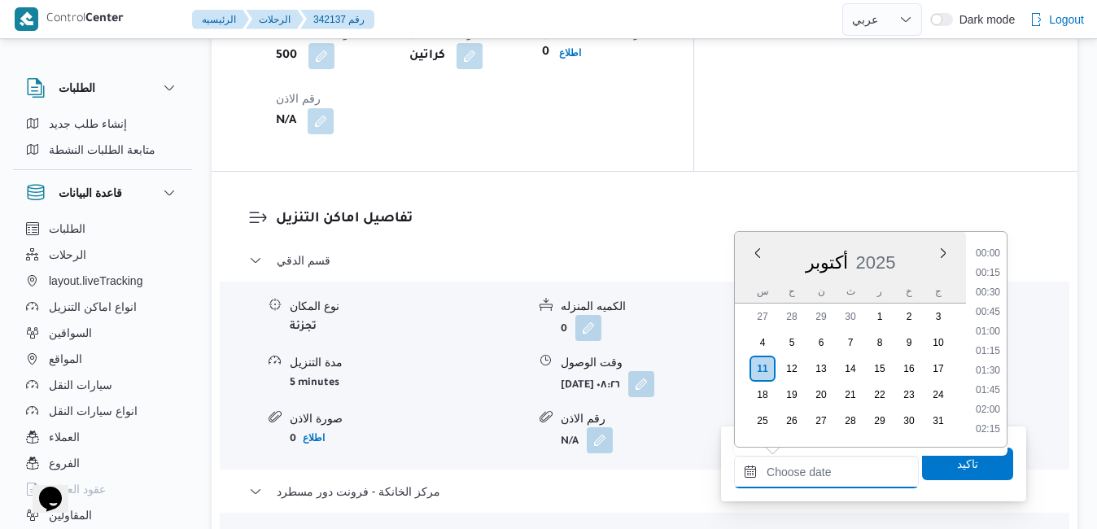
scroll to position [1287, 0]
click at [750, 275] on div "أكتوبر 2025" at bounding box center [850, 258] width 231 height 41
click at [990, 417] on li "16:30" at bounding box center [987, 420] width 37 height 16
type input "[DATE] ١٦:٣٠"
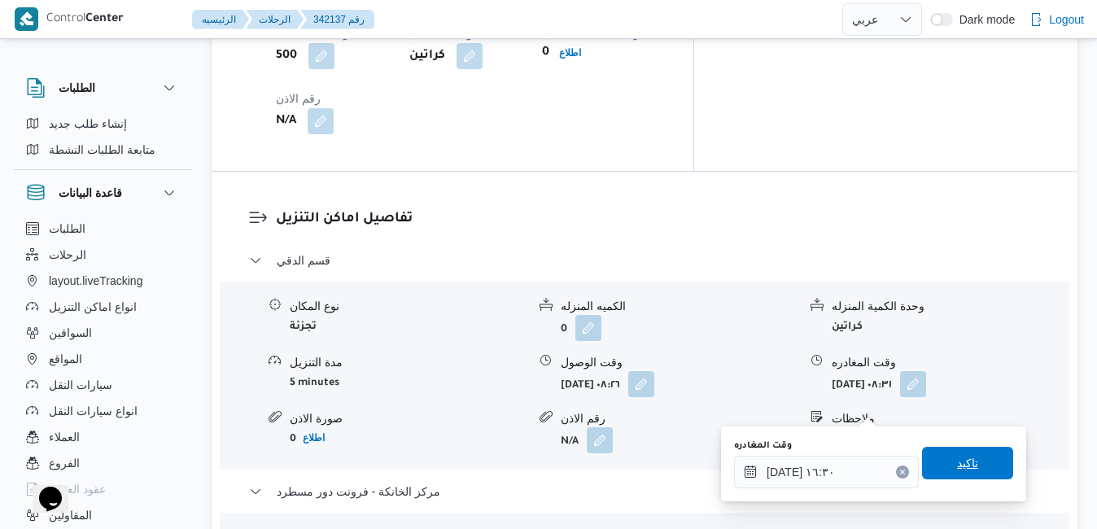
click at [957, 463] on span "تاكيد" at bounding box center [967, 463] width 21 height 20
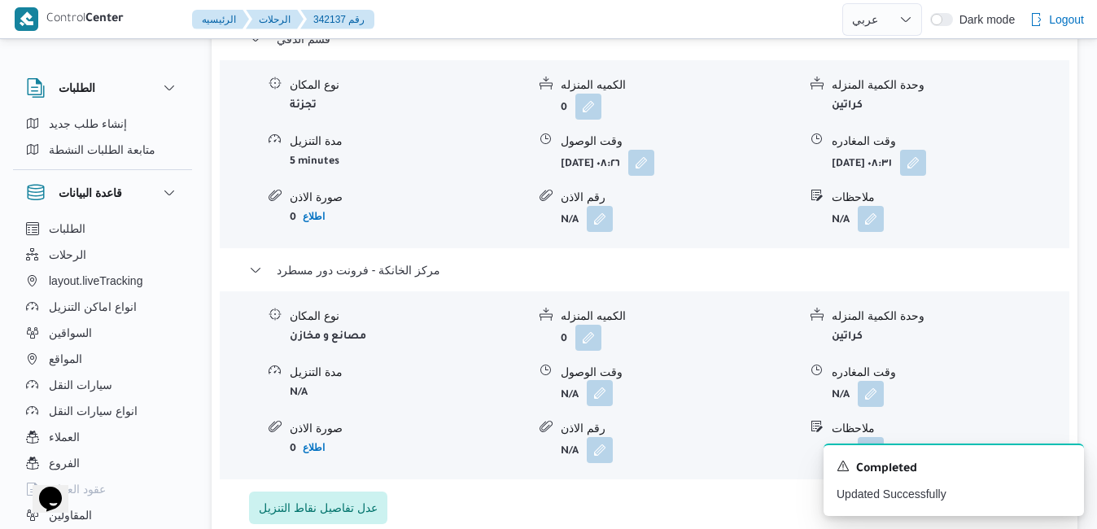
click at [595, 406] on button "button" at bounding box center [600, 393] width 26 height 26
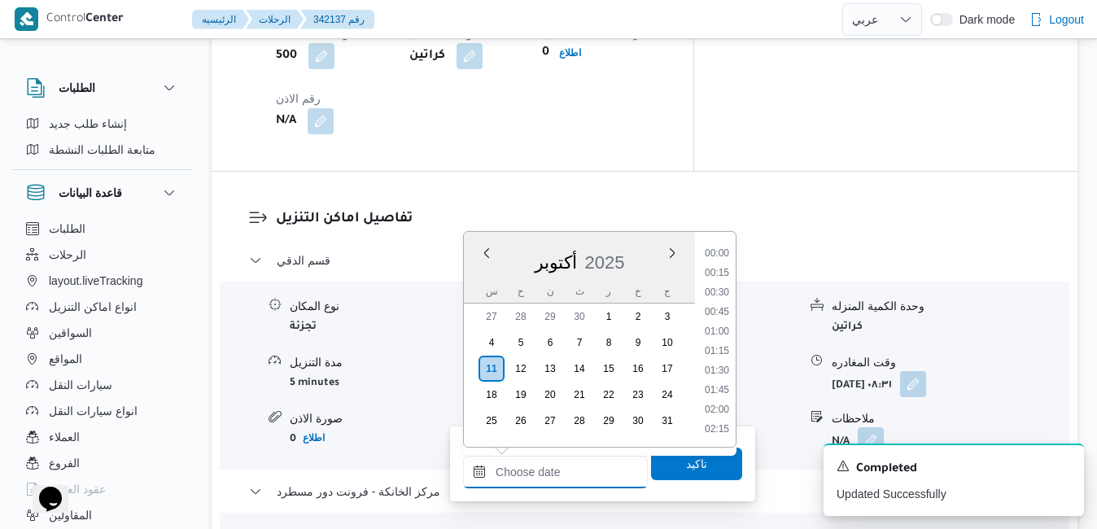
click at [552, 474] on input "وقت الوصول" at bounding box center [555, 472] width 185 height 33
click at [718, 407] on li "16:15" at bounding box center [716, 400] width 37 height 16
type input "[DATE] ١٦:١٥"
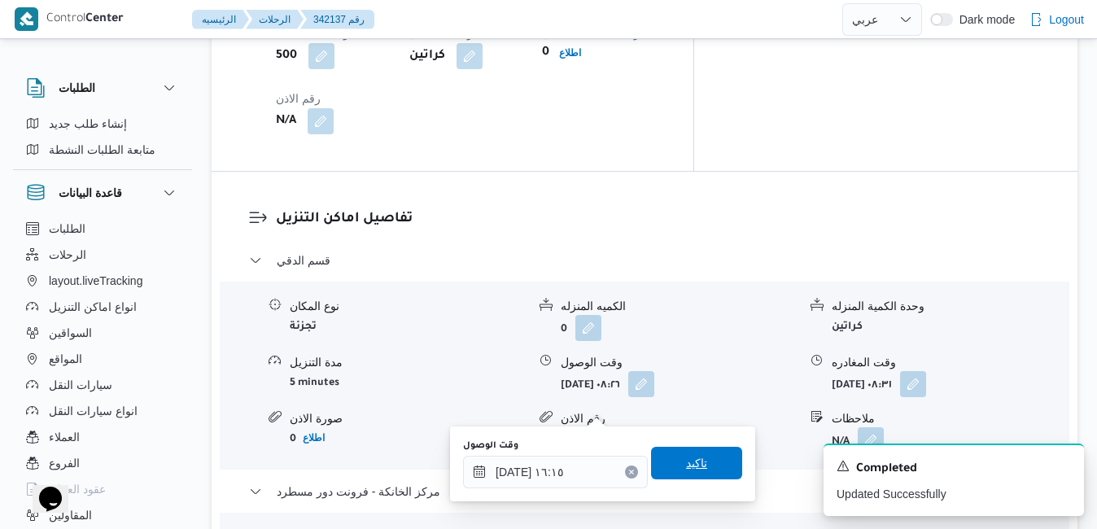
click at [687, 471] on span "تاكيد" at bounding box center [696, 463] width 21 height 20
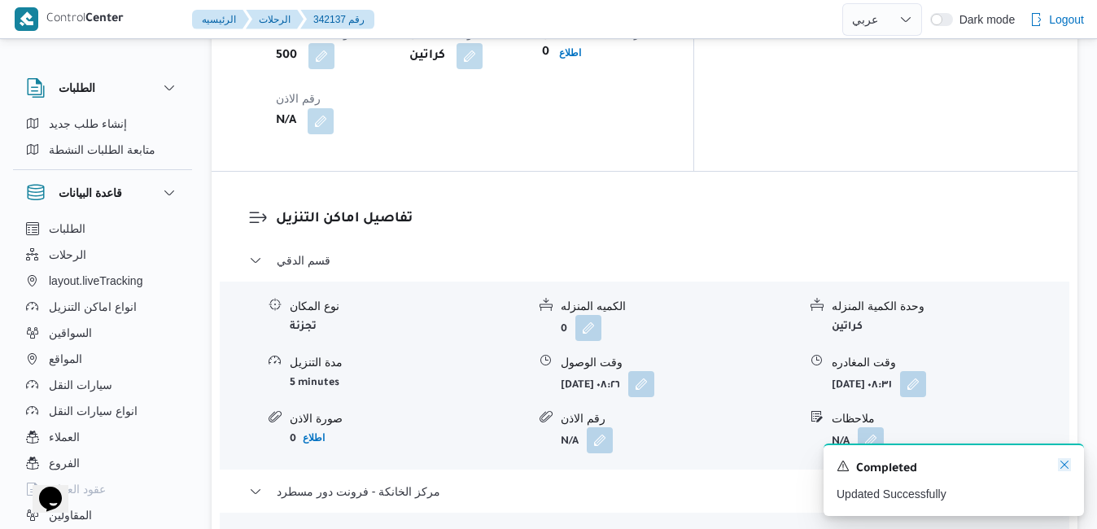
click at [1065, 469] on icon "Dismiss toast" at bounding box center [1064, 464] width 13 height 13
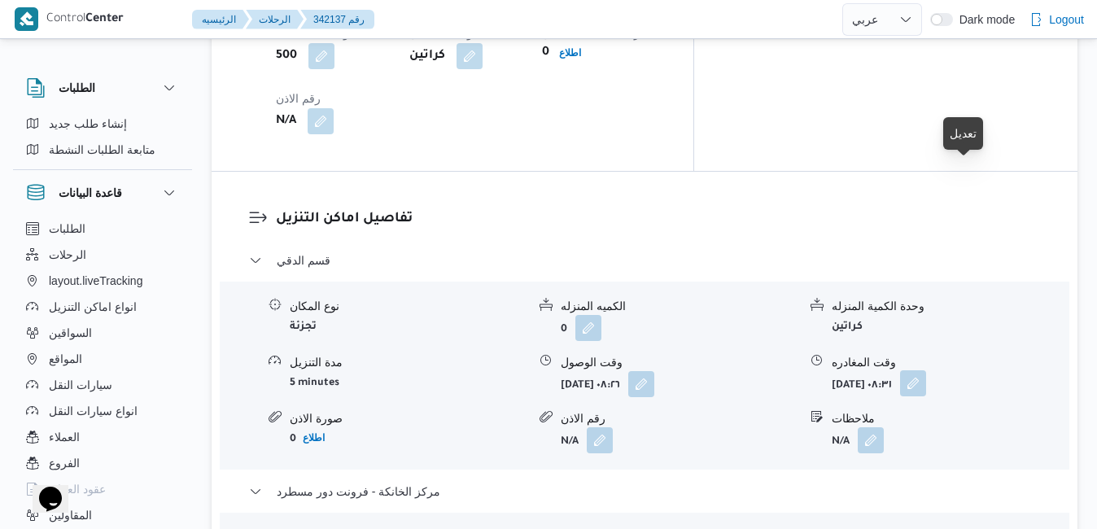
click at [926, 370] on button "button" at bounding box center [913, 383] width 26 height 26
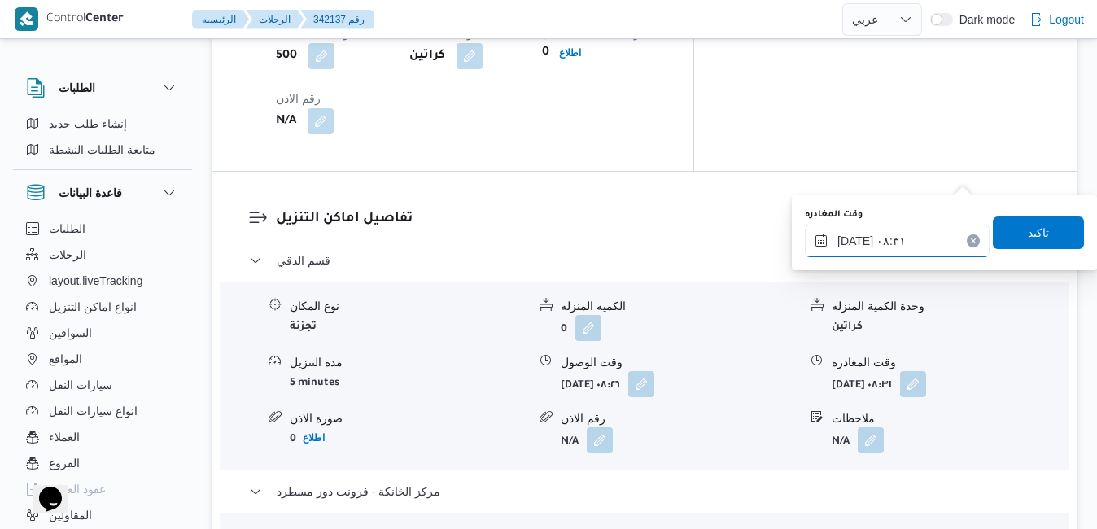
click at [905, 241] on input "[DATE] ٠٨:٣١" at bounding box center [897, 241] width 185 height 33
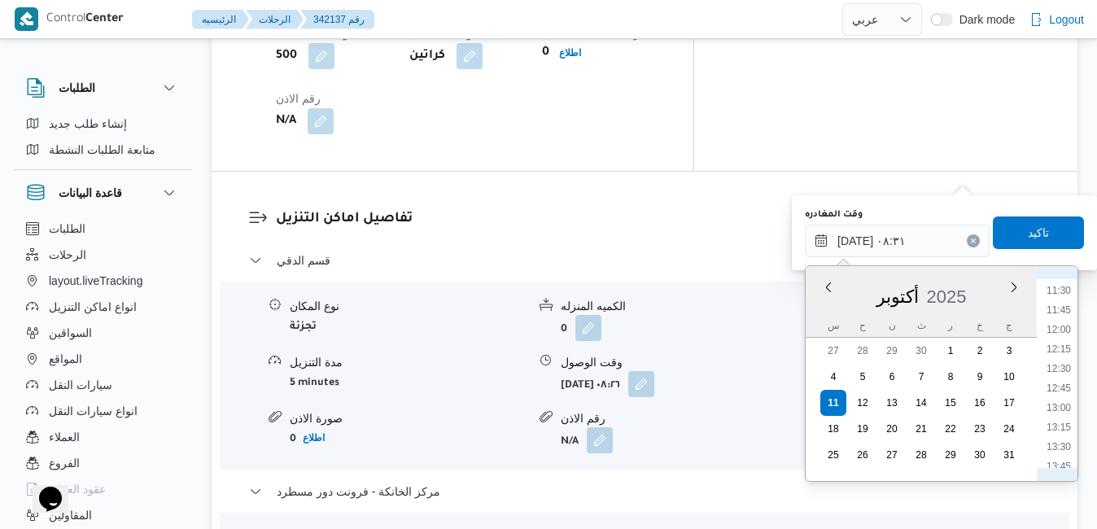
scroll to position [1060, 0]
click at [1062, 431] on li "15:30" at bounding box center [1058, 438] width 37 height 16
type input "[DATE] ١٥:٣٠"
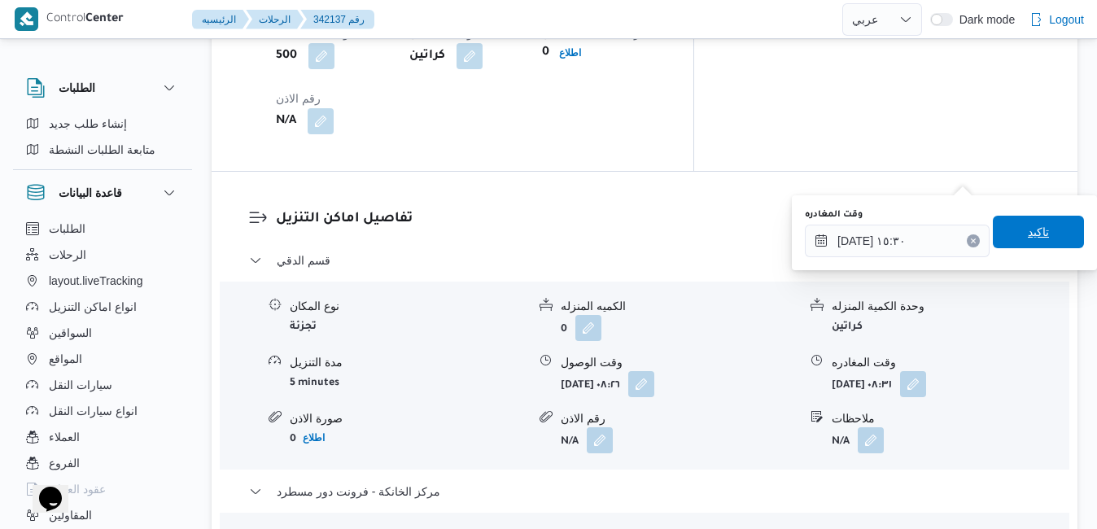
click at [1040, 235] on span "تاكيد" at bounding box center [1037, 232] width 91 height 33
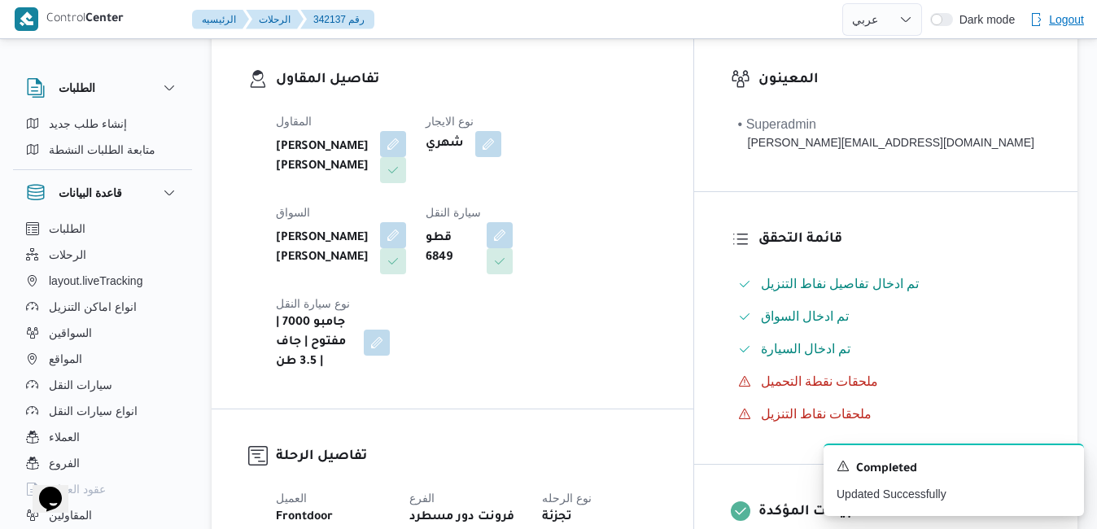
scroll to position [0, 0]
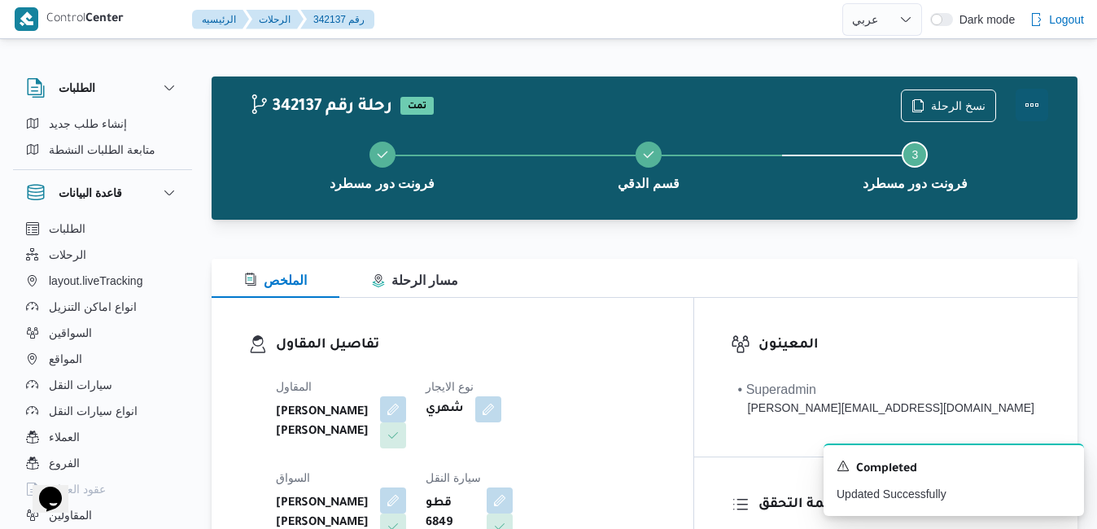
click at [1027, 103] on button "Actions" at bounding box center [1031, 105] width 33 height 33
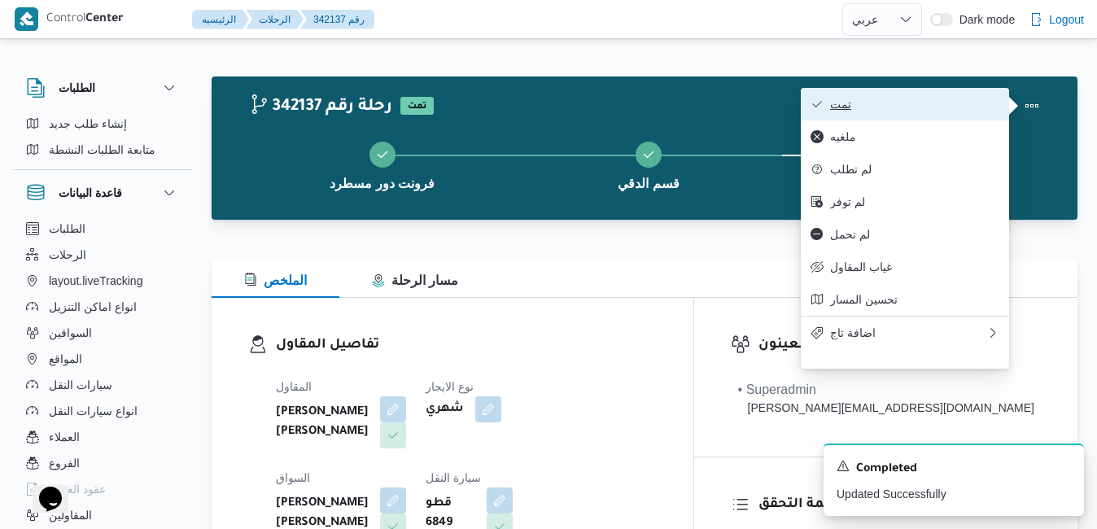
click at [942, 107] on span "تمت" at bounding box center [914, 104] width 169 height 13
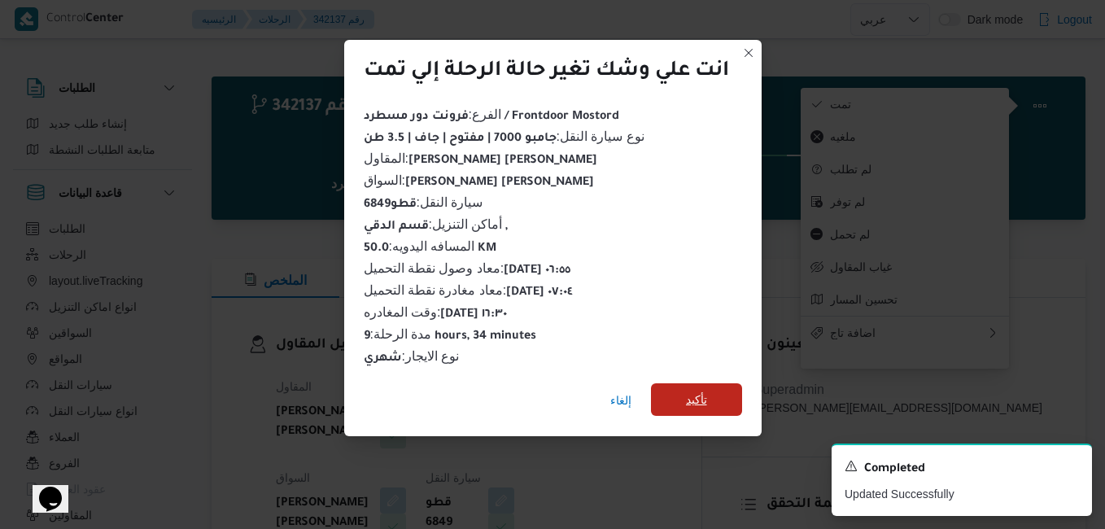
click at [713, 387] on span "تأكيد" at bounding box center [696, 399] width 91 height 33
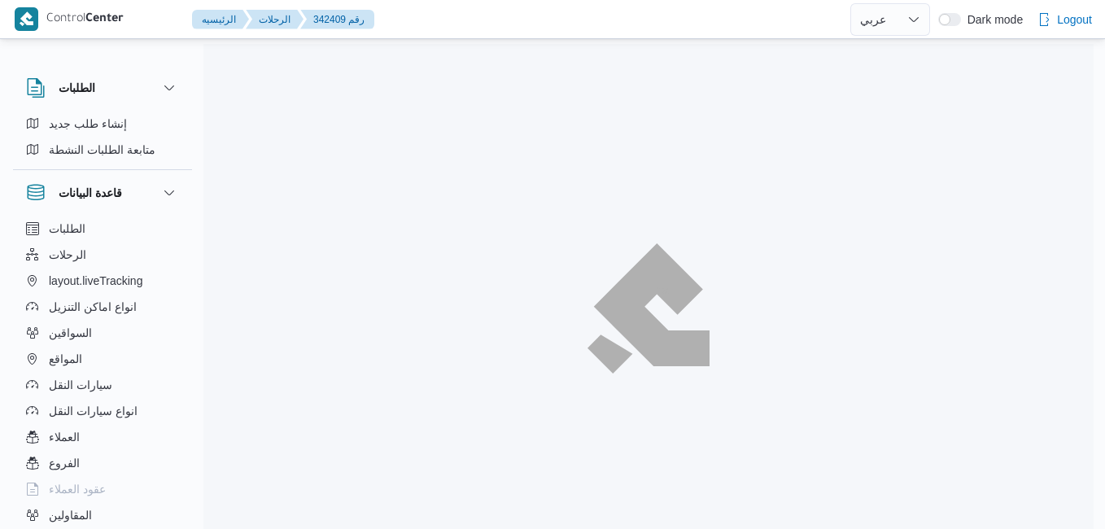
select select "ar"
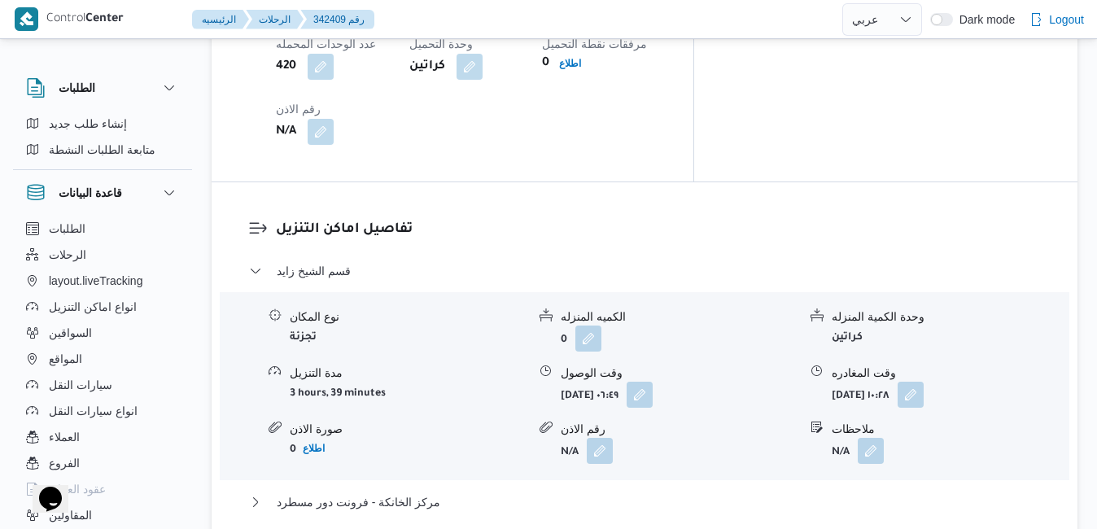
scroll to position [1464, 0]
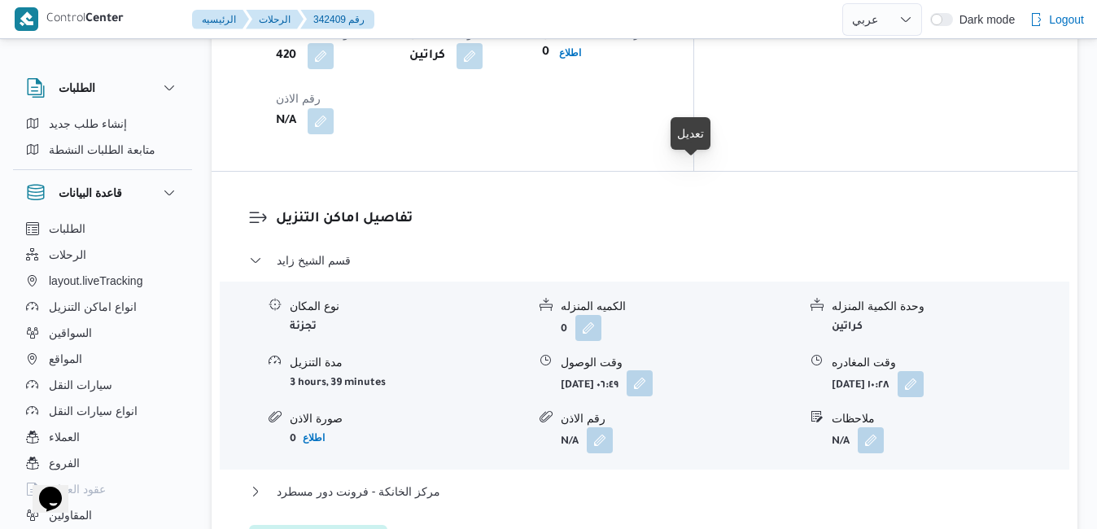
click at [652, 370] on button "button" at bounding box center [639, 383] width 26 height 26
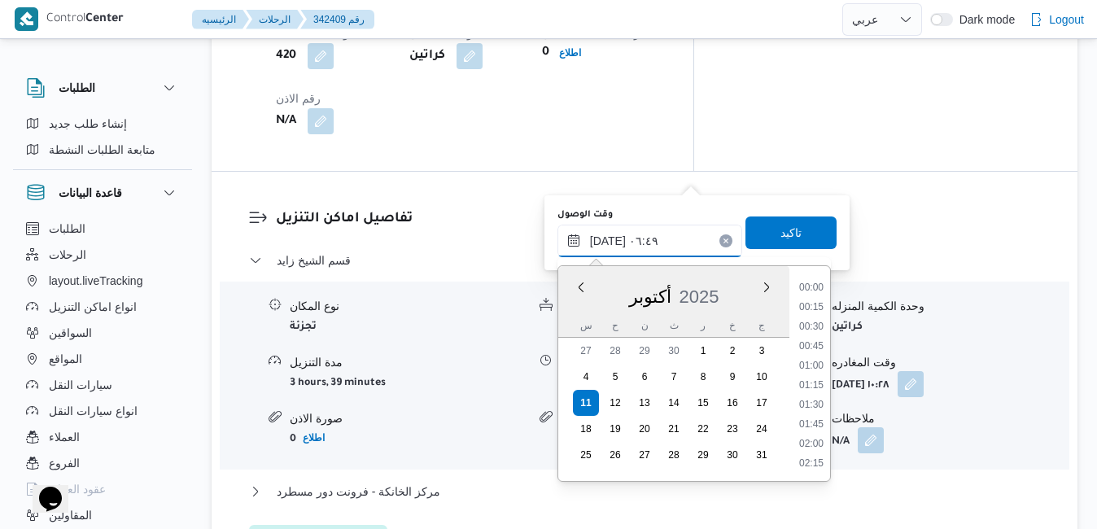
click at [637, 233] on input "[DATE] ٠٦:٤٩" at bounding box center [649, 241] width 185 height 33
click at [812, 422] on li "07:15" at bounding box center [810, 425] width 37 height 16
type input "[DATE] ٠٧:١٥"
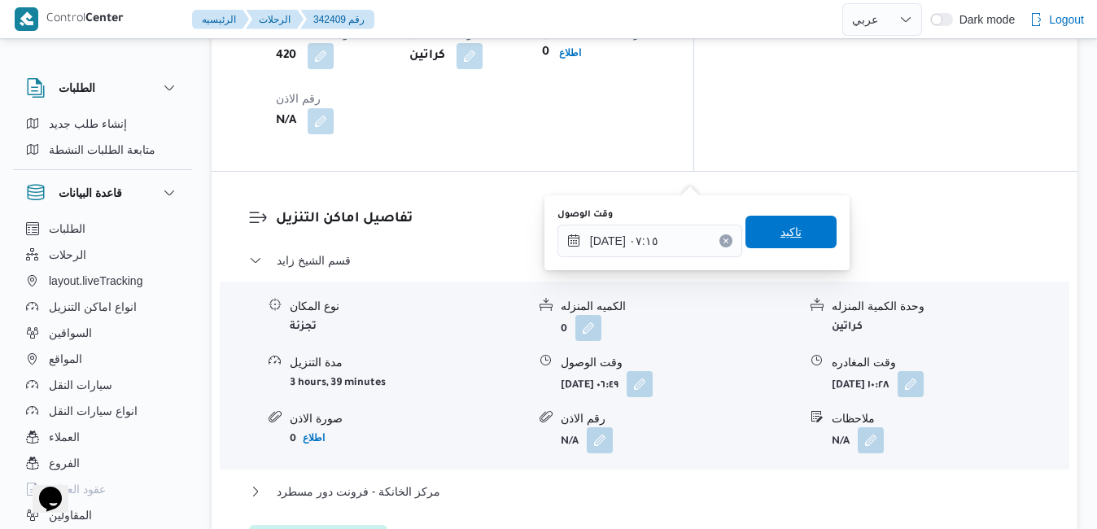
click at [806, 236] on span "تاكيد" at bounding box center [790, 232] width 91 height 33
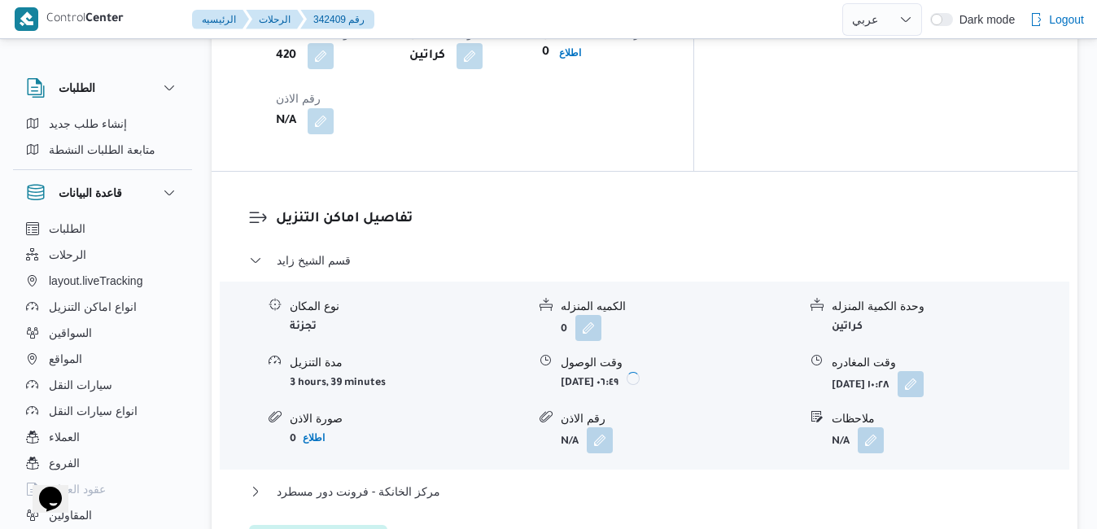
click at [721, 272] on div "قسم [PERSON_NAME] المكان تجزئة الكميه المنزله 0 وحدة الكمية المنزله كراتين مدة …" at bounding box center [645, 404] width 792 height 307
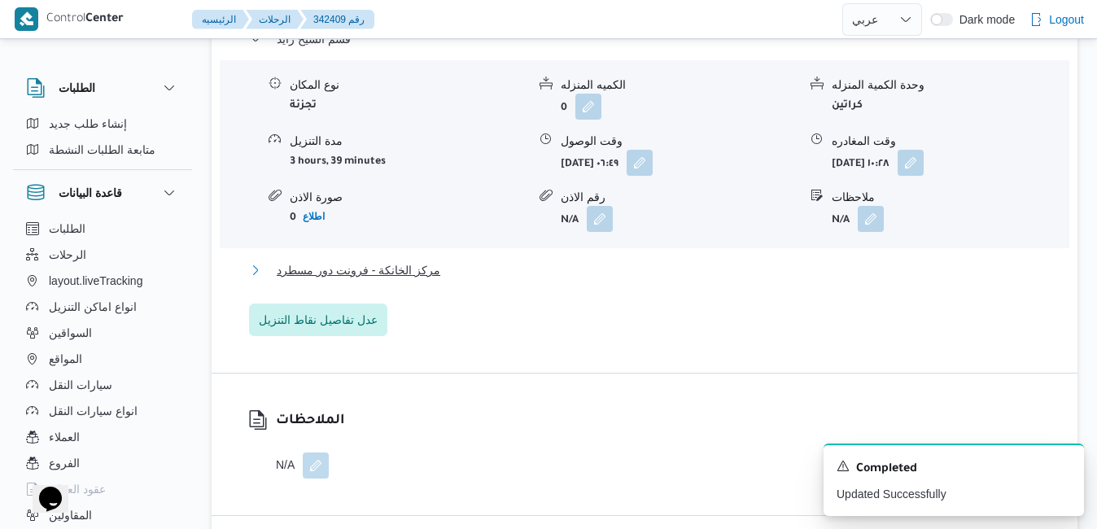
click at [722, 280] on button "مركز الخانكة - فرونت دور مسطرد" at bounding box center [645, 270] width 792 height 20
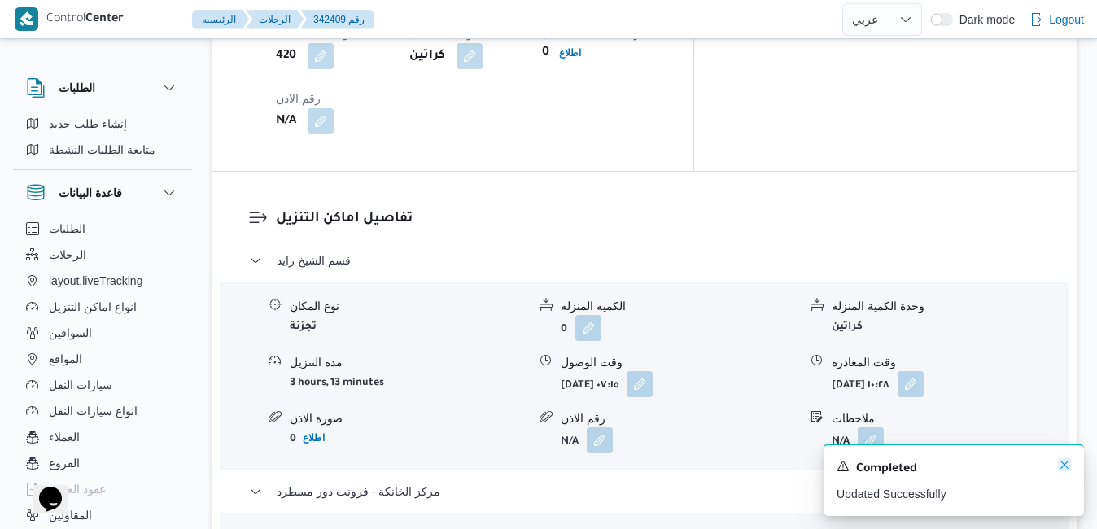
click at [1062, 467] on icon "Dismiss toast" at bounding box center [1064, 464] width 13 height 13
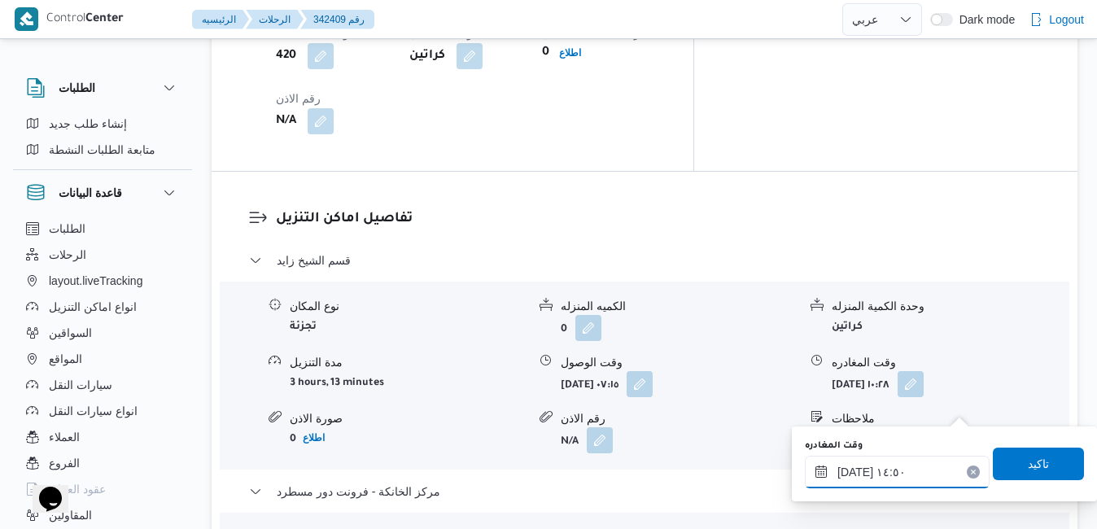
click at [875, 475] on input "[DATE] ١٤:٥٠" at bounding box center [897, 472] width 185 height 33
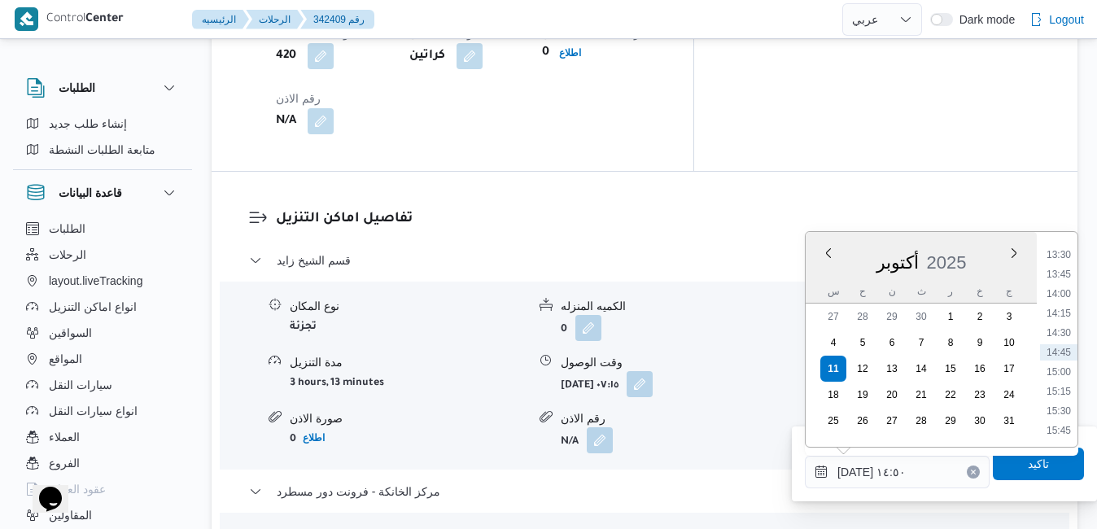
scroll to position [1218, 0]
click at [1067, 326] on li "16:30" at bounding box center [1058, 324] width 37 height 16
type input "[DATE] ١٦:٣٠"
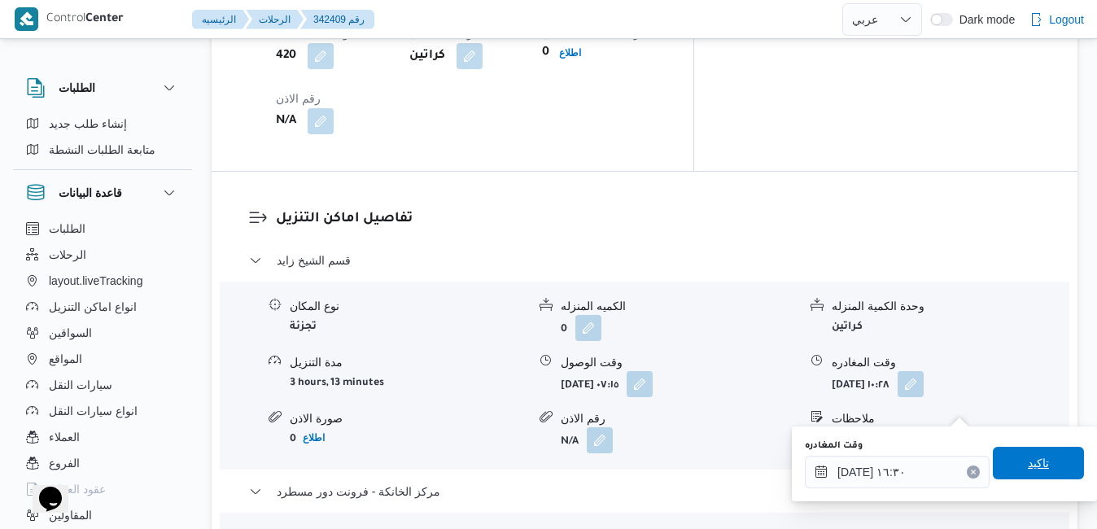
click at [1008, 465] on span "تاكيد" at bounding box center [1037, 463] width 91 height 33
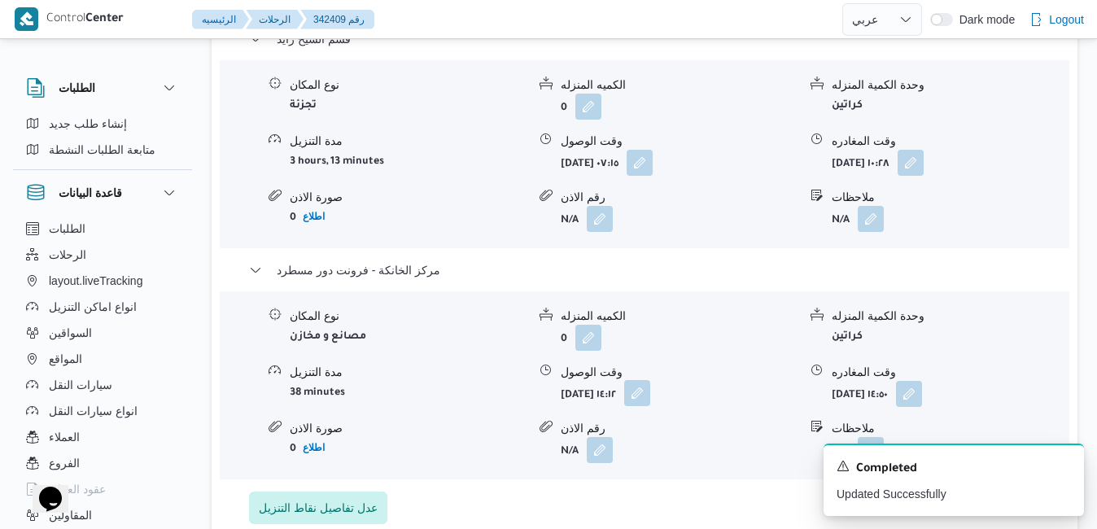
click at [650, 402] on button "button" at bounding box center [637, 393] width 26 height 26
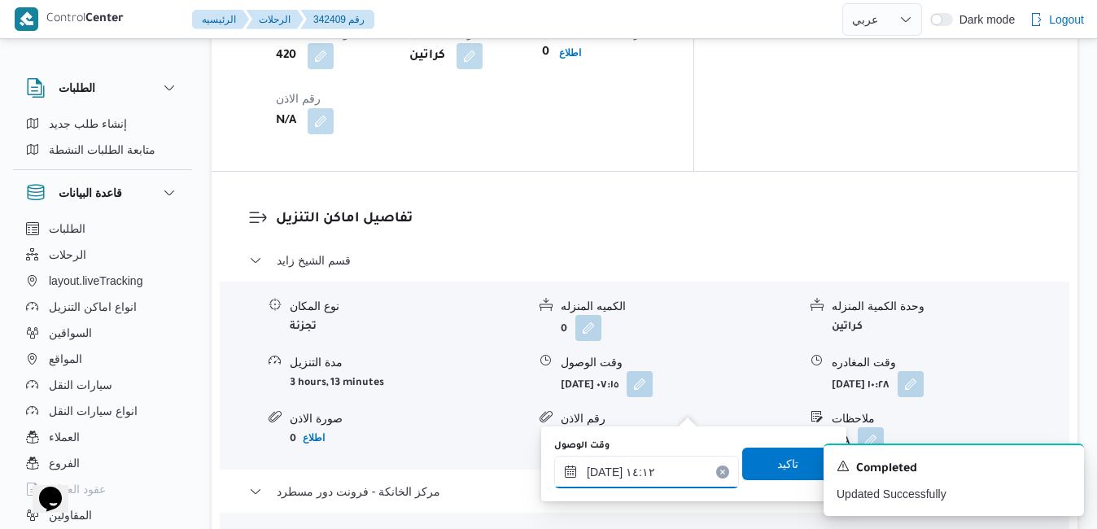
click at [657, 469] on input "[DATE] ١٤:١٢" at bounding box center [646, 472] width 185 height 33
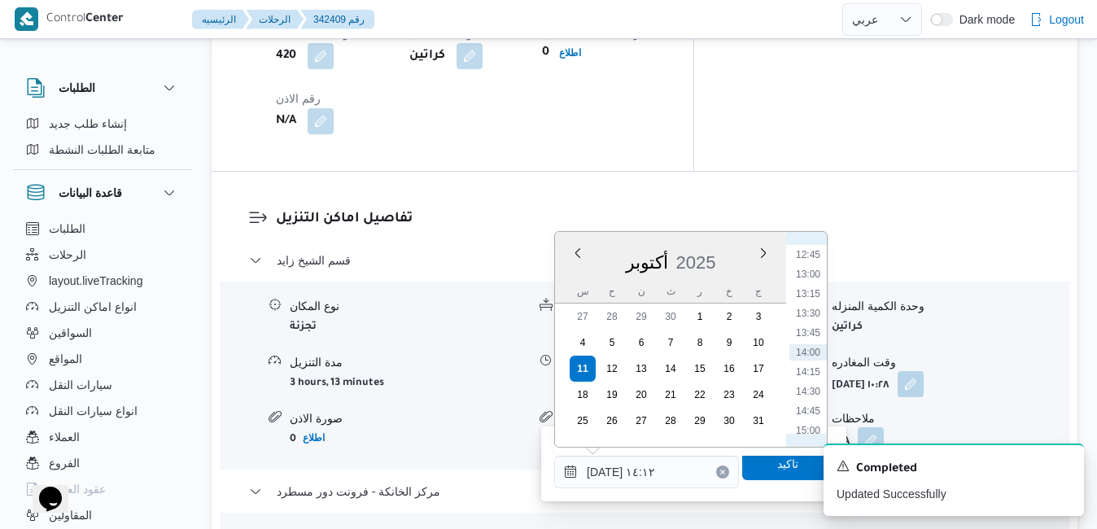
scroll to position [1159, 0]
click at [812, 357] on li "16:15" at bounding box center [807, 363] width 37 height 16
type input "[DATE] ١٦:١٥"
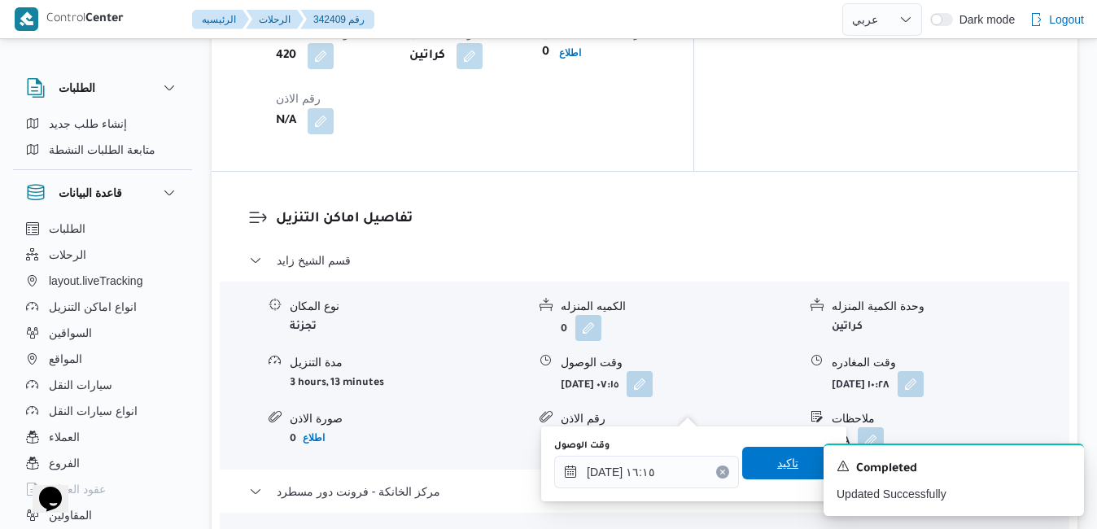
click at [760, 476] on span "تاكيد" at bounding box center [787, 463] width 91 height 33
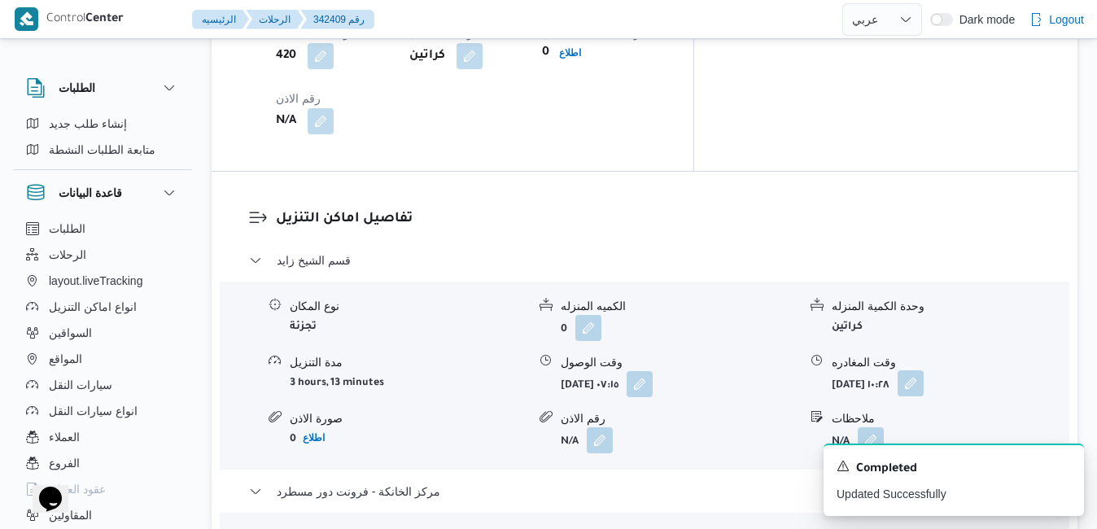
click at [923, 370] on button "button" at bounding box center [910, 383] width 26 height 26
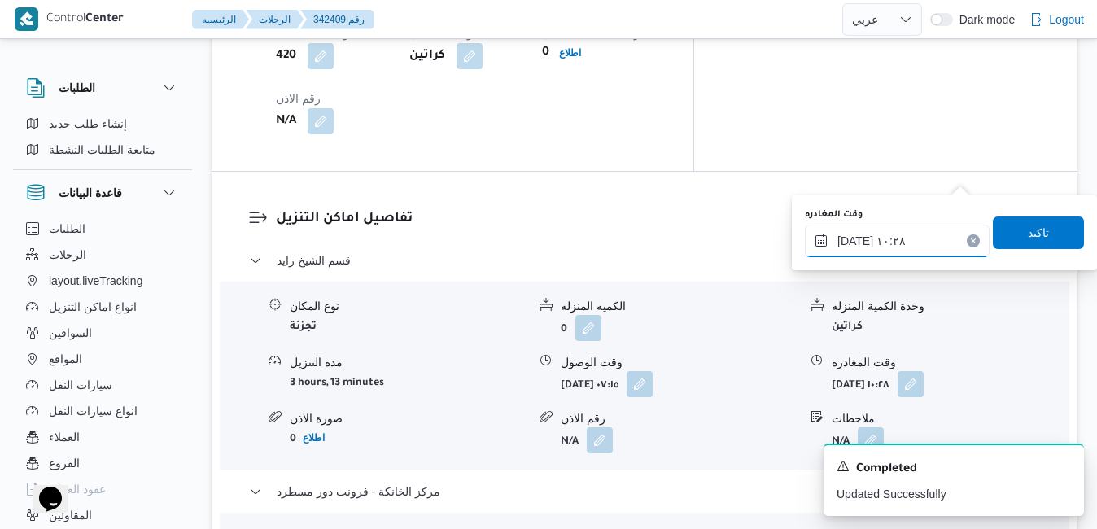
click at [915, 239] on input "[DATE] ١٠:٢٨" at bounding box center [897, 241] width 185 height 33
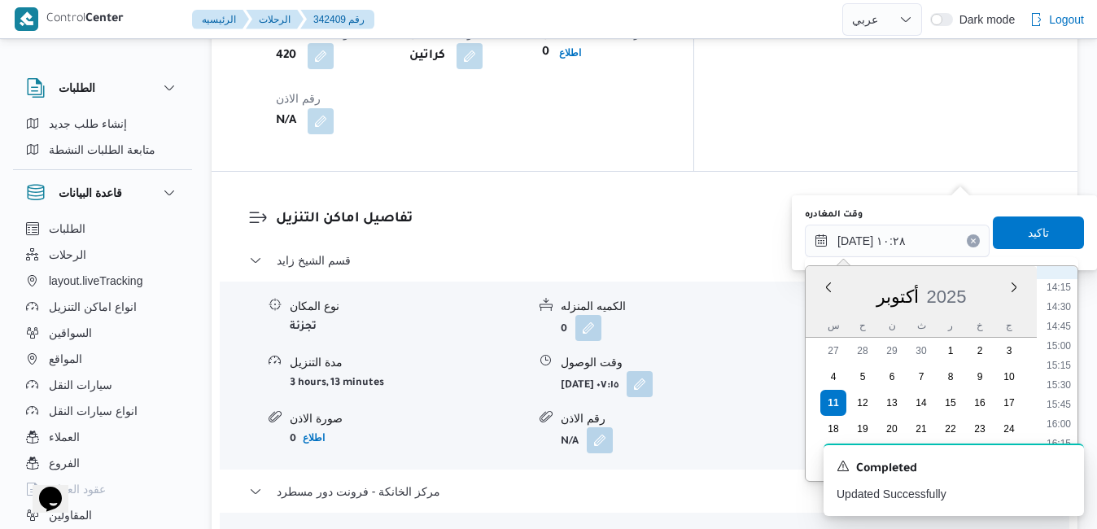
scroll to position [1197, 0]
click at [1061, 281] on li "15:15" at bounding box center [1058, 281] width 37 height 16
type input "[DATE] ١٥:١٥"
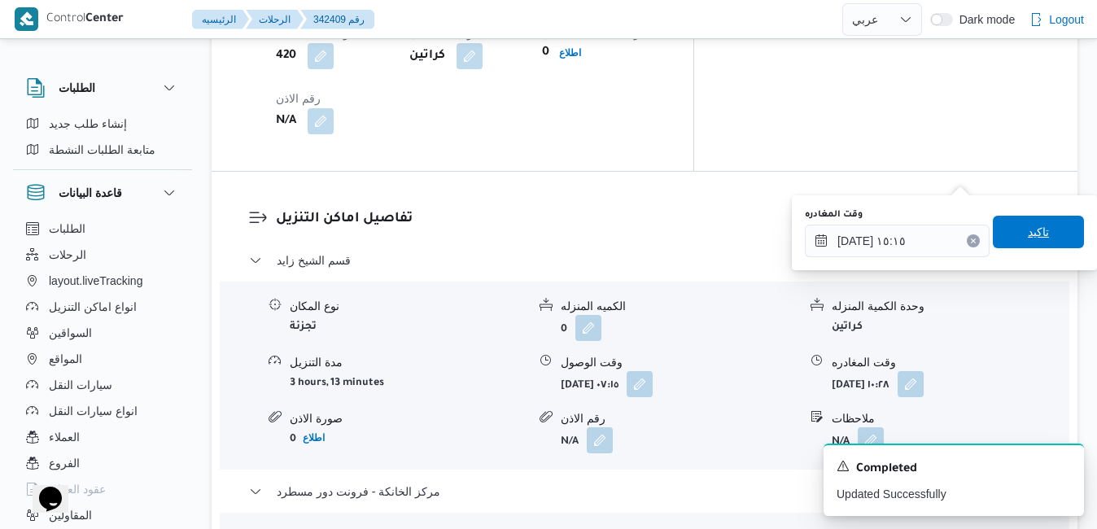
click at [1049, 233] on span "تاكيد" at bounding box center [1037, 232] width 91 height 33
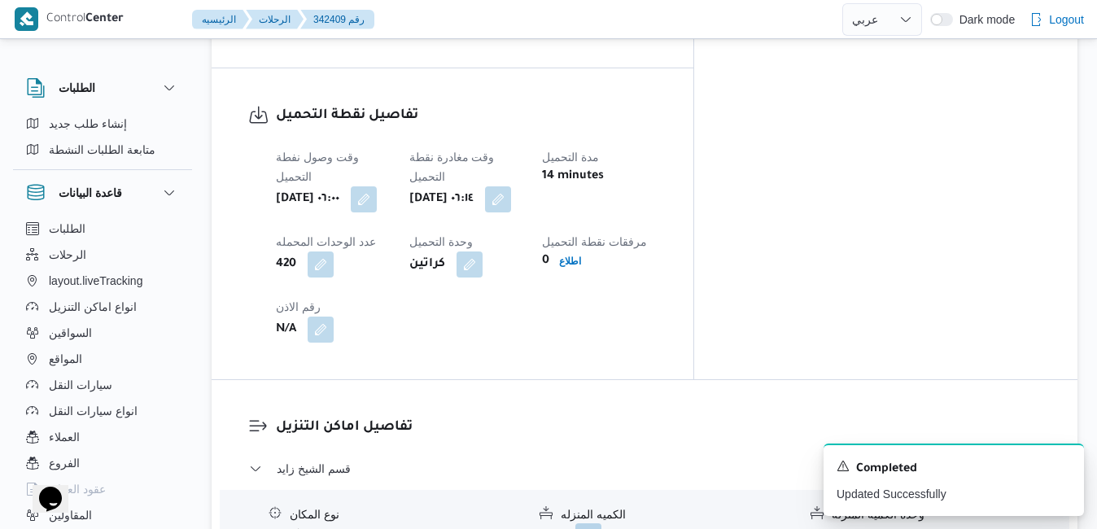
scroll to position [0, 0]
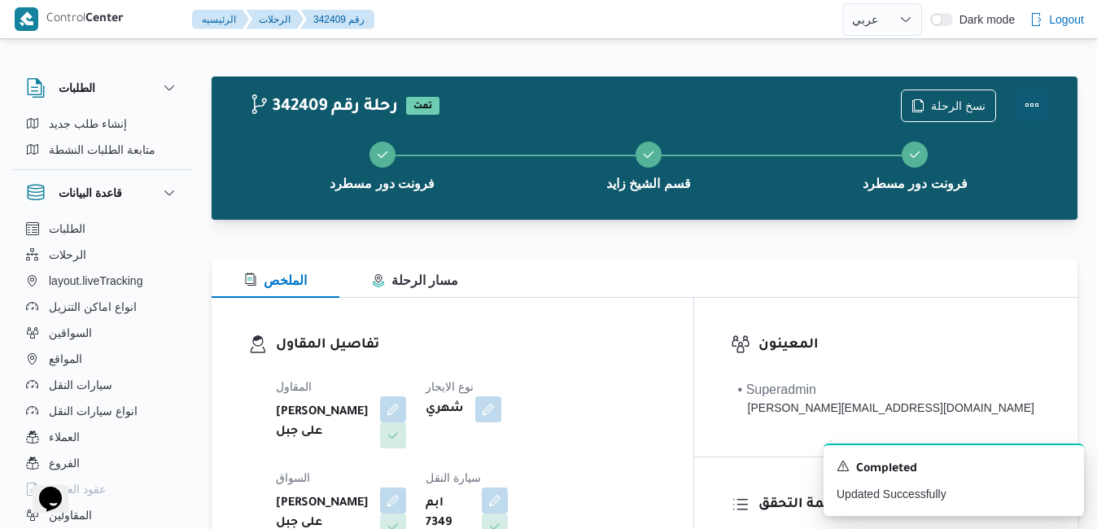
click at [1026, 110] on button "Actions" at bounding box center [1031, 105] width 33 height 33
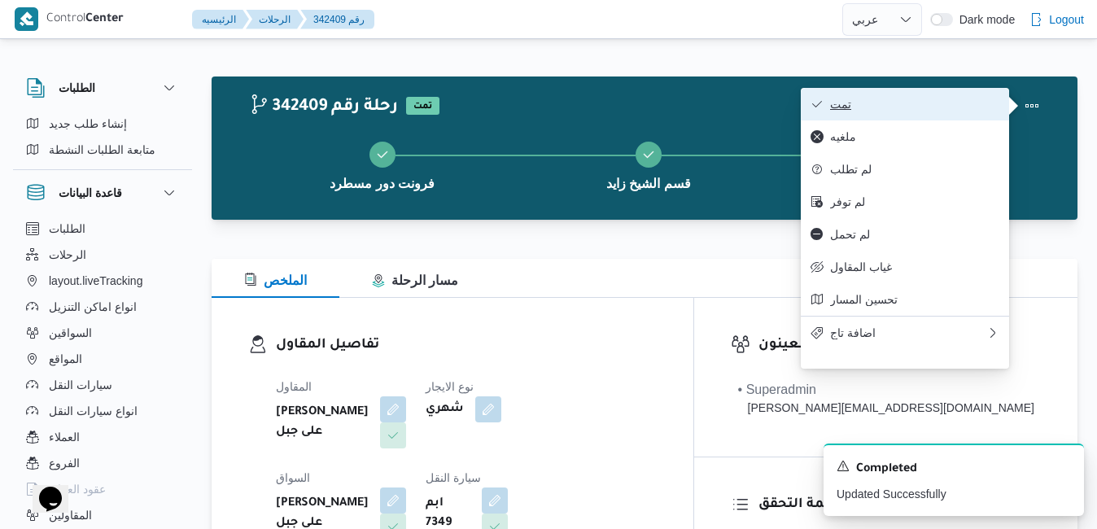
click at [949, 104] on span "تمت" at bounding box center [914, 104] width 169 height 13
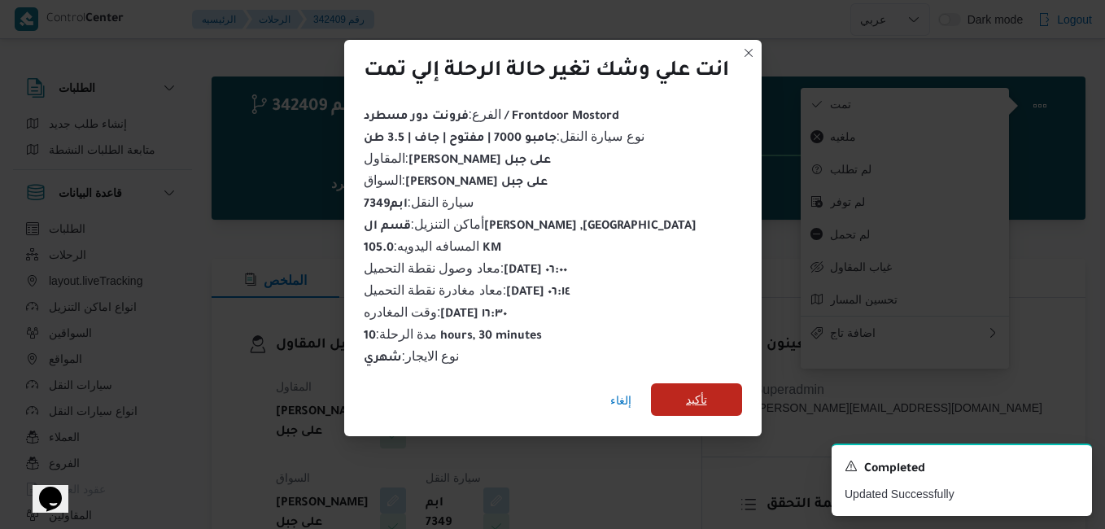
click at [696, 392] on span "تأكيد" at bounding box center [696, 400] width 21 height 20
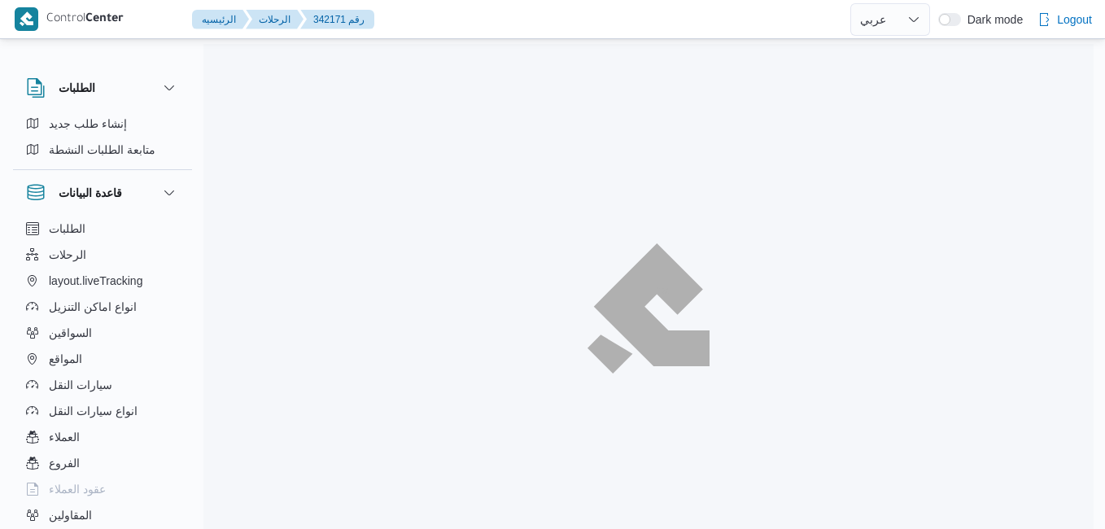
select select "ar"
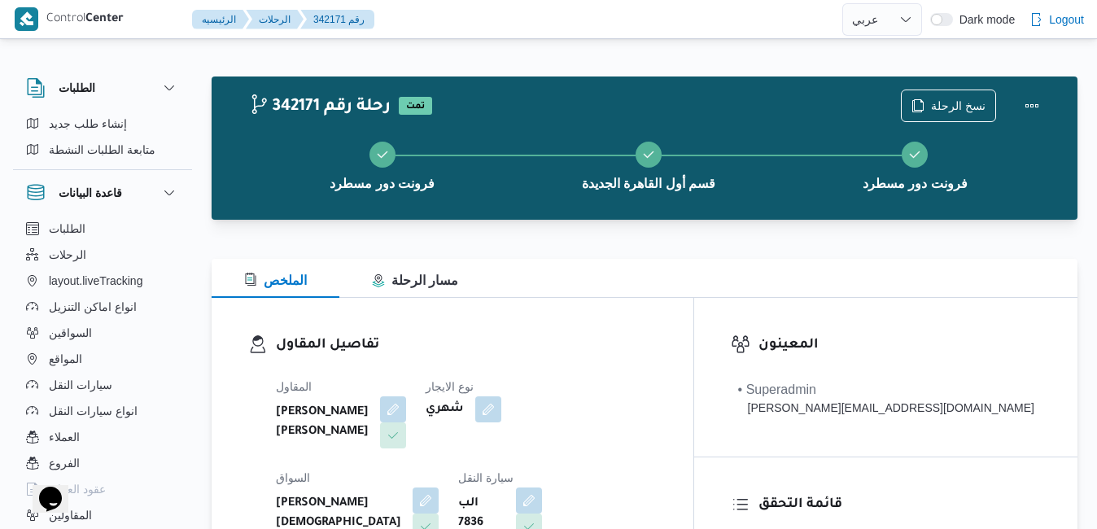
click at [651, 260] on div "الملخص مسار الرحلة" at bounding box center [645, 278] width 866 height 39
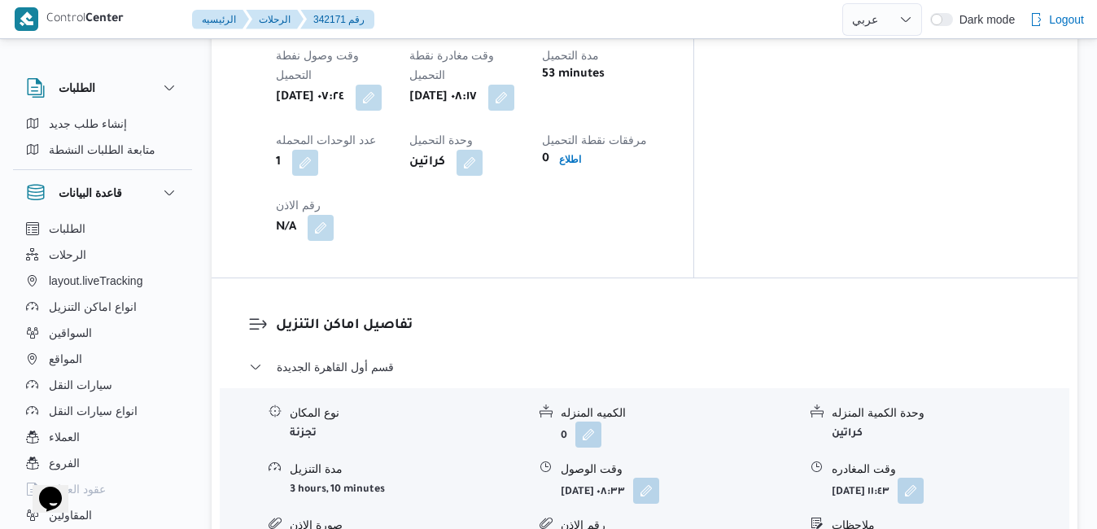
scroll to position [1360, 0]
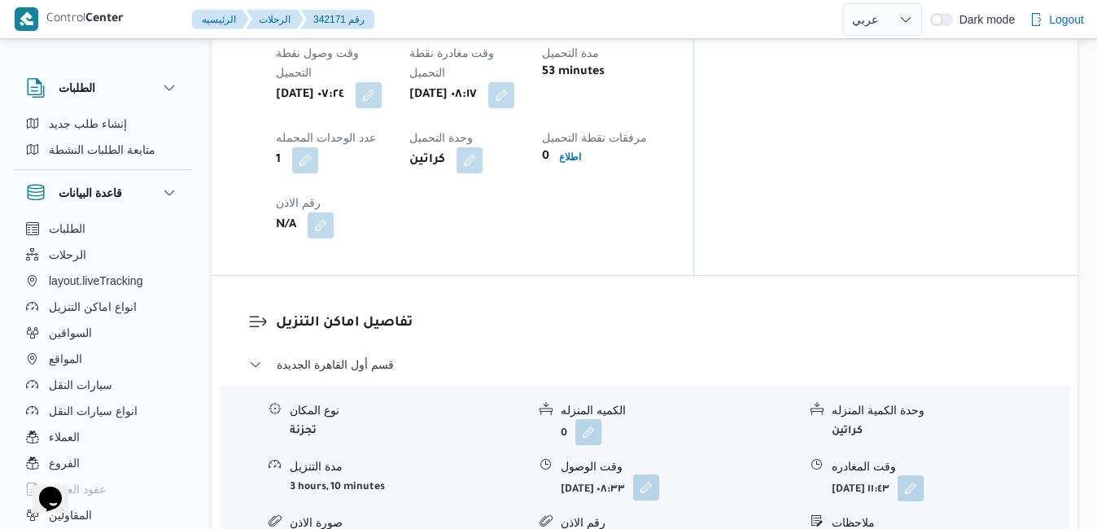
click at [659, 474] on button "button" at bounding box center [646, 487] width 26 height 26
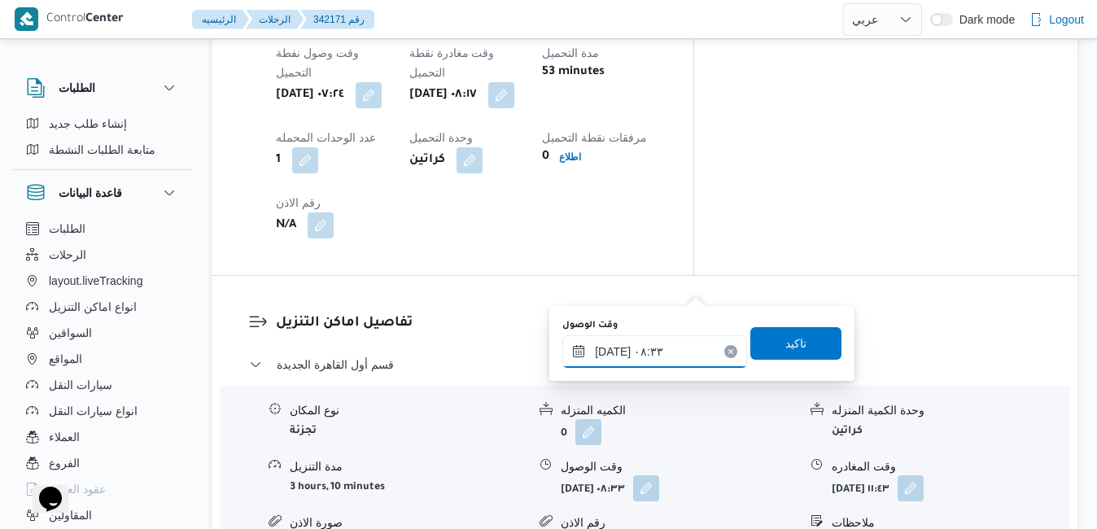
click at [636, 356] on input "١١/١٠/٢٠٢٥ ٠٨:٣٣" at bounding box center [654, 351] width 185 height 33
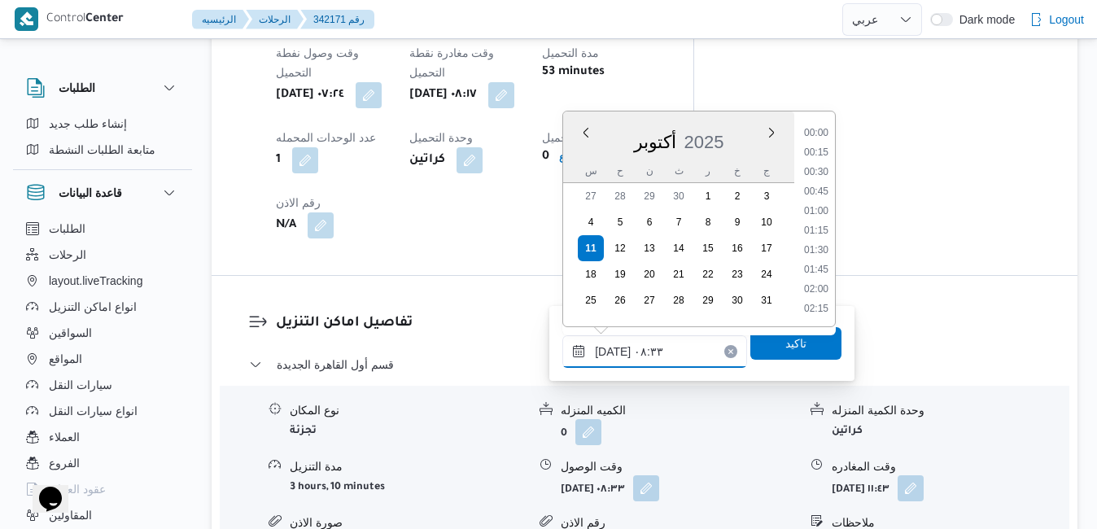
scroll to position [565, 0]
click at [822, 273] on li "09:00" at bounding box center [815, 271] width 37 height 16
type input "[DATE] ٠٩:٠٠"
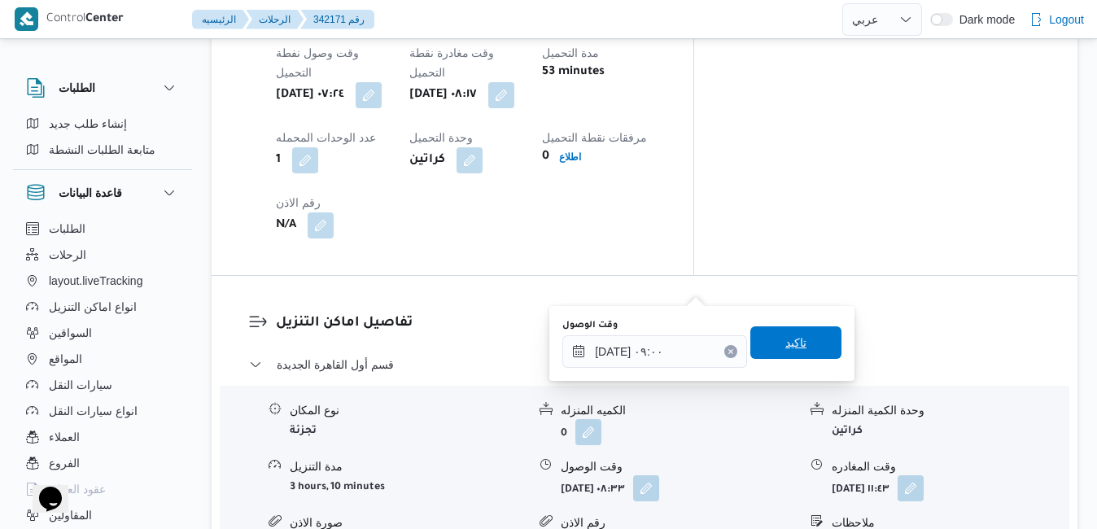
click at [785, 340] on span "تاكيد" at bounding box center [795, 343] width 21 height 20
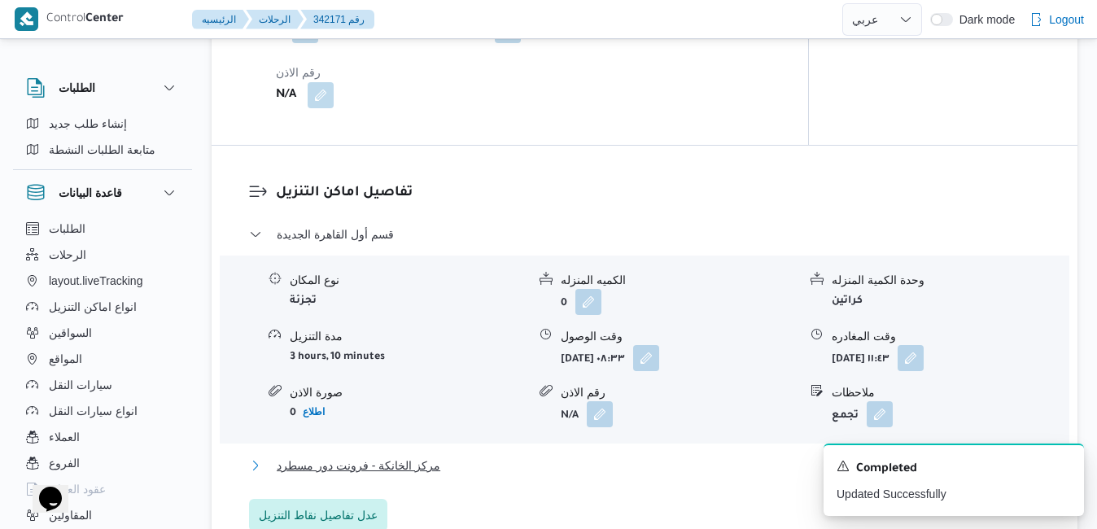
click at [613, 456] on button "مركز الخانكة - فرونت دور مسطرد" at bounding box center [645, 466] width 792 height 20
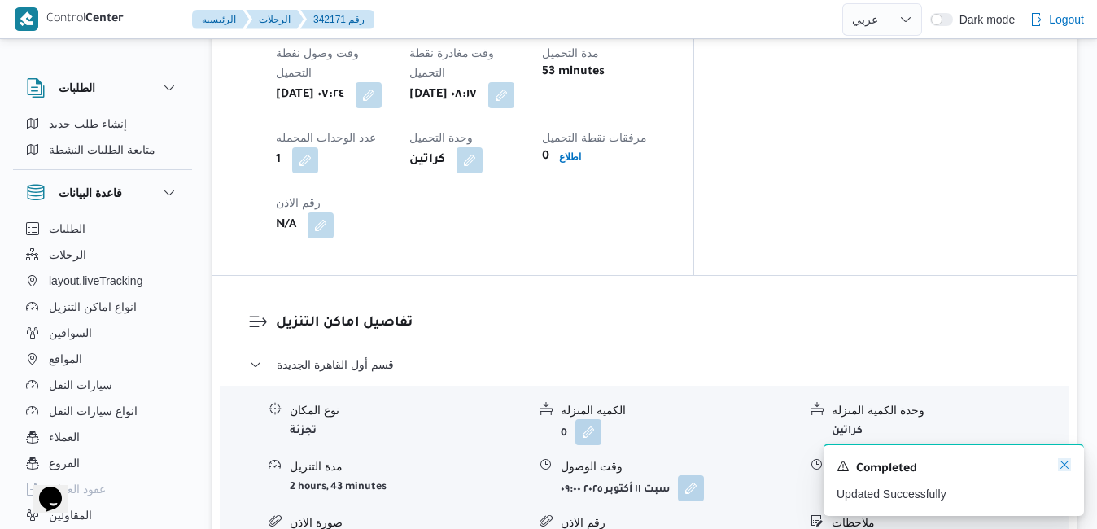
click at [1062, 466] on icon "Dismiss toast" at bounding box center [1064, 464] width 13 height 13
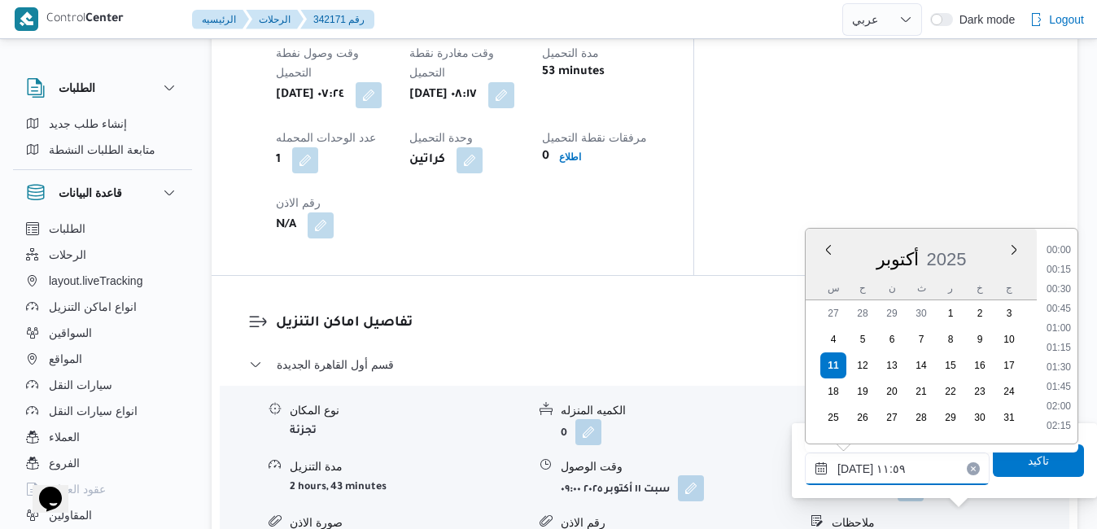
click at [942, 464] on input "١١/١٠/٢٠٢٥ ١١:٥٩" at bounding box center [897, 468] width 185 height 33
click at [1067, 391] on li "16:30" at bounding box center [1058, 390] width 37 height 16
type input "١١/١٠/٢٠٢٥ ١٦:٣٠"
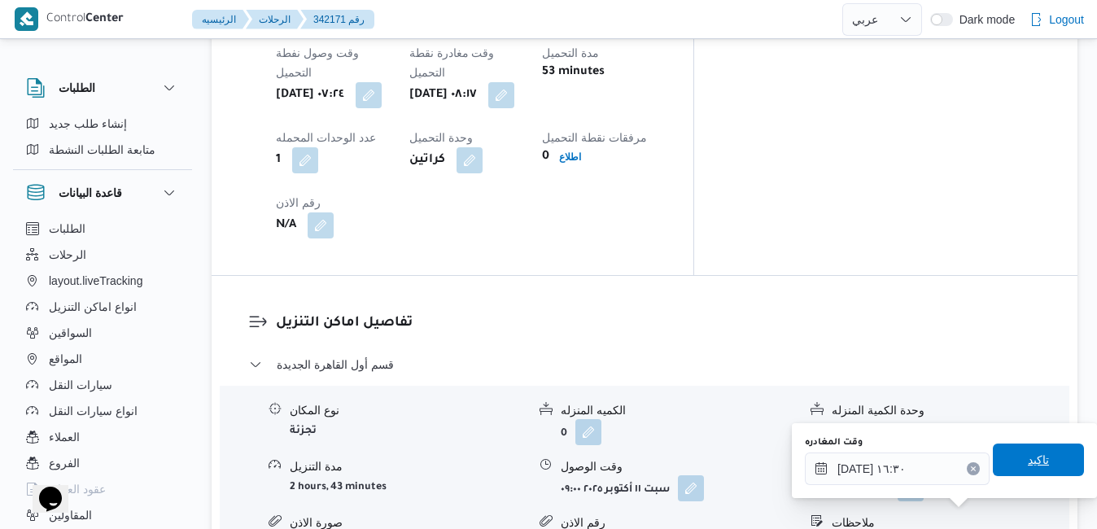
click at [1027, 460] on span "تاكيد" at bounding box center [1037, 460] width 21 height 20
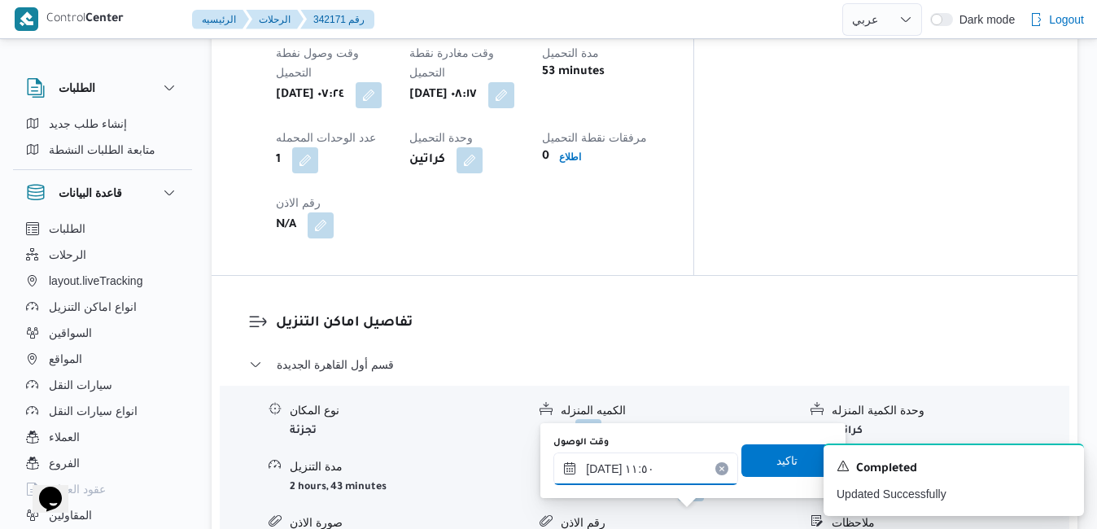
click at [672, 473] on input "١١/١٠/٢٠٢٥ ١١:٥٠" at bounding box center [645, 468] width 185 height 33
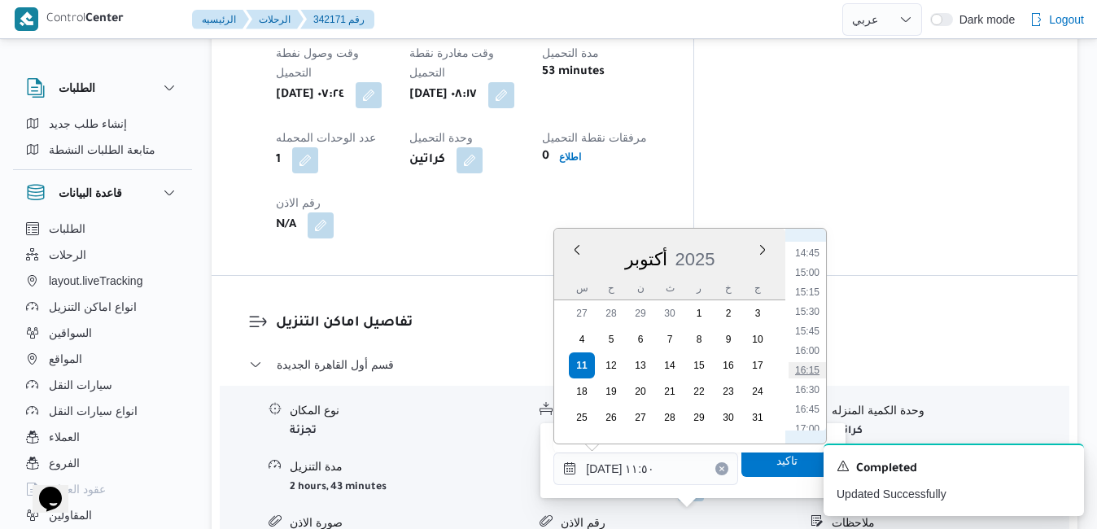
click at [811, 373] on li "16:15" at bounding box center [806, 370] width 37 height 16
type input "[DATE] ١٦:١٥"
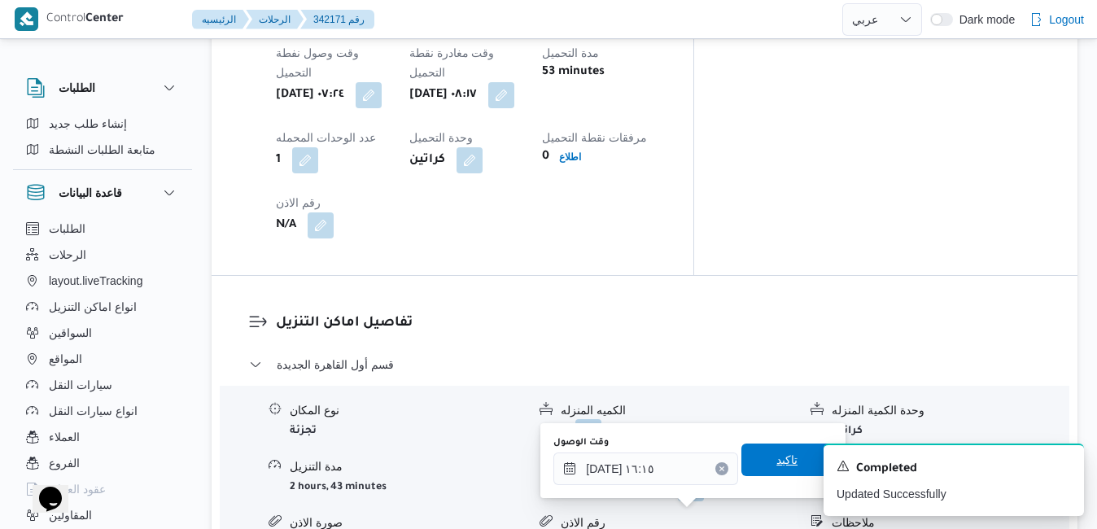
click at [745, 464] on span "تاكيد" at bounding box center [786, 459] width 91 height 33
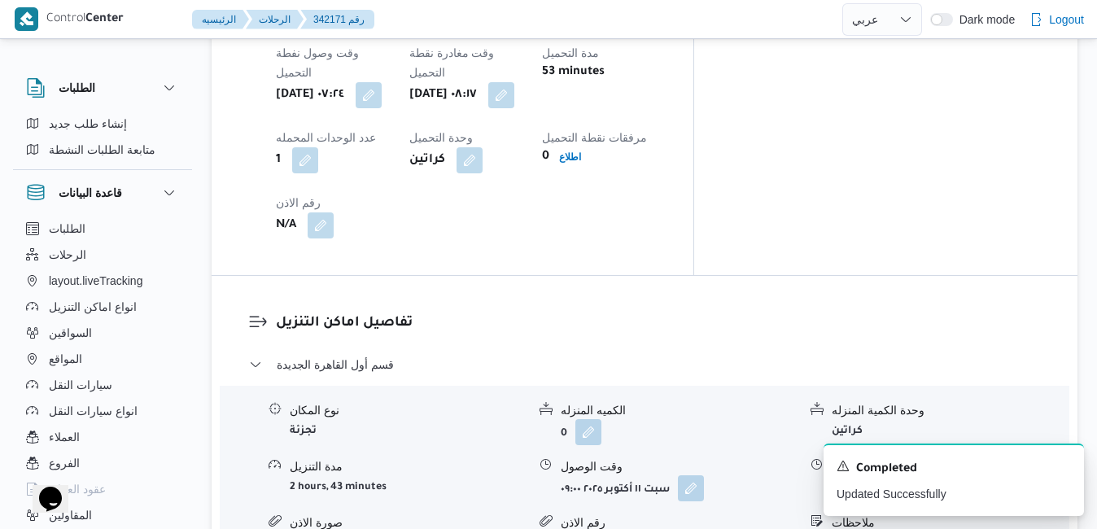
click at [923, 474] on button "button" at bounding box center [910, 487] width 26 height 26
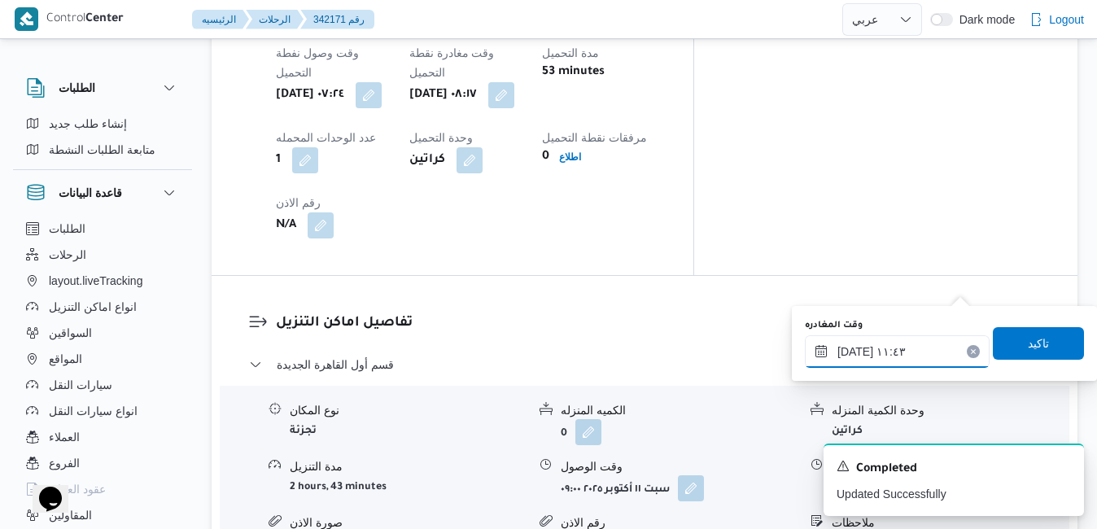
click at [886, 344] on input "١١/١٠/٢٠٢٥ ١١:٤٣" at bounding box center [897, 351] width 185 height 33
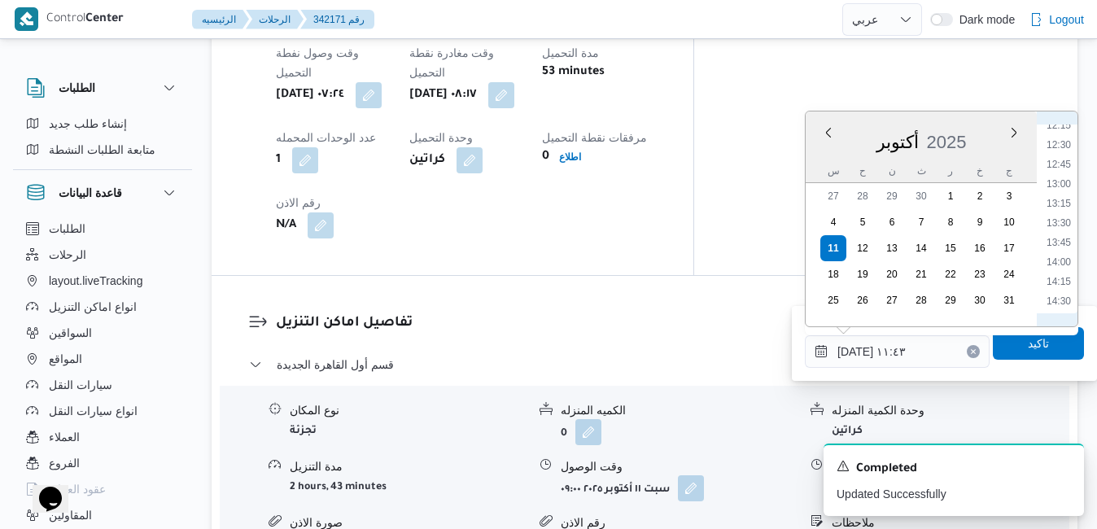
scroll to position [1129, 0]
click at [1069, 216] on li "15:30" at bounding box center [1058, 214] width 37 height 16
type input "[DATE] ١٥:٣٠"
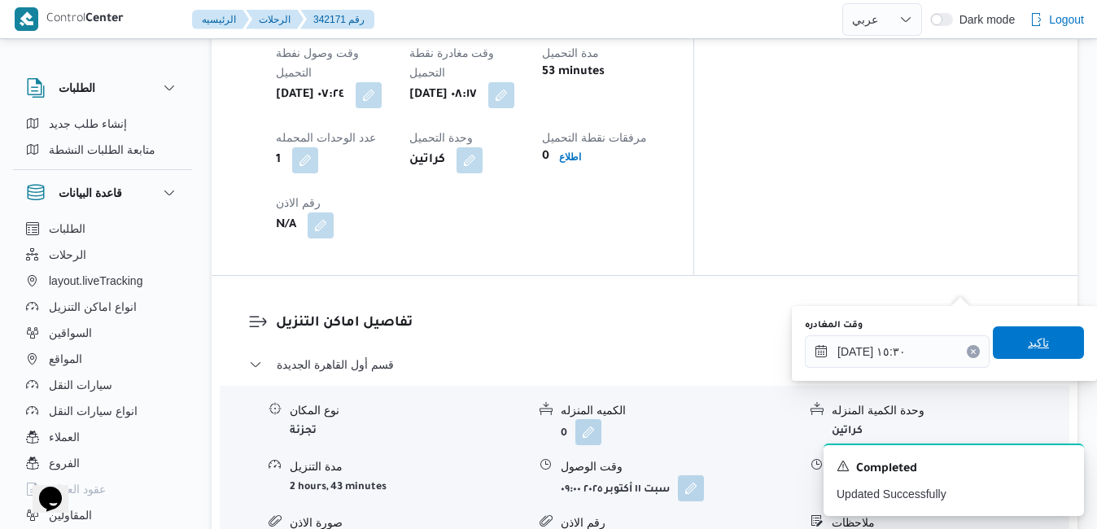
click at [1027, 346] on span "تاكيد" at bounding box center [1037, 343] width 21 height 20
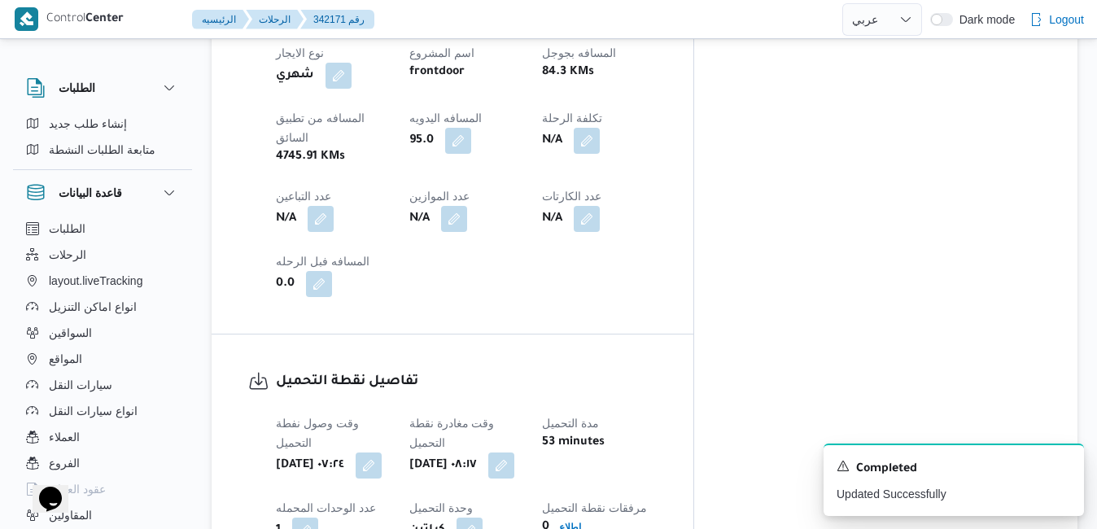
scroll to position [0, 0]
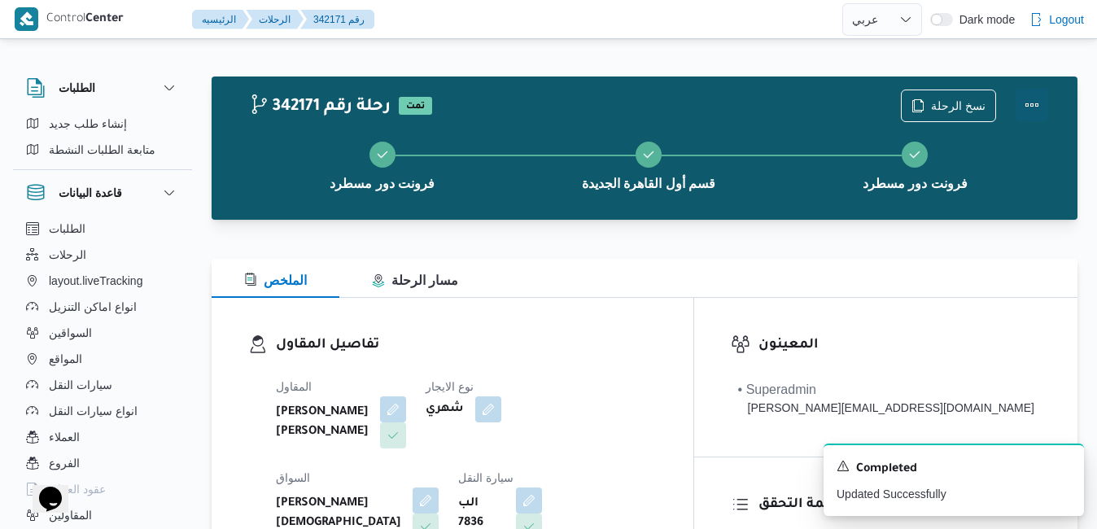
click at [1032, 113] on button "Actions" at bounding box center [1031, 105] width 33 height 33
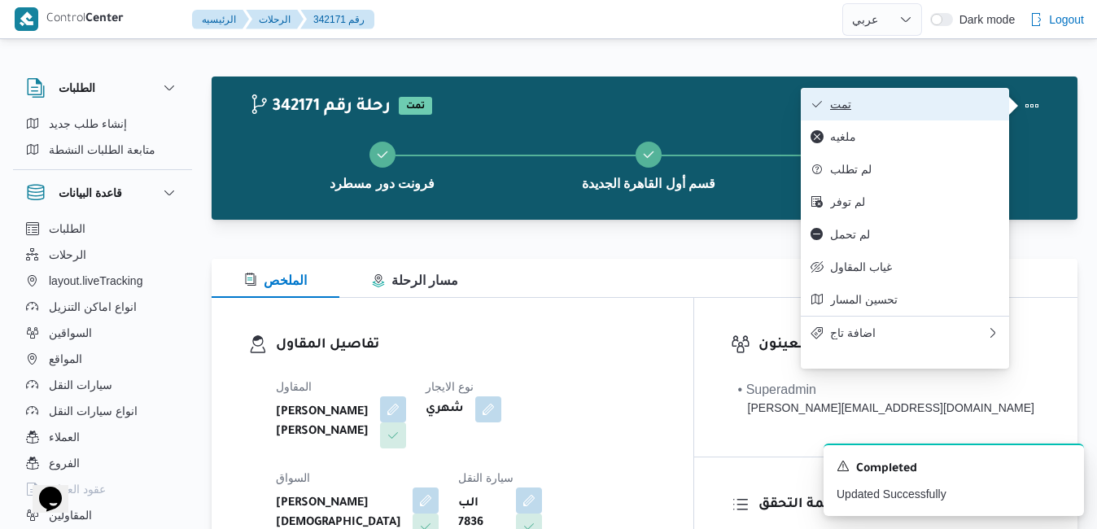
click at [949, 116] on button "تمت" at bounding box center [904, 104] width 208 height 33
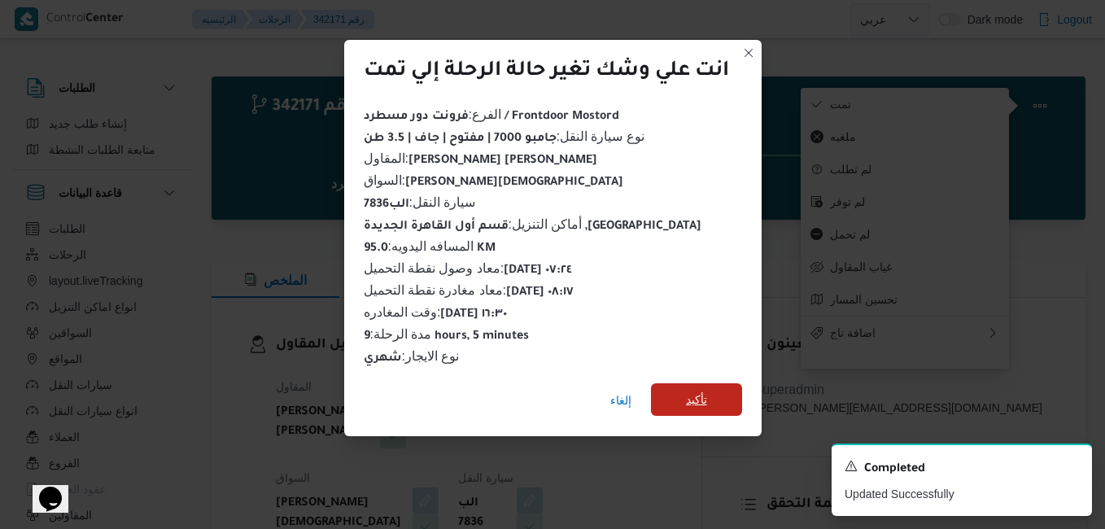
click at [683, 390] on span "تأكيد" at bounding box center [696, 399] width 91 height 33
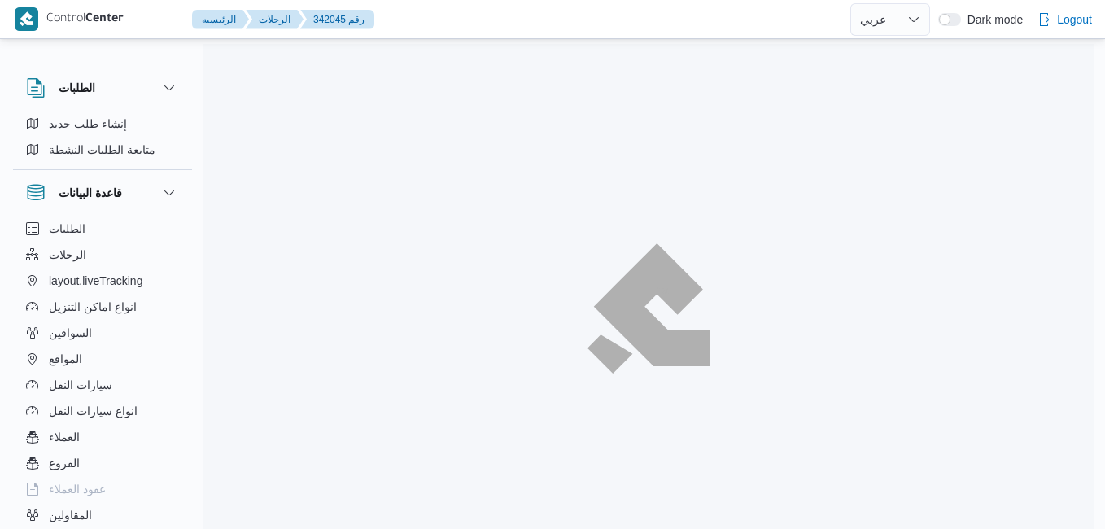
select select "ar"
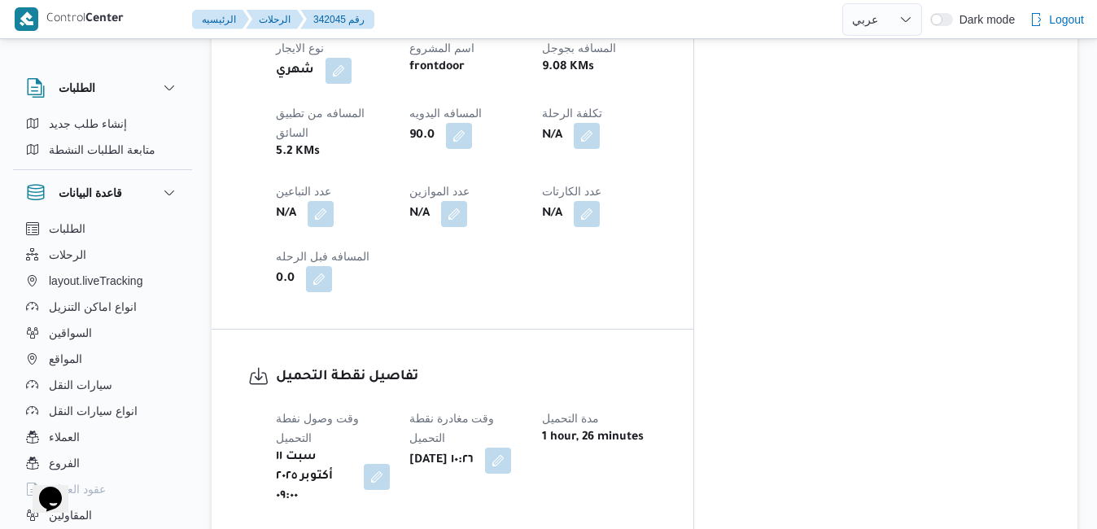
scroll to position [1040, 0]
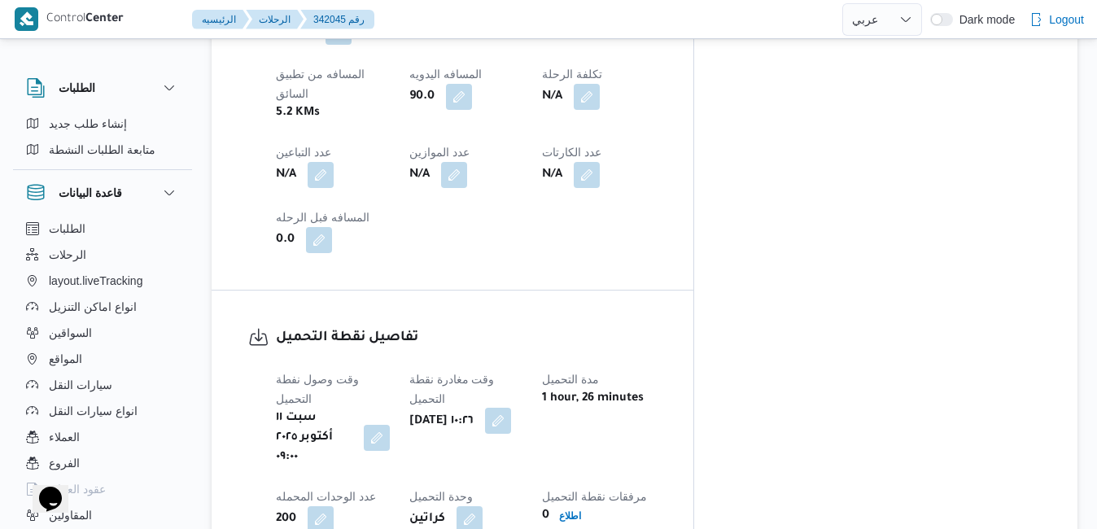
click at [511, 408] on button "button" at bounding box center [498, 421] width 26 height 26
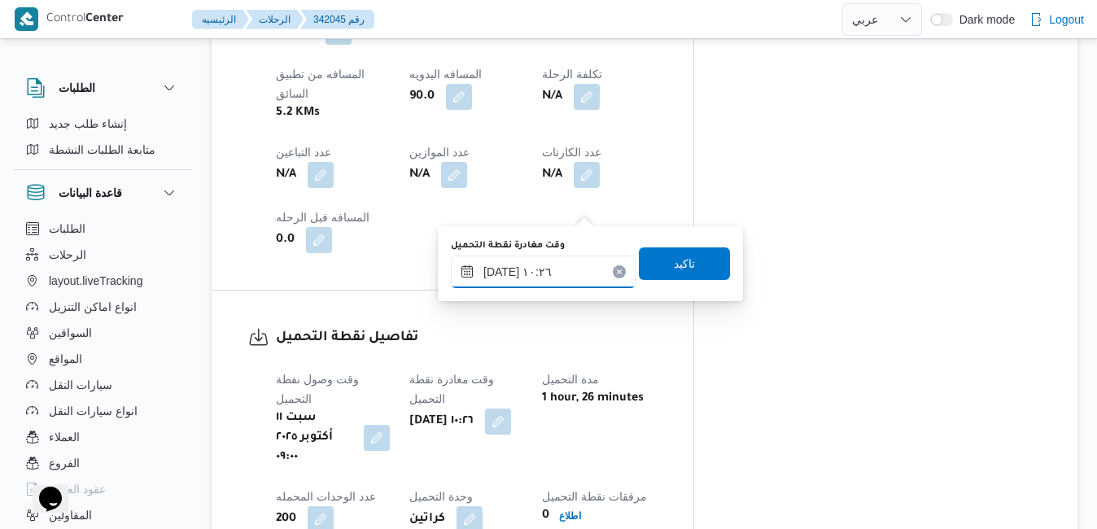
click at [547, 269] on input "[DATE] ١٠:٢٦" at bounding box center [543, 271] width 185 height 33
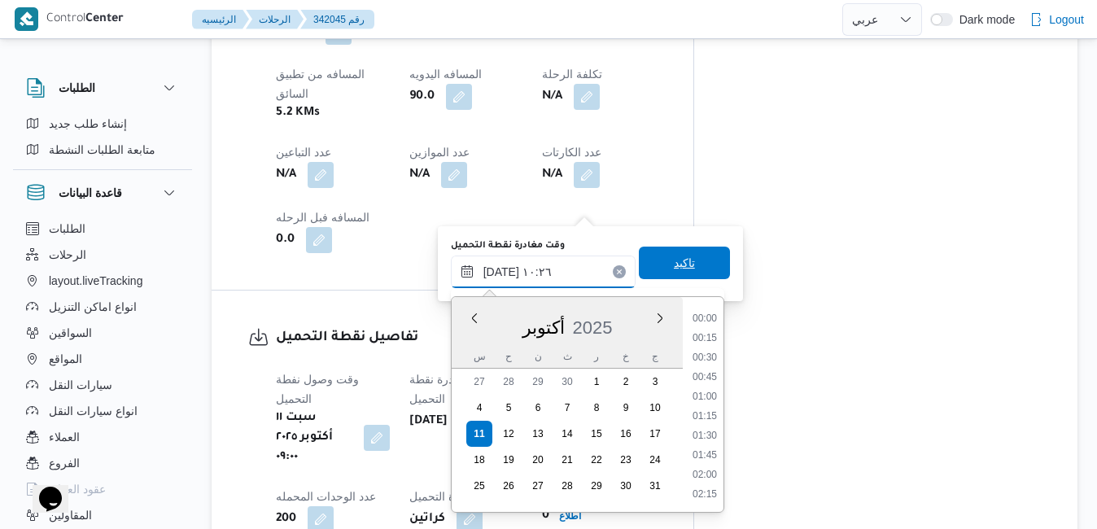
scroll to position [701, 0]
click at [707, 337] on li "09:15" at bounding box center [704, 339] width 37 height 16
type input "[DATE] ٠٩:١٥"
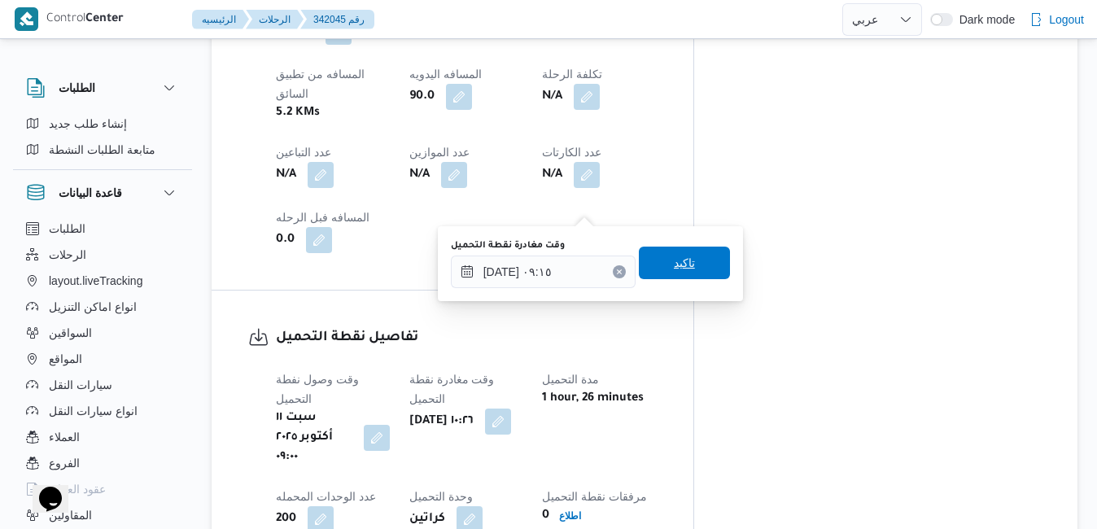
click at [702, 265] on span "تاكيد" at bounding box center [684, 262] width 91 height 33
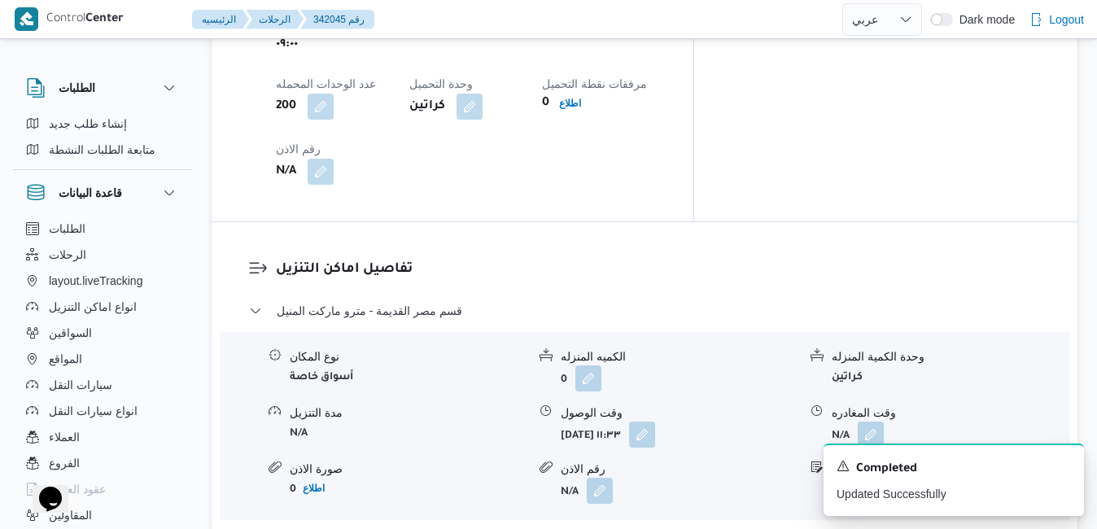
scroll to position [1463, 0]
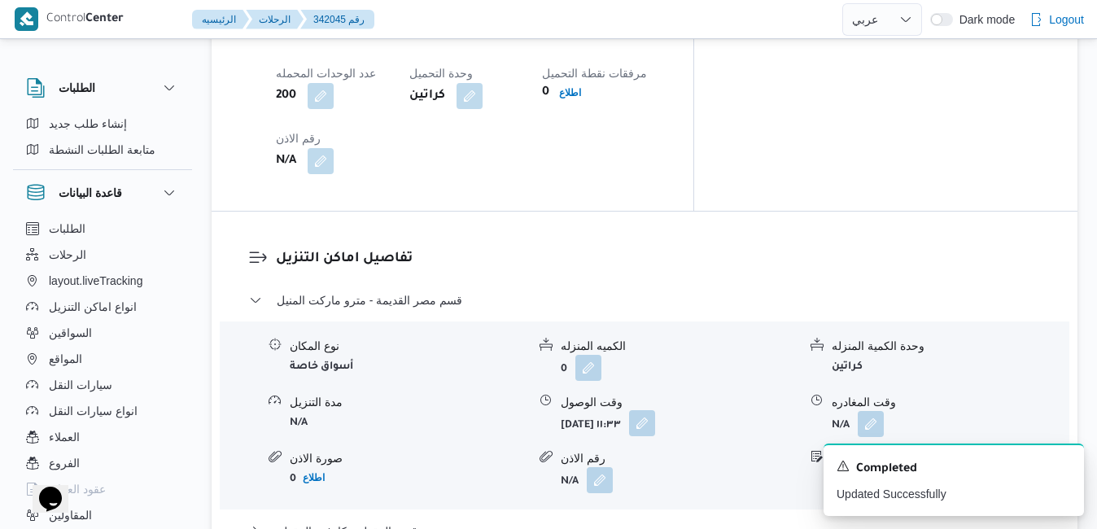
click at [655, 410] on button "button" at bounding box center [642, 423] width 26 height 26
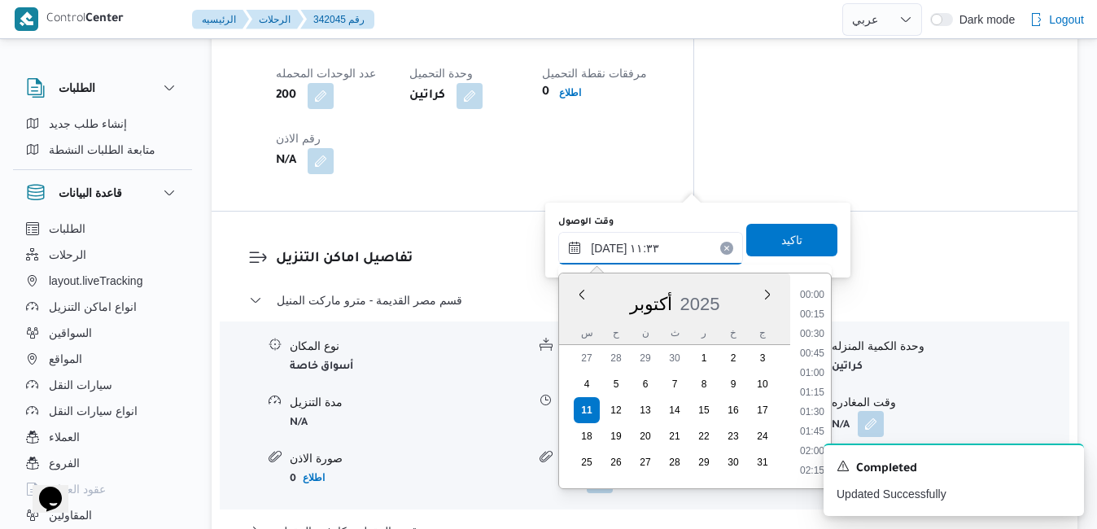
click at [618, 242] on input "[DATE] ١١:٣٣" at bounding box center [650, 248] width 185 height 33
click at [1062, 456] on div "A new notification appears Completed Updated Successfully" at bounding box center [953, 479] width 260 height 72
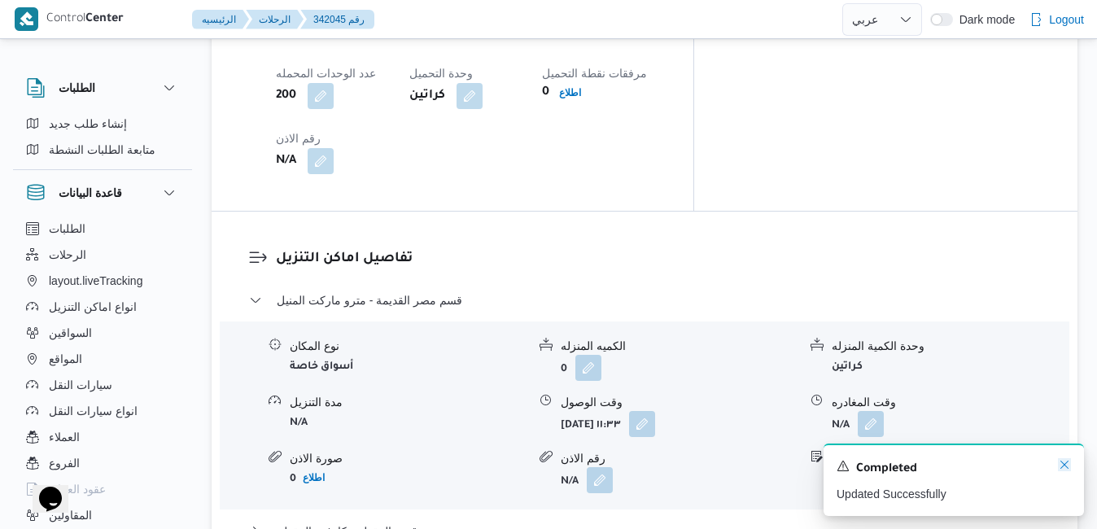
click at [1062, 467] on icon "Dismiss toast" at bounding box center [1064, 464] width 13 height 13
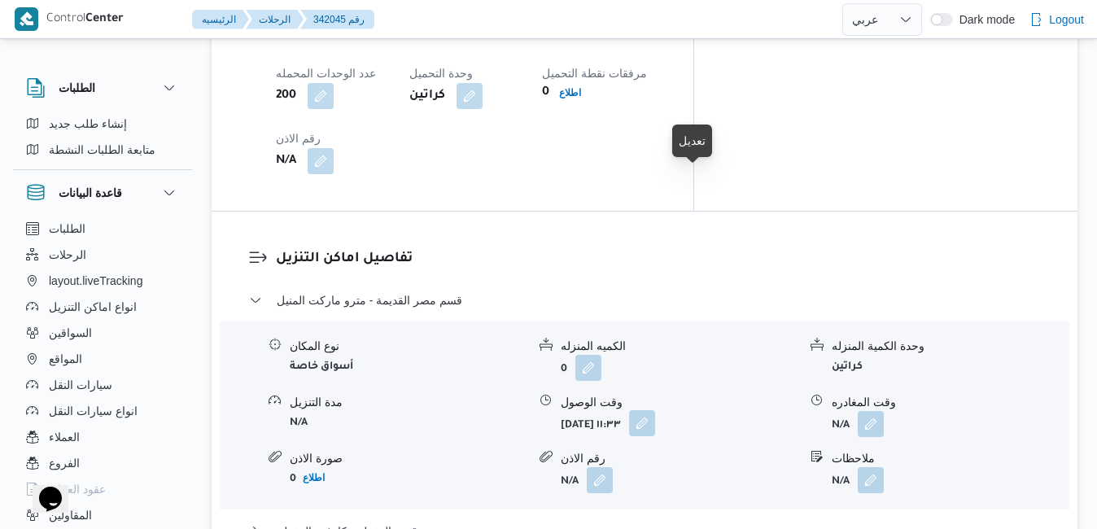
click at [655, 410] on button "button" at bounding box center [642, 423] width 26 height 26
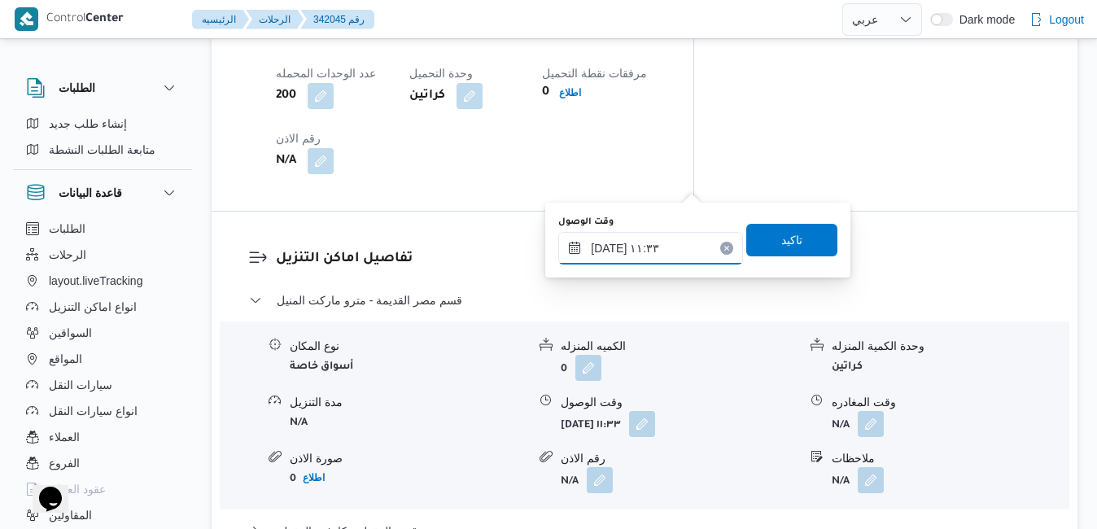
click at [651, 245] on input "[DATE] ١١:٣٣" at bounding box center [650, 248] width 185 height 33
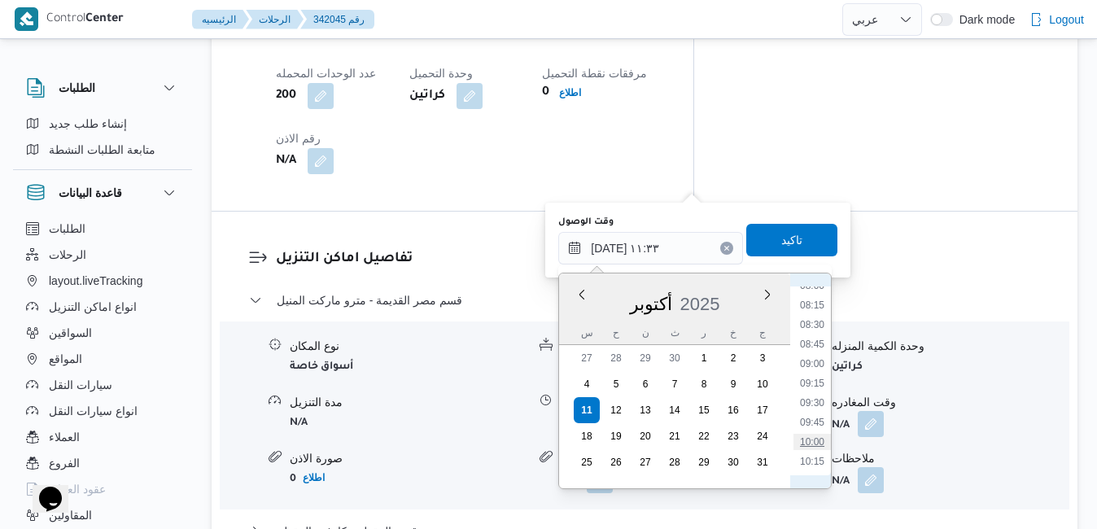
click at [812, 437] on li "10:00" at bounding box center [811, 442] width 37 height 16
type input "[DATE] ١٠:٠٠"
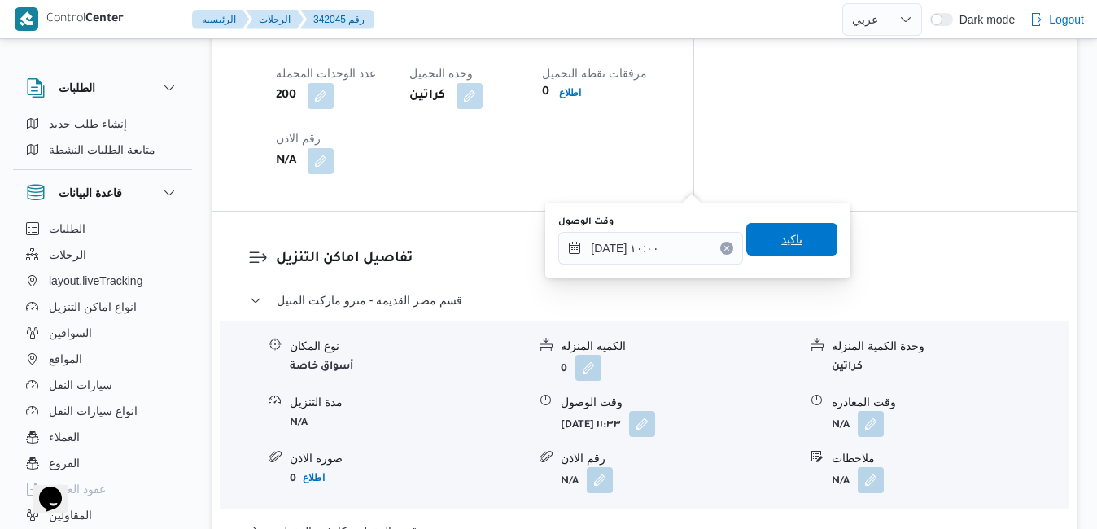
click at [797, 242] on span "تاكيد" at bounding box center [791, 239] width 91 height 33
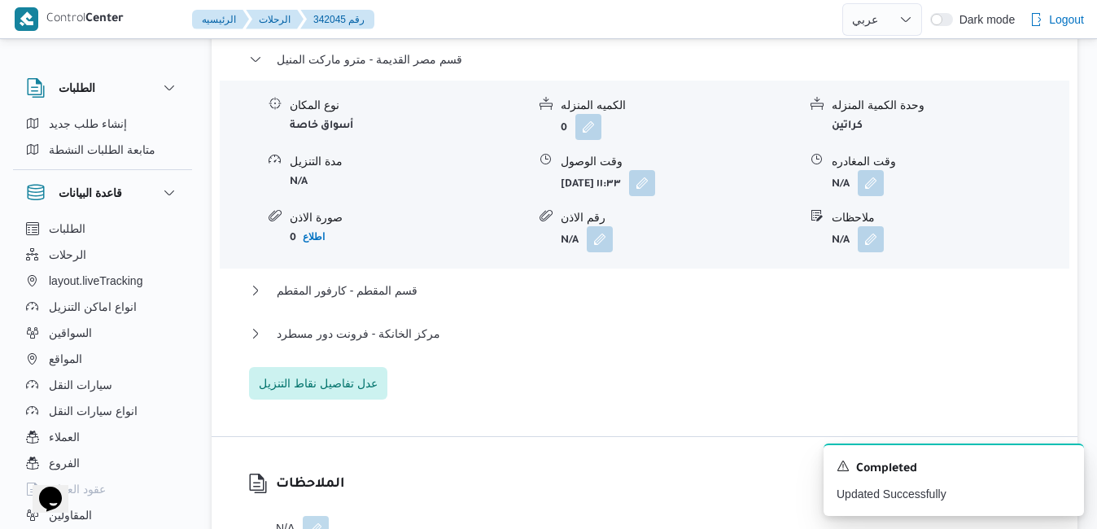
click at [662, 277] on div "قسم مصر القديمة - مترو ماركت المنيل نوع المكان أسواق خاصة الكميه المنزله 0 وحدة…" at bounding box center [645, 225] width 792 height 350
click at [661, 287] on button "قسم المقطم - كارفور المقطم" at bounding box center [645, 291] width 792 height 20
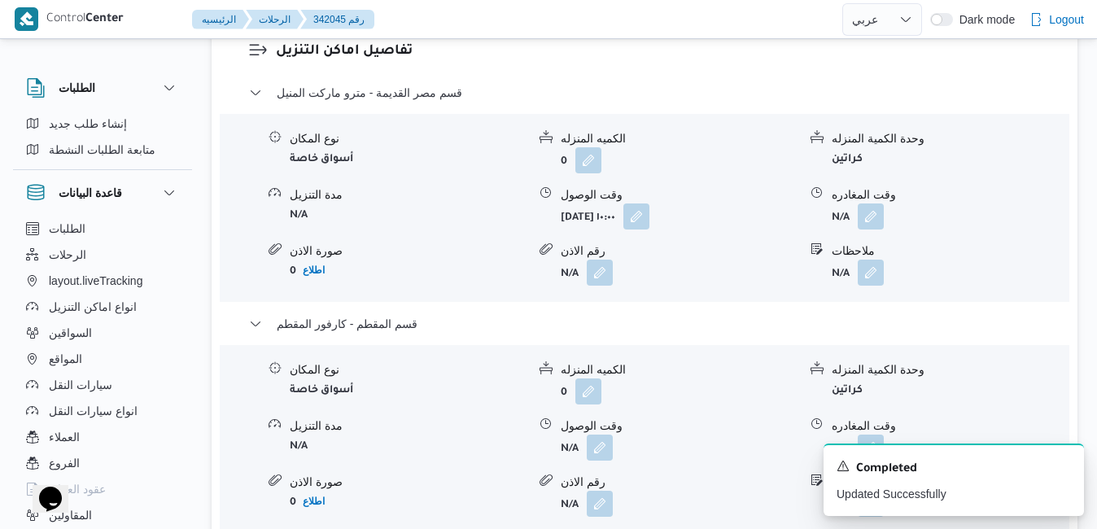
scroll to position [1756, 0]
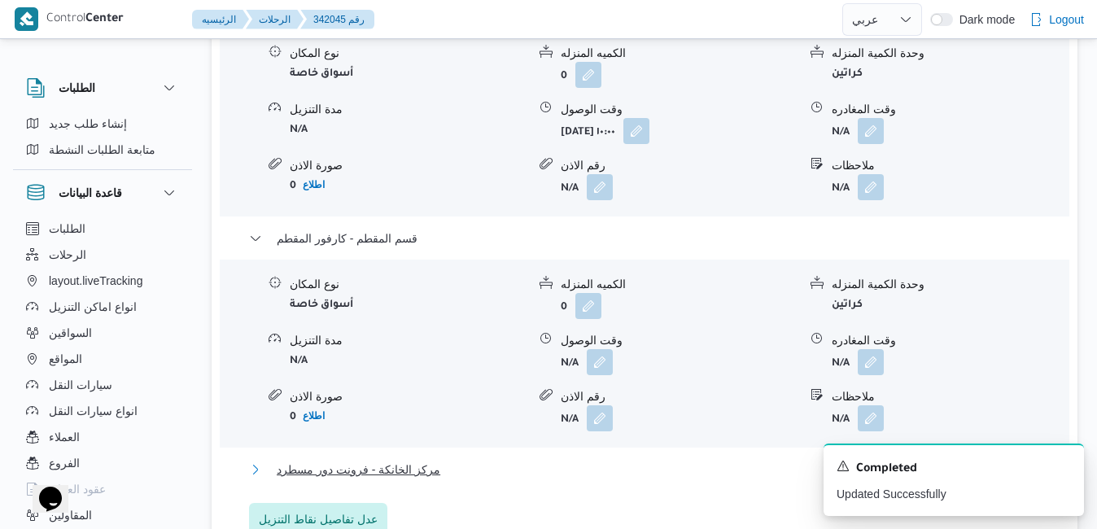
click at [860, 460] on button "مركز الخانكة - فرونت دور مسطرد" at bounding box center [645, 470] width 792 height 20
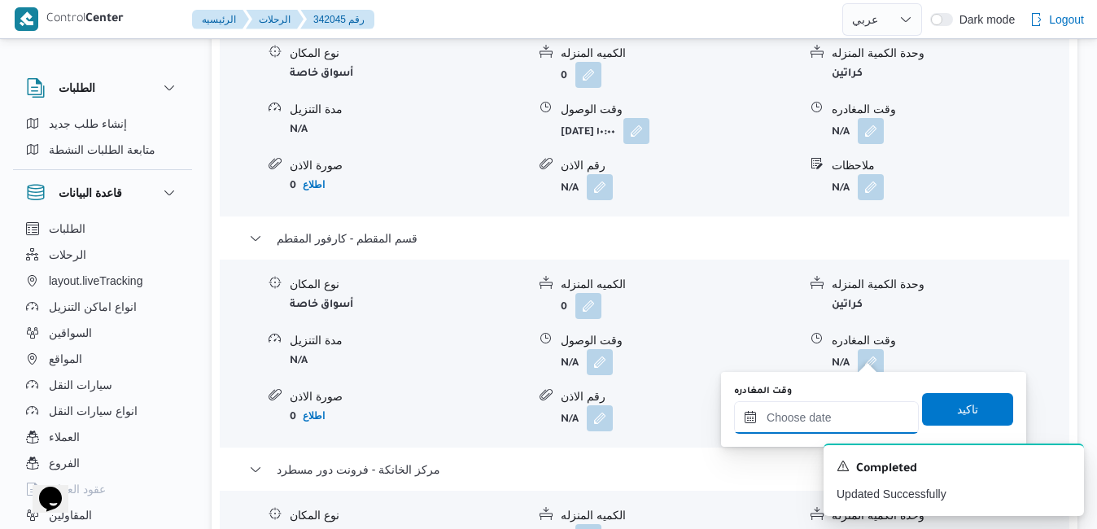
click at [808, 414] on input "وقت المغادره" at bounding box center [826, 417] width 185 height 33
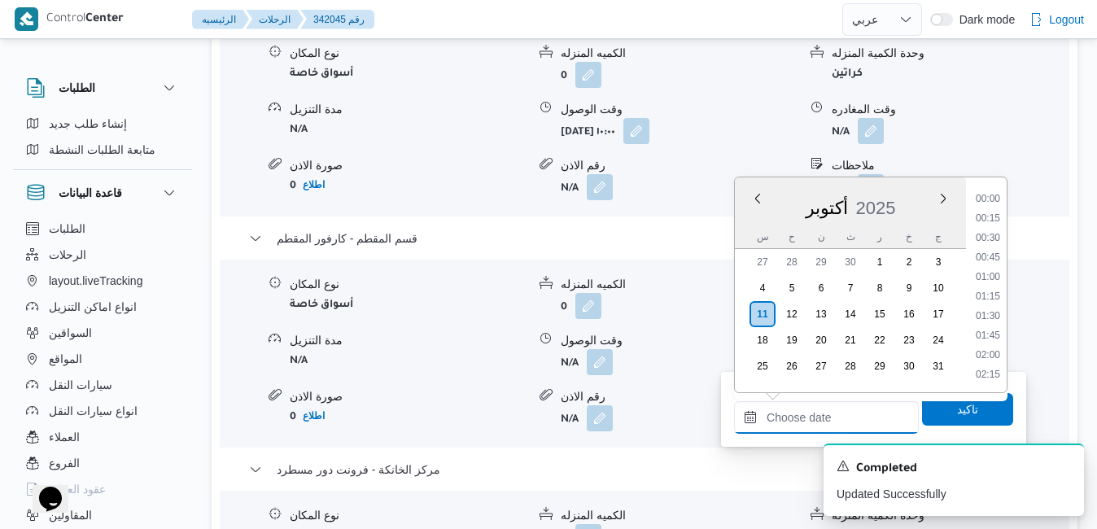
scroll to position [1287, 0]
click at [758, 219] on div "أكتوبر 2025" at bounding box center [850, 204] width 231 height 41
click at [988, 221] on li "16:45" at bounding box center [987, 220] width 37 height 16
type input "[DATE] ١٦:٤٥"
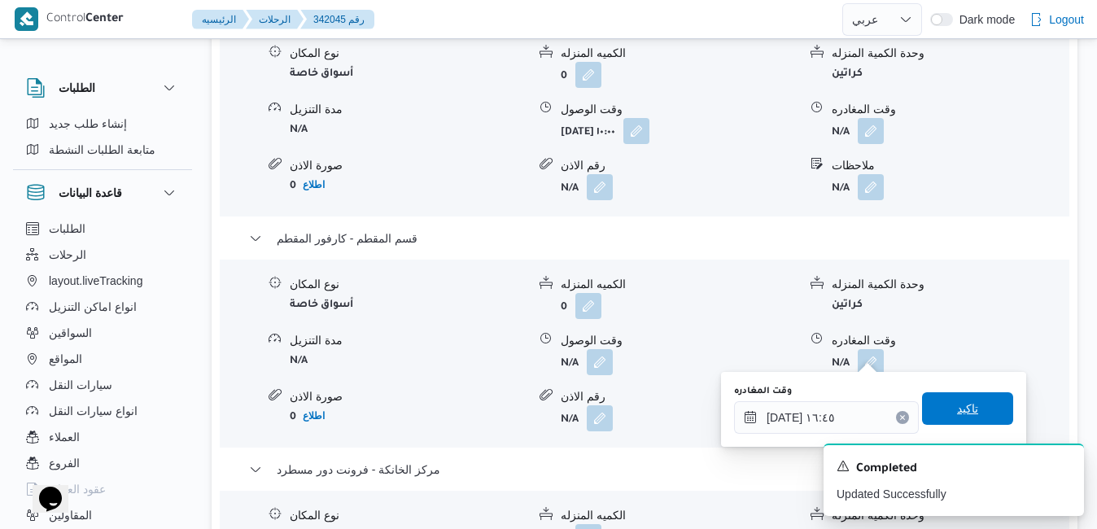
click at [936, 405] on span "تاكيد" at bounding box center [967, 408] width 91 height 33
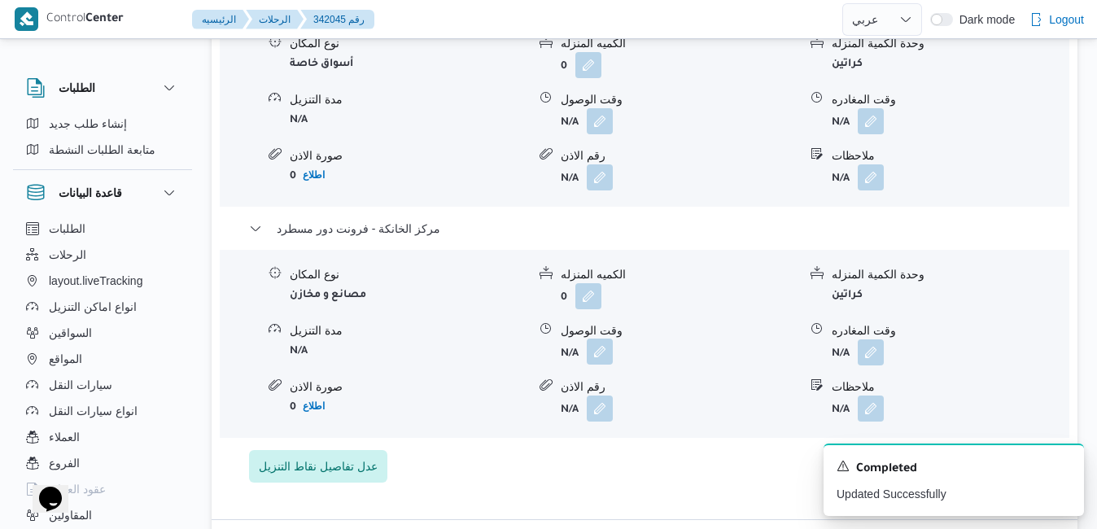
click at [609, 351] on button "button" at bounding box center [600, 351] width 26 height 26
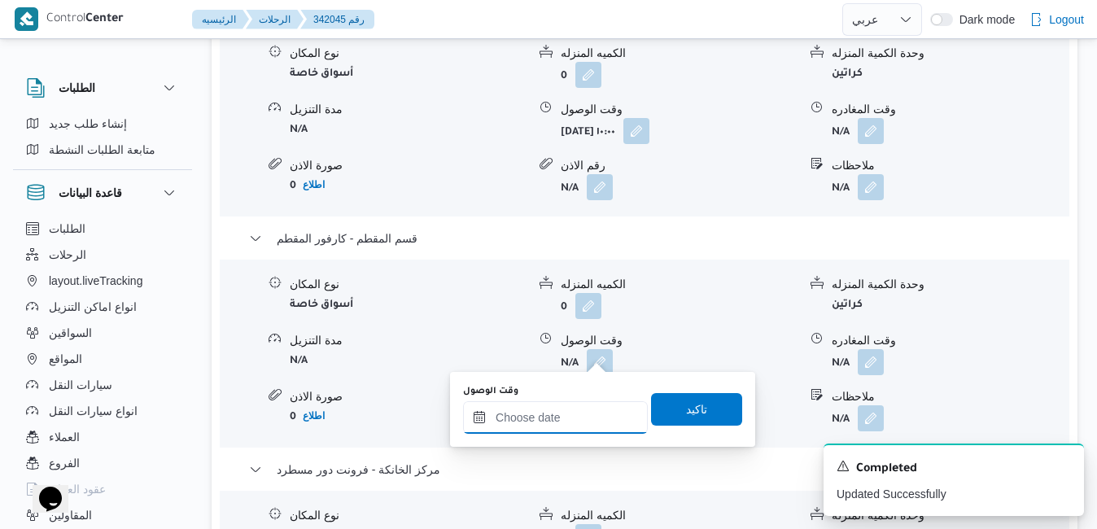
click at [558, 417] on input "وقت الوصول" at bounding box center [555, 417] width 185 height 33
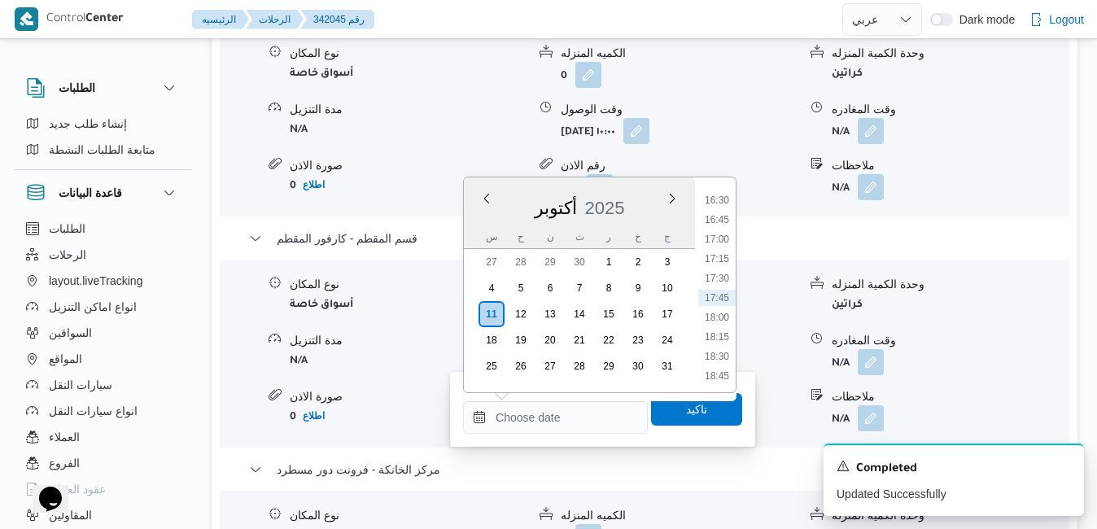
click at [718, 208] on ul "00:00 00:15 00:30 00:45 01:00 01:15 01:30 01:45 02:00 02:15 02:30 02:45 03:00 0…" at bounding box center [716, 284] width 37 height 189
click at [712, 202] on li "16:30" at bounding box center [716, 200] width 37 height 16
type input "[DATE] ١٦:٣٠"
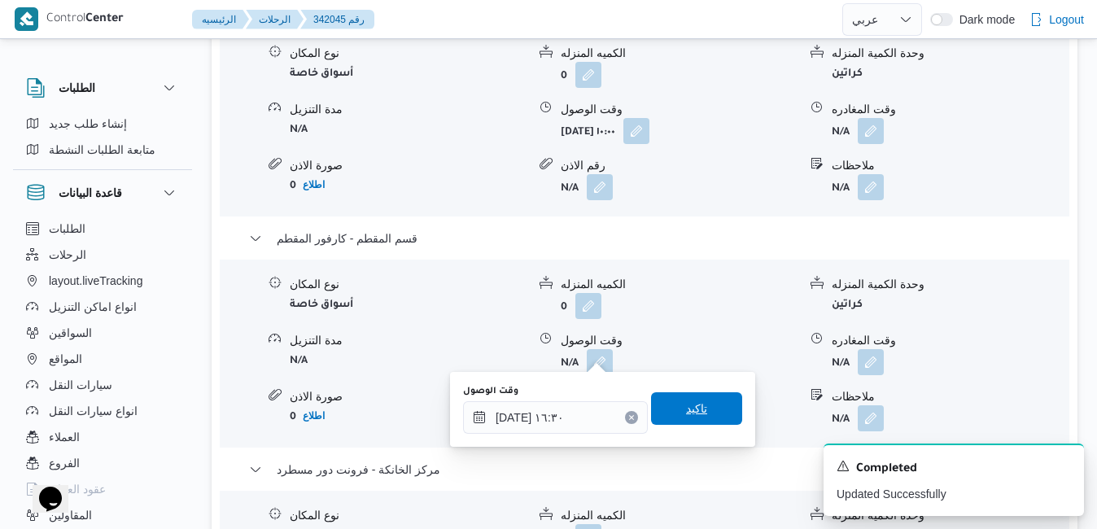
click at [686, 409] on span "تاكيد" at bounding box center [696, 409] width 21 height 20
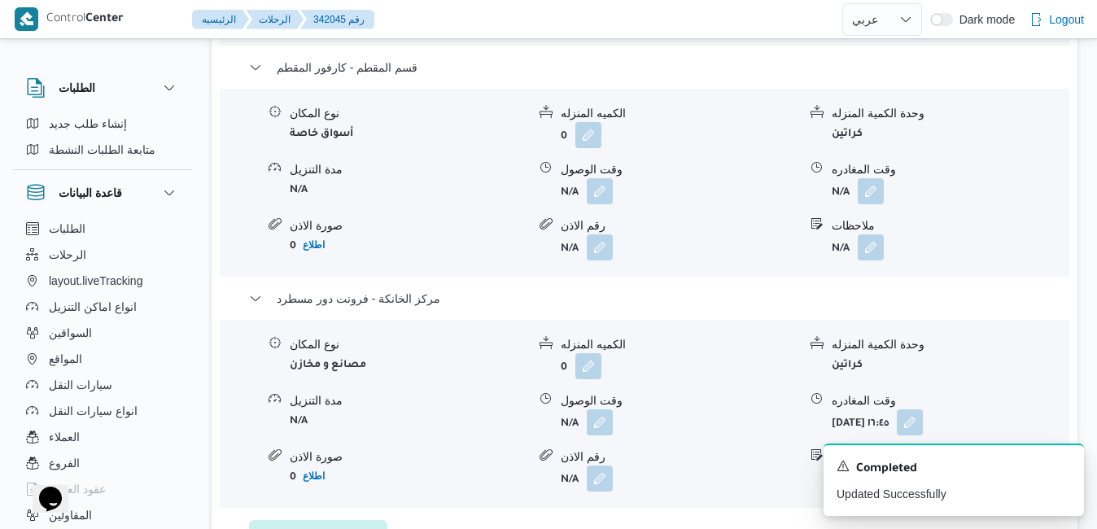
scroll to position [1659, 0]
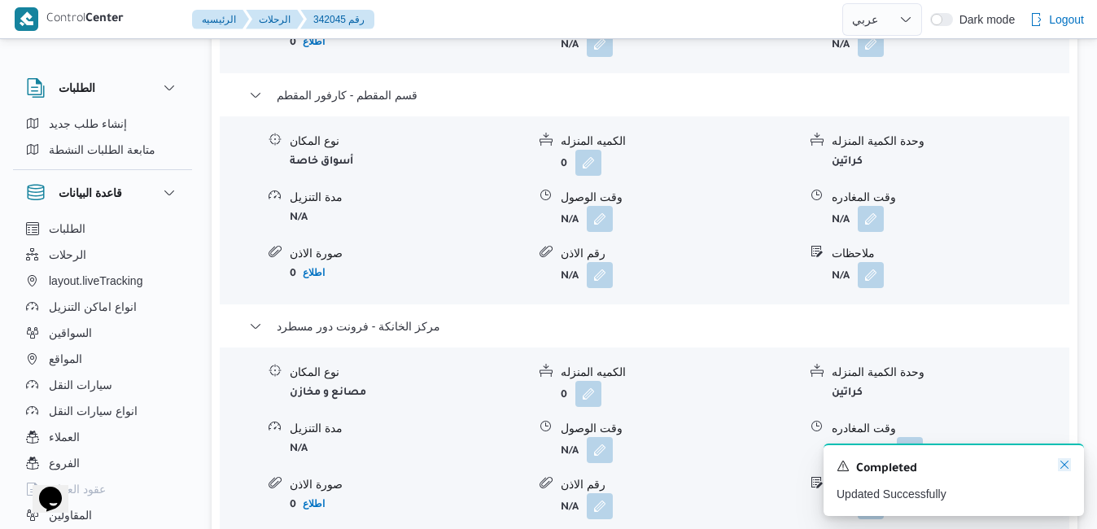
click at [1062, 468] on icon "Dismiss toast" at bounding box center [1064, 464] width 8 height 8
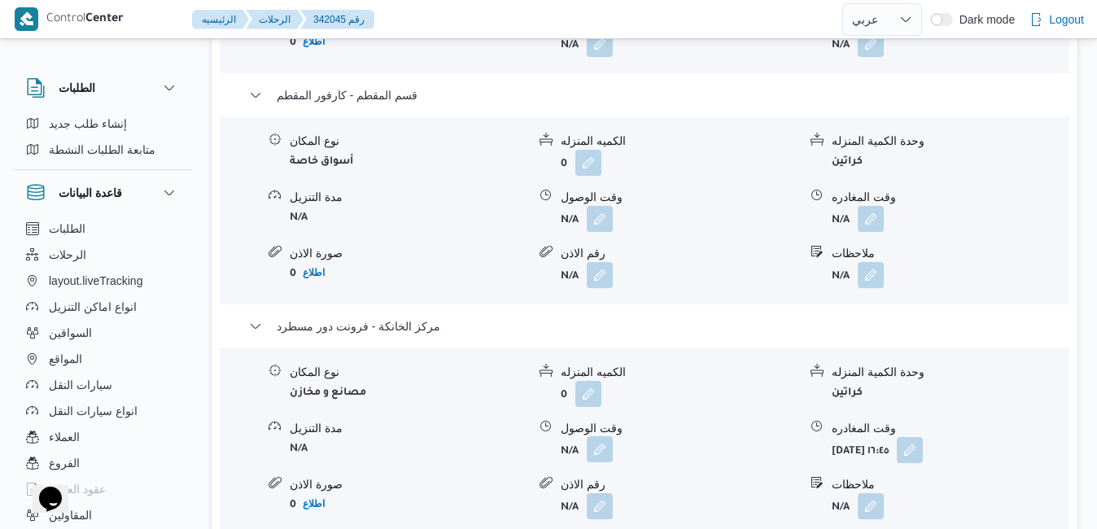
click at [578, 455] on b "N/A" at bounding box center [570, 451] width 18 height 11
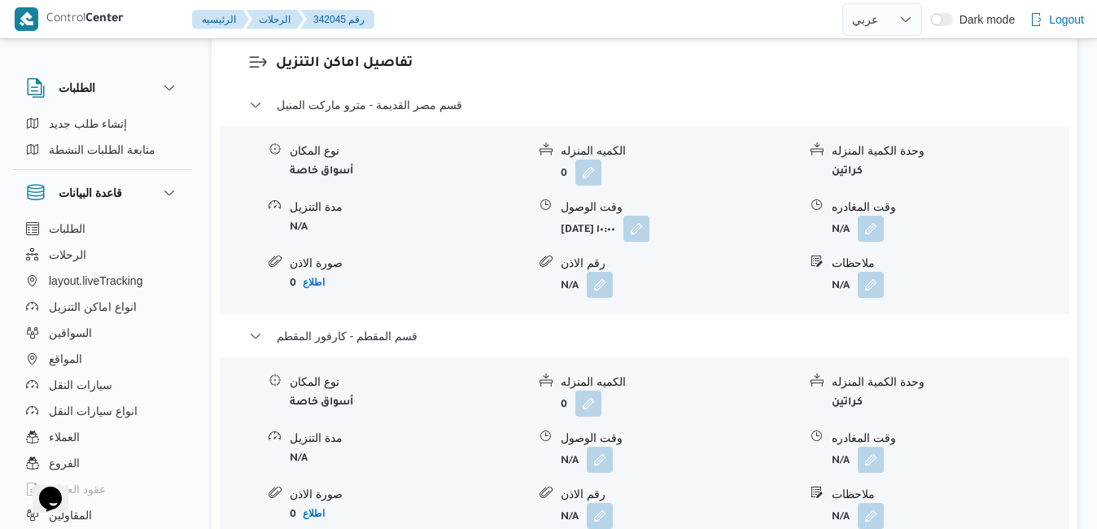
click at [948, 447] on form "N/A" at bounding box center [949, 460] width 237 height 26
click at [870, 446] on button "button" at bounding box center [870, 459] width 26 height 26
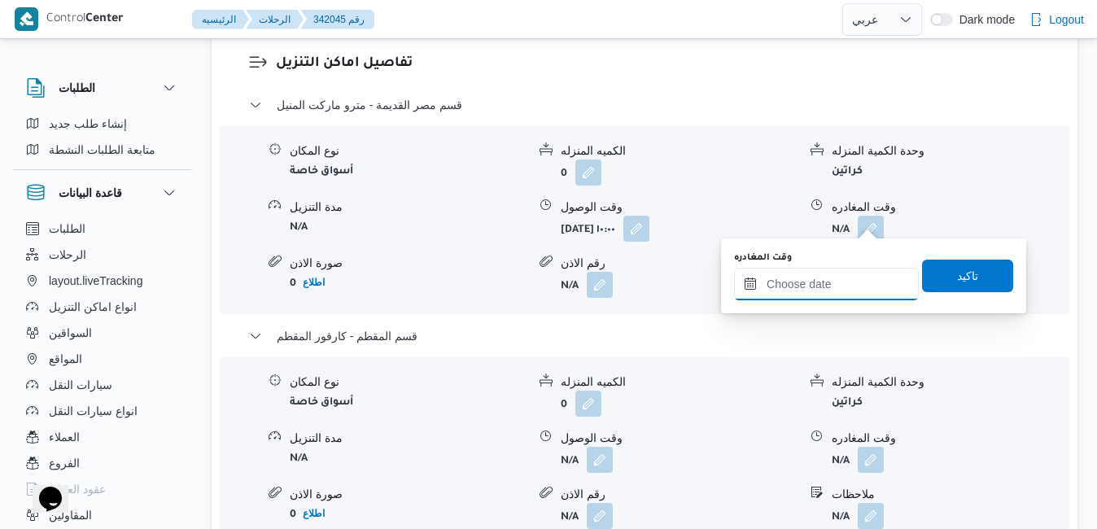
click at [803, 290] on input "وقت المغادره" at bounding box center [826, 284] width 185 height 33
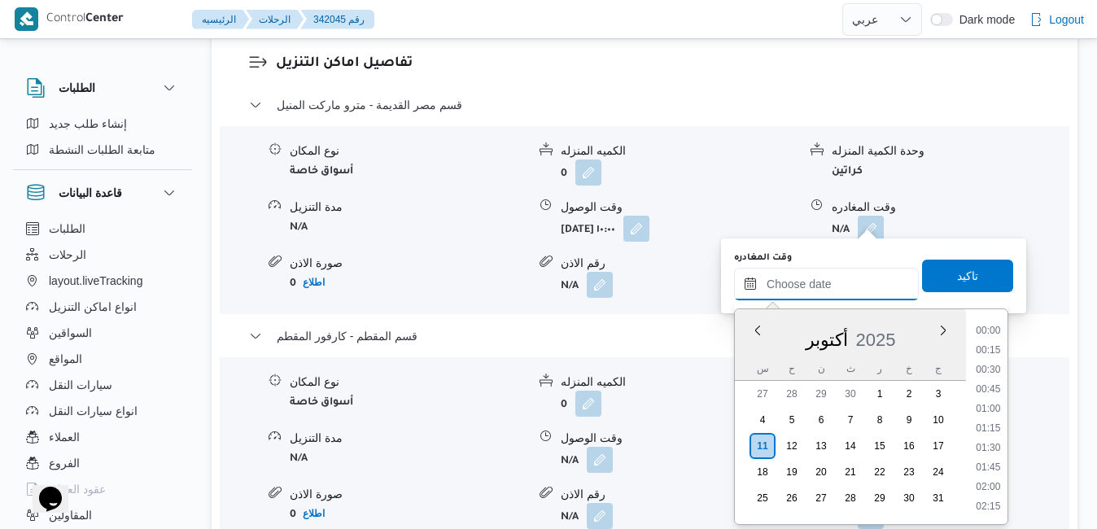
scroll to position [1306, 0]
click at [749, 348] on div "أكتوبر 2025" at bounding box center [850, 336] width 231 height 41
click at [991, 423] on li "15:45" at bounding box center [987, 419] width 37 height 16
type input "[DATE] ١٥:٤٥"
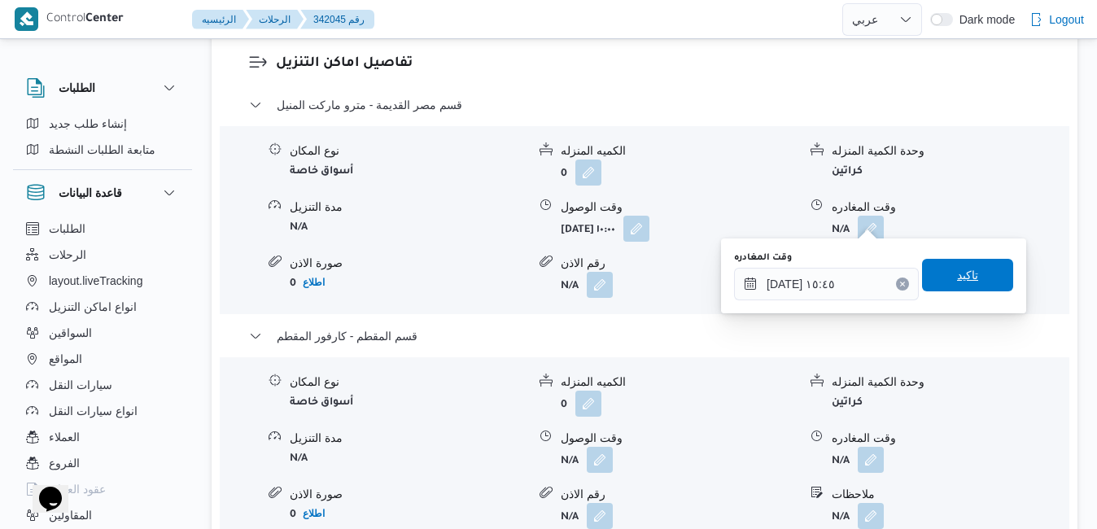
click at [969, 274] on span "تاكيد" at bounding box center [967, 275] width 91 height 33
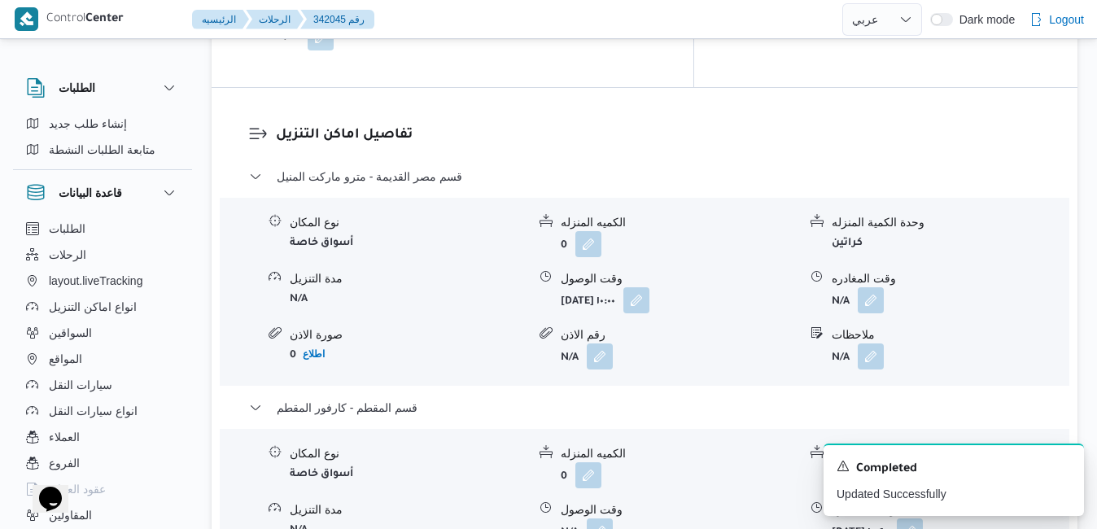
scroll to position [1529, 0]
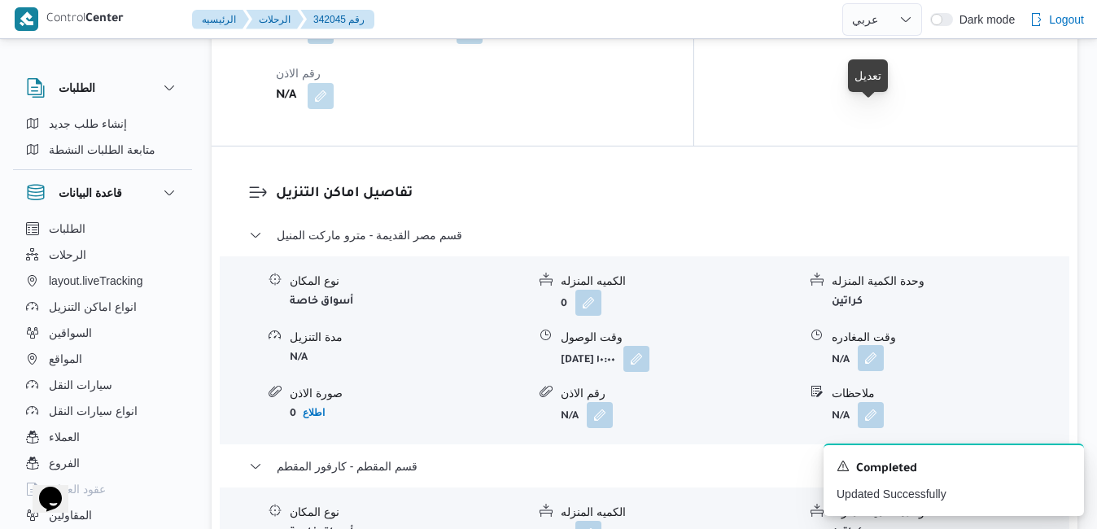
click at [869, 345] on button "button" at bounding box center [870, 358] width 26 height 26
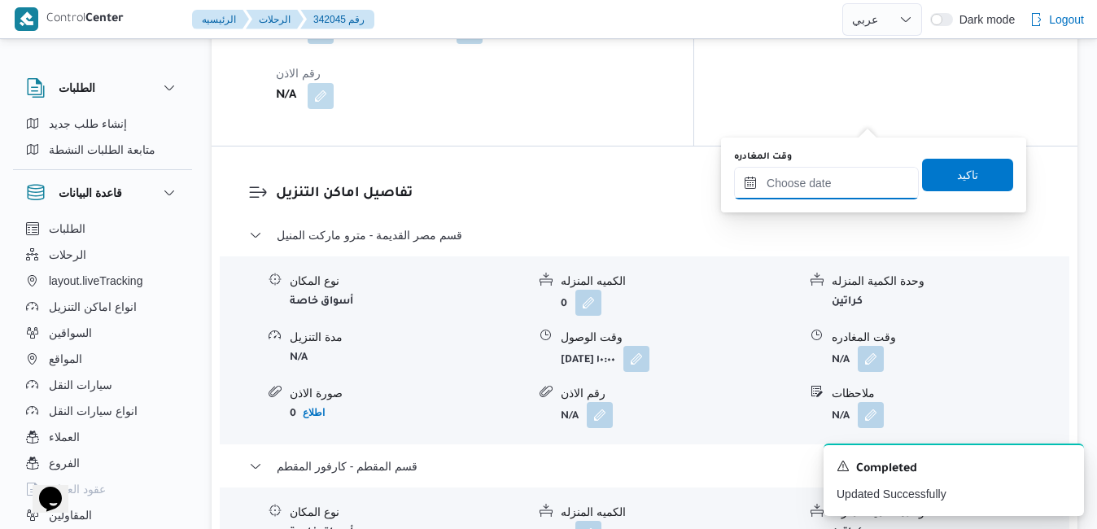
click at [805, 182] on input "وقت المغادره" at bounding box center [826, 183] width 185 height 33
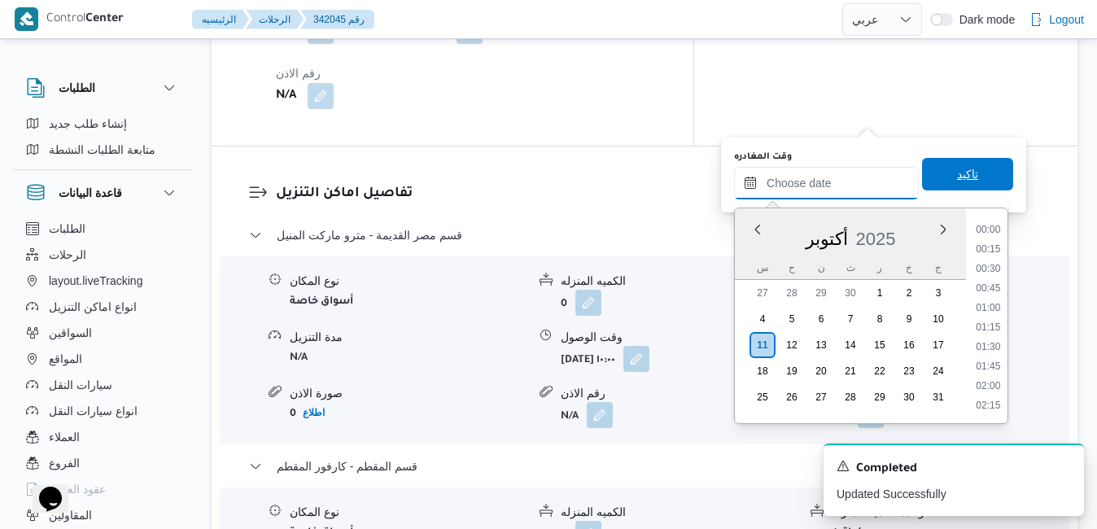
scroll to position [1306, 0]
click at [746, 256] on div "س ح ن ث ر خ ج" at bounding box center [850, 267] width 231 height 23
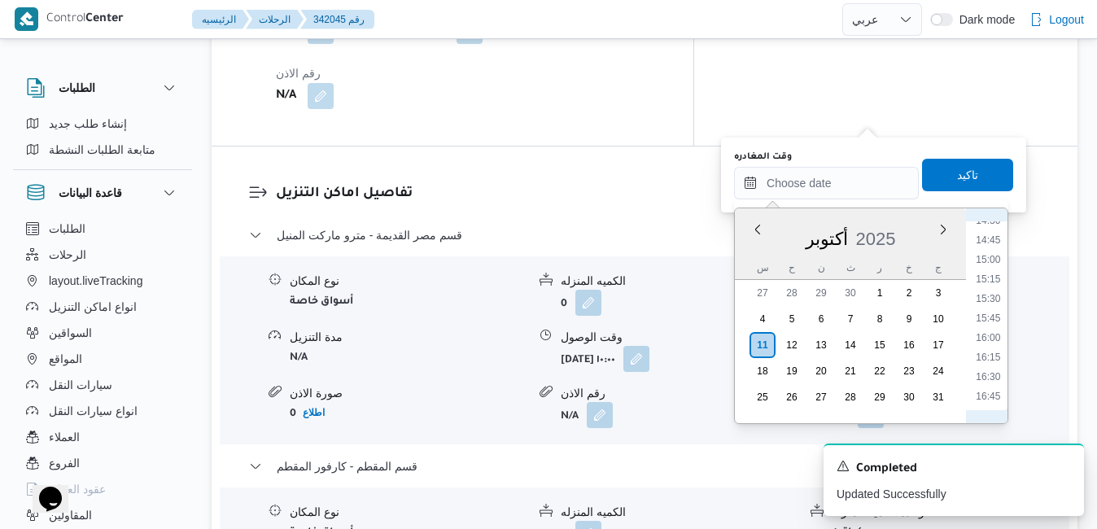
scroll to position [976, 0]
click at [995, 270] on li "13:00" at bounding box center [987, 268] width 37 height 16
type input "[DATE] ١٣:٠٠"
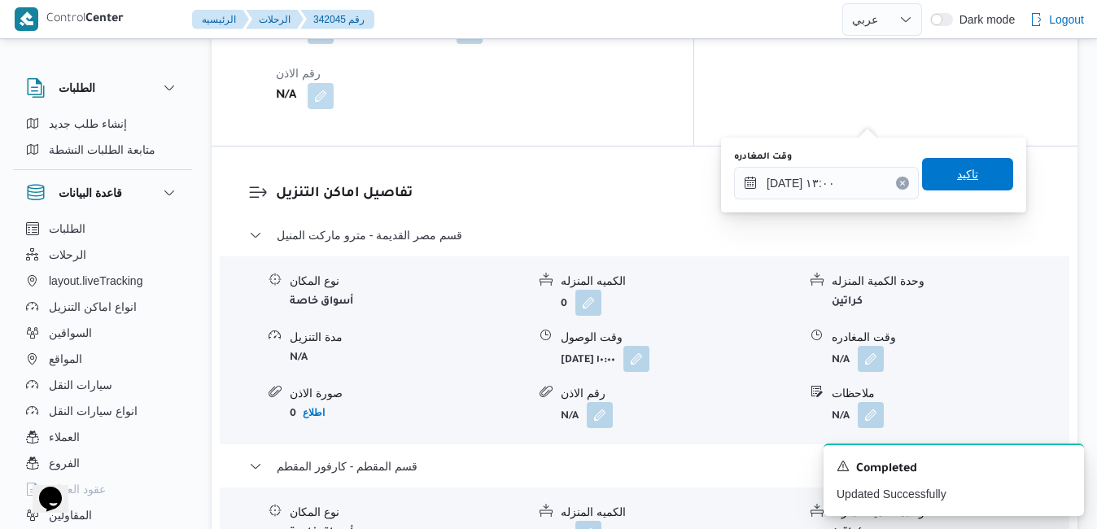
click at [957, 177] on span "تاكيد" at bounding box center [967, 174] width 21 height 20
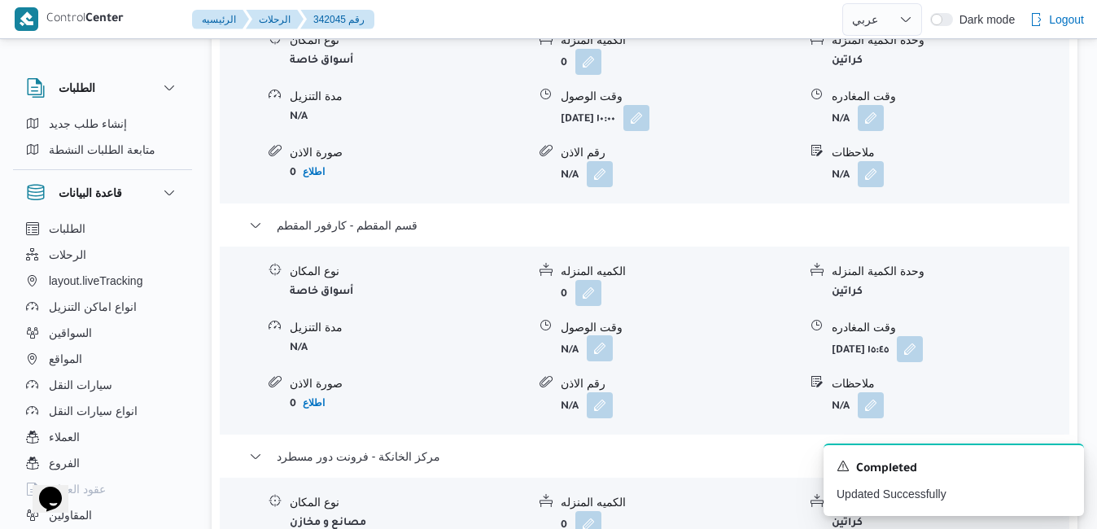
click at [597, 355] on button "button" at bounding box center [600, 348] width 26 height 26
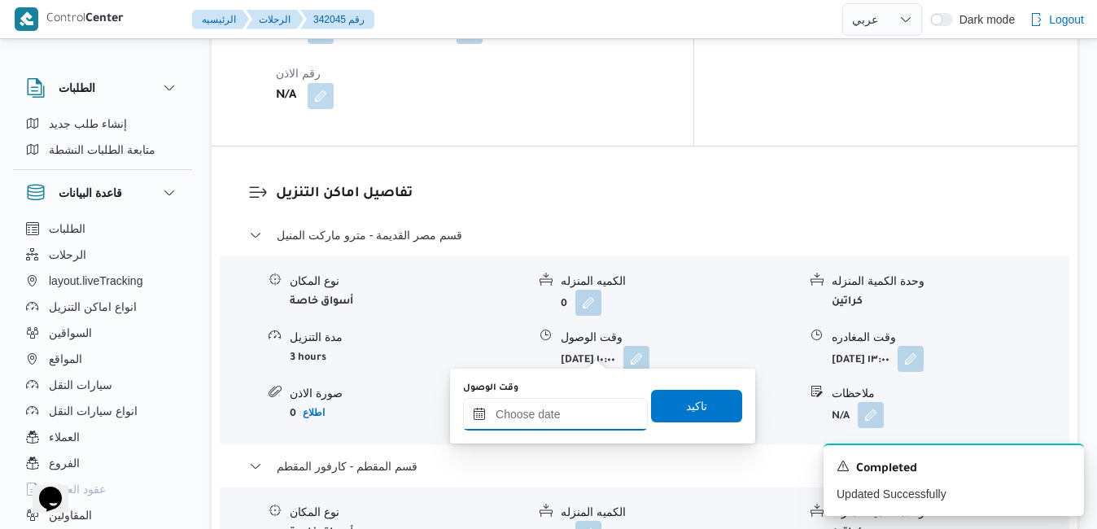
click at [550, 421] on input "وقت الوصول" at bounding box center [555, 414] width 185 height 33
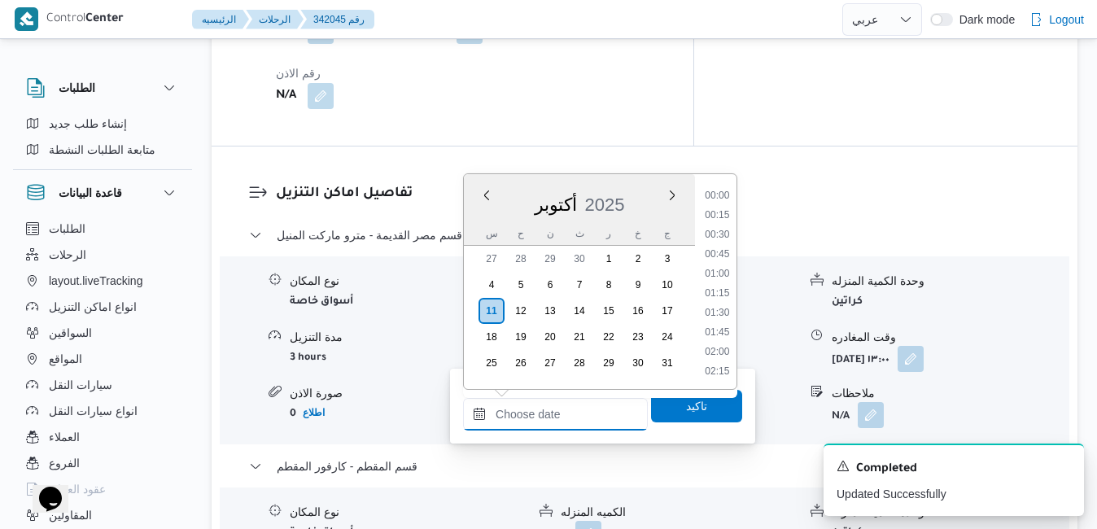
scroll to position [1306, 0]
click at [734, 227] on ul "00:00 00:15 00:30 00:45 01:00 01:15 01:30 01:45 02:00 02:15 02:30 02:45 03:00 0…" at bounding box center [717, 281] width 38 height 189
click at [725, 271] on li "13:30" at bounding box center [716, 273] width 37 height 16
type input "[DATE] ١٣:٣٠"
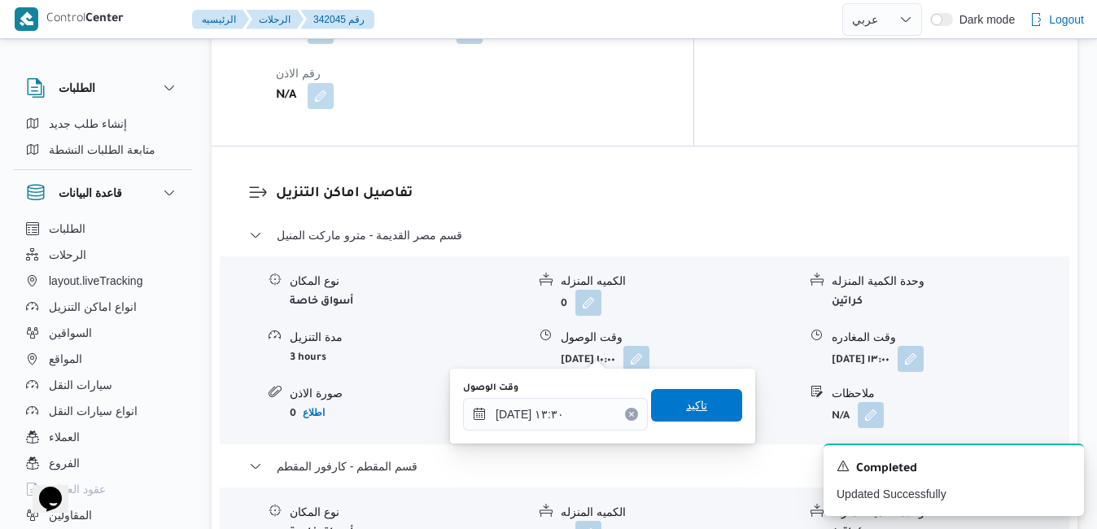
click at [686, 409] on span "تاكيد" at bounding box center [696, 405] width 21 height 20
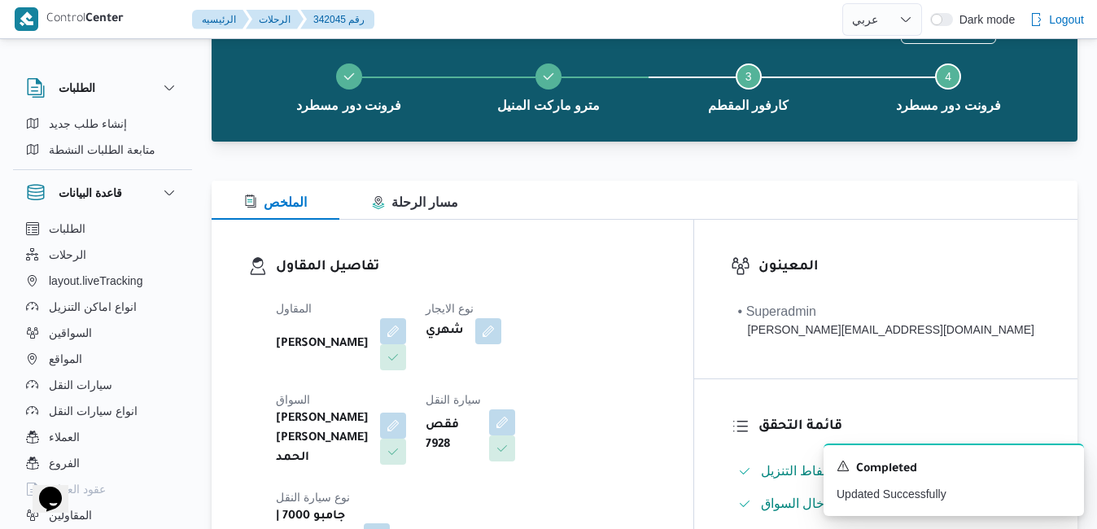
scroll to position [0, 0]
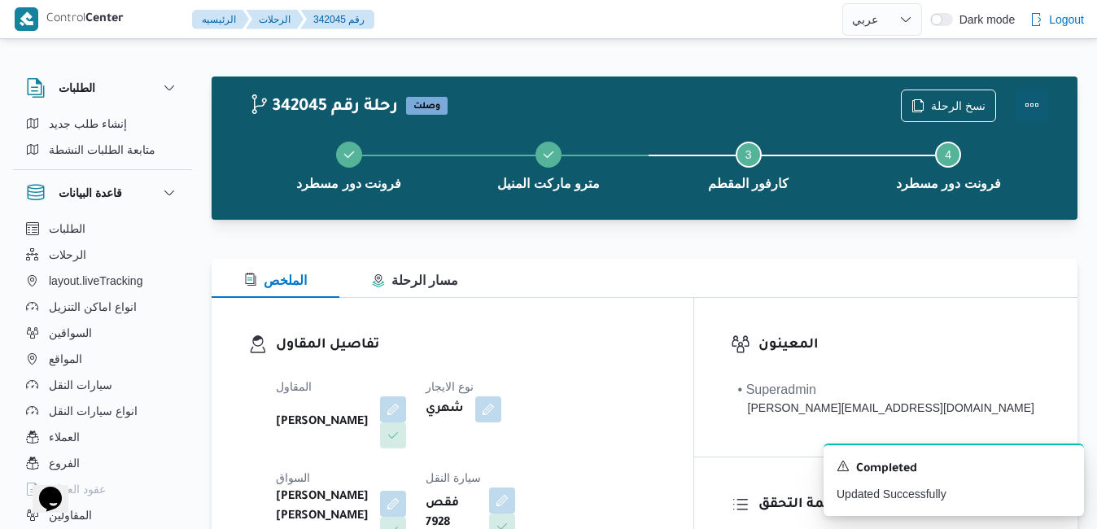
click at [1037, 107] on button "Actions" at bounding box center [1031, 105] width 33 height 33
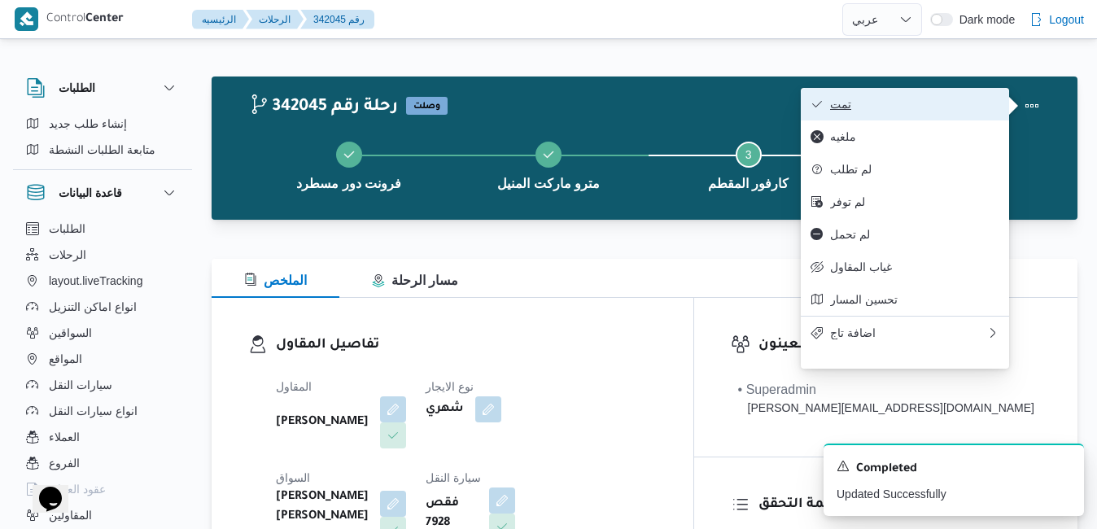
click at [976, 107] on span "تمت" at bounding box center [914, 104] width 169 height 13
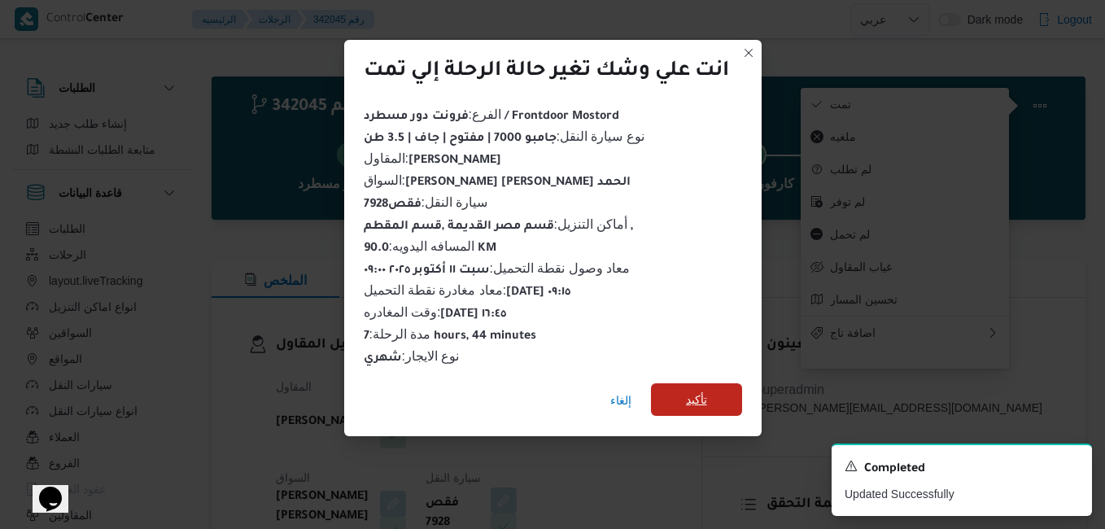
click at [675, 391] on span "تأكيد" at bounding box center [696, 399] width 91 height 33
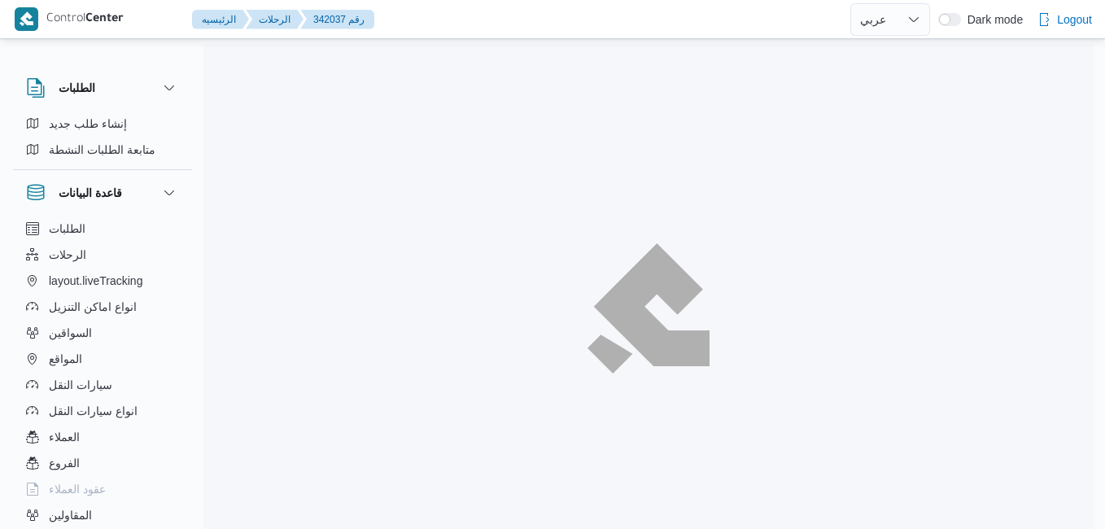
select select "ar"
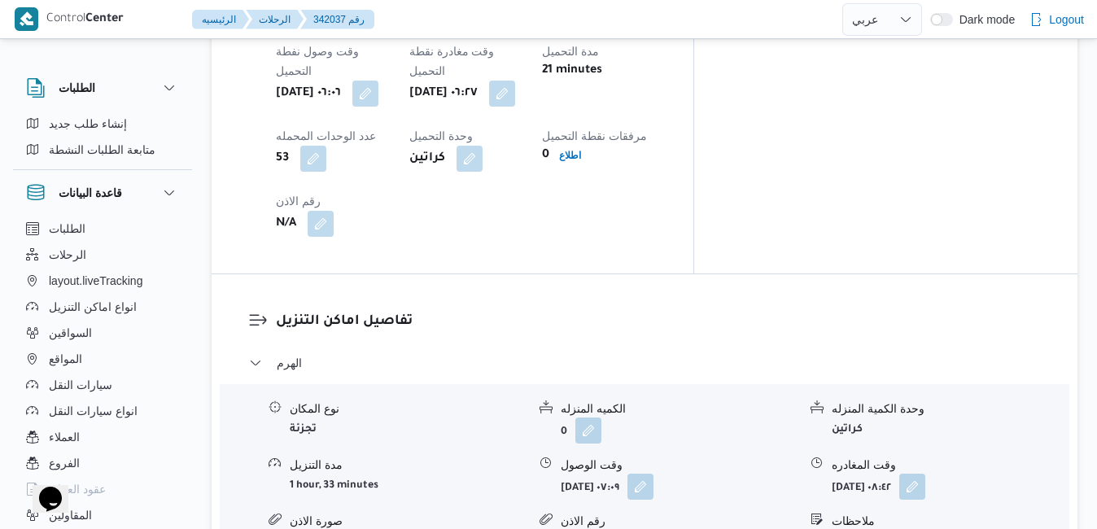
scroll to position [1367, 0]
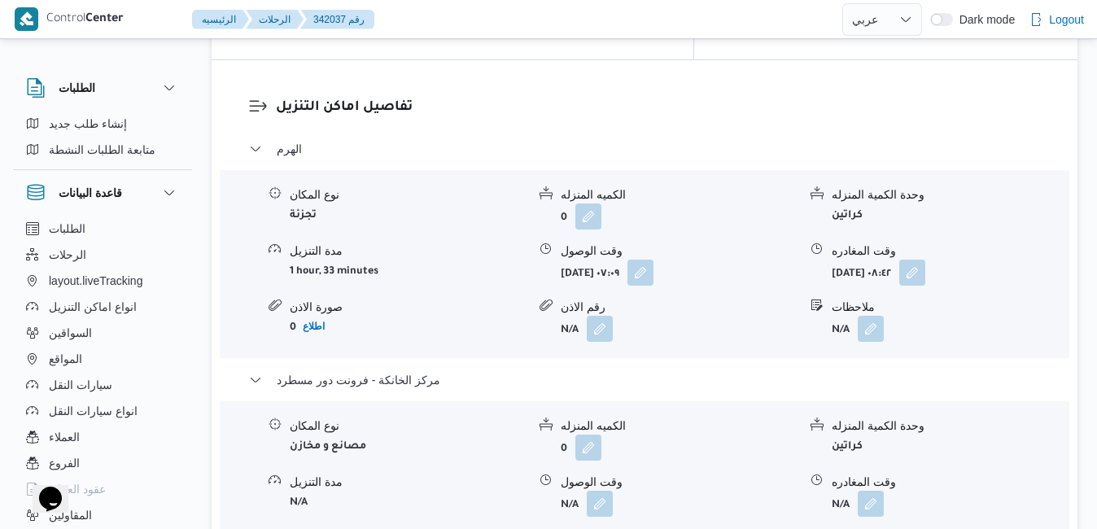
scroll to position [1627, 0]
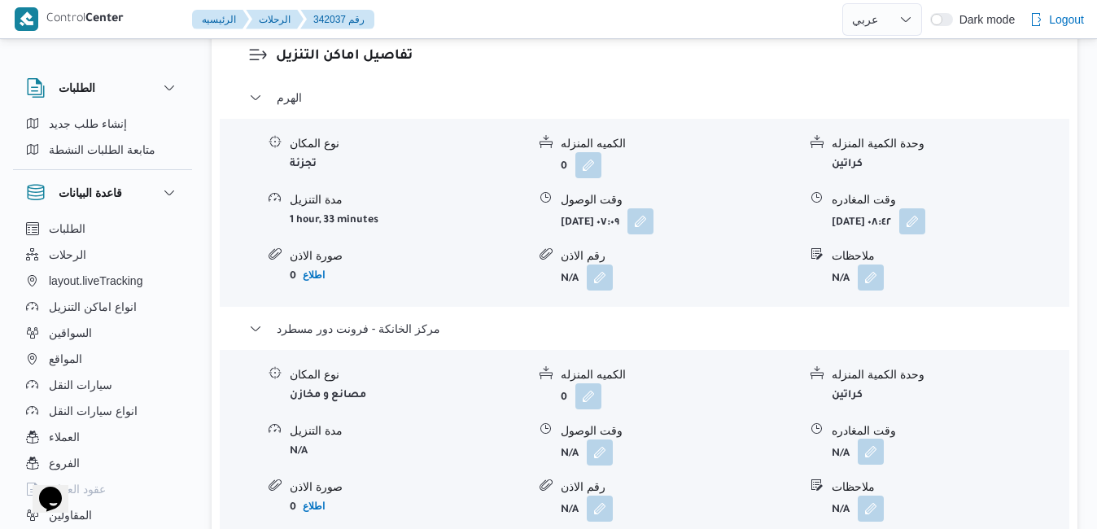
click at [875, 438] on button "button" at bounding box center [870, 451] width 26 height 26
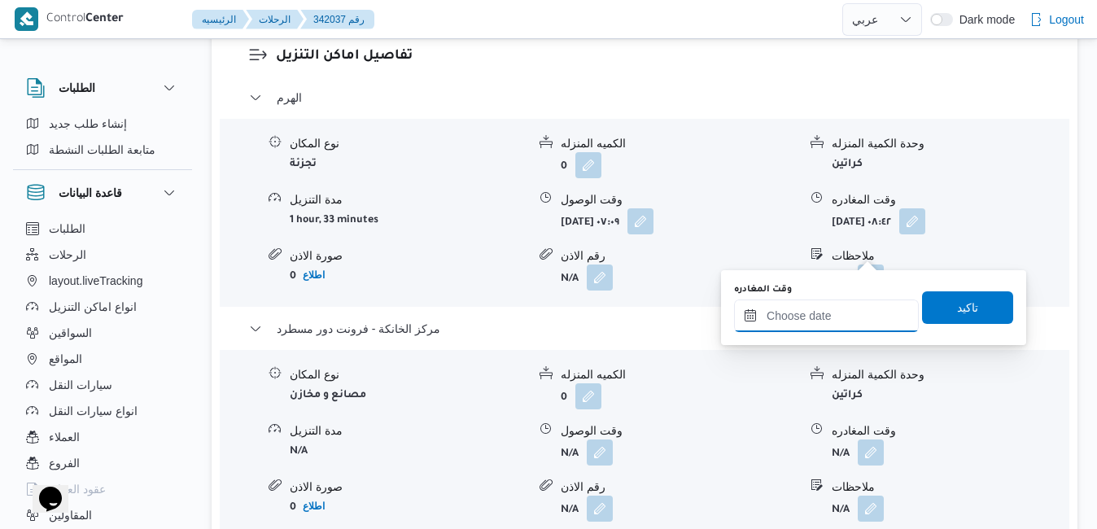
click at [792, 317] on input "وقت المغادره" at bounding box center [826, 315] width 185 height 33
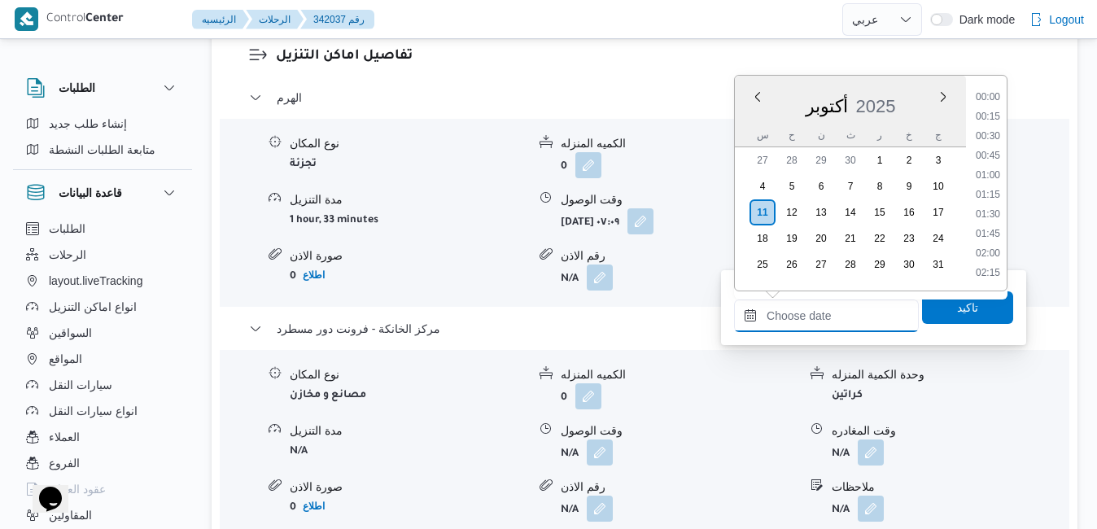
scroll to position [1306, 0]
click at [748, 122] on div "أكتوبر 2025" at bounding box center [850, 102] width 231 height 41
click at [993, 207] on li "16:00" at bounding box center [987, 205] width 37 height 16
type input "١١/١٠/٢٠٢٥ ١٦:٠٠"
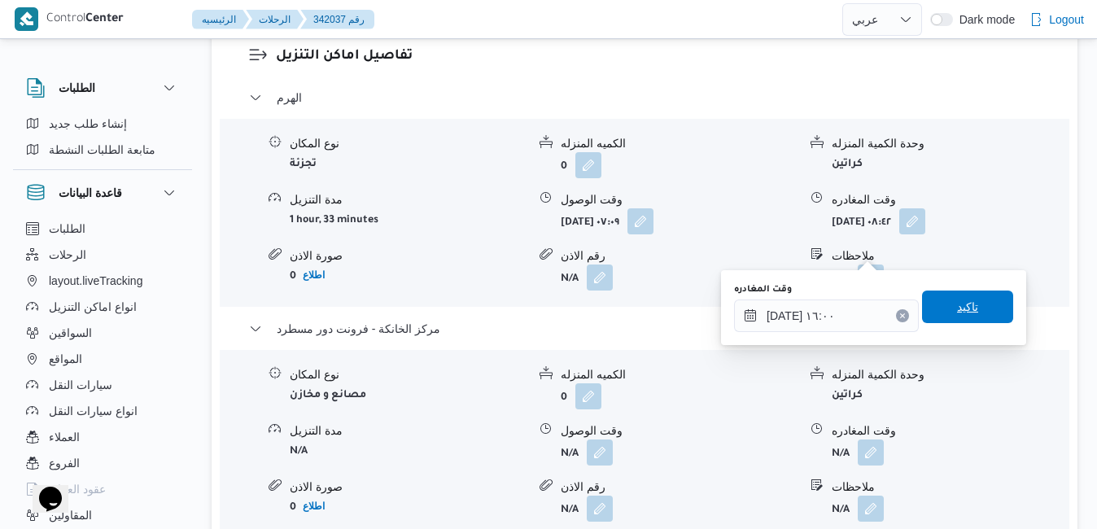
click at [959, 298] on span "تاكيد" at bounding box center [967, 306] width 91 height 33
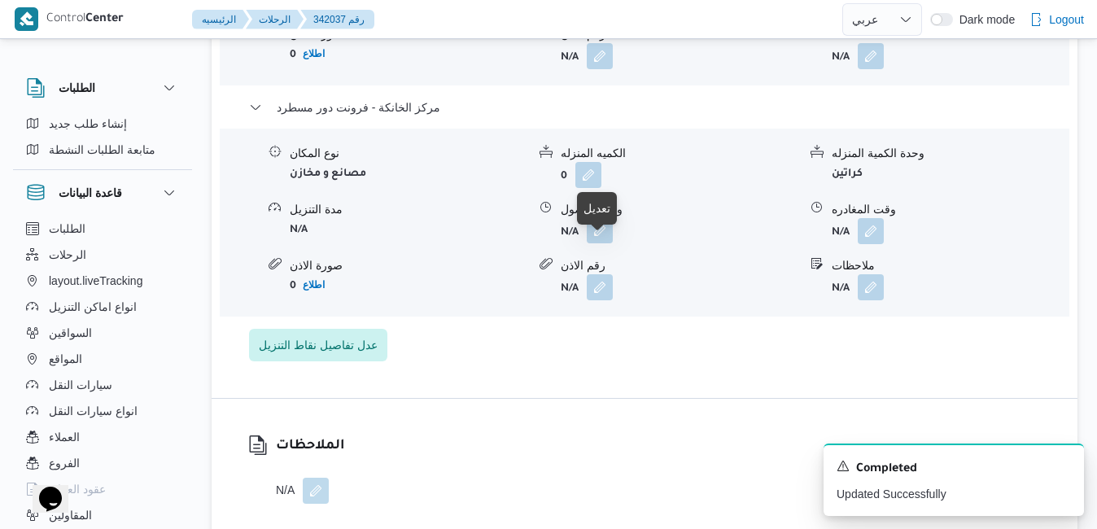
click at [593, 243] on button "button" at bounding box center [600, 230] width 26 height 26
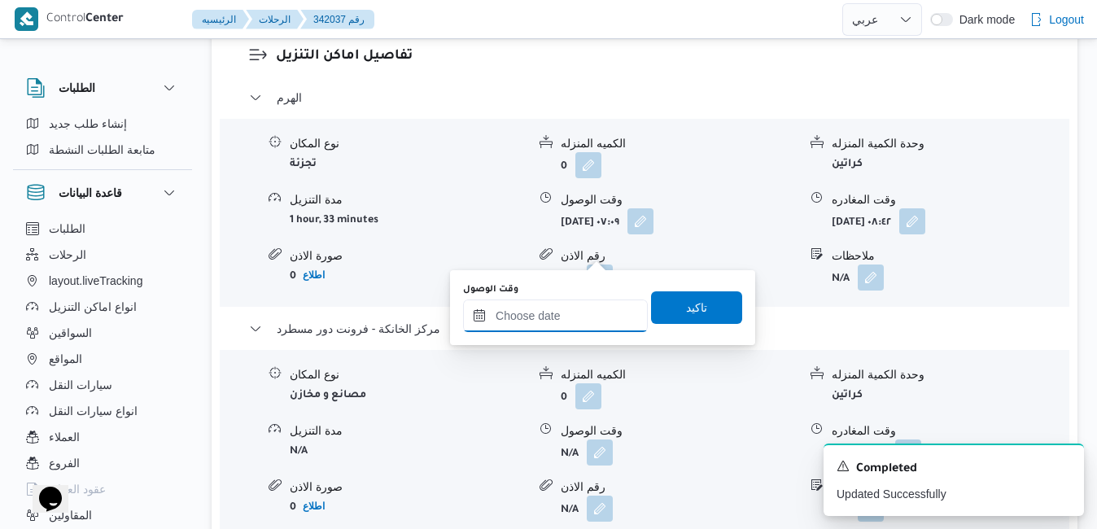
click at [568, 326] on input "وقت الوصول" at bounding box center [555, 315] width 185 height 33
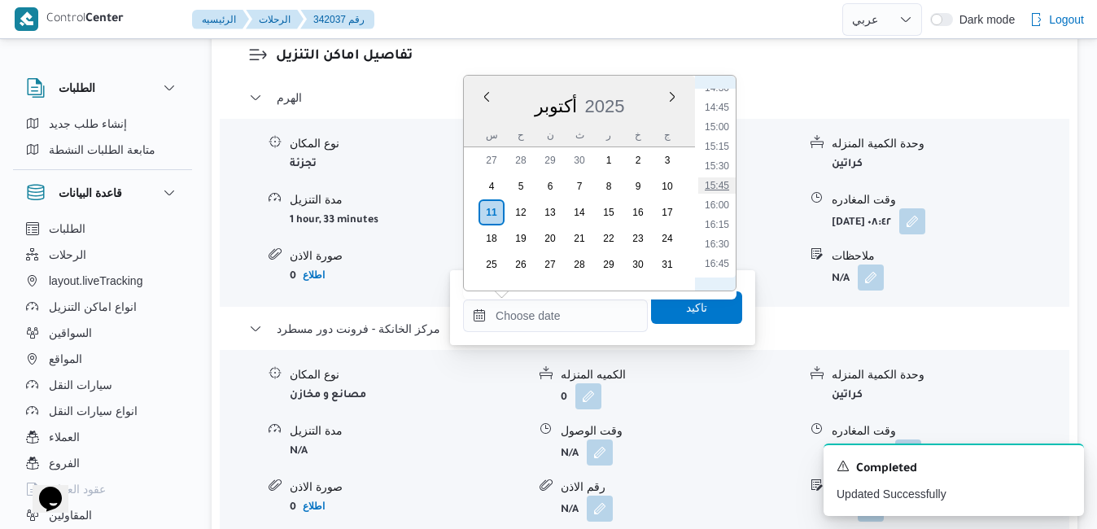
click at [719, 191] on li "15:45" at bounding box center [716, 185] width 37 height 16
type input "١١/١٠/٢٠٢٥ ١٥:٤٥"
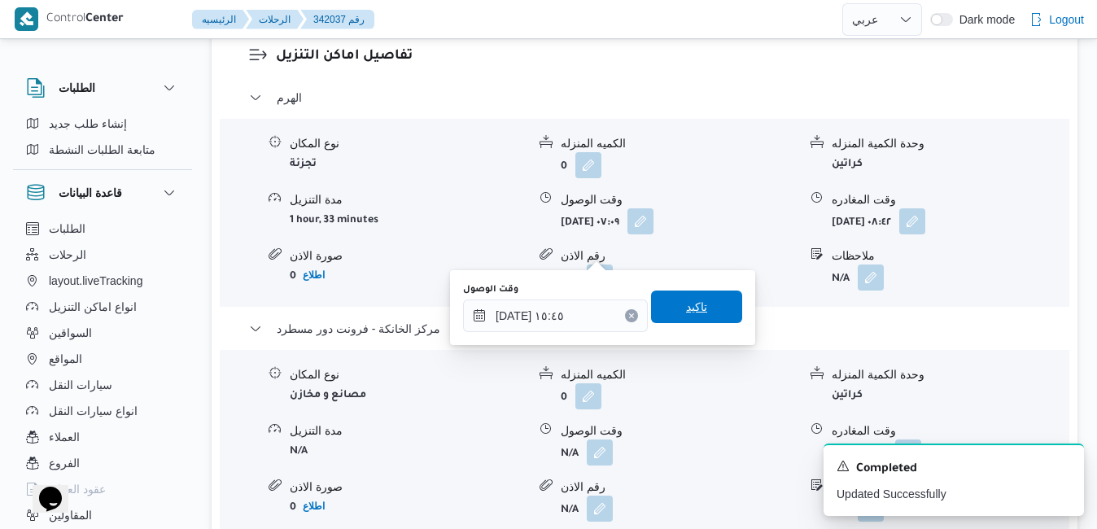
click at [690, 311] on span "تاكيد" at bounding box center [696, 307] width 21 height 20
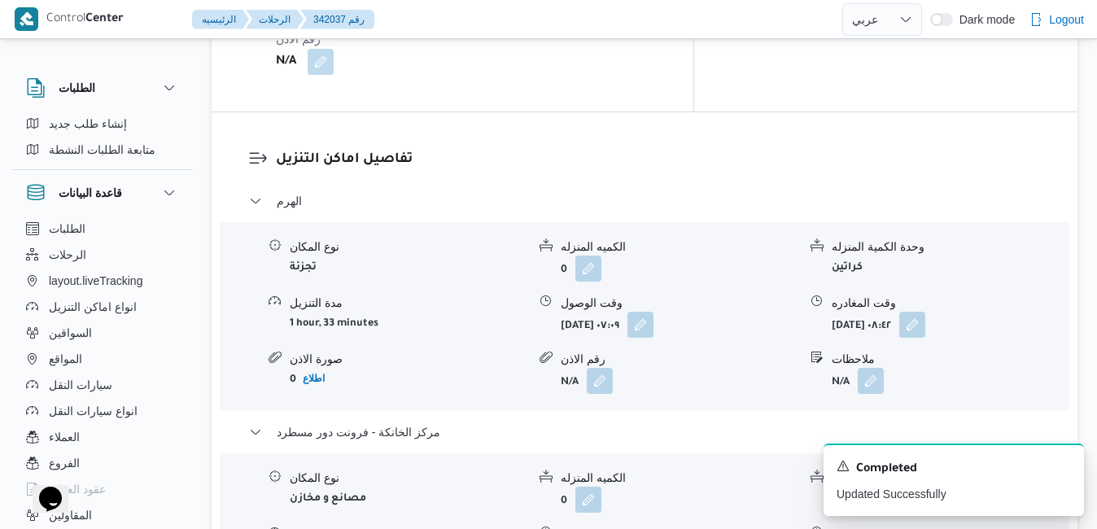
scroll to position [1497, 0]
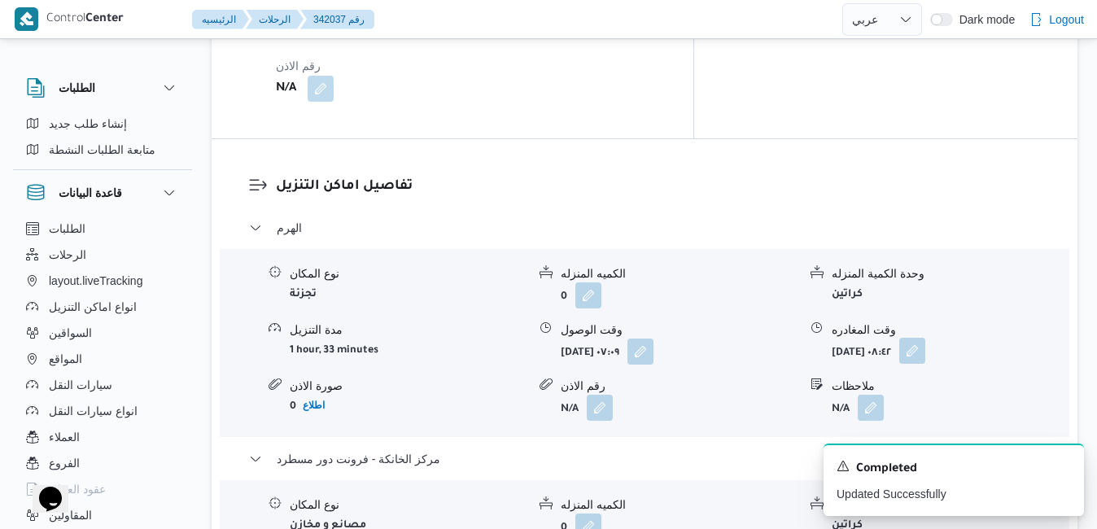
click at [925, 338] on button "button" at bounding box center [912, 351] width 26 height 26
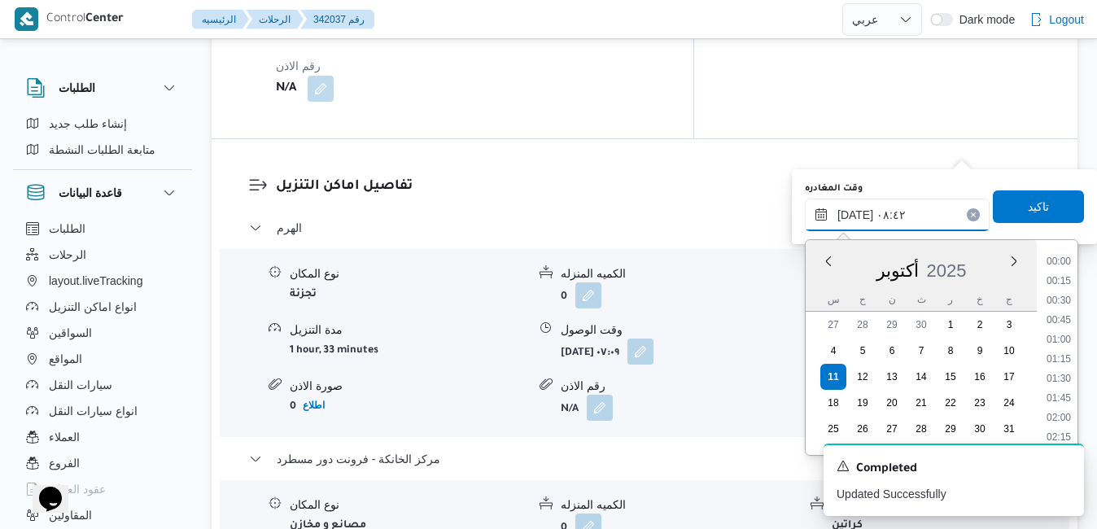
click at [879, 223] on input "١١/١٠/٢٠٢٥ ٠٨:٤٢" at bounding box center [897, 214] width 185 height 33
click at [1060, 312] on li "14:15" at bounding box center [1058, 314] width 37 height 16
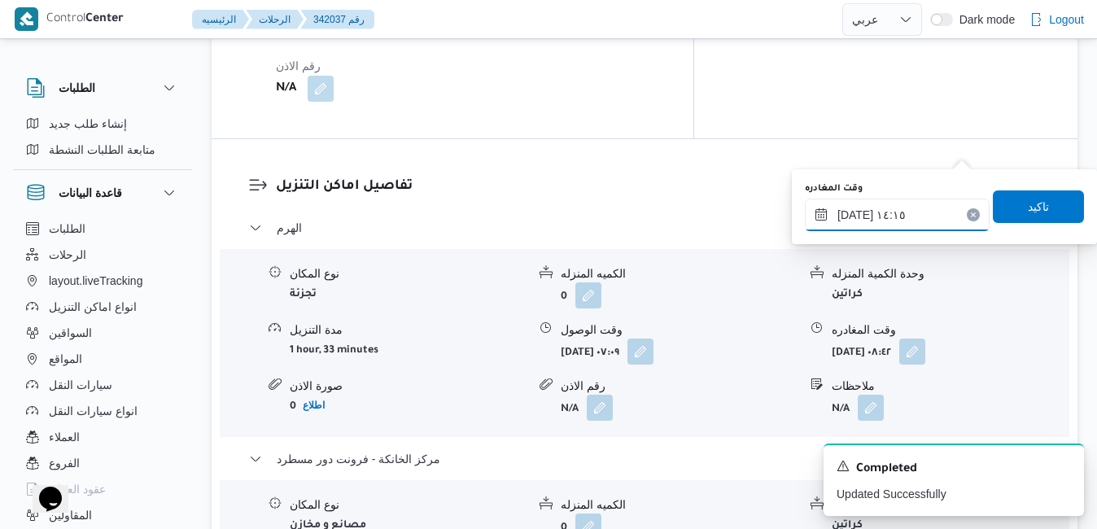
click at [850, 213] on input "١١/١٠/٢٠٢٥ ١٤:١٥" at bounding box center [897, 214] width 185 height 33
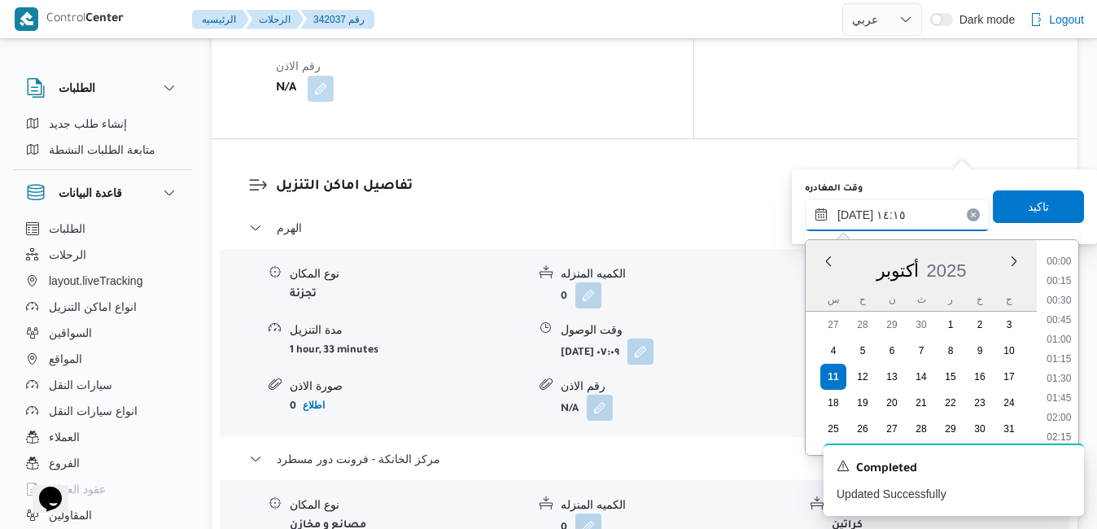
click at [850, 213] on input "١١/١٠/٢٠٢٥ ١٤:١٥" at bounding box center [897, 214] width 185 height 33
type input "١١/١٠/٢٠٢٥ ١٤:55"
click at [1003, 207] on span "تاكيد" at bounding box center [1037, 206] width 91 height 33
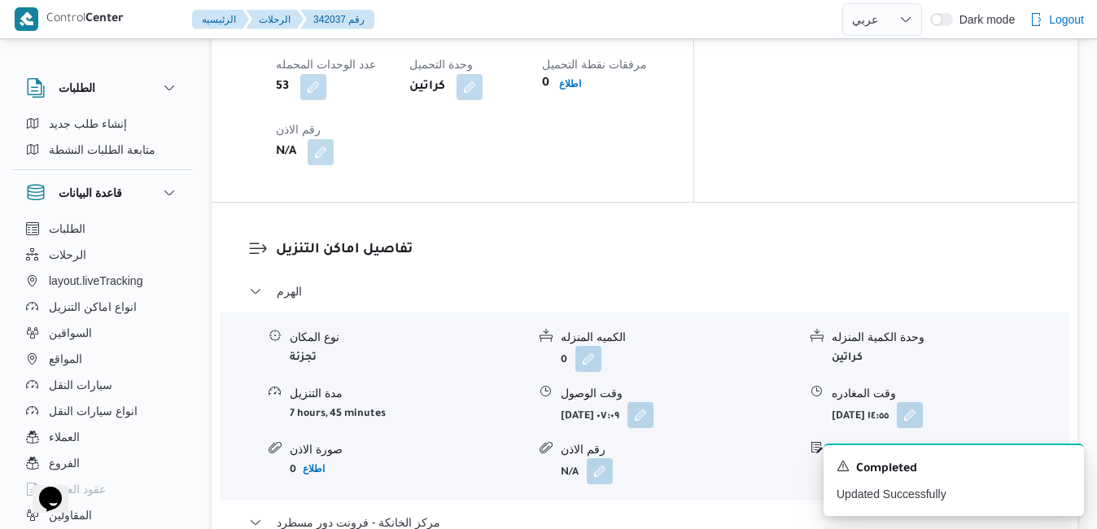
scroll to position [0, 0]
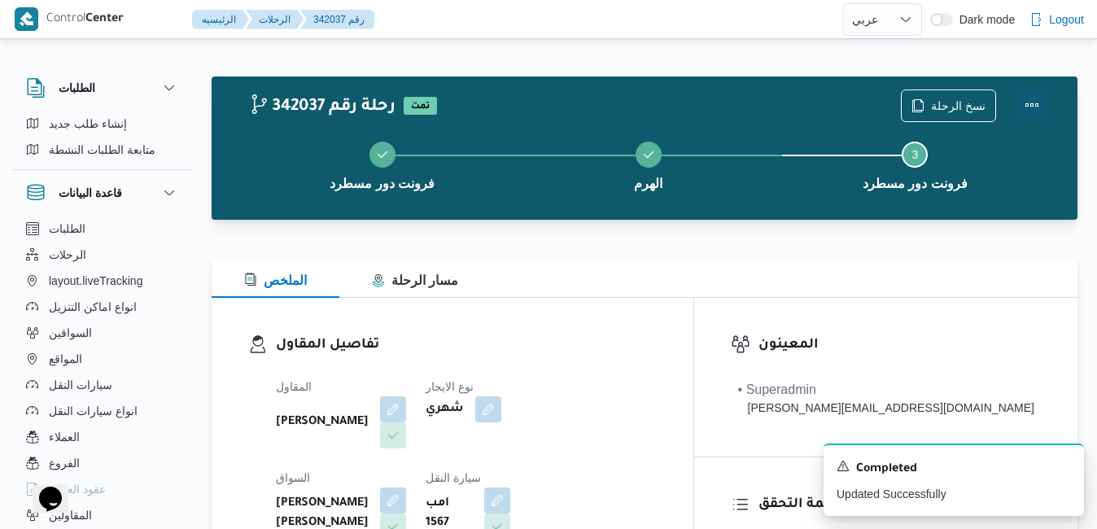
click at [1035, 104] on button "Actions" at bounding box center [1031, 105] width 33 height 33
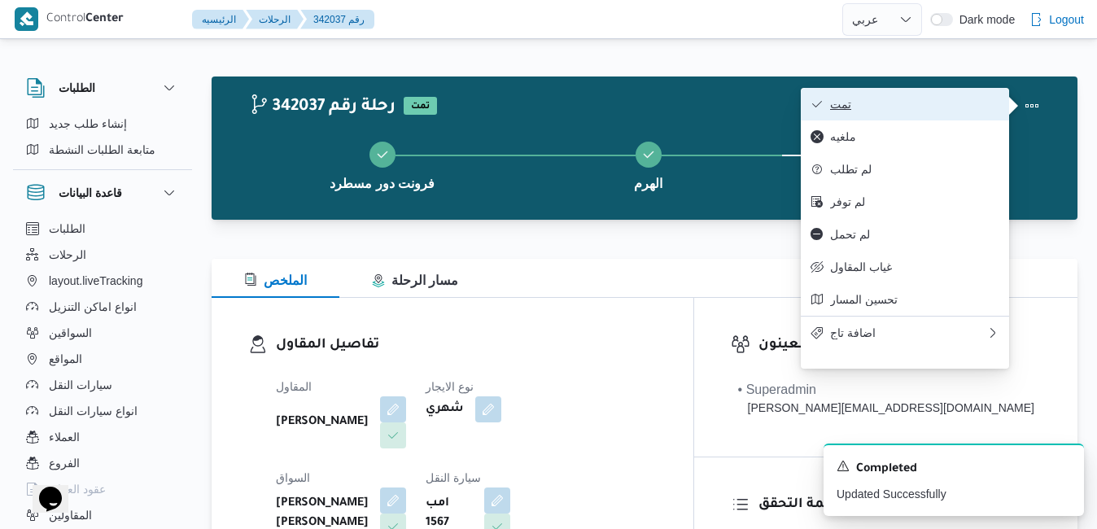
click at [920, 119] on button "تمت" at bounding box center [904, 104] width 208 height 33
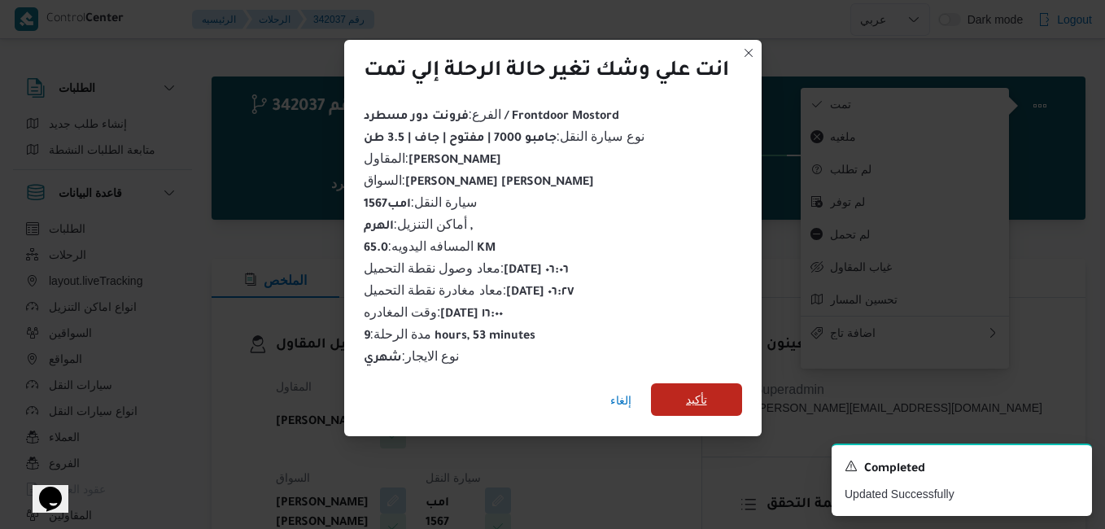
click at [714, 398] on span "تأكيد" at bounding box center [696, 399] width 91 height 33
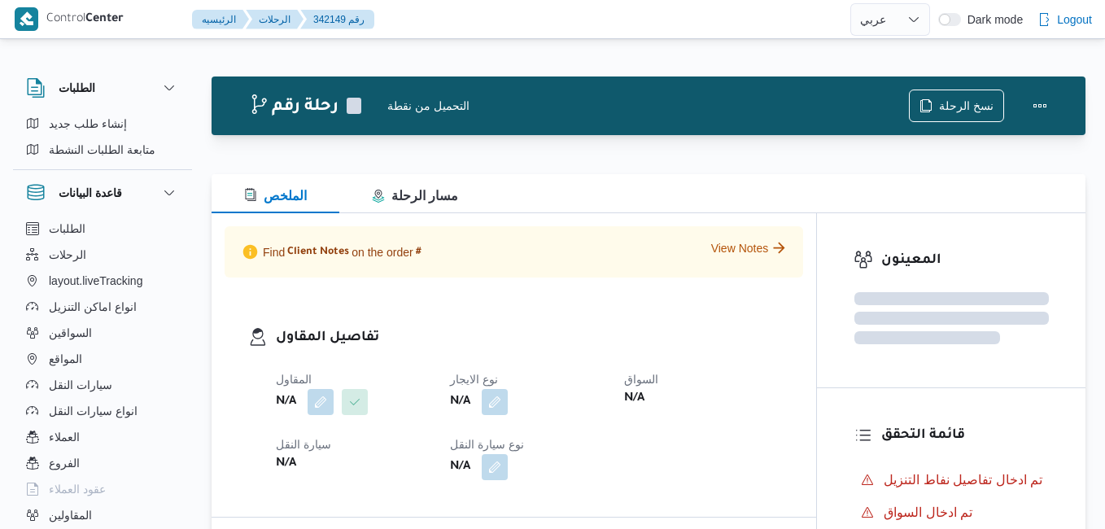
select select "ar"
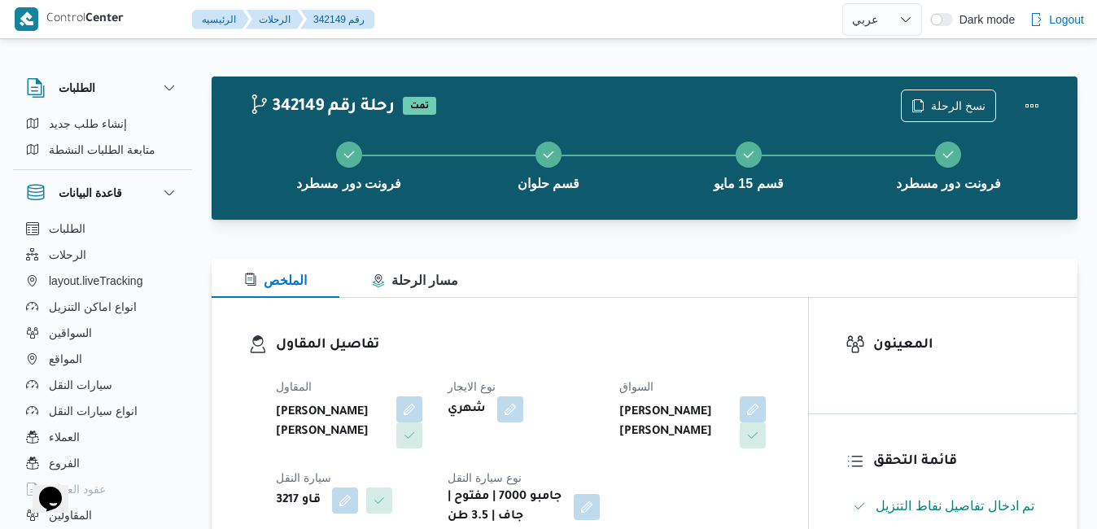
click at [740, 312] on div "تفاصيل المقاول المقاول [PERSON_NAME] [PERSON_NAME] نوع الايجار شهري السواق [PER…" at bounding box center [510, 430] width 596 height 265
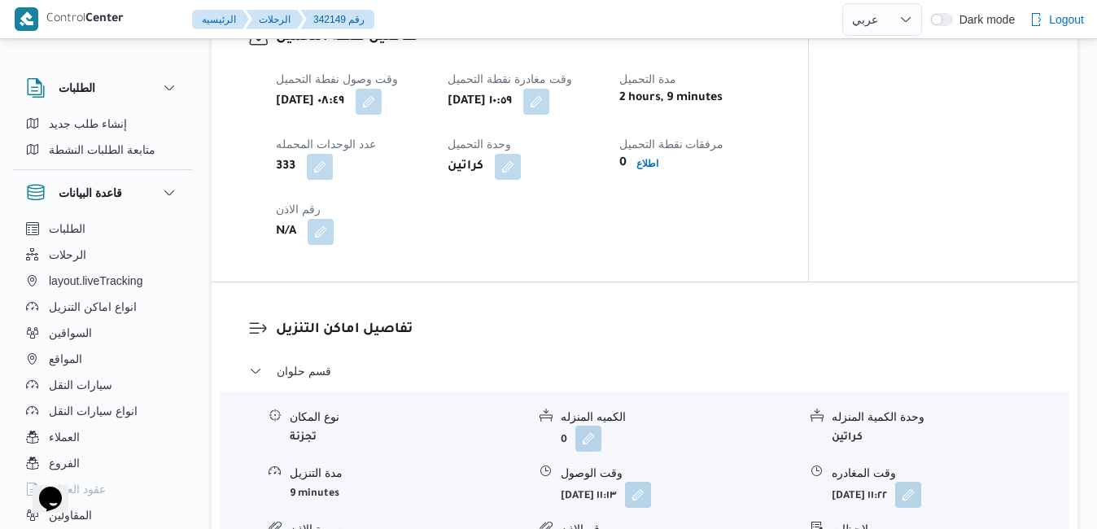
scroll to position [942, 0]
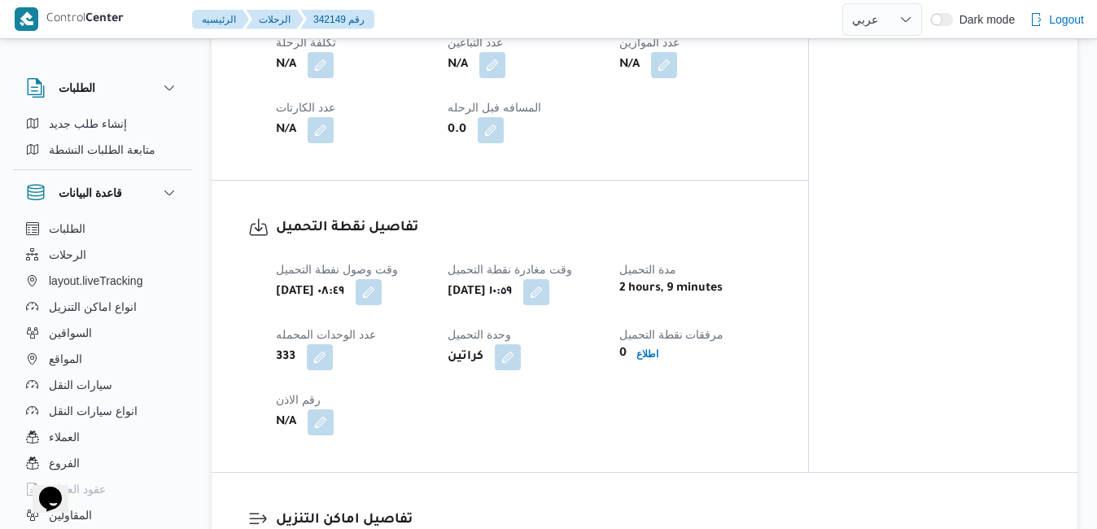
click at [604, 295] on div "وقت وصول نفطة التحميل [DATE] ٠٨:٤٩ وقت مغادرة نقطة التحميل [DATE] ١٠:٥٩ مدة الت…" at bounding box center [523, 347] width 515 height 195
click at [549, 299] on button "button" at bounding box center [536, 291] width 26 height 26
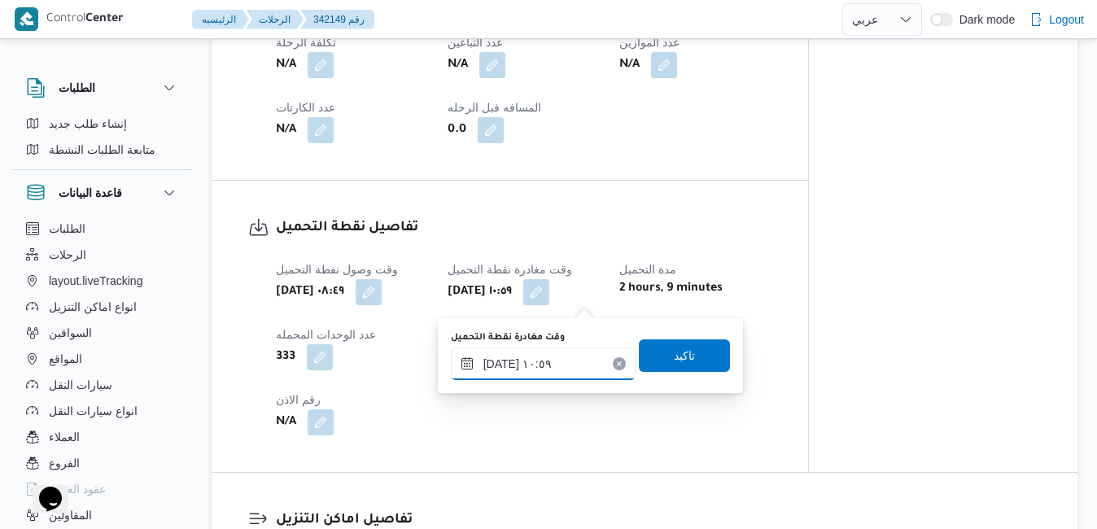
click at [537, 365] on input "[DATE] ١٠:٥٩" at bounding box center [543, 363] width 185 height 33
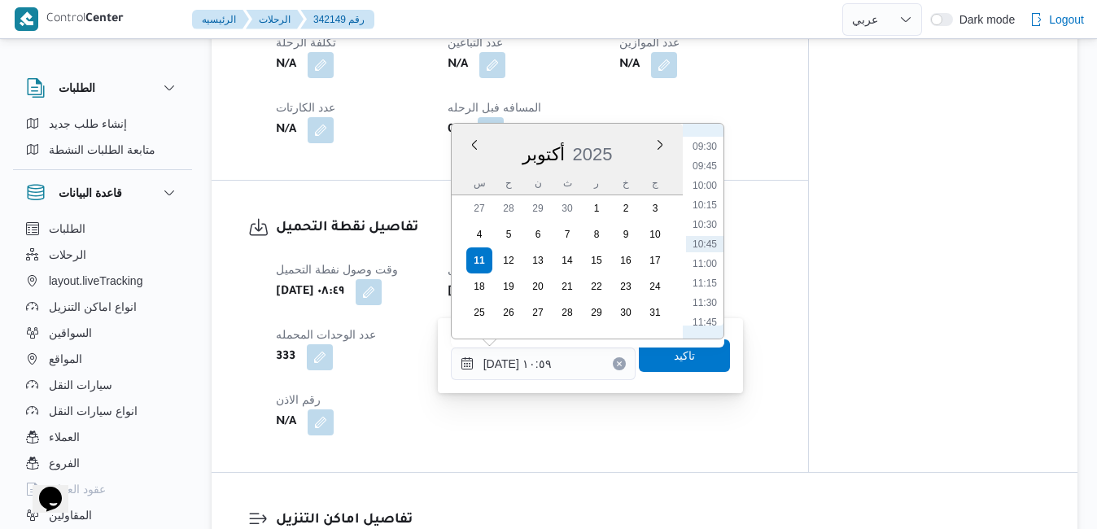
scroll to position [575, 0]
click at [700, 273] on li "09:00" at bounding box center [704, 272] width 37 height 16
type input "١١/١٠/٢٠٢٥ ٠٩:٠٠"
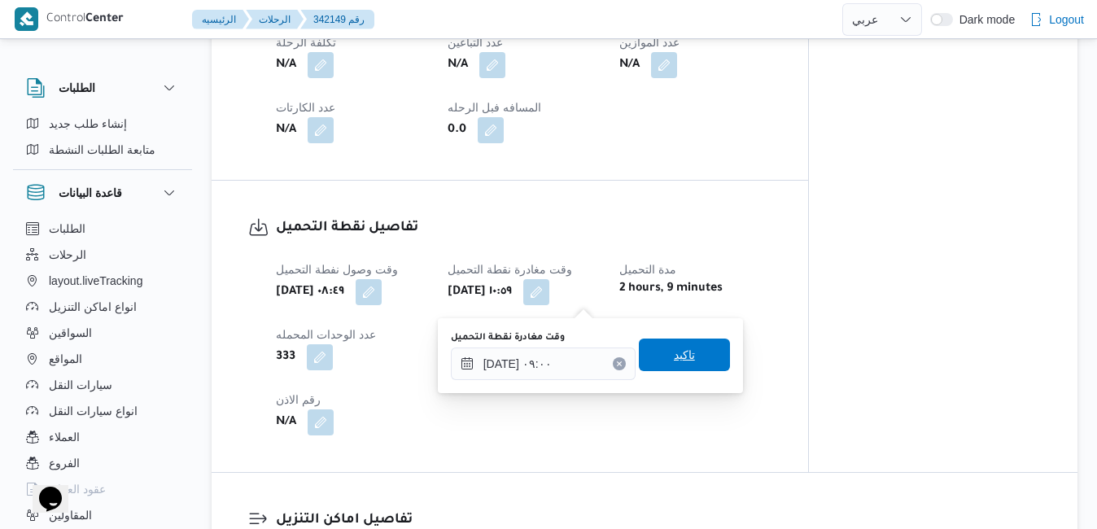
click at [670, 343] on span "تاكيد" at bounding box center [684, 354] width 91 height 33
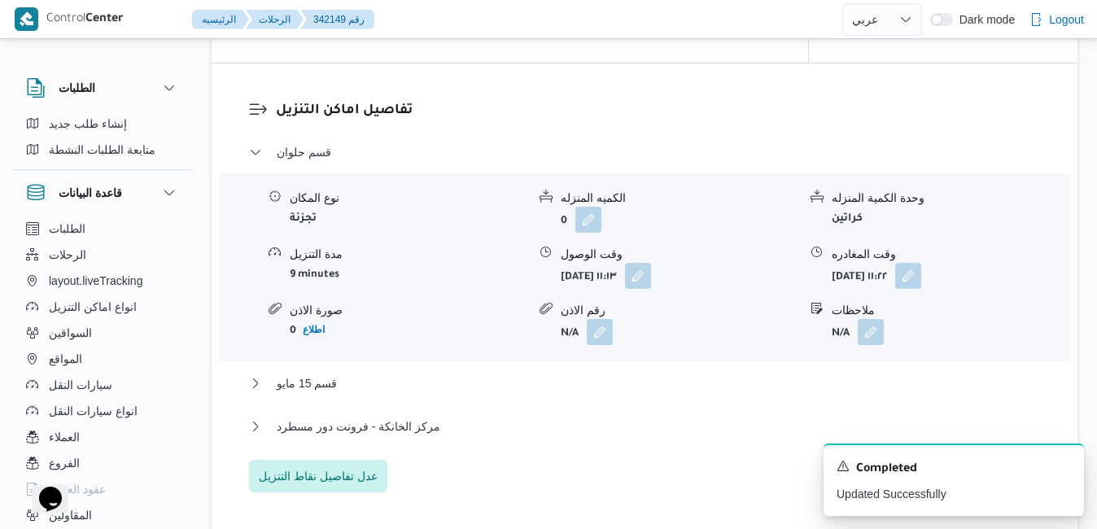
scroll to position [1365, 0]
click at [651, 268] on button "button" at bounding box center [638, 274] width 26 height 26
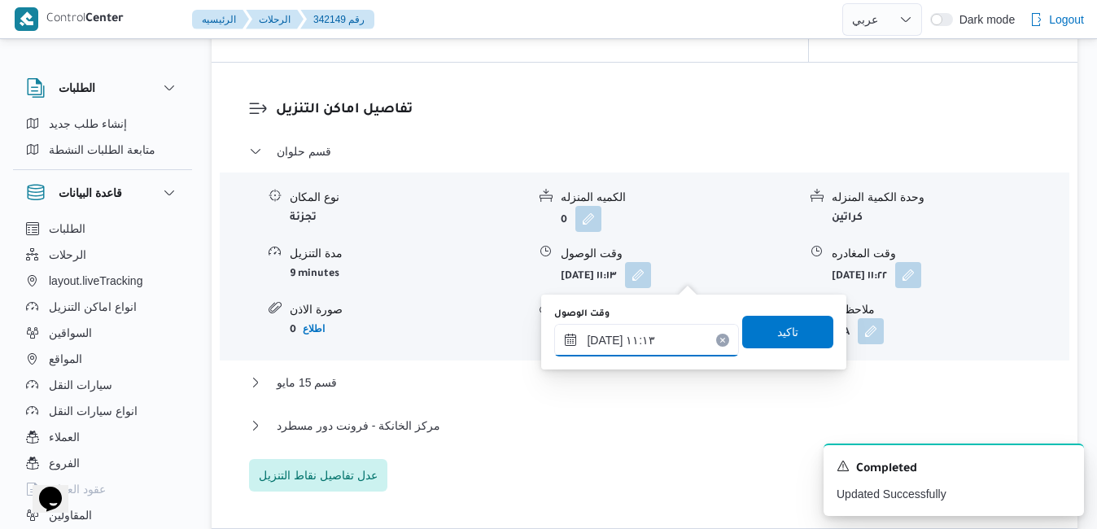
click at [626, 346] on input "١١/١٠/٢٠٢٥ ١١:١٣" at bounding box center [646, 340] width 185 height 33
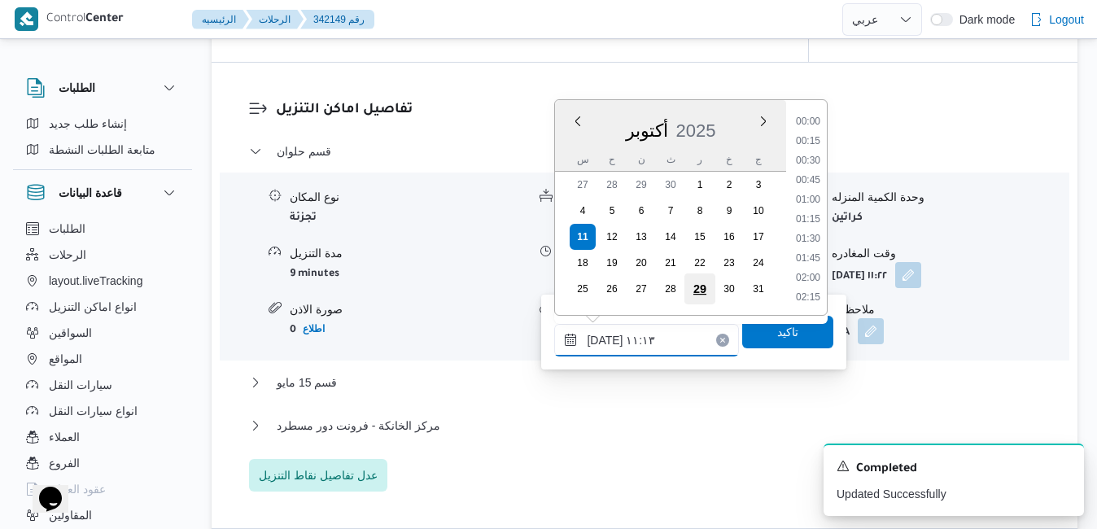
scroll to position [760, 0]
click at [818, 149] on li "10:00" at bounding box center [807, 142] width 37 height 16
type input "١١/١٠/٢٠٢٥ ١٠:٠٠"
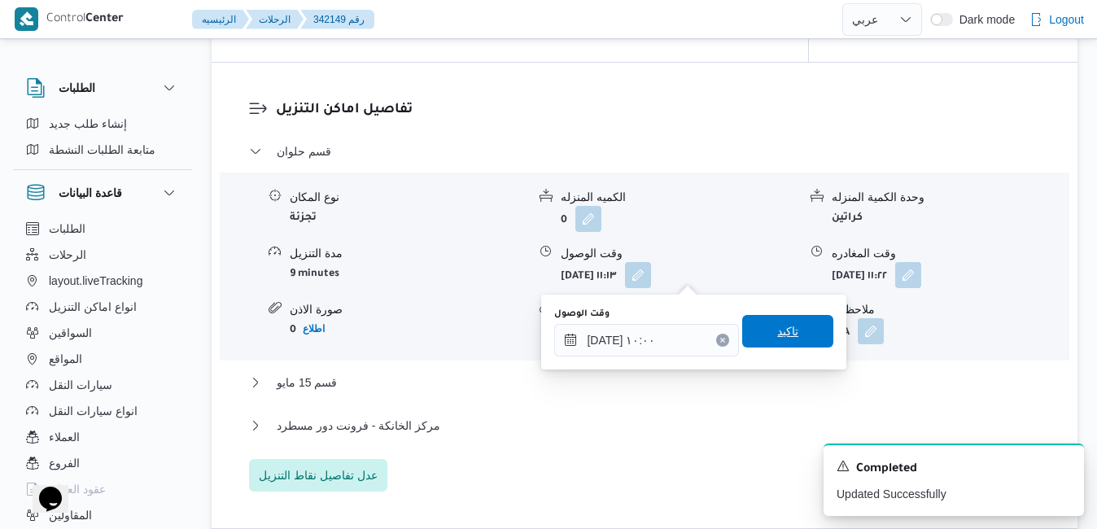
click at [761, 338] on span "تاكيد" at bounding box center [787, 331] width 91 height 33
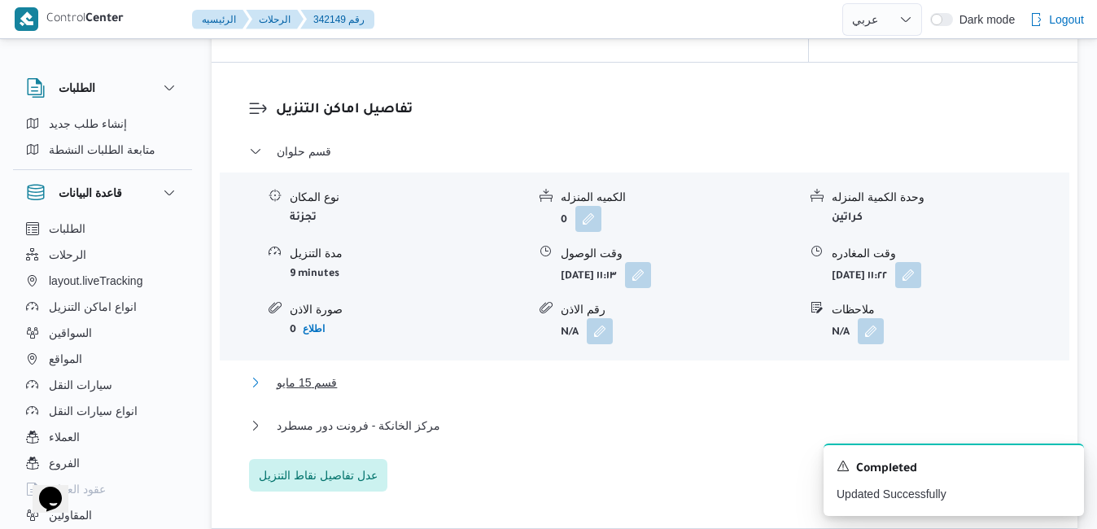
click at [627, 377] on button "قسم 15 مايو" at bounding box center [645, 383] width 792 height 20
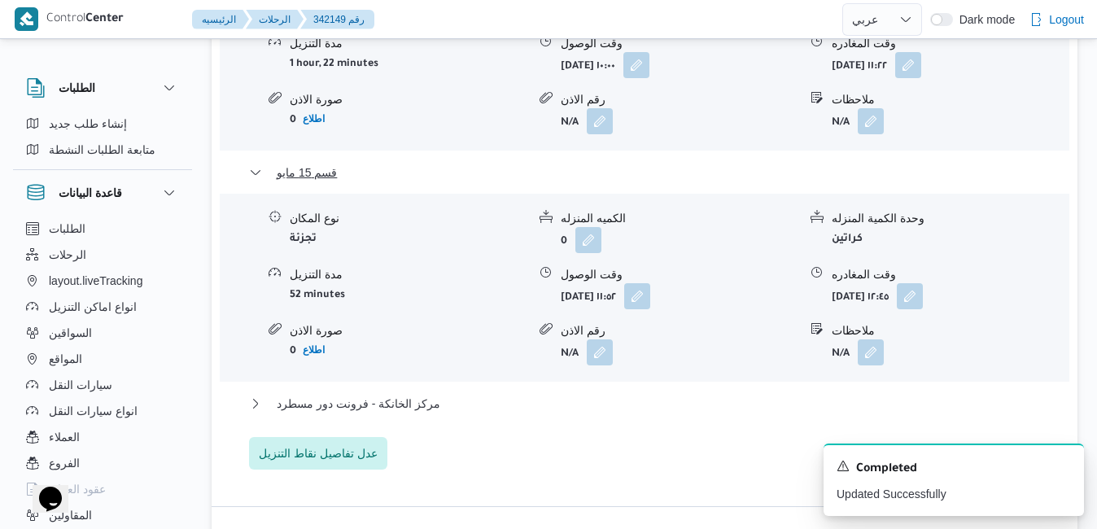
scroll to position [1723, 0]
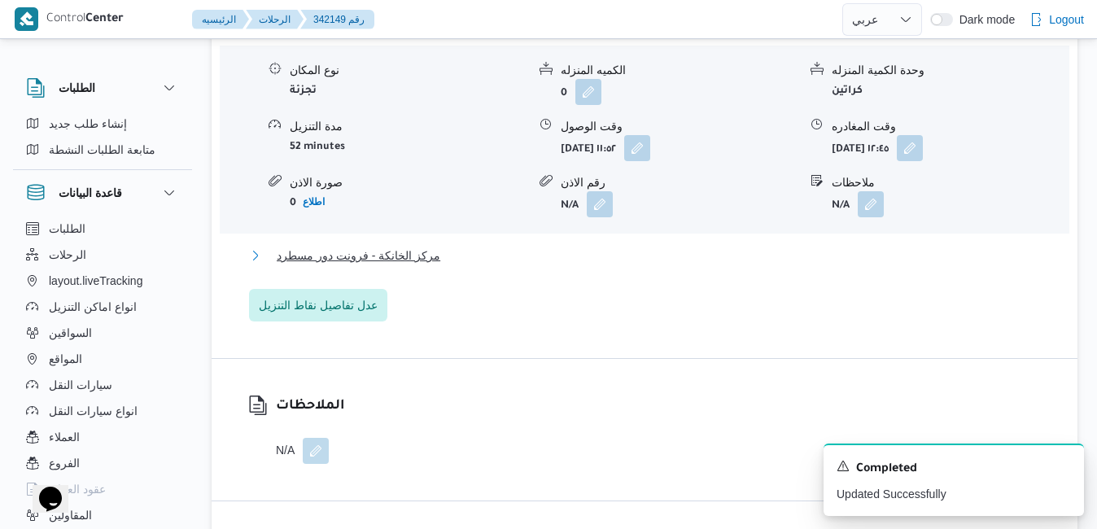
click at [748, 248] on button "مركز الخانكة - فرونت دور مسطرد" at bounding box center [645, 256] width 792 height 20
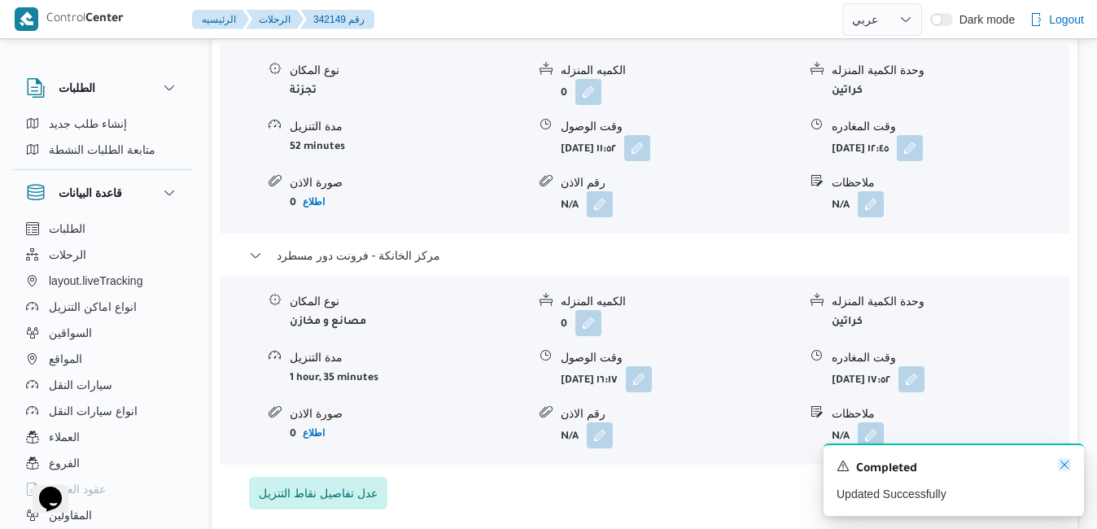
click at [1065, 467] on icon "Dismiss toast" at bounding box center [1064, 464] width 8 height 8
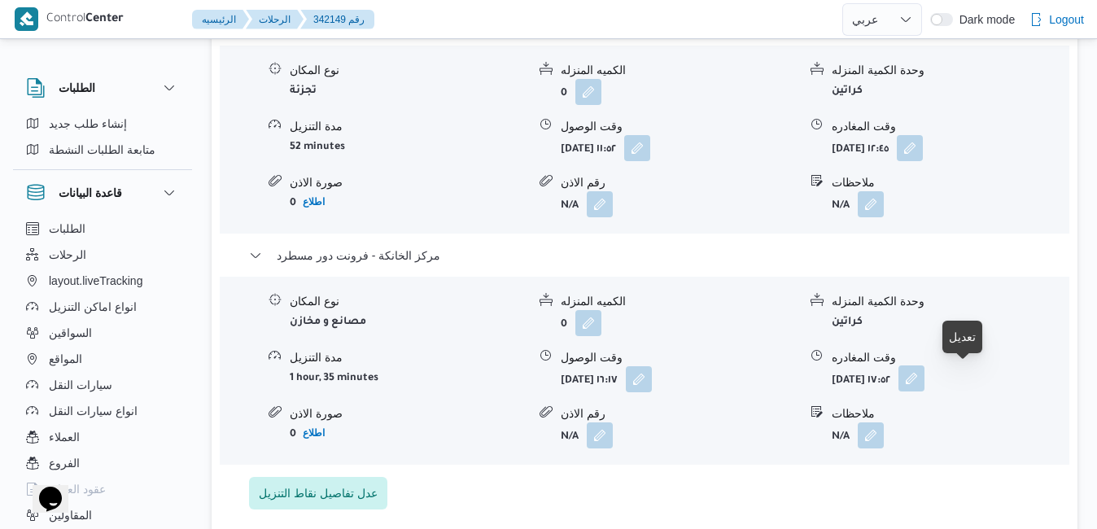
click at [924, 385] on button "button" at bounding box center [911, 378] width 26 height 26
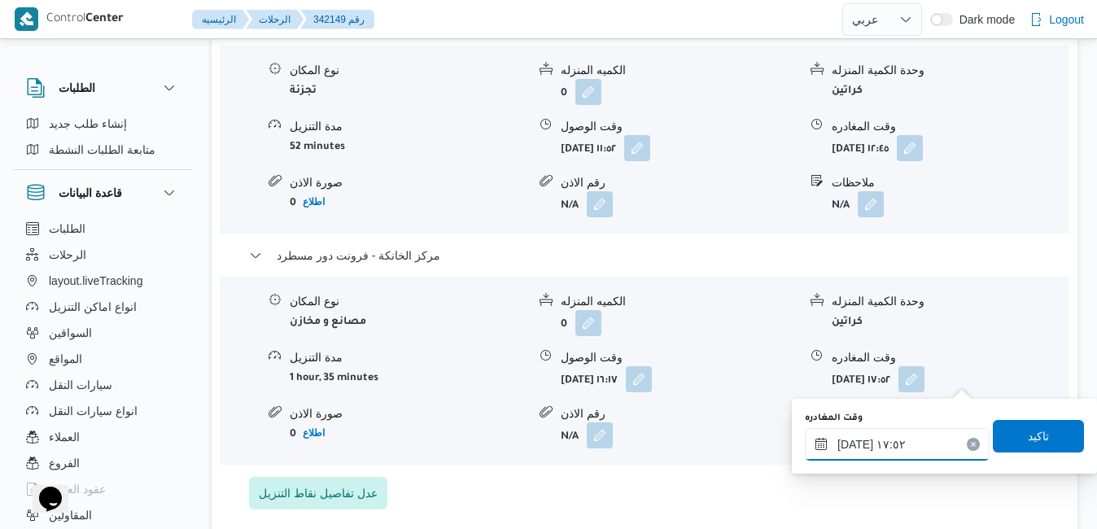
click at [866, 449] on input "١١/١٠/٢٠٢٥ ١٧:٥٢" at bounding box center [897, 444] width 185 height 33
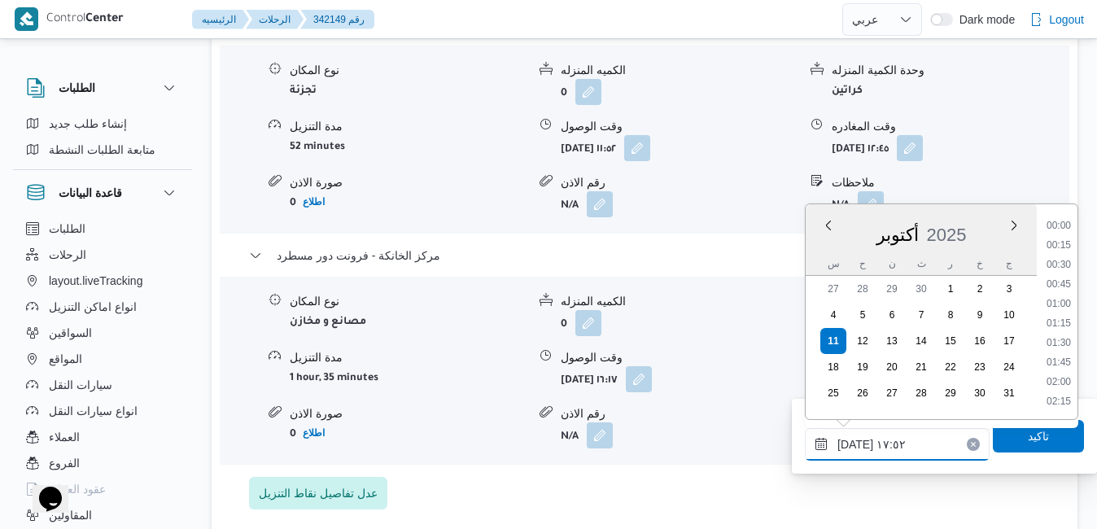
scroll to position [1287, 0]
click at [1064, 226] on li "16:30" at bounding box center [1058, 227] width 37 height 16
type input "١١/١٠/٢٠٢٥ ١٦:٣٠"
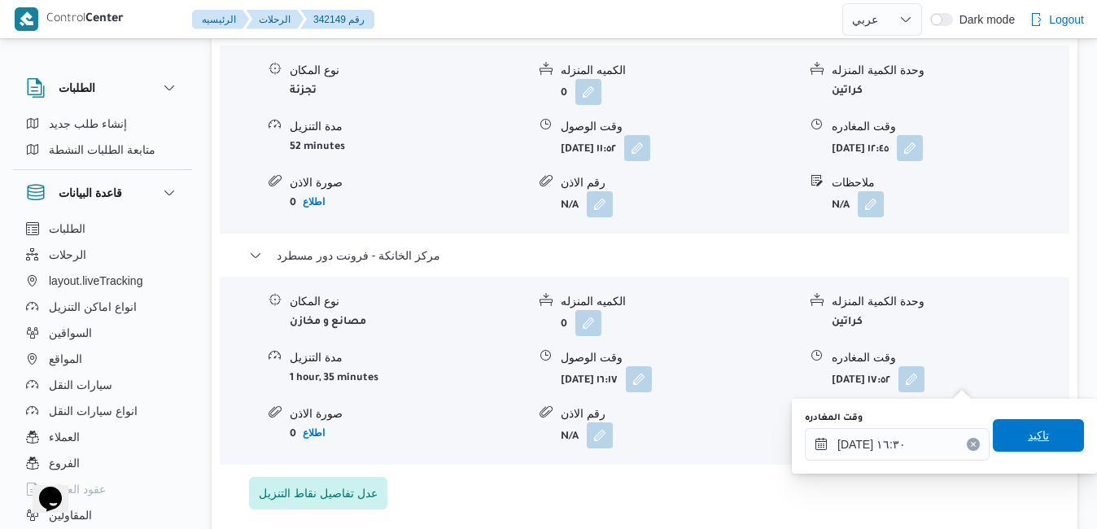
click at [1011, 442] on span "تاكيد" at bounding box center [1037, 435] width 91 height 33
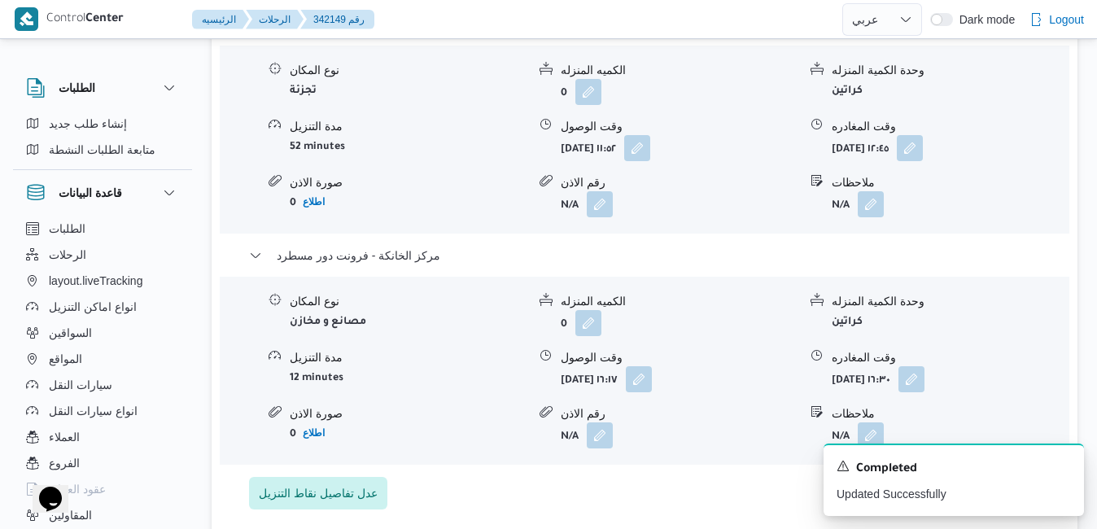
click at [736, 181] on div "رقم الاذن" at bounding box center [679, 182] width 237 height 17
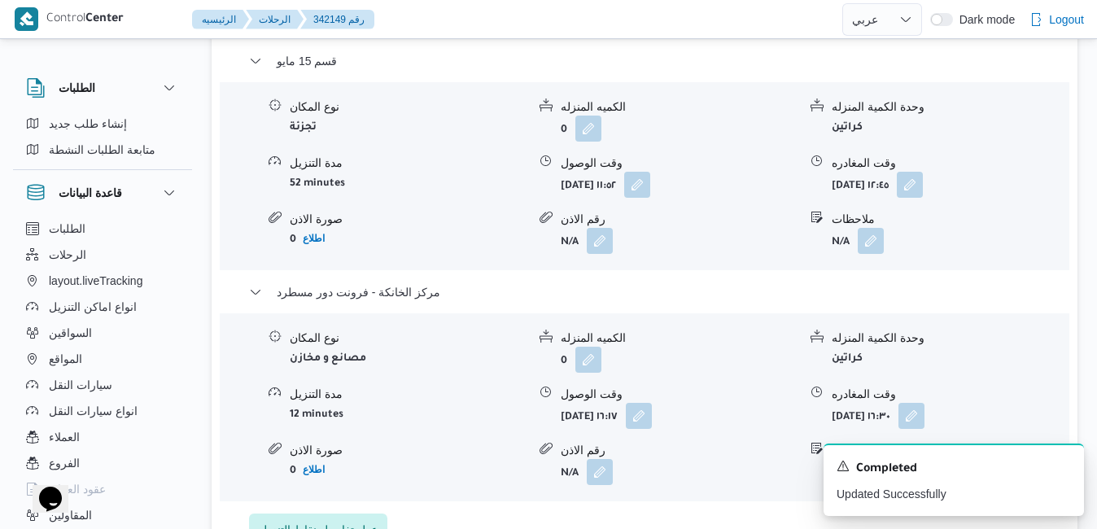
scroll to position [1658, 0]
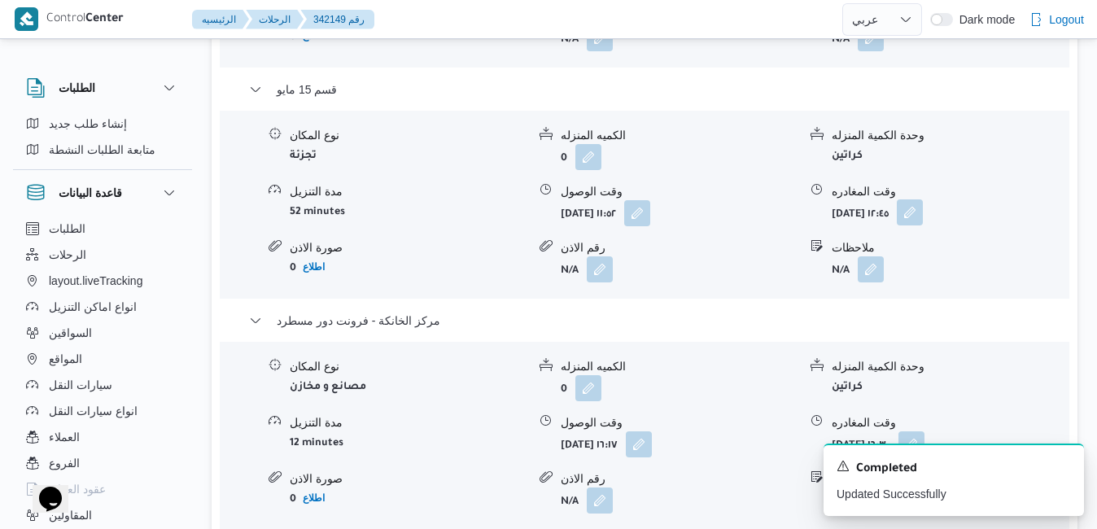
click at [923, 225] on button "button" at bounding box center [909, 212] width 26 height 26
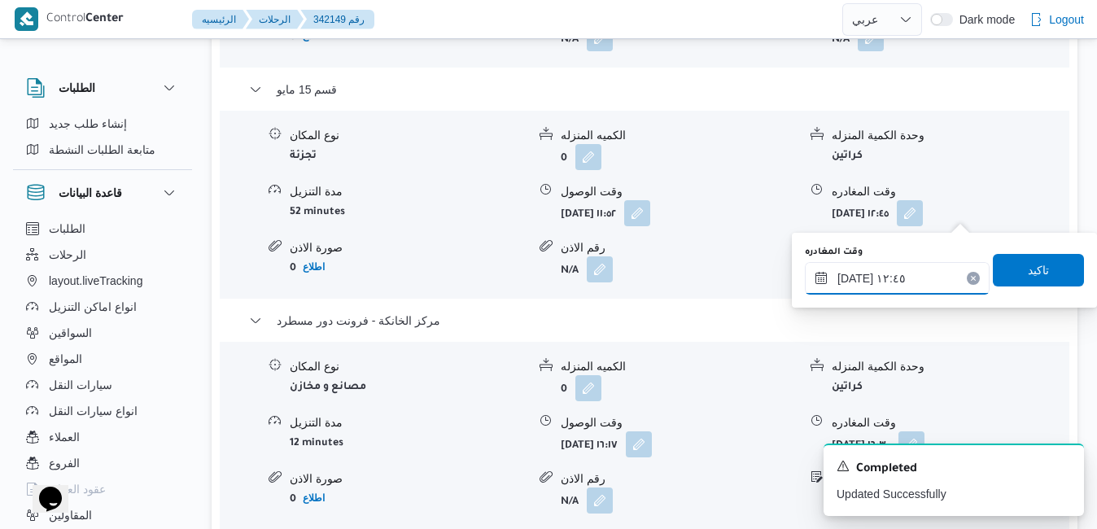
click at [879, 294] on input "[DATE] ١٢:٤٥" at bounding box center [897, 278] width 185 height 33
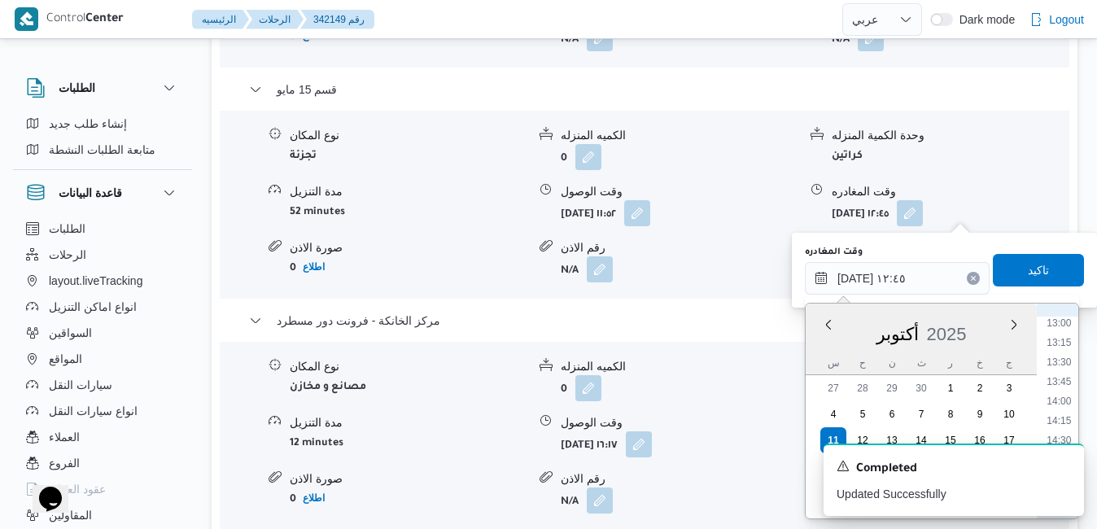
scroll to position [1091, 0]
click at [1064, 424] on li "15:15" at bounding box center [1058, 425] width 37 height 16
type input "١١/١٠/٢٠٢٥ ١٥:١٥"
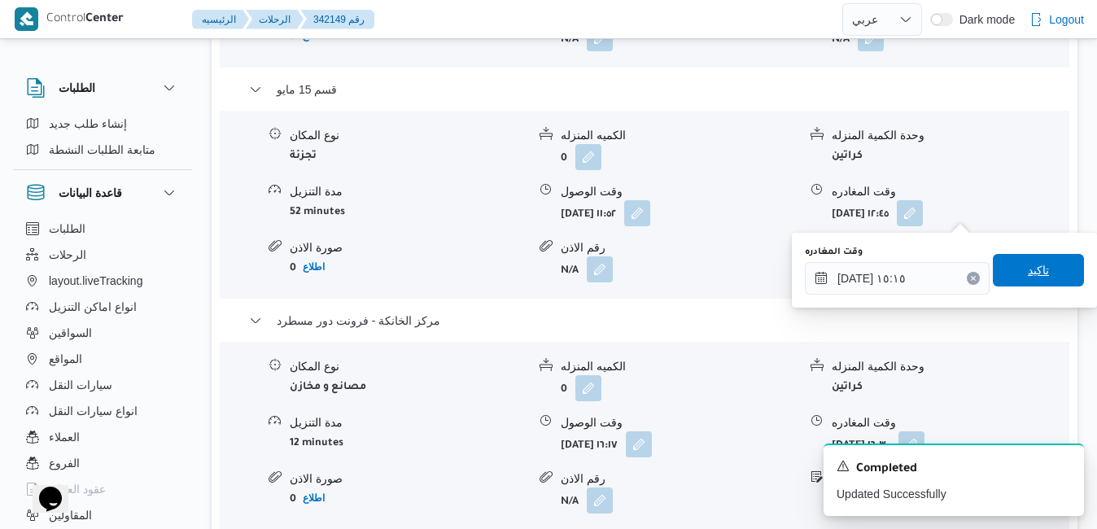
click at [1041, 272] on span "تاكيد" at bounding box center [1037, 270] width 91 height 33
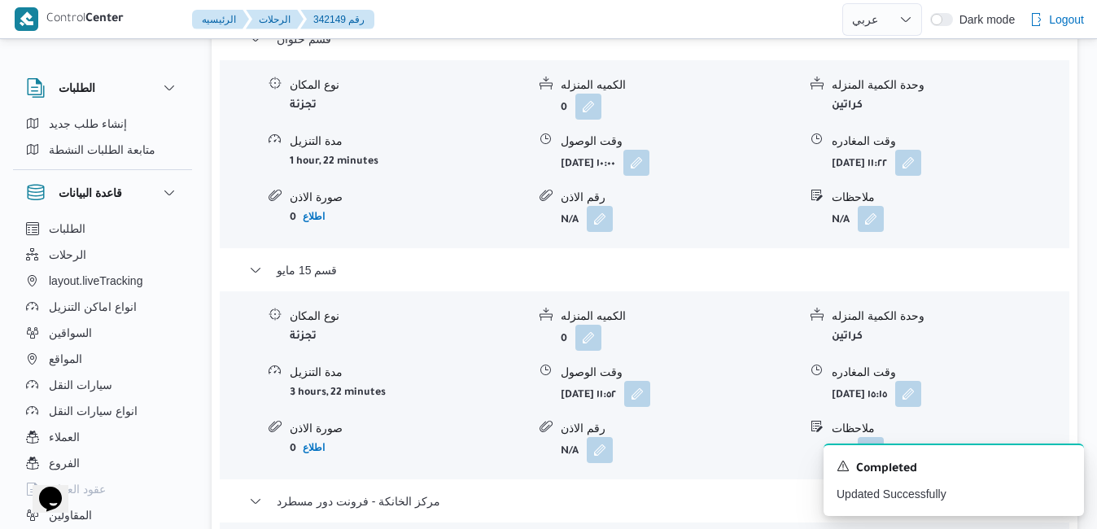
scroll to position [1463, 0]
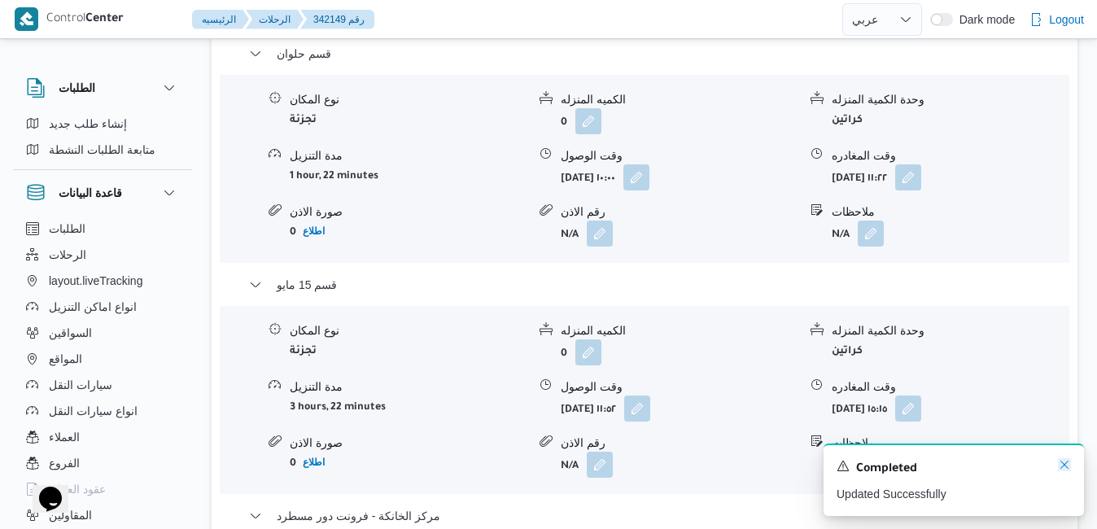
click at [1067, 464] on icon "Dismiss toast" at bounding box center [1064, 464] width 8 height 8
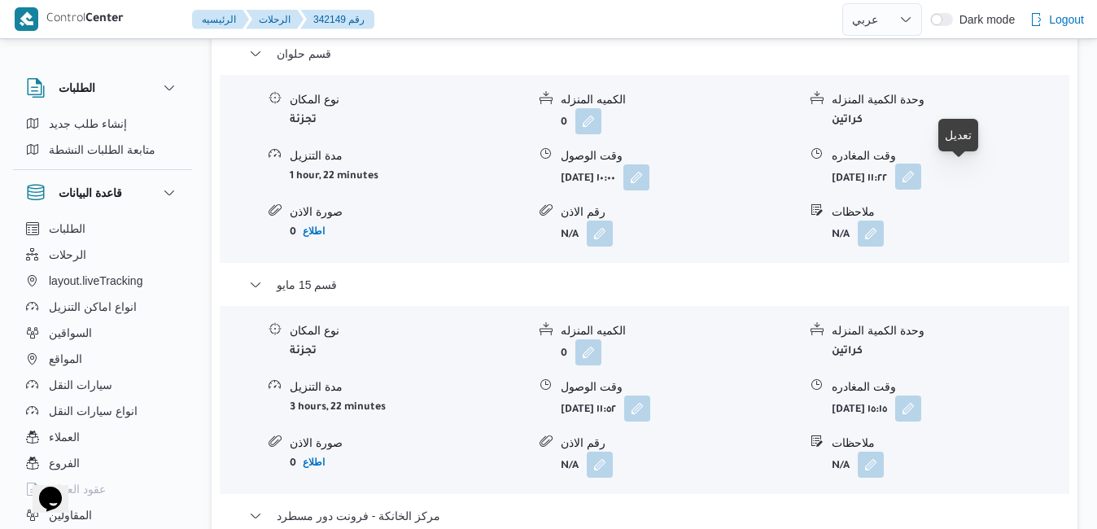
click at [921, 176] on button "button" at bounding box center [908, 177] width 26 height 26
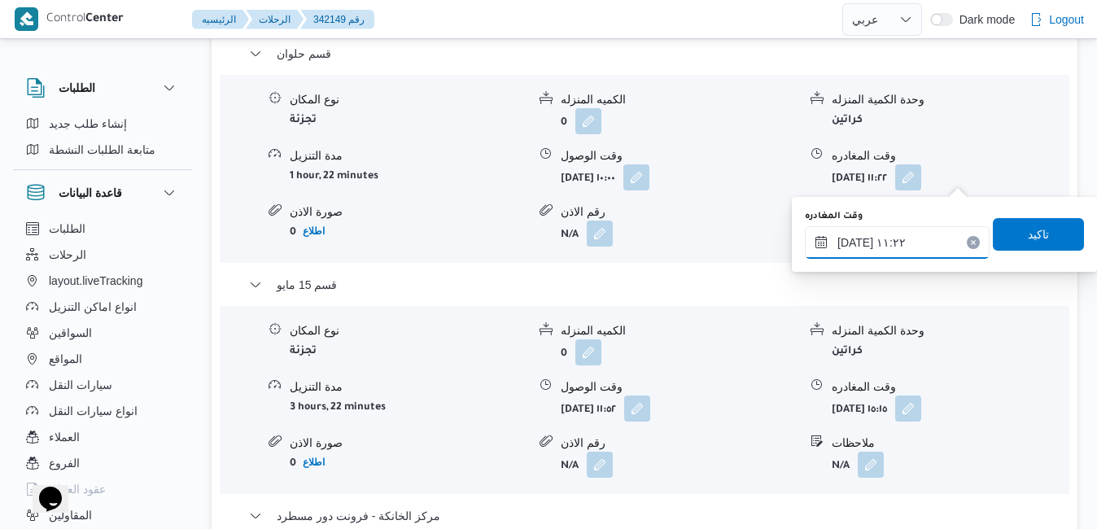
click at [916, 242] on input "١١/١٠/٢٠٢٥ ١١:٢٢" at bounding box center [897, 242] width 185 height 33
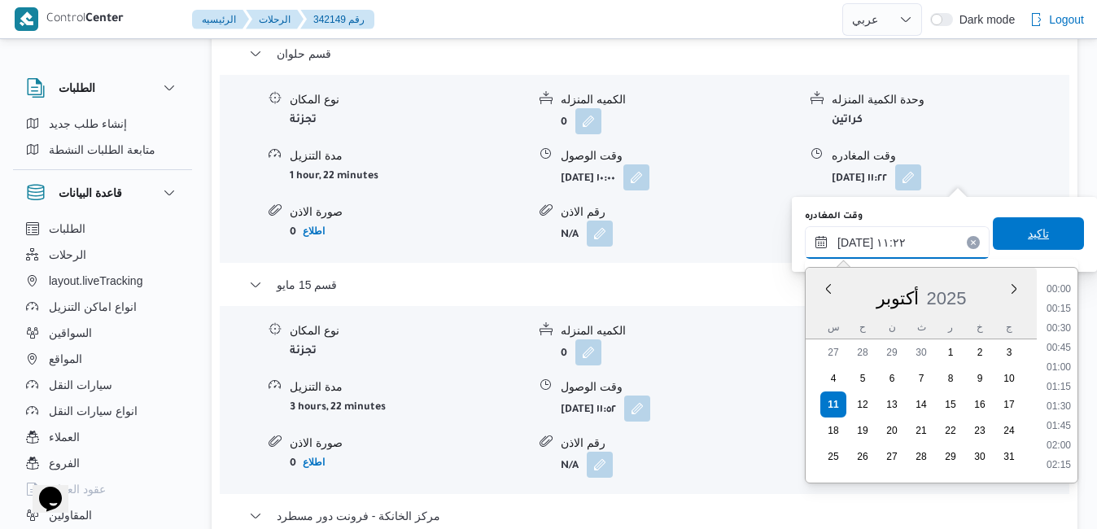
scroll to position [779, 0]
click at [1077, 311] on ul "00:00 00:15 00:30 00:45 01:00 01:15 01:30 01:45 02:00 02:15 02:30 02:45 03:00 0…" at bounding box center [1058, 375] width 37 height 189
click at [1058, 323] on li "12:30" at bounding box center [1058, 320] width 37 height 16
type input "١١/١٠/٢٠٢٥ ١٢:٣٠"
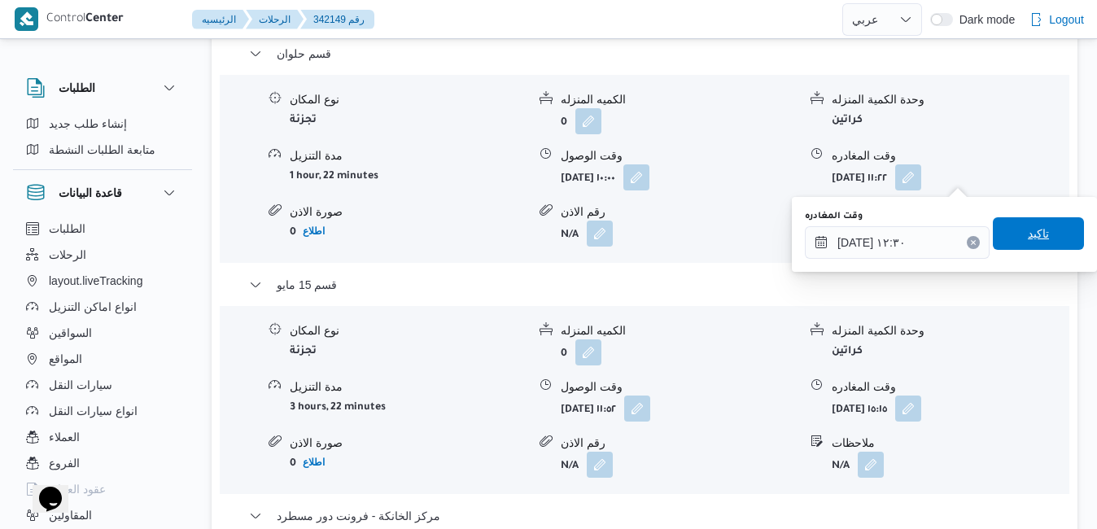
click at [1027, 230] on span "تاكيد" at bounding box center [1037, 234] width 21 height 20
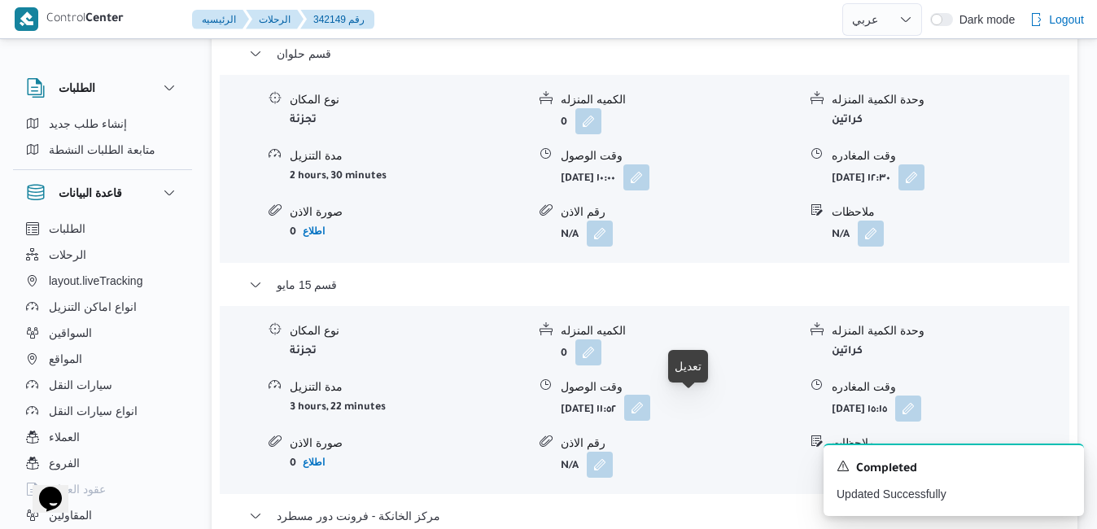
click at [650, 404] on button "button" at bounding box center [637, 408] width 26 height 26
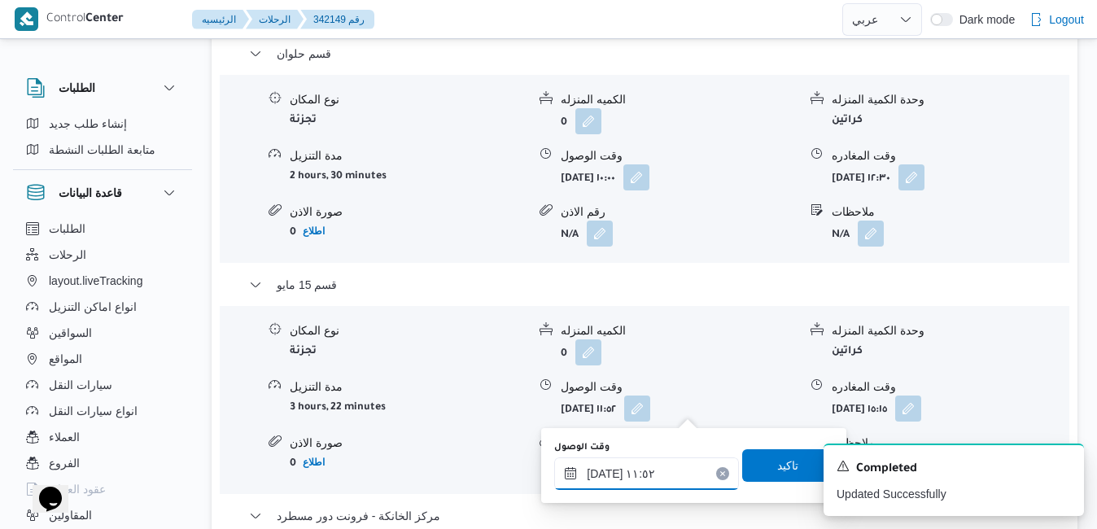
click at [640, 469] on input "١١/١٠/٢٠٢٥ ١١:٥٢" at bounding box center [646, 473] width 185 height 33
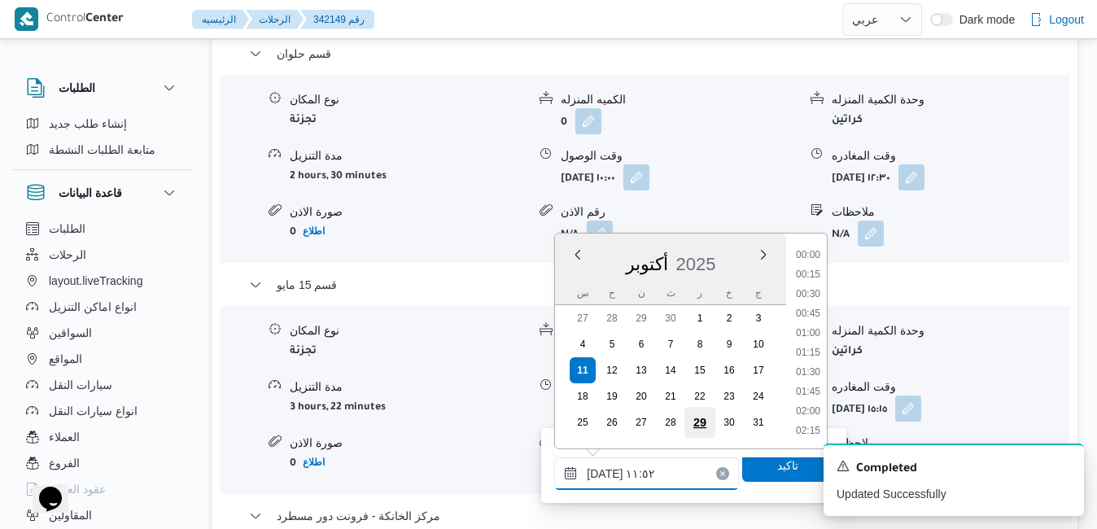
scroll to position [818, 0]
click at [803, 429] on li "12:45" at bounding box center [807, 432] width 37 height 16
type input "١١/١٠/٢٠٢٥ ١٢:٤٥"
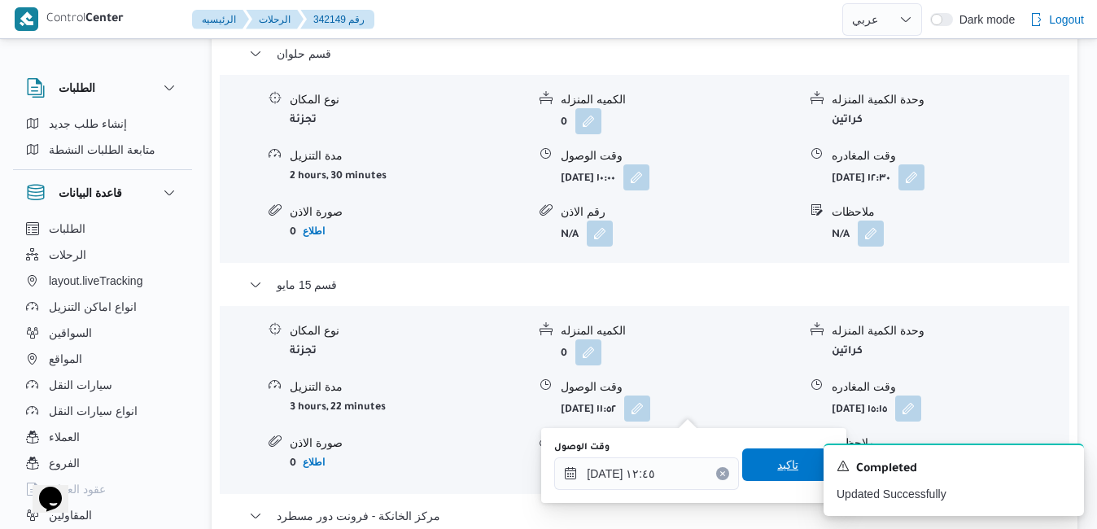
click at [754, 469] on span "تاكيد" at bounding box center [787, 464] width 91 height 33
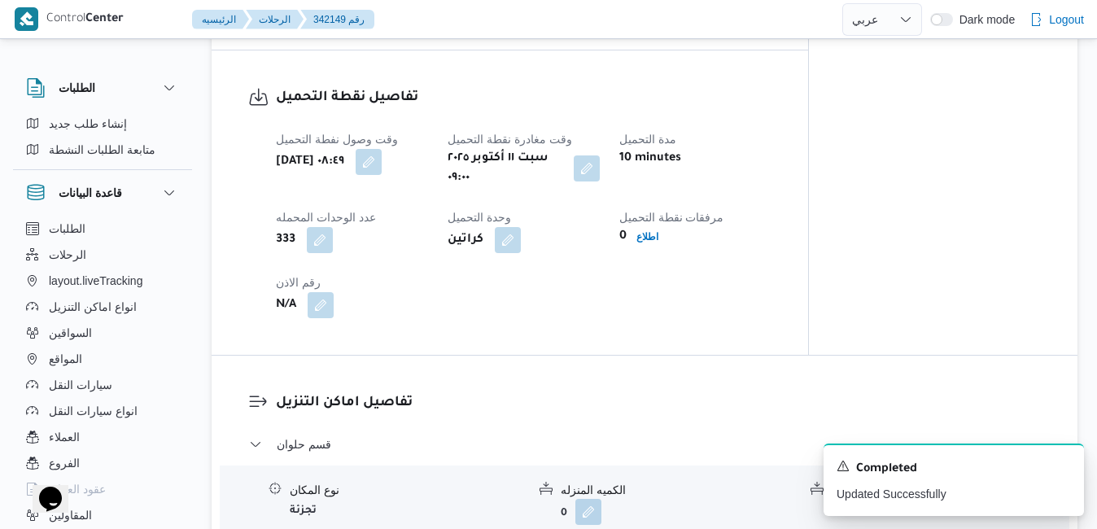
scroll to position [0, 0]
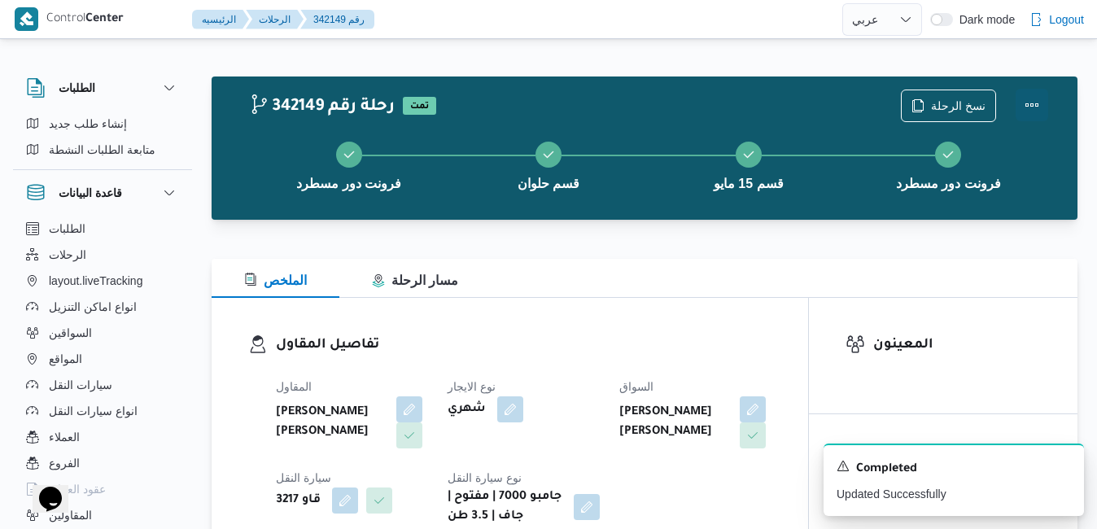
click at [1035, 104] on button "Actions" at bounding box center [1031, 105] width 33 height 33
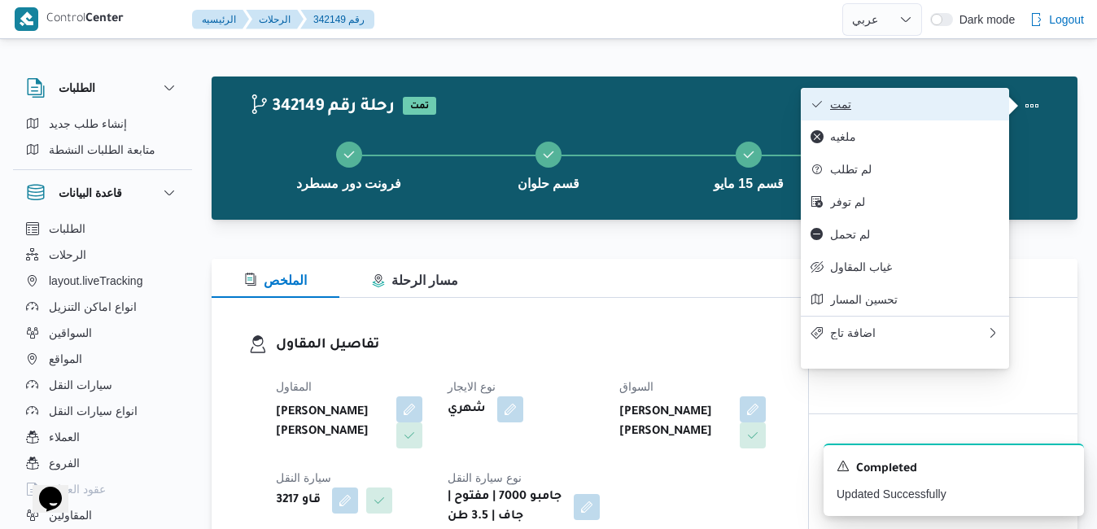
click at [946, 104] on span "تمت" at bounding box center [914, 104] width 169 height 13
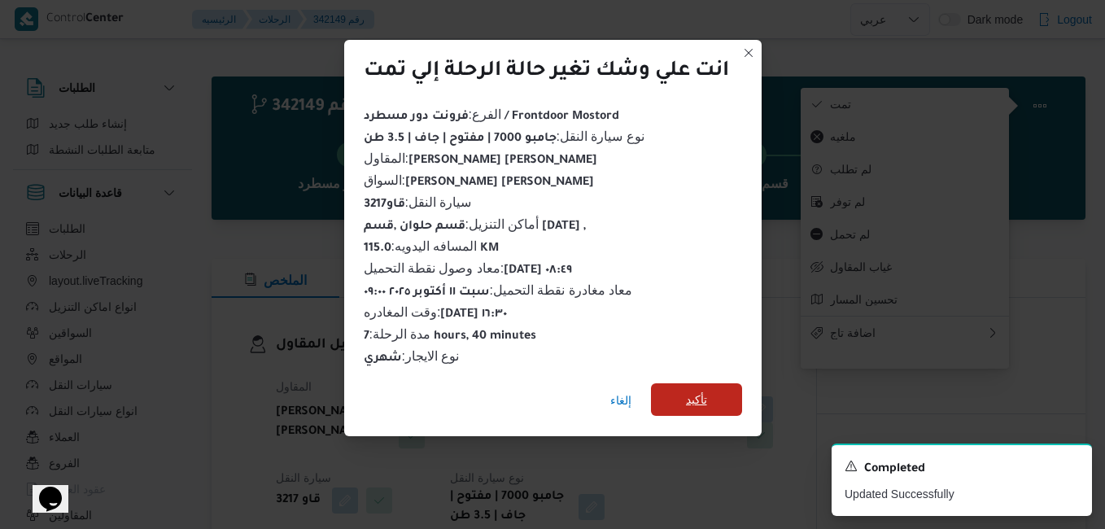
click at [711, 389] on span "تأكيد" at bounding box center [696, 399] width 91 height 33
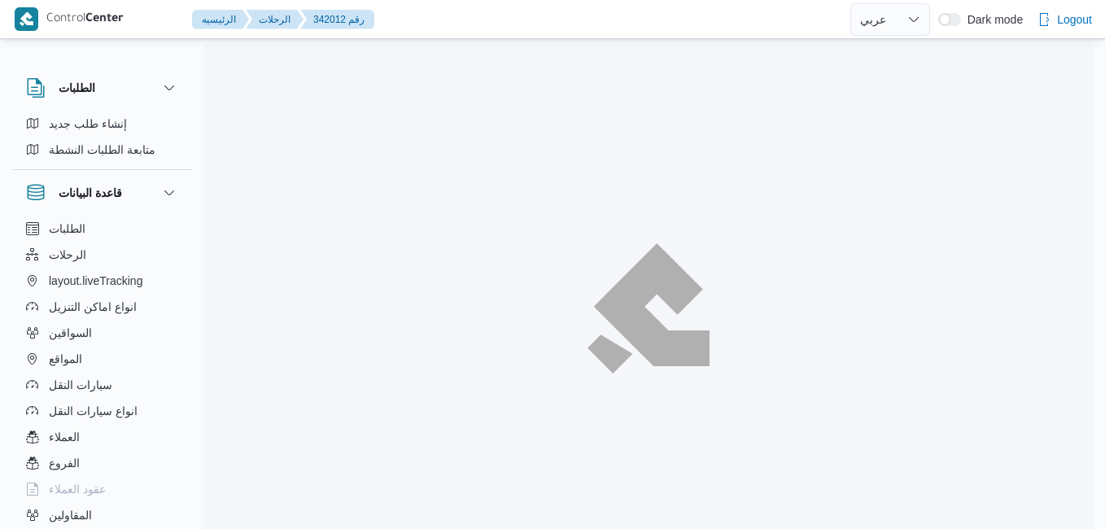
select select "ar"
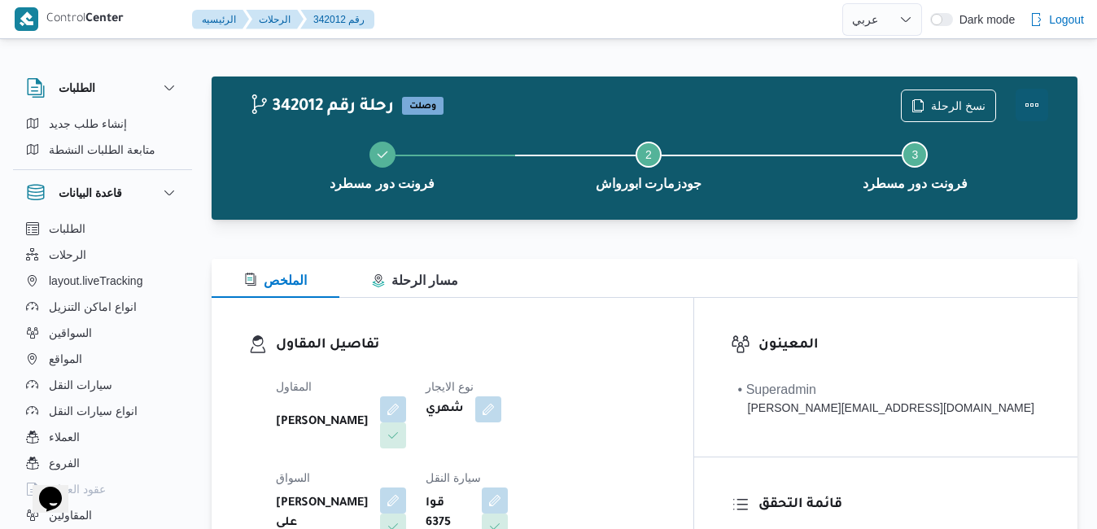
click at [1036, 98] on button "Actions" at bounding box center [1031, 105] width 33 height 33
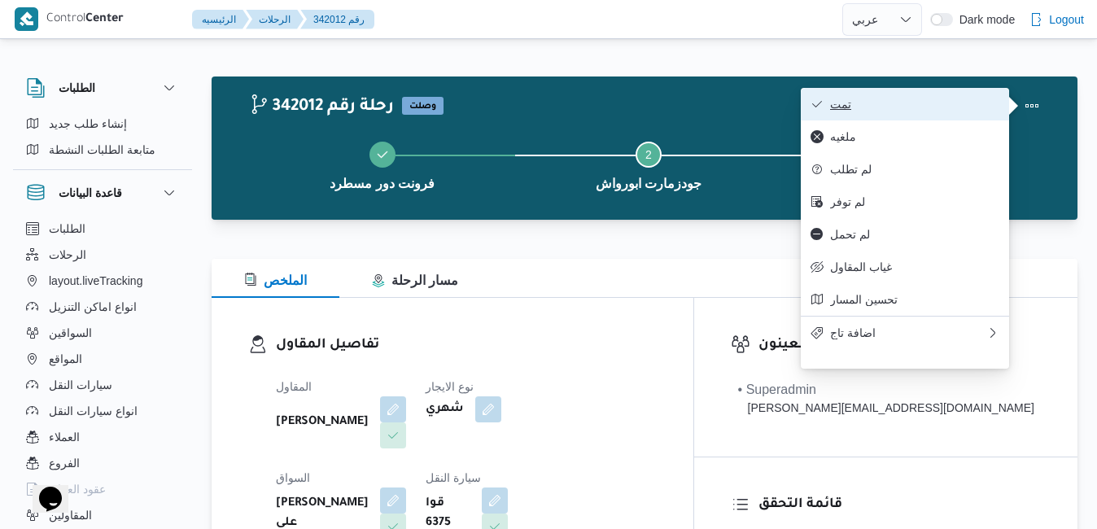
click at [973, 98] on span "تمت" at bounding box center [914, 104] width 169 height 13
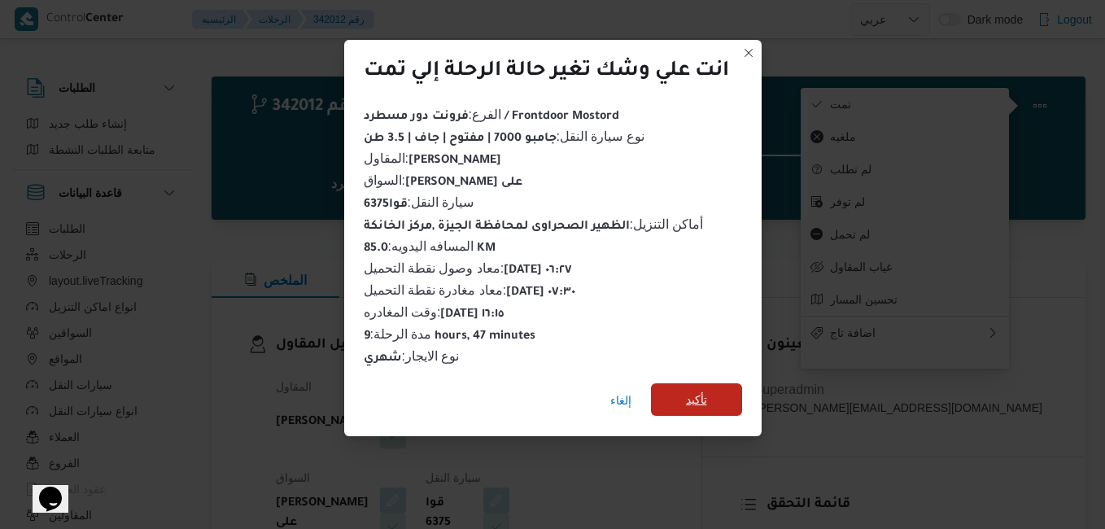
click at [707, 399] on span "تأكيد" at bounding box center [696, 400] width 21 height 20
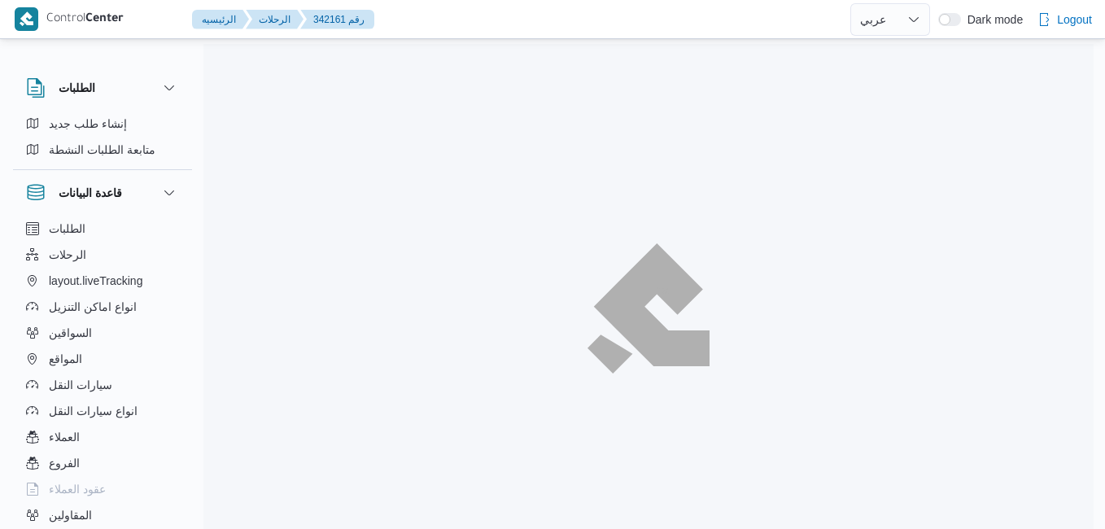
select select "ar"
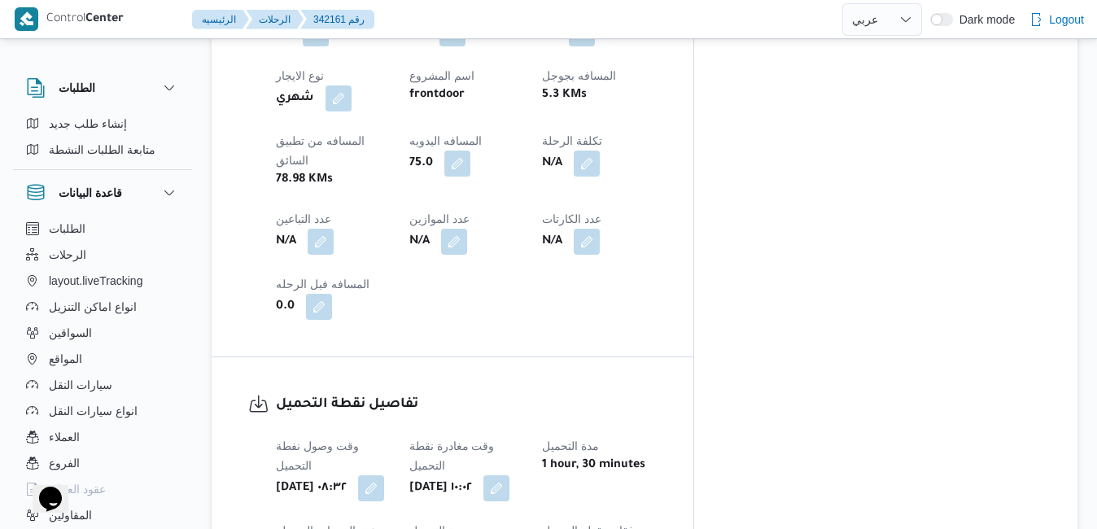
scroll to position [1009, 0]
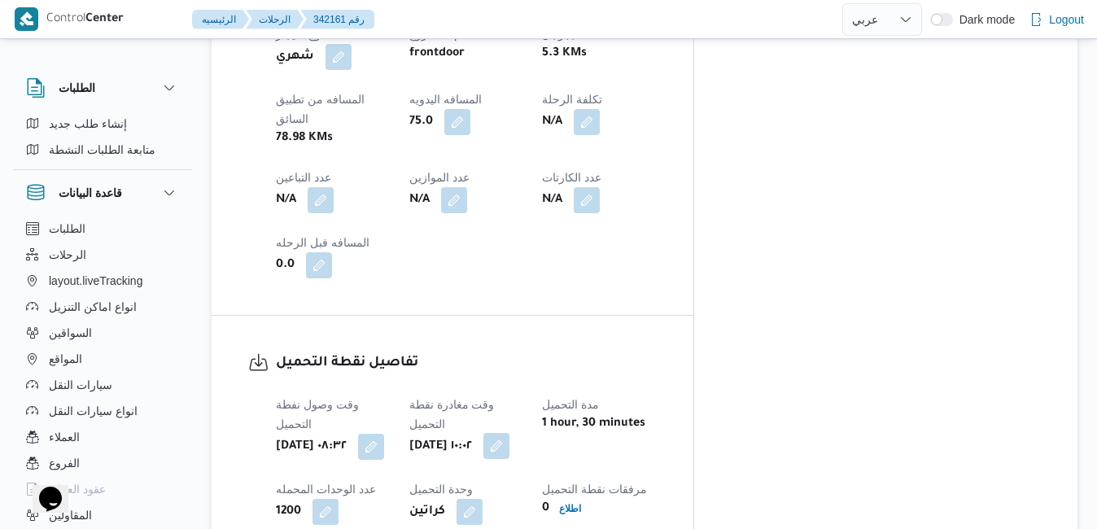
click at [509, 433] on button "button" at bounding box center [496, 446] width 26 height 26
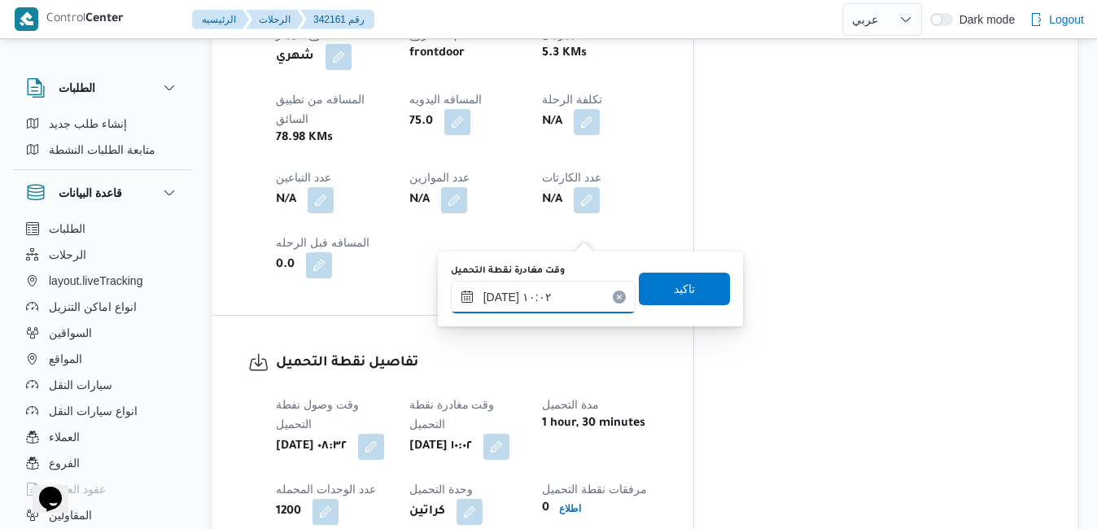
click at [568, 291] on input "[DATE] ١٠:٠٢" at bounding box center [543, 297] width 185 height 33
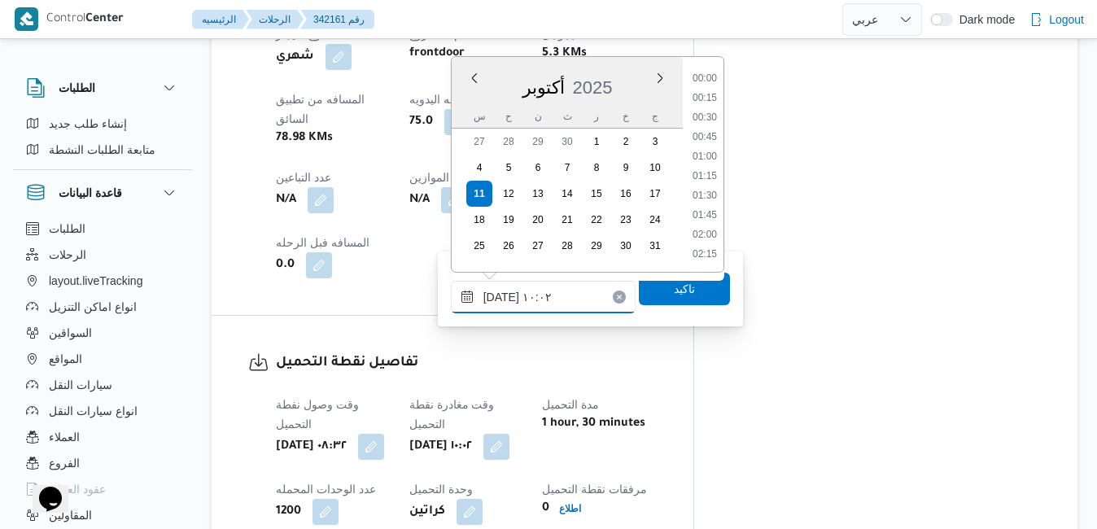
scroll to position [682, 0]
click at [710, 104] on li "09:00" at bounding box center [704, 99] width 37 height 16
type input "[DATE] ٠٩:٠٠"
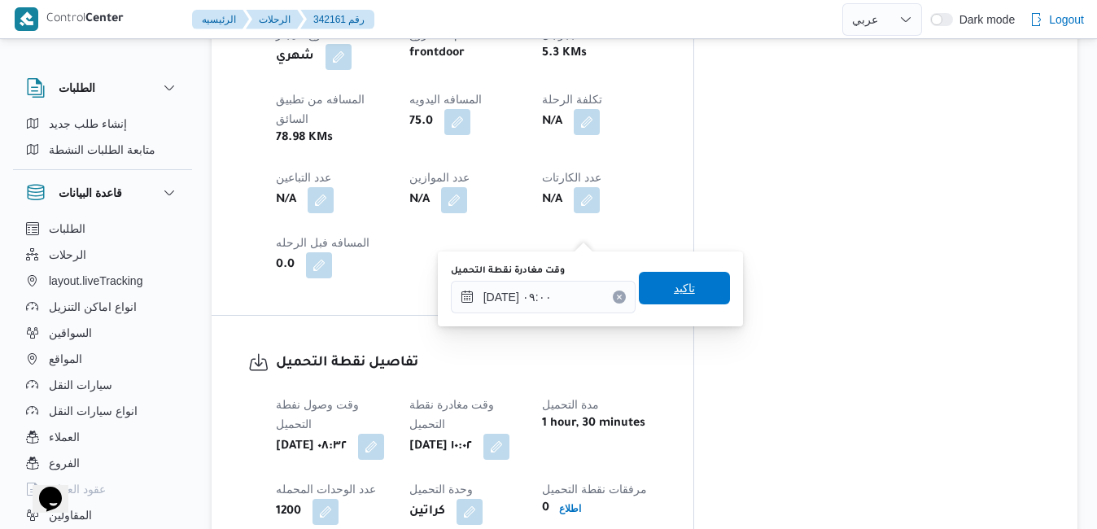
click at [658, 287] on span "تاكيد" at bounding box center [684, 288] width 91 height 33
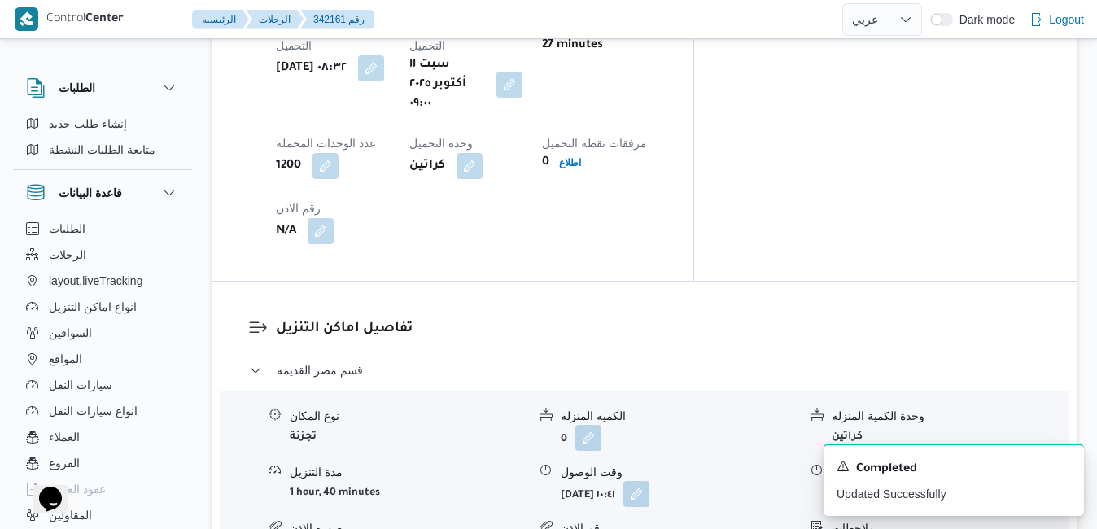
scroll to position [1497, 0]
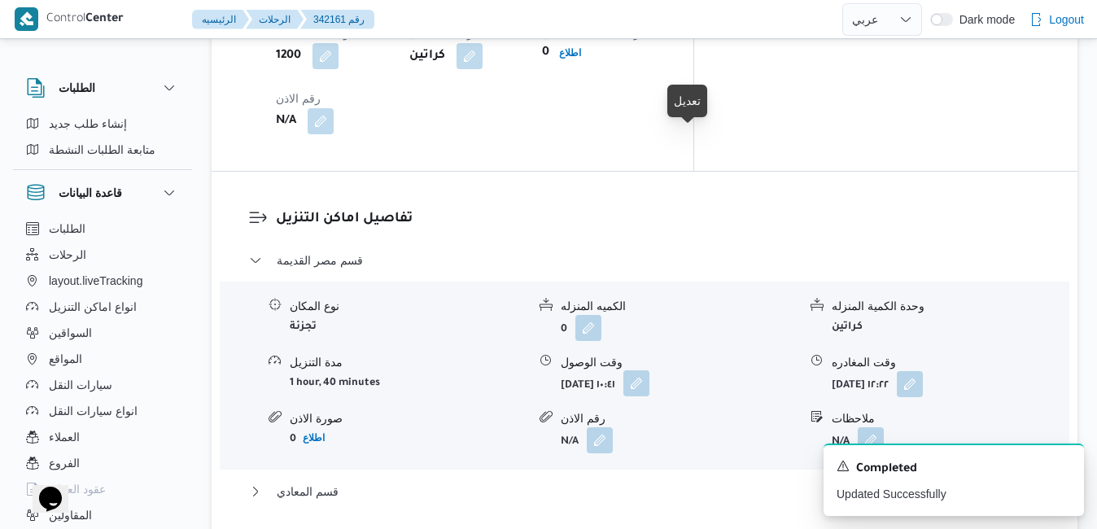
click at [649, 370] on button "button" at bounding box center [636, 383] width 26 height 26
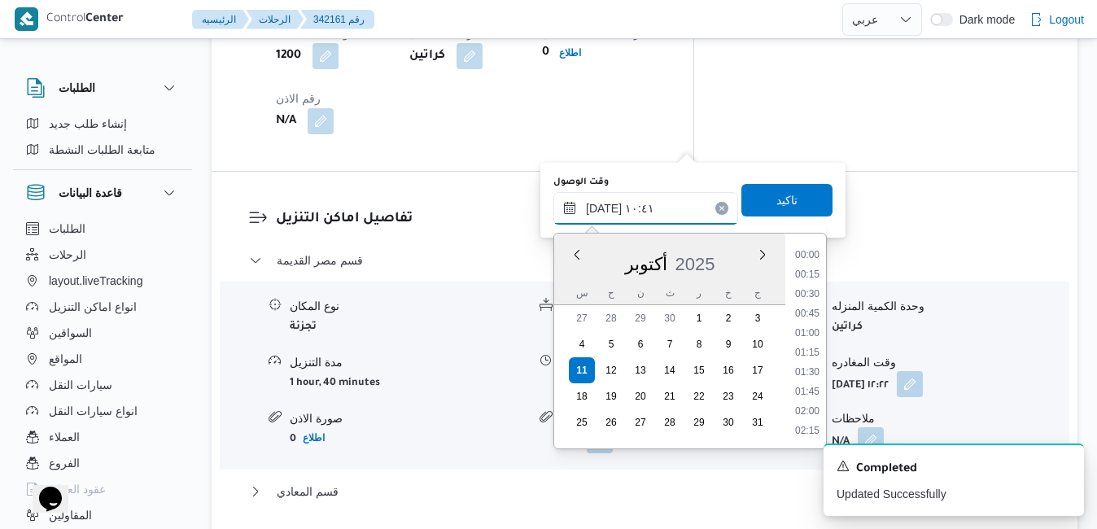
click at [649, 211] on input "[DATE] ١٠:٤١" at bounding box center [645, 208] width 185 height 33
click at [810, 294] on li "09:45" at bounding box center [806, 295] width 37 height 16
type input "[DATE] ٠٩:٤٥"
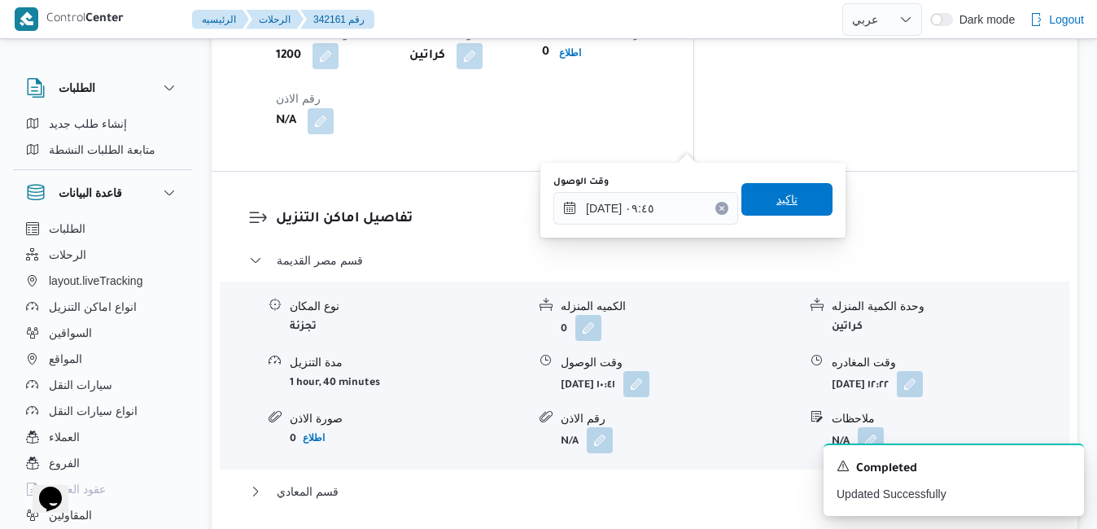
click at [784, 211] on span "تاكيد" at bounding box center [786, 199] width 91 height 33
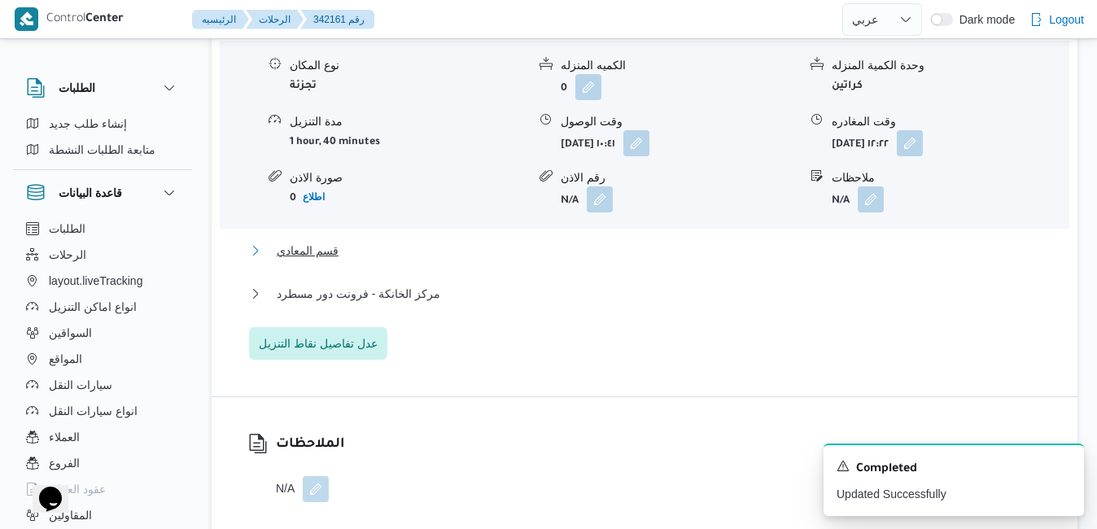
click at [627, 251] on button "قسم المعادي" at bounding box center [645, 251] width 792 height 20
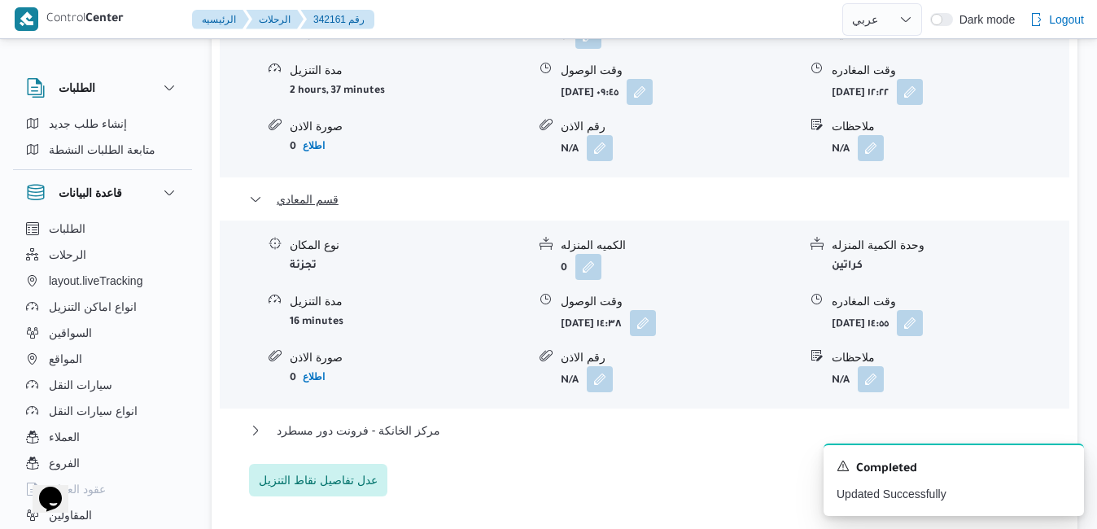
scroll to position [1822, 0]
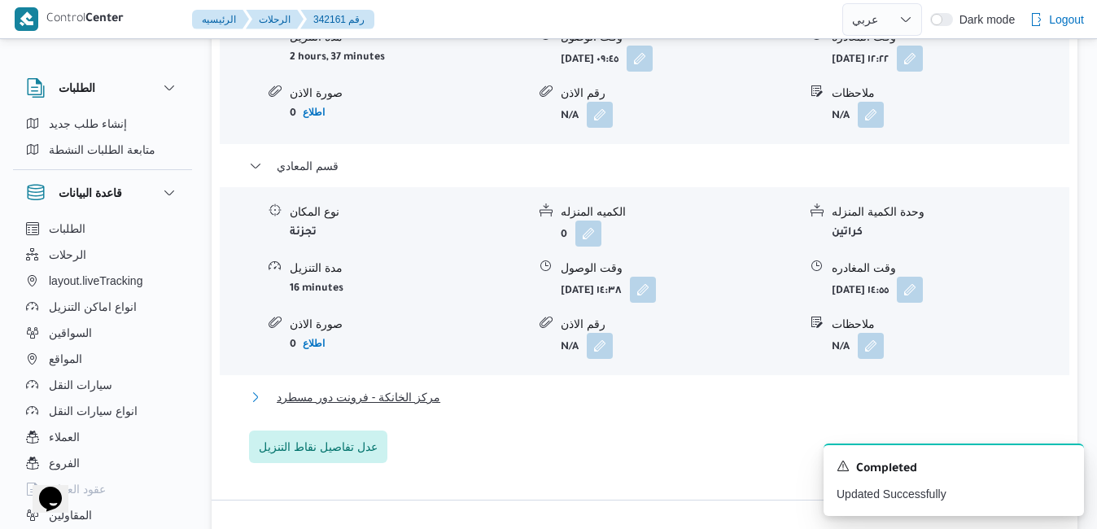
click at [709, 387] on button "مركز الخانكة - فرونت دور مسطرد" at bounding box center [645, 397] width 792 height 20
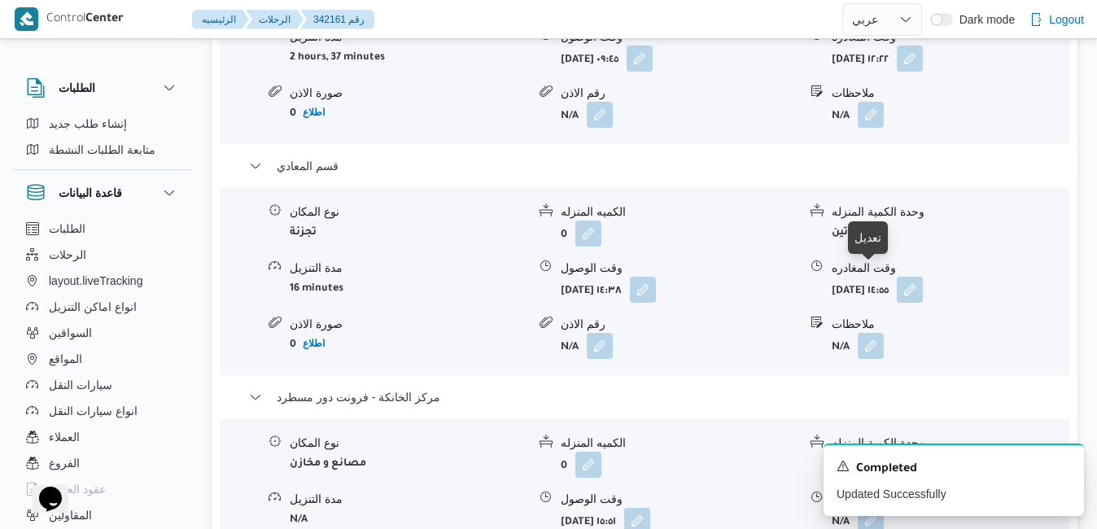
click at [876, 507] on button "button" at bounding box center [870, 520] width 26 height 26
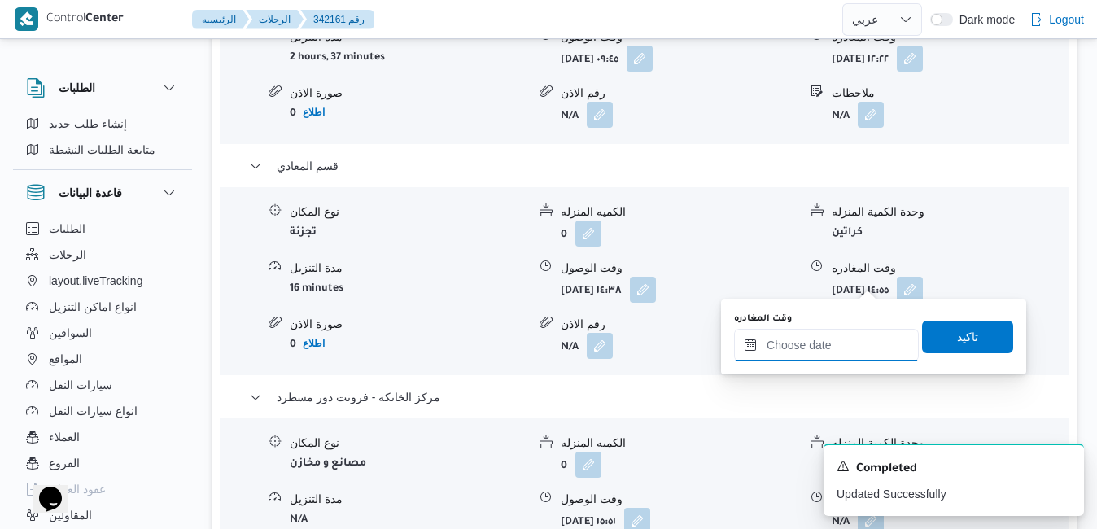
click at [800, 352] on input "وقت المغادره" at bounding box center [826, 345] width 185 height 33
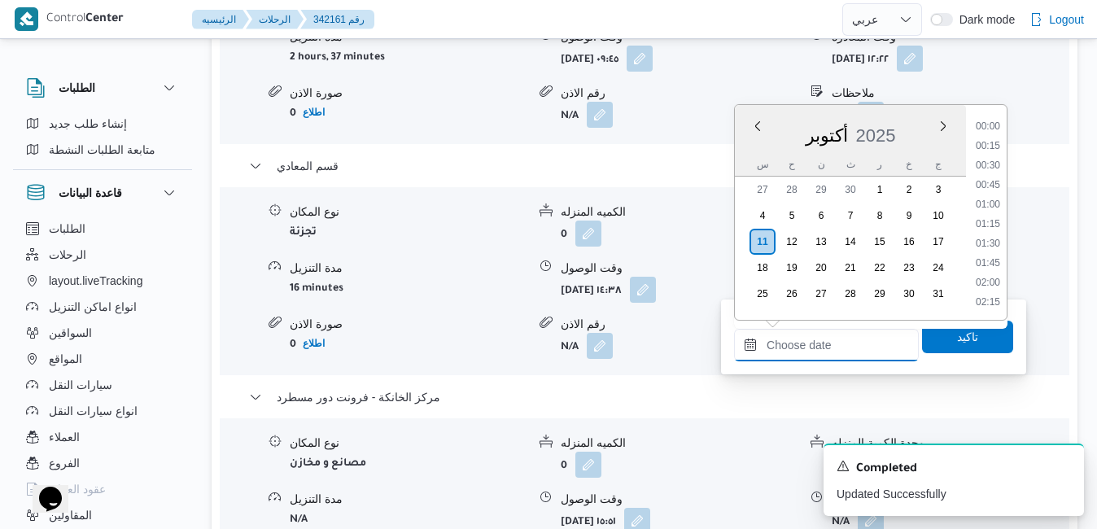
scroll to position [1326, 0]
click at [748, 142] on div "أكتوبر 2025" at bounding box center [850, 131] width 231 height 41
click at [992, 230] on li "16:15" at bounding box center [987, 234] width 37 height 16
type input "[DATE] ١٦:١٥"
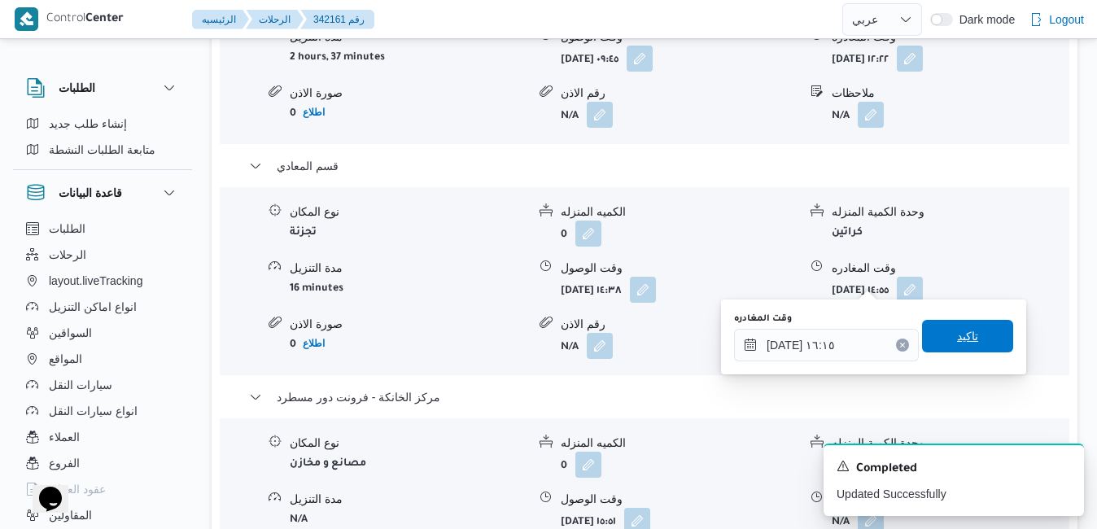
click at [936, 334] on span "تاكيد" at bounding box center [967, 336] width 91 height 33
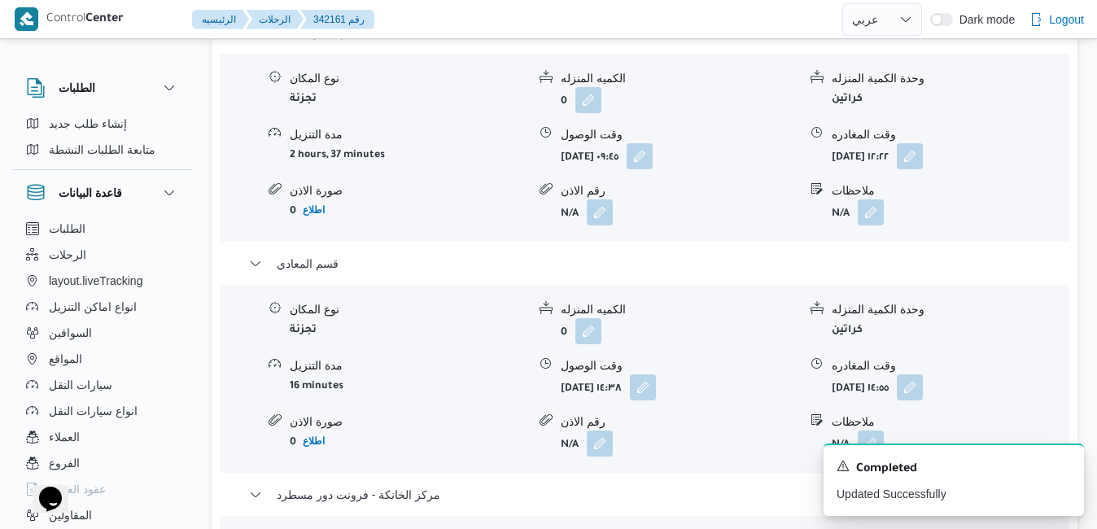
scroll to position [1692, 0]
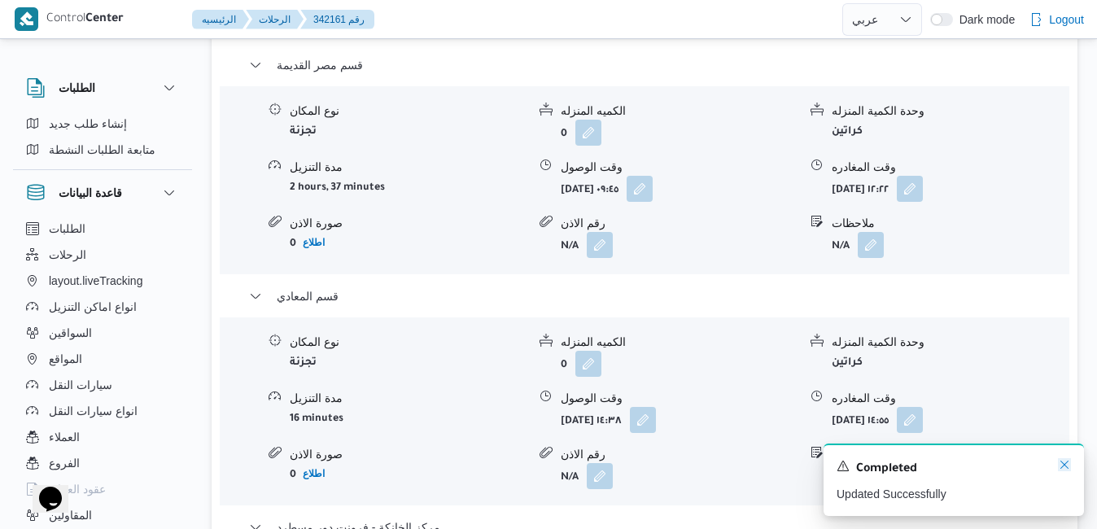
click at [1061, 463] on icon "Dismiss toast" at bounding box center [1064, 464] width 8 height 8
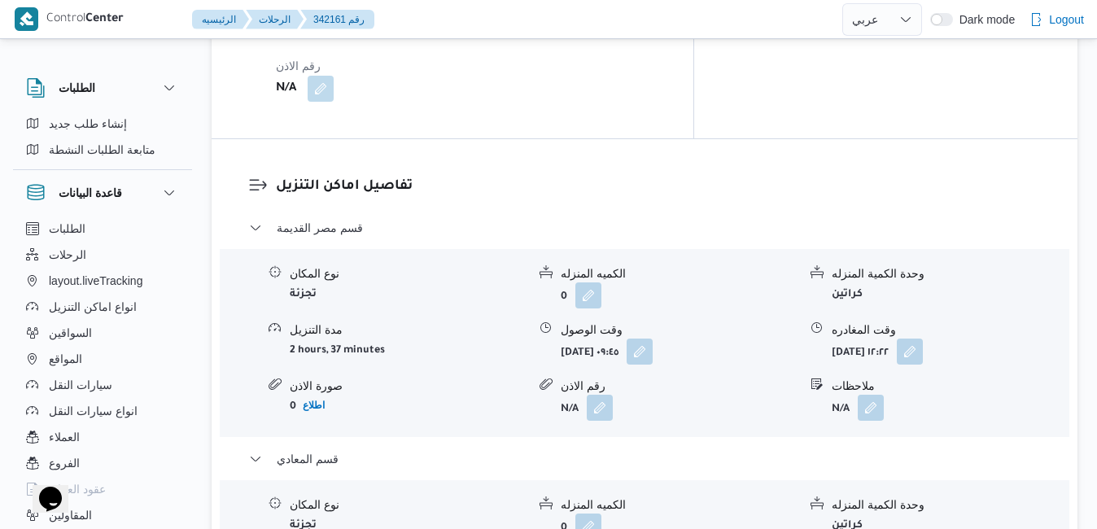
scroll to position [1562, 0]
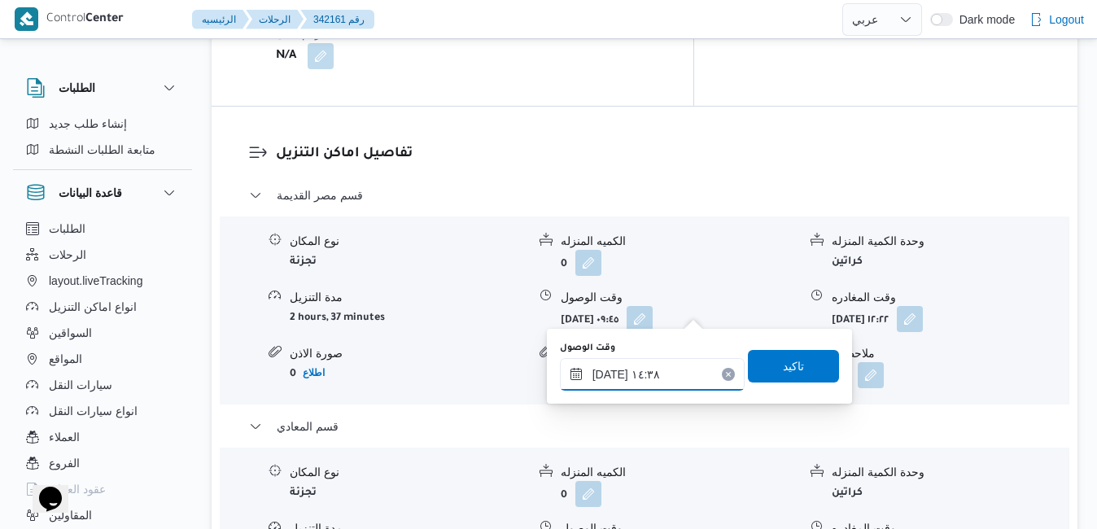
click at [648, 377] on input "[DATE] ١٤:٣٨" at bounding box center [652, 374] width 185 height 33
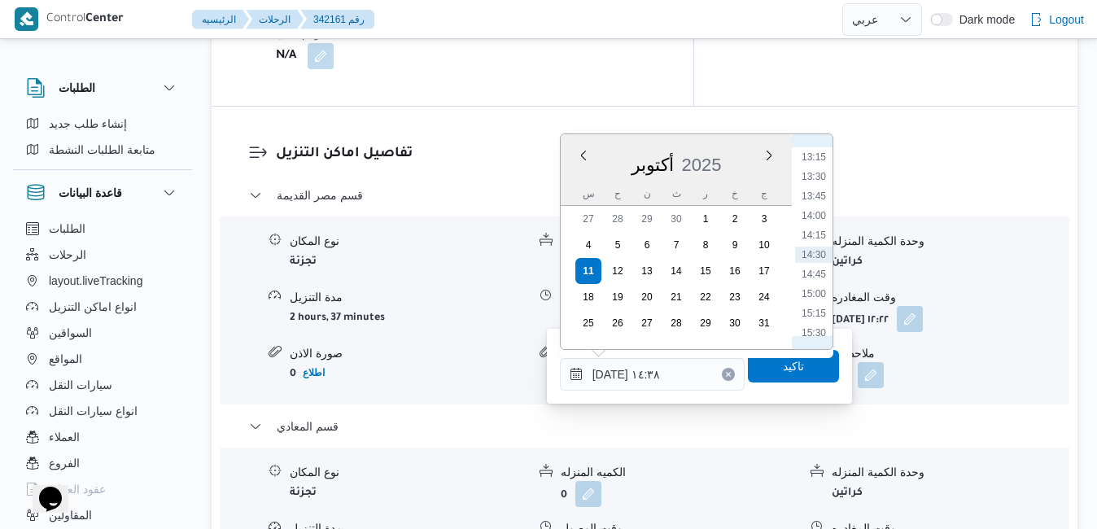
scroll to position [868, 0]
click at [816, 286] on li "12:45" at bounding box center [813, 283] width 37 height 16
type input "[DATE] ١٢:٤٥"
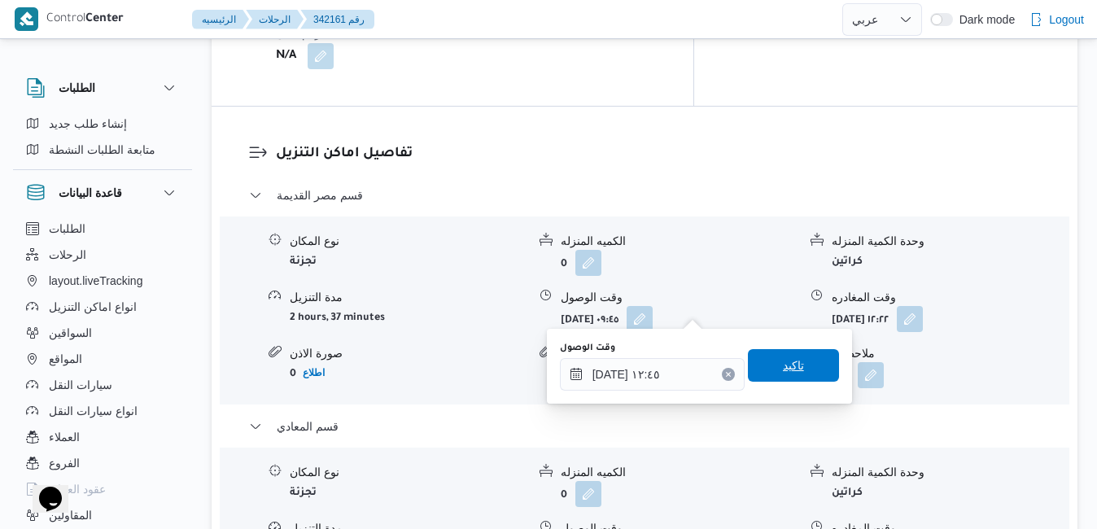
click at [785, 359] on span "تاكيد" at bounding box center [793, 366] width 21 height 20
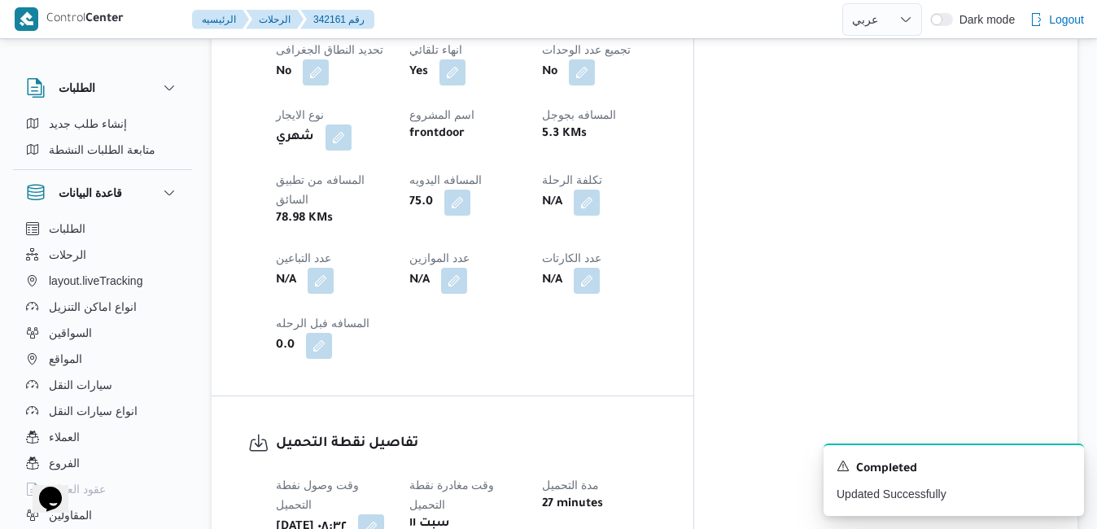
scroll to position [0, 0]
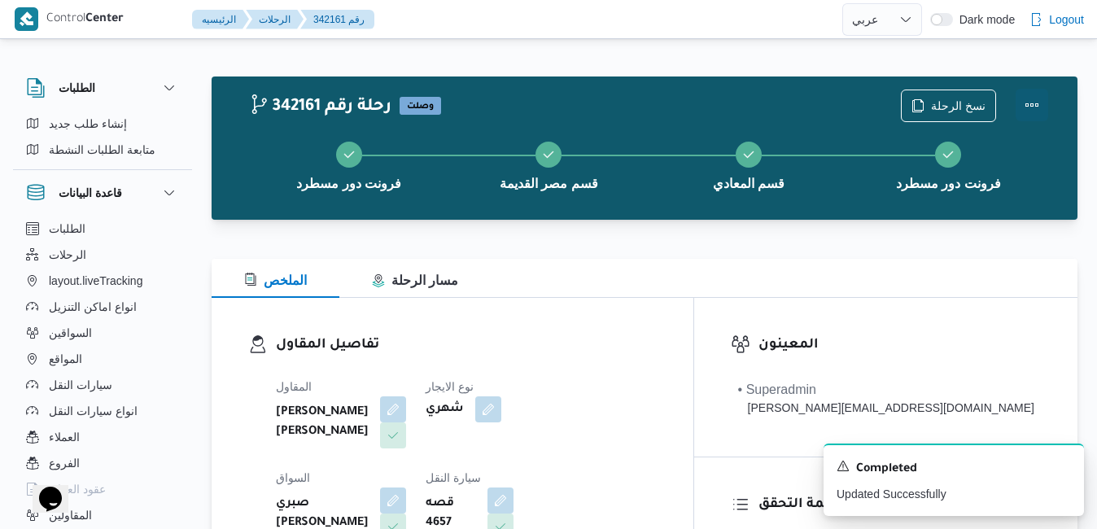
click at [1037, 107] on button "Actions" at bounding box center [1031, 105] width 33 height 33
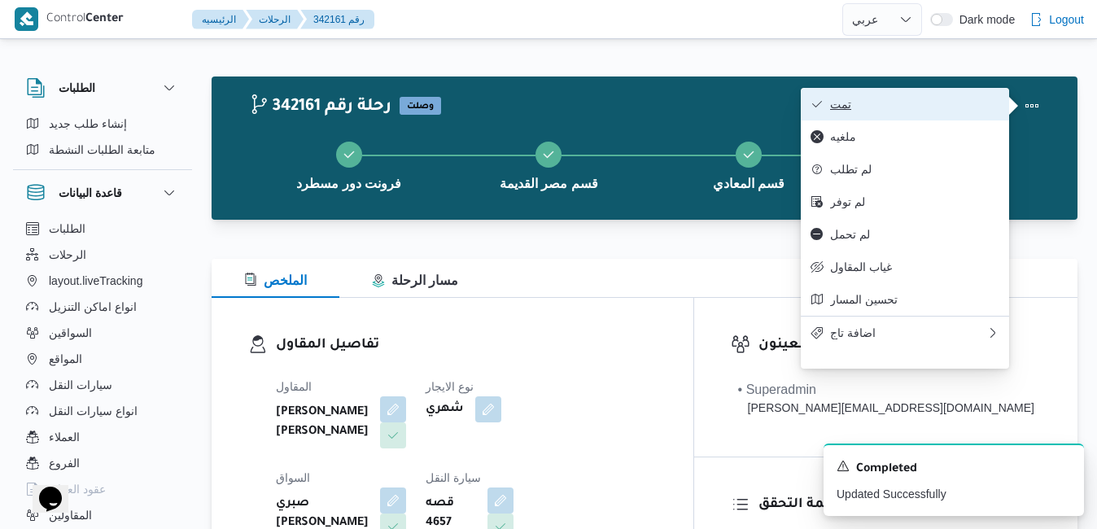
click at [911, 88] on button "تمت" at bounding box center [904, 104] width 208 height 33
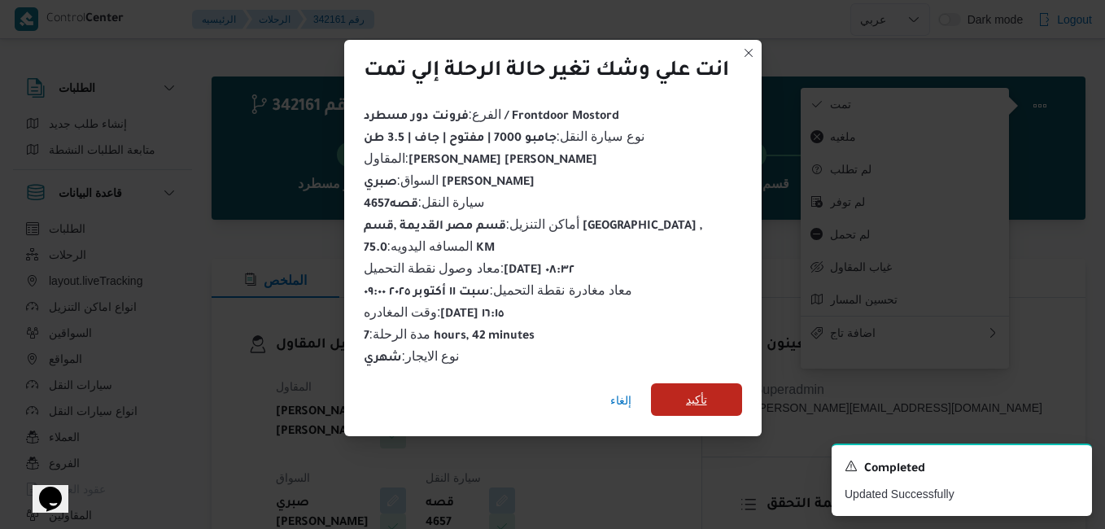
click at [707, 399] on span "تأكيد" at bounding box center [696, 400] width 21 height 20
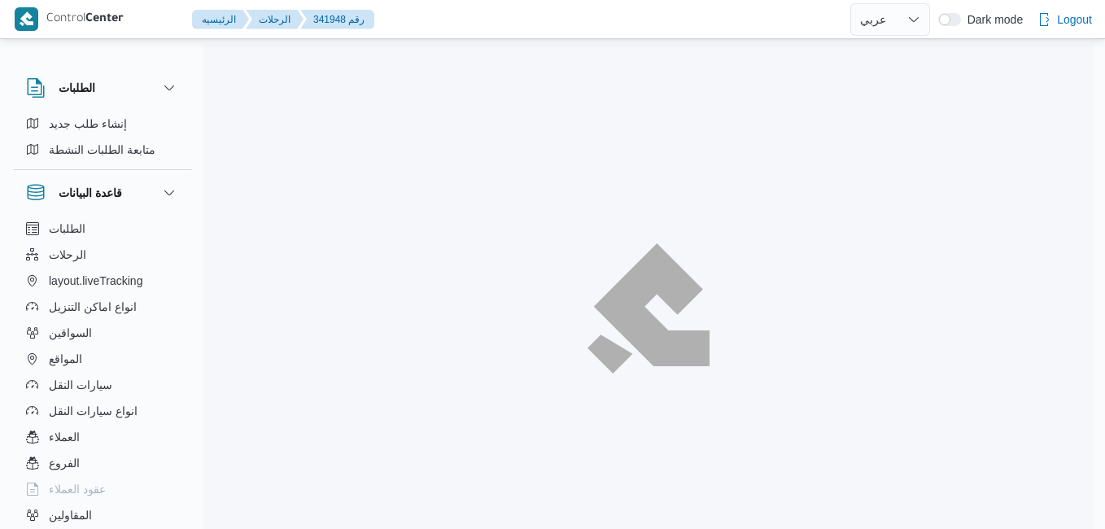
select select "ar"
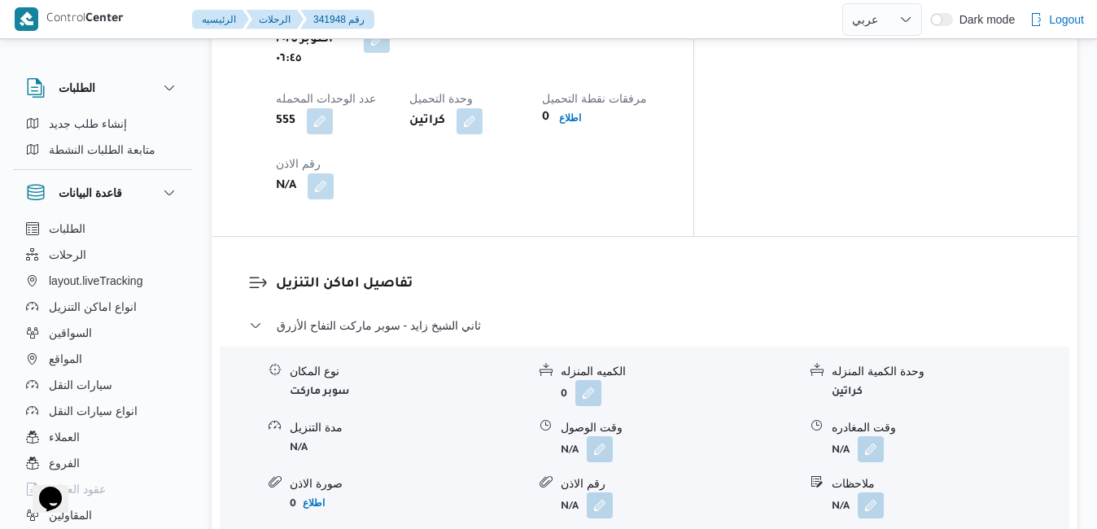
scroll to position [1464, 0]
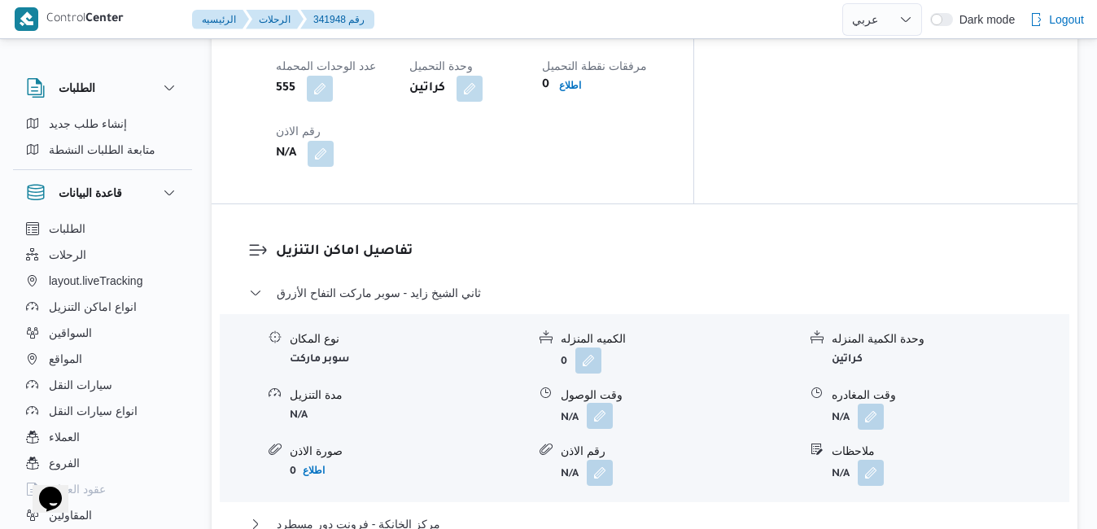
click at [600, 403] on button "button" at bounding box center [600, 416] width 26 height 26
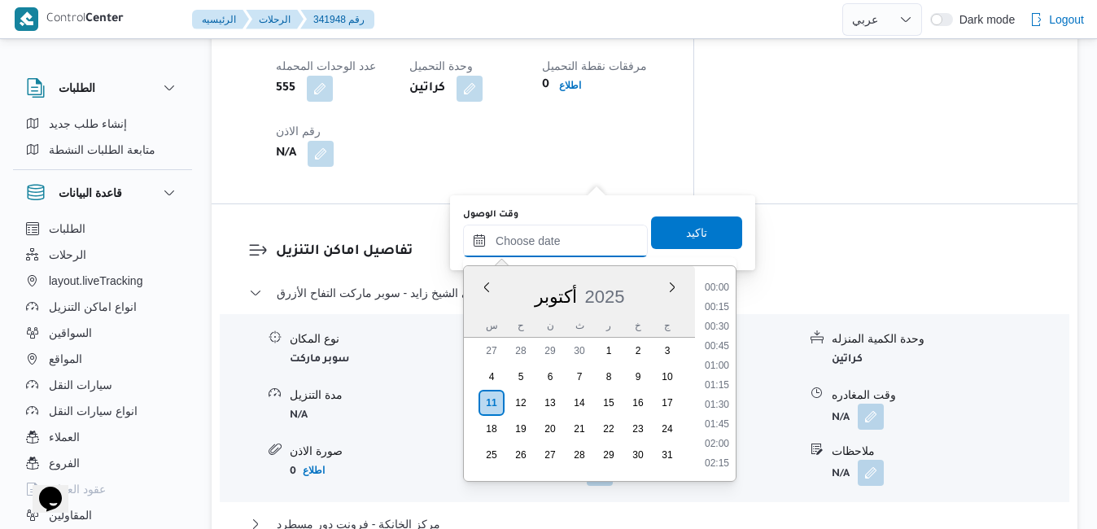
click at [531, 237] on input "وقت الوصول" at bounding box center [555, 241] width 185 height 33
click at [709, 395] on li "08:30" at bounding box center [716, 395] width 37 height 16
type input "[DATE] ٠٨:٣٠"
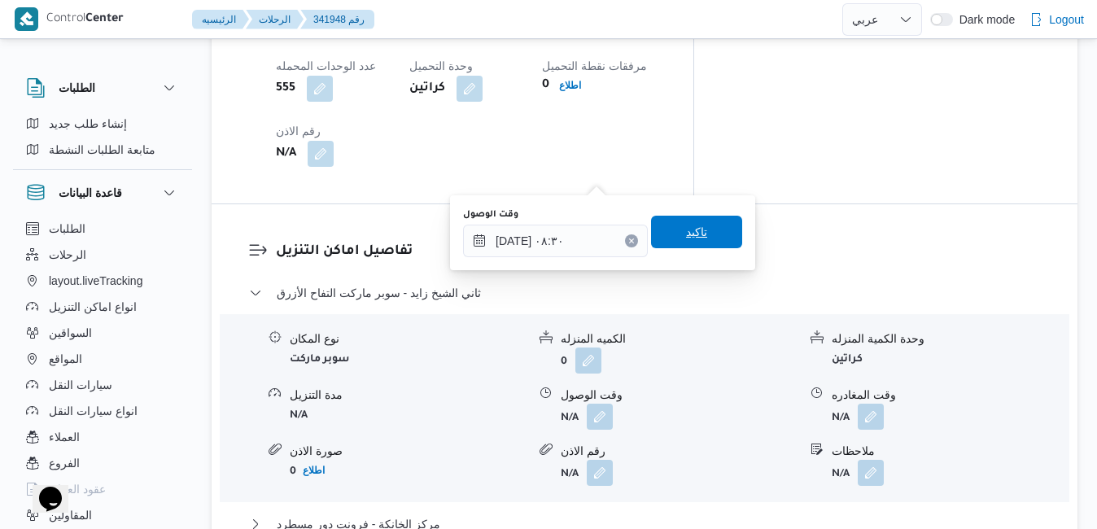
click at [707, 224] on span "تاكيد" at bounding box center [696, 232] width 91 height 33
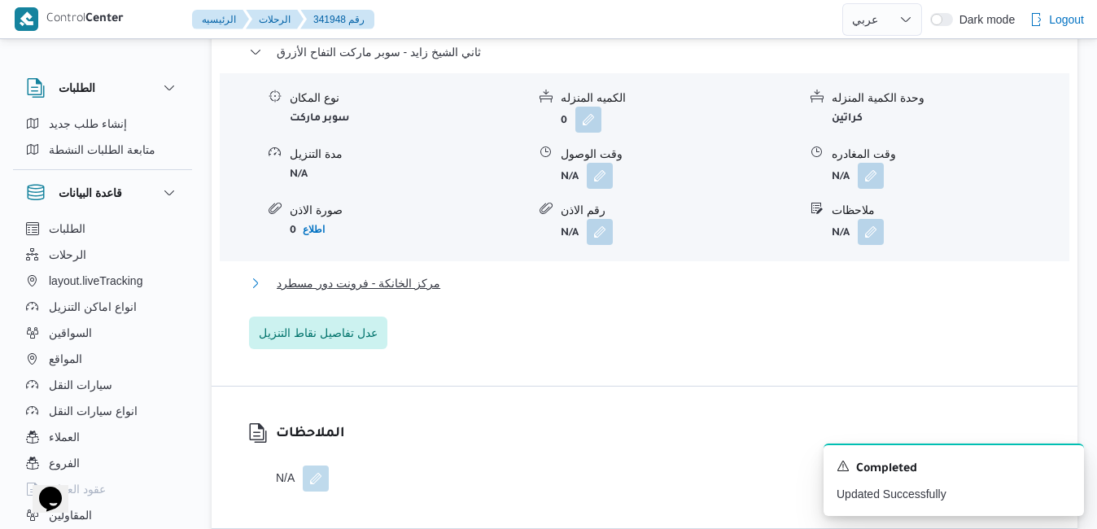
click at [611, 279] on button "مركز الخانكة - فرونت دور مسطرد" at bounding box center [645, 283] width 792 height 20
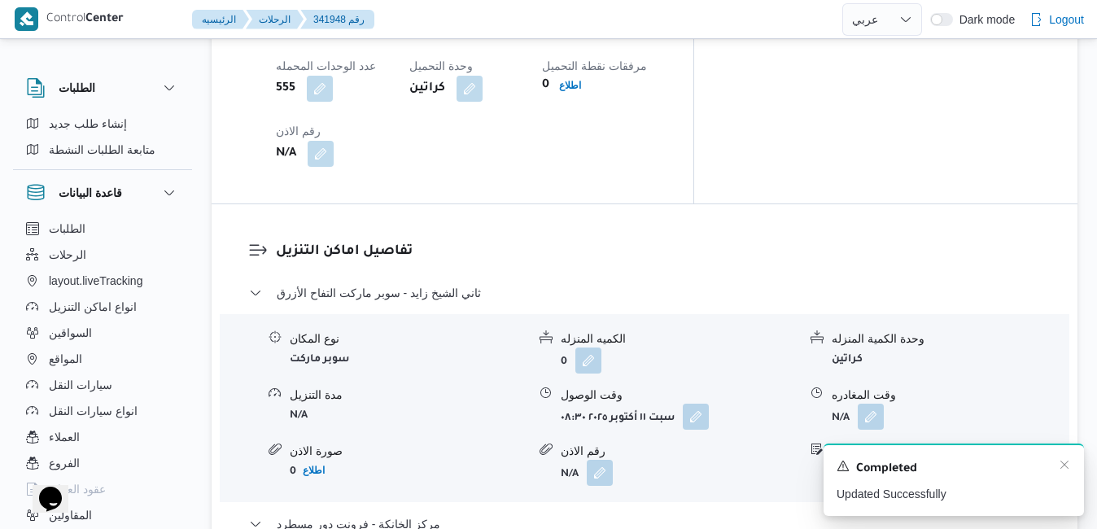
click at [1071, 465] on div "A new notification appears Completed Updated Successfully" at bounding box center [953, 479] width 260 height 72
click at [1064, 469] on icon "Dismiss toast" at bounding box center [1064, 464] width 13 height 13
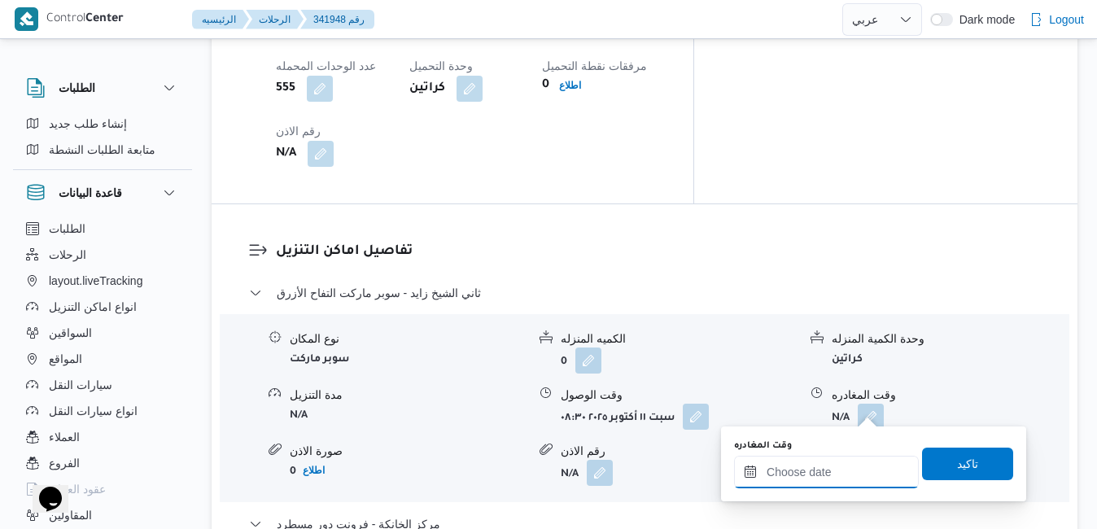
click at [818, 481] on input "وقت المغادره" at bounding box center [826, 472] width 185 height 33
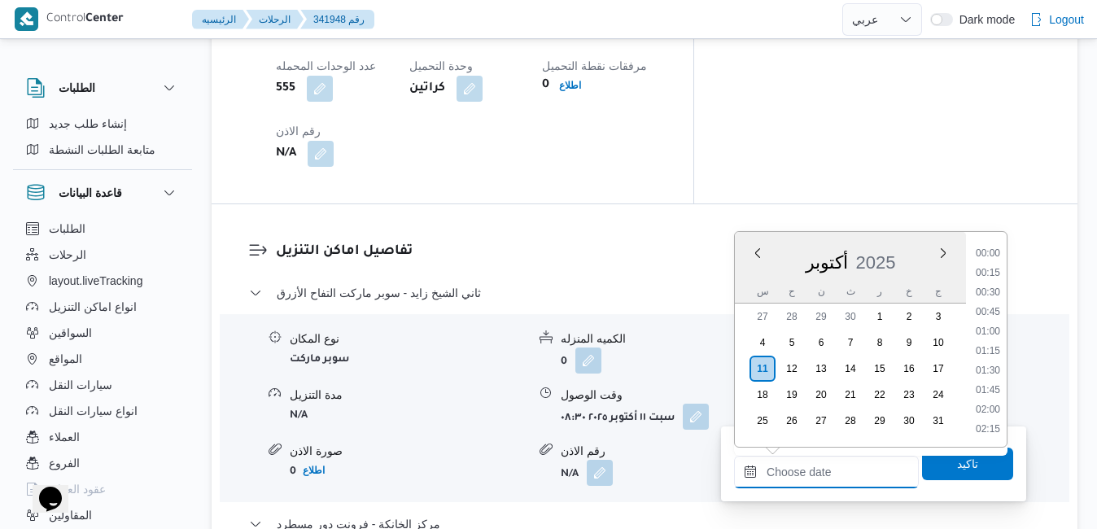
scroll to position [1326, 0]
click at [757, 272] on div "أكتوبر 2025" at bounding box center [850, 258] width 231 height 41
click at [987, 401] on li "16:45" at bounding box center [987, 400] width 37 height 16
type input "[DATE] ١٦:٤٥"
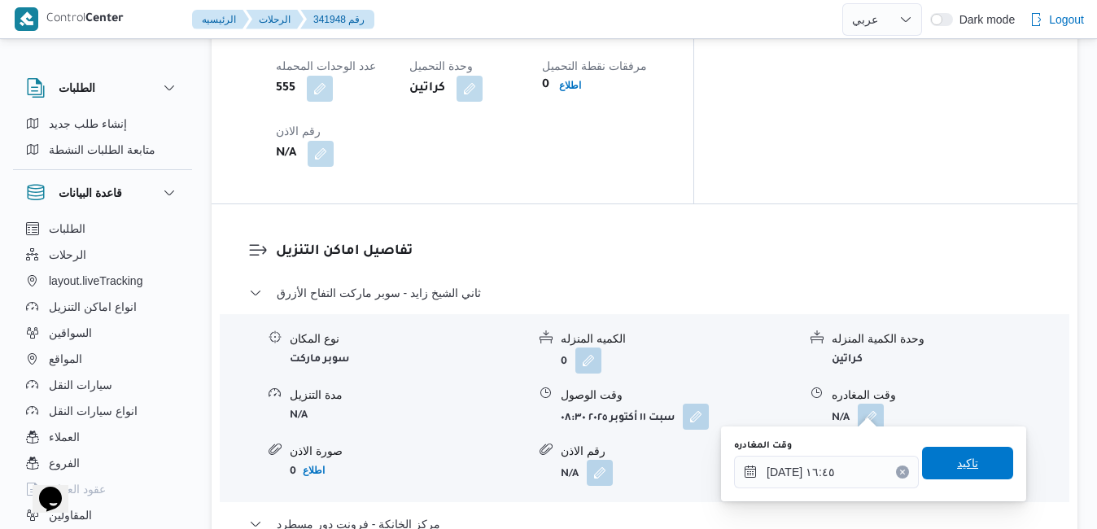
click at [930, 463] on span "تاكيد" at bounding box center [967, 463] width 91 height 33
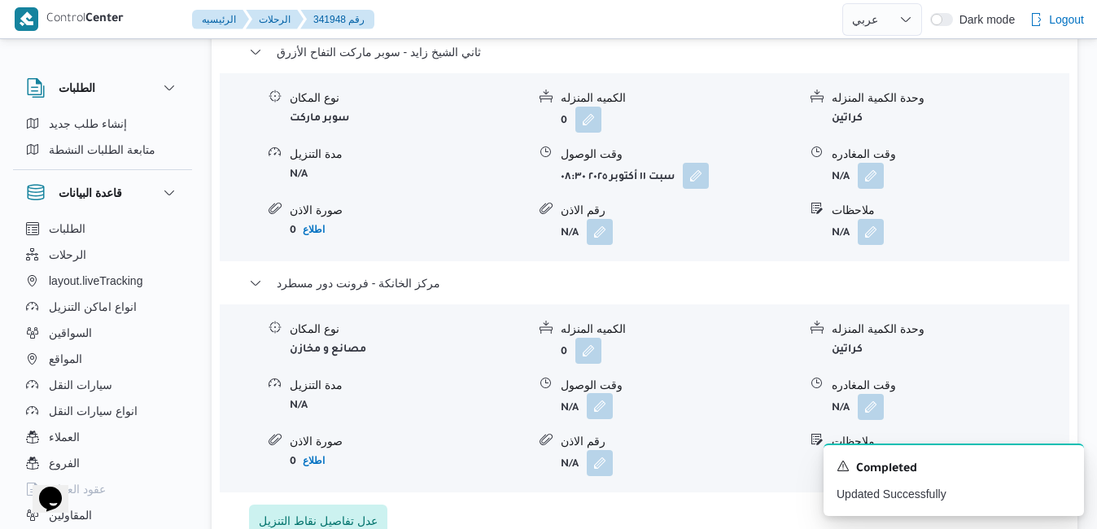
click at [604, 408] on button "button" at bounding box center [600, 406] width 26 height 26
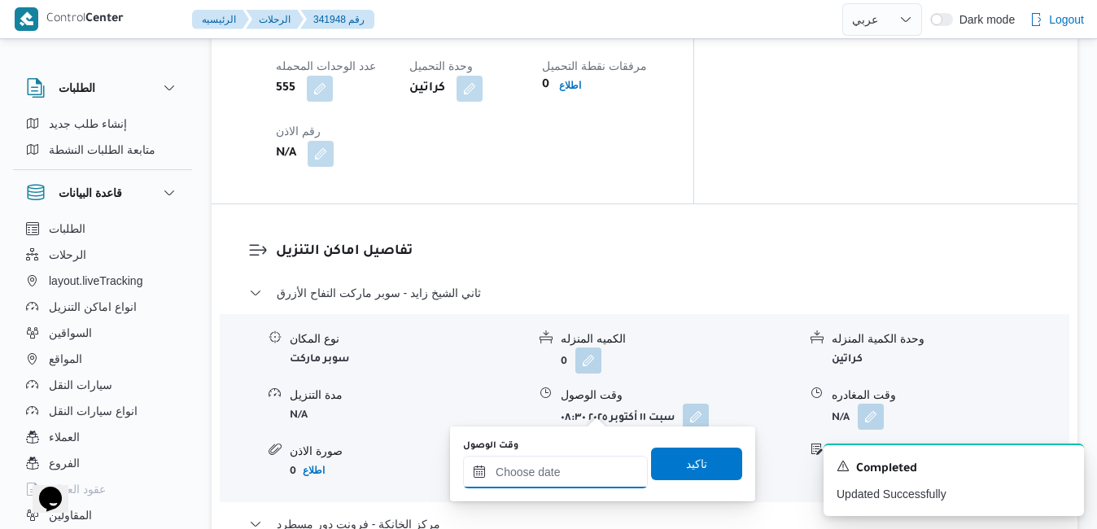
click at [545, 482] on input "وقت الوصول" at bounding box center [555, 472] width 185 height 33
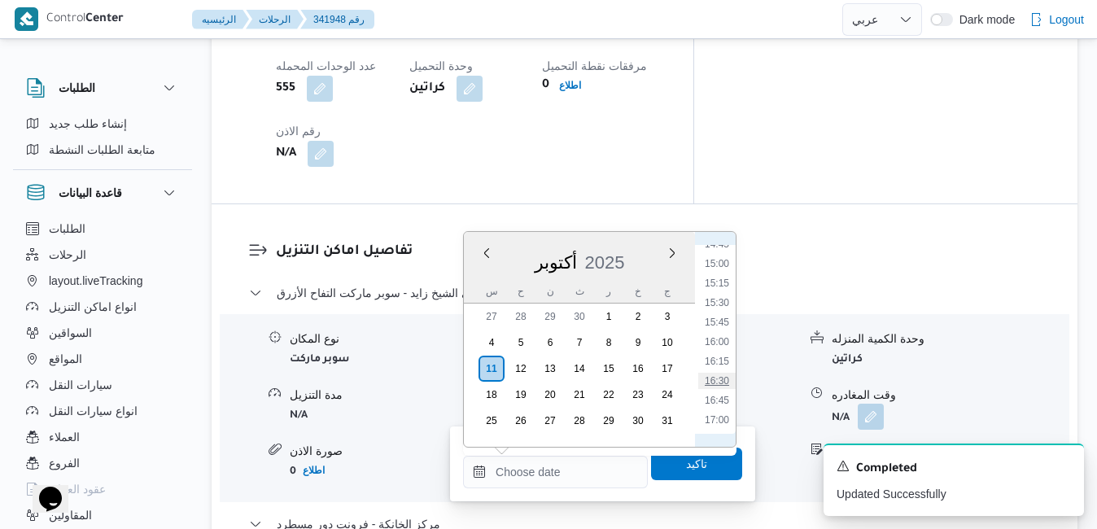
click at [722, 377] on li "16:30" at bounding box center [716, 381] width 37 height 16
type input "[DATE] ١٦:٣٠"
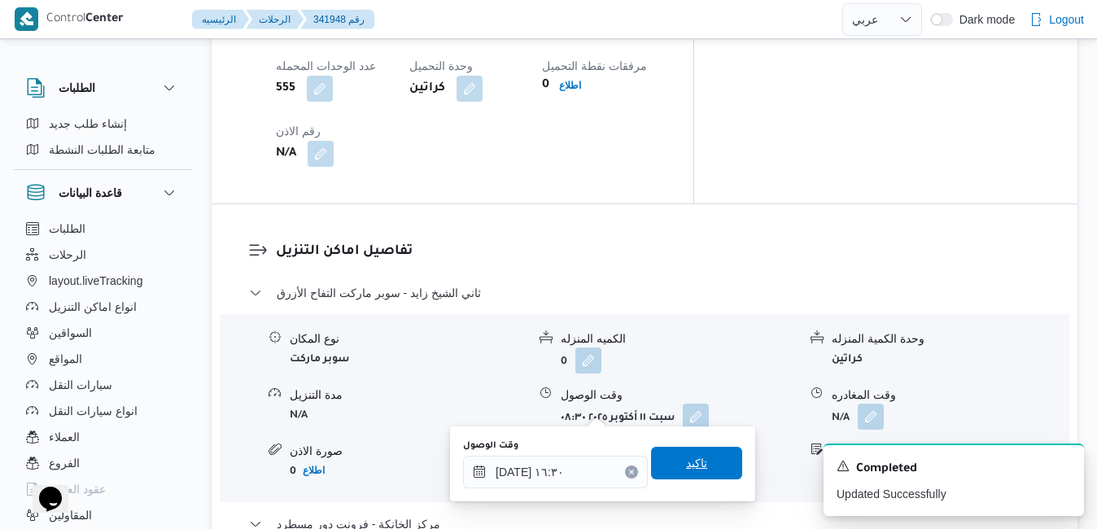
click at [661, 460] on span "تاكيد" at bounding box center [696, 463] width 91 height 33
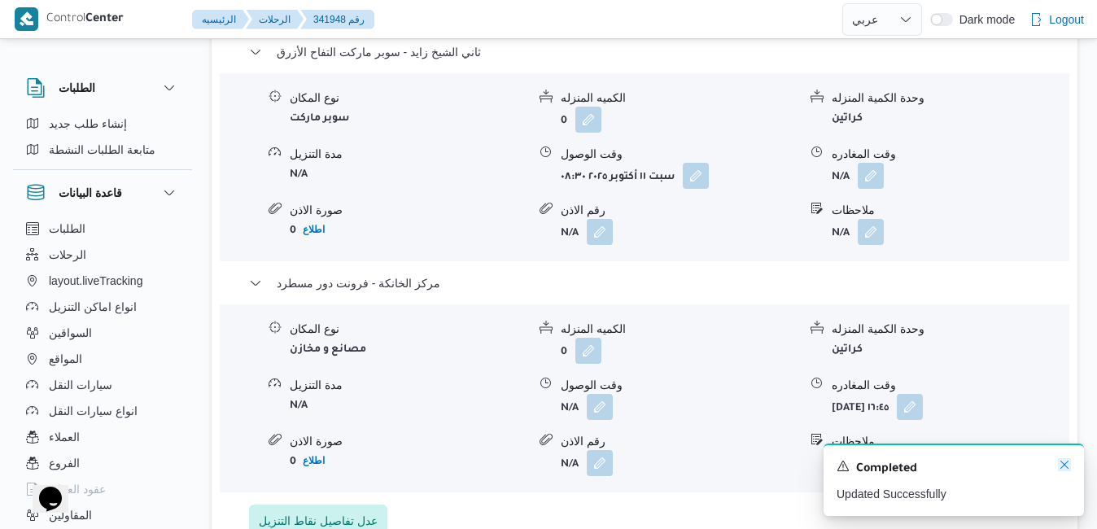
click at [1064, 465] on icon "Dismiss toast" at bounding box center [1064, 464] width 13 height 13
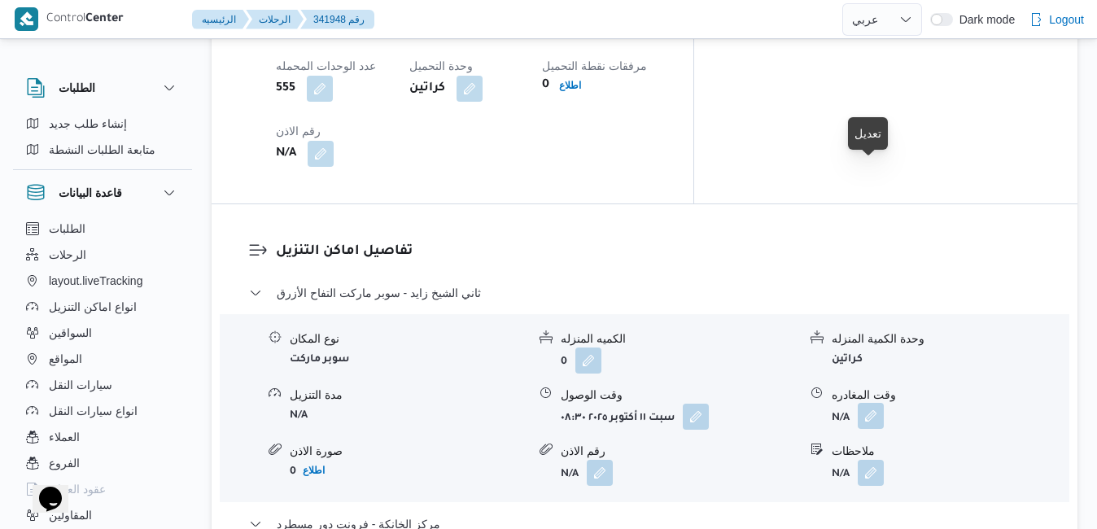
click at [873, 403] on button "button" at bounding box center [870, 416] width 26 height 26
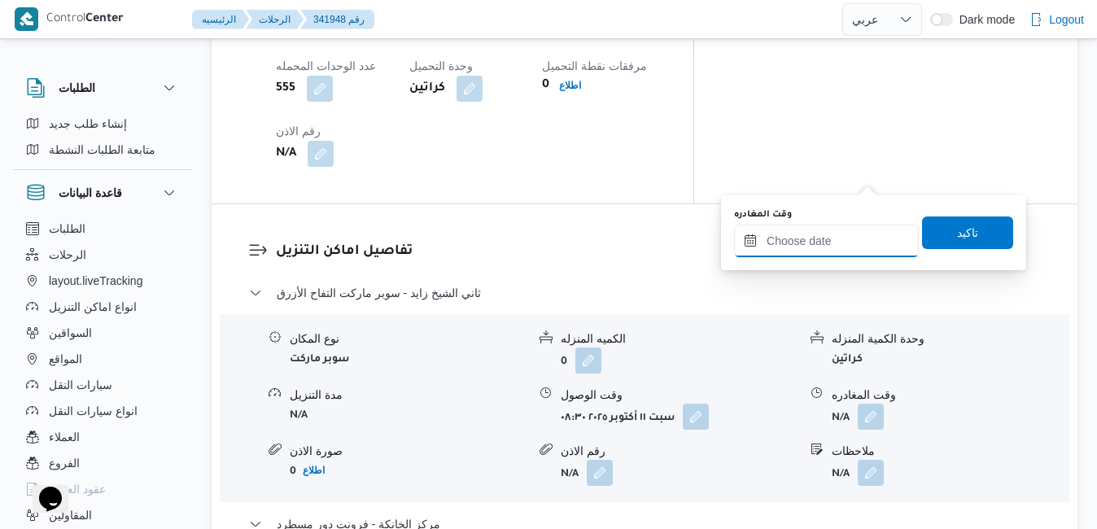
click at [807, 240] on input "وقت المغادره" at bounding box center [826, 241] width 185 height 33
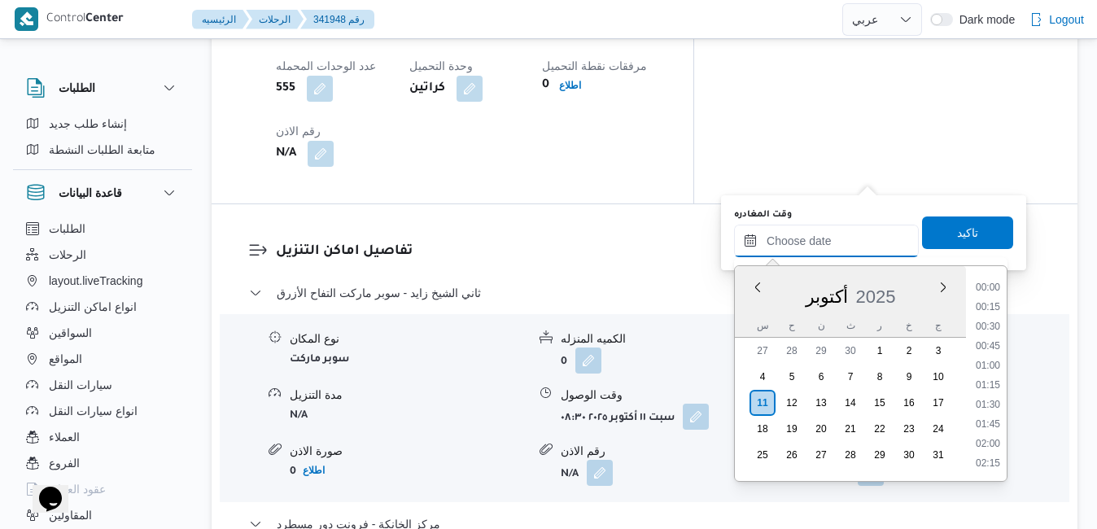
scroll to position [1326, 0]
click at [752, 306] on div "أكتوبر 2025" at bounding box center [850, 293] width 231 height 41
click at [983, 338] on li "15:30" at bounding box center [987, 337] width 37 height 16
type input "[DATE] ١٥:٣٠"
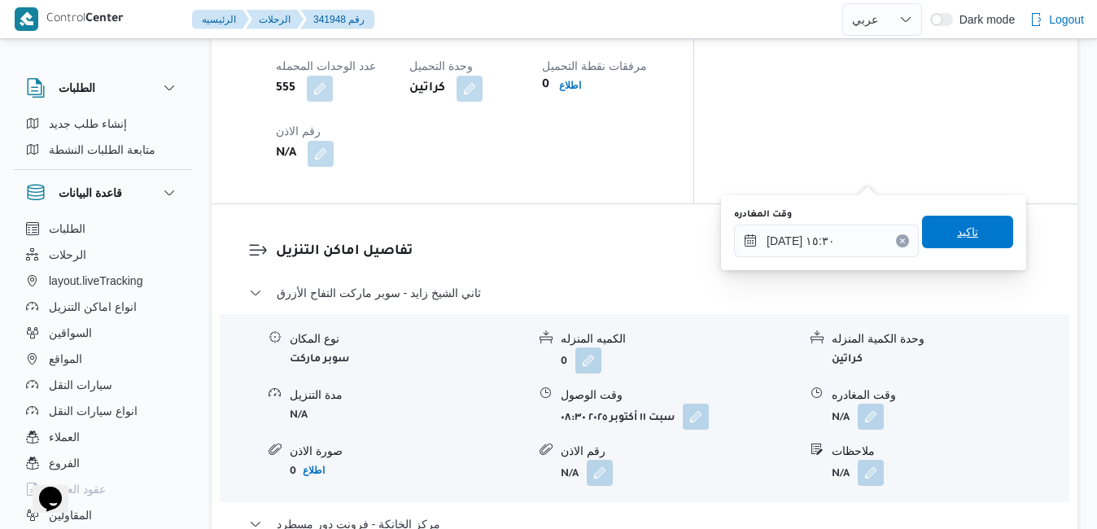
click at [973, 233] on span "تاكيد" at bounding box center [967, 232] width 91 height 33
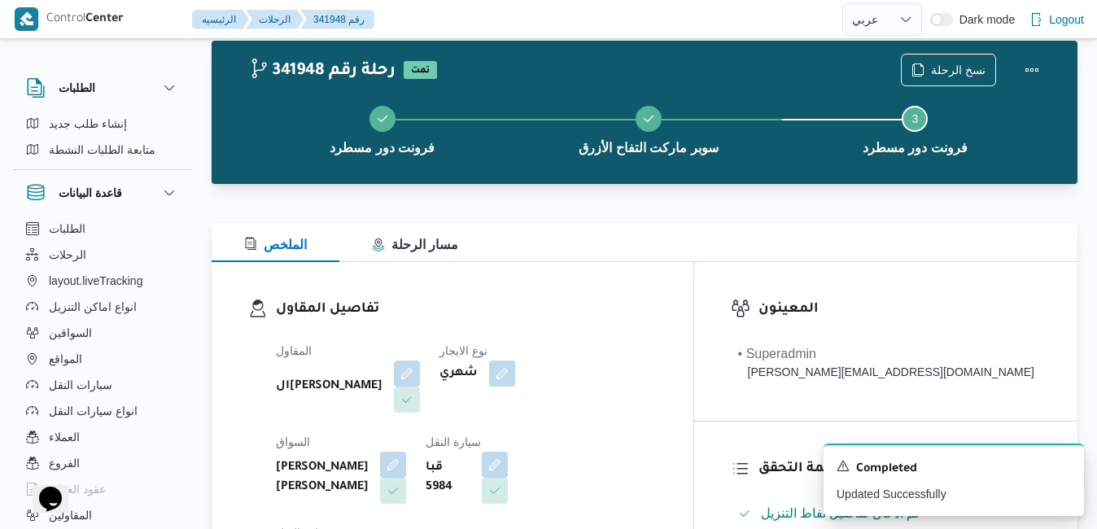
scroll to position [0, 0]
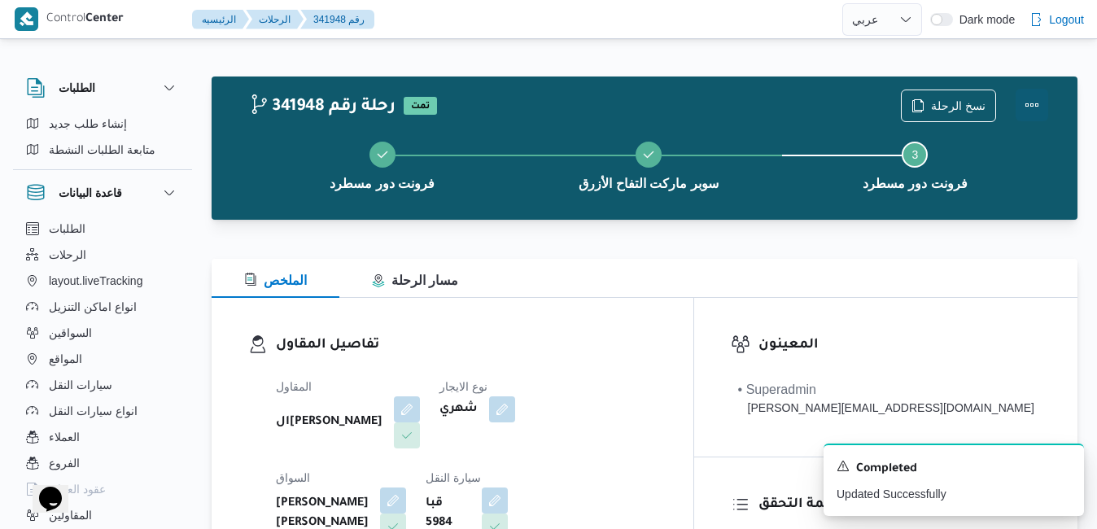
click at [1028, 107] on button "Actions" at bounding box center [1031, 105] width 33 height 33
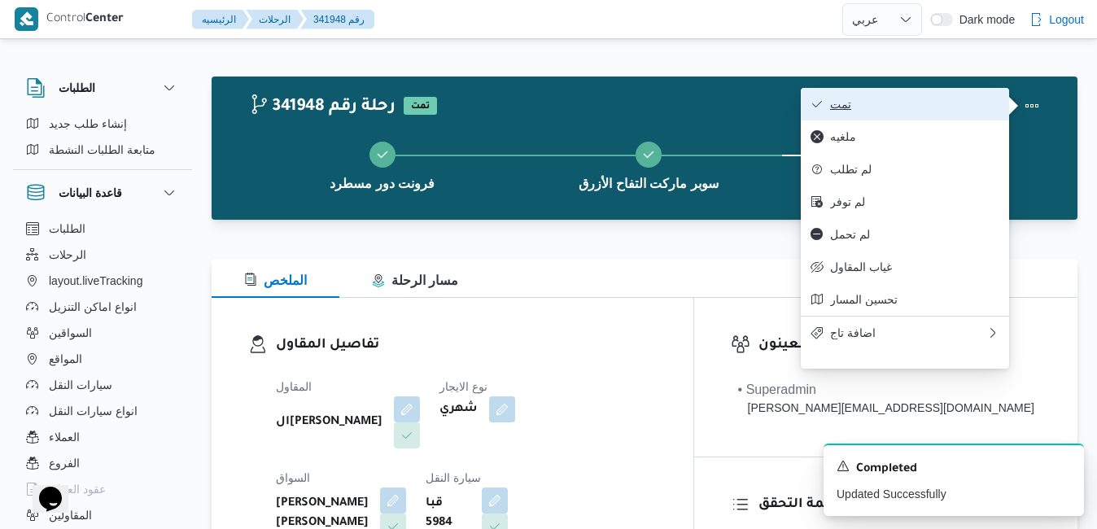
click at [945, 111] on span "تمت" at bounding box center [914, 104] width 169 height 13
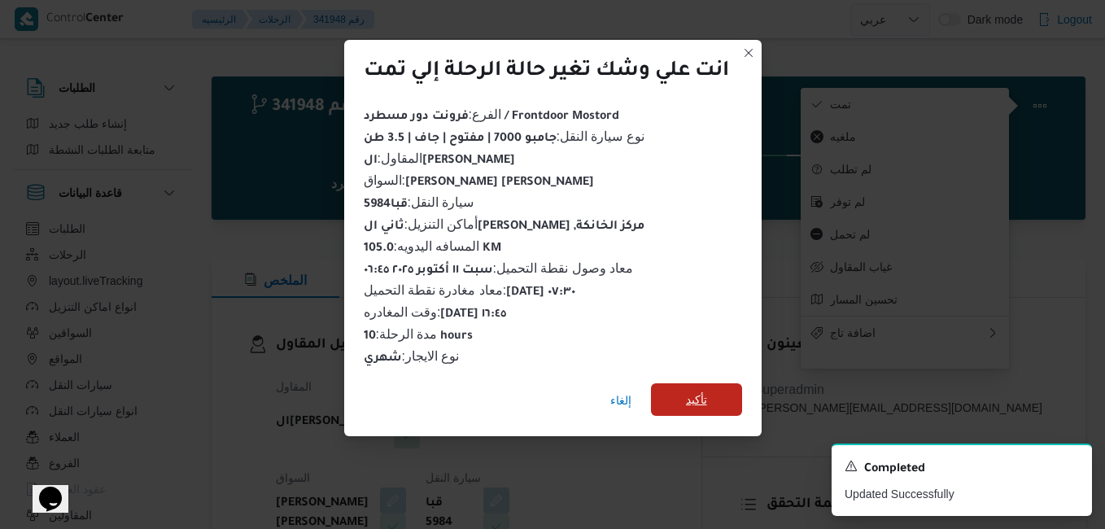
click at [694, 395] on span "تأكيد" at bounding box center [696, 400] width 21 height 20
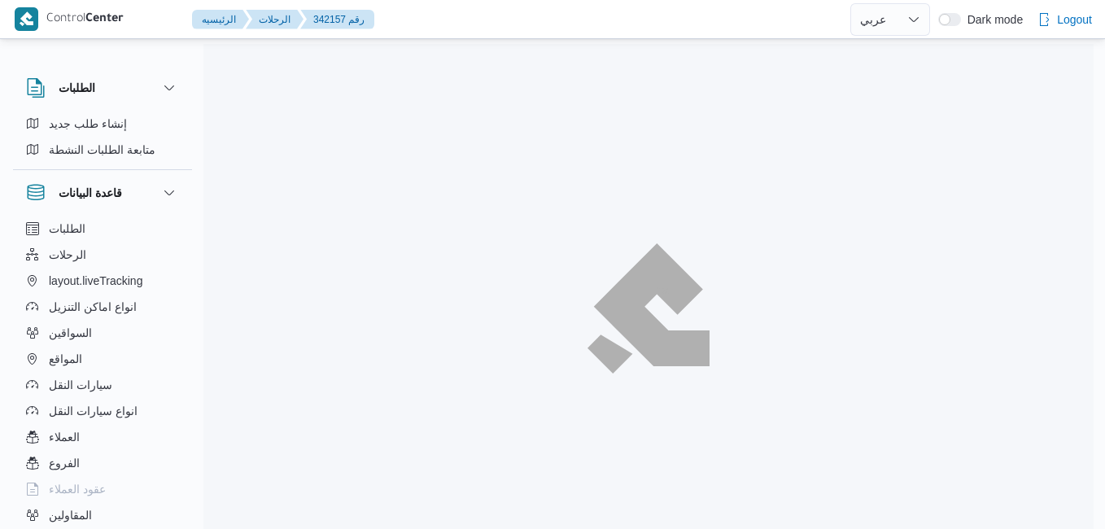
select select "ar"
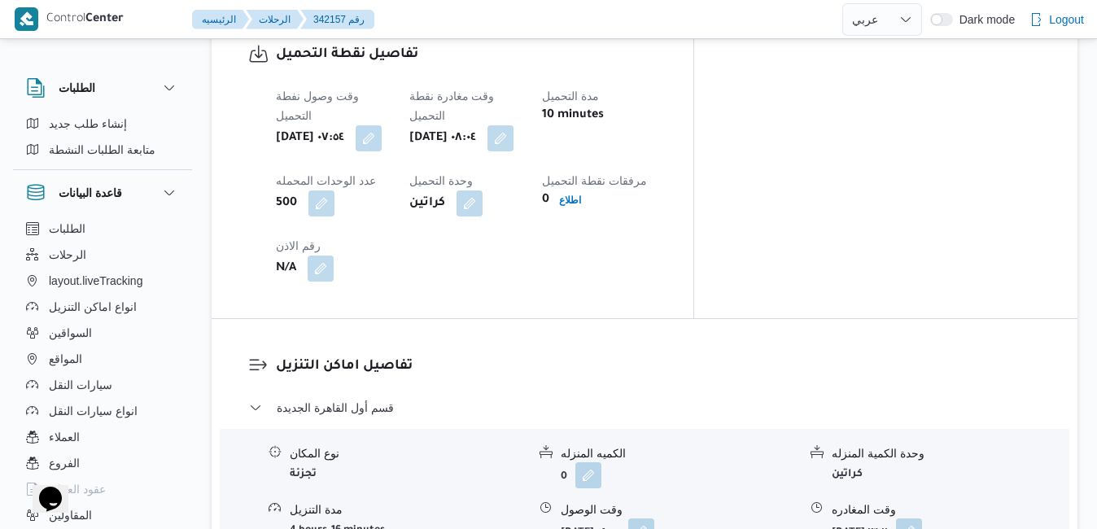
scroll to position [1237, 0]
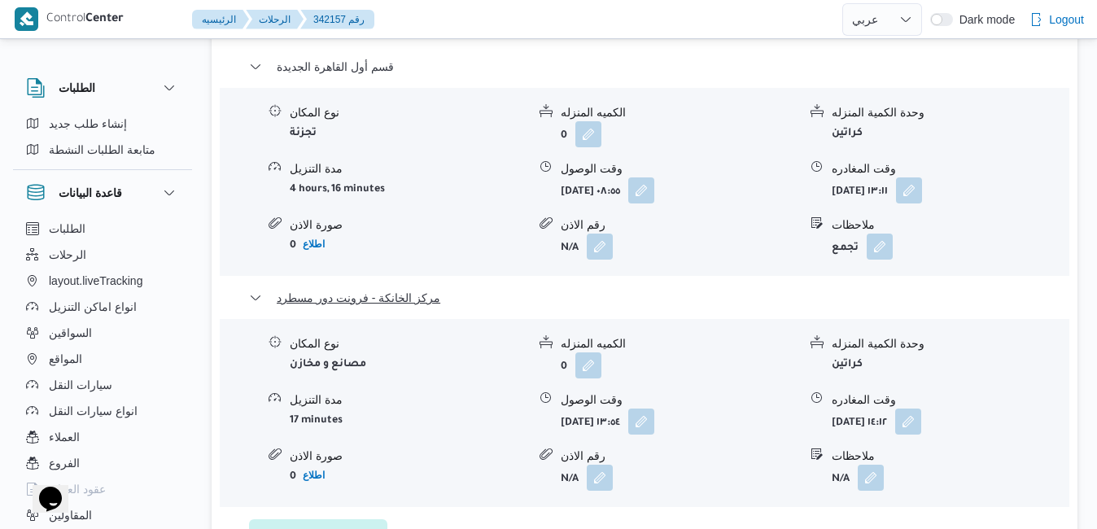
scroll to position [1570, 0]
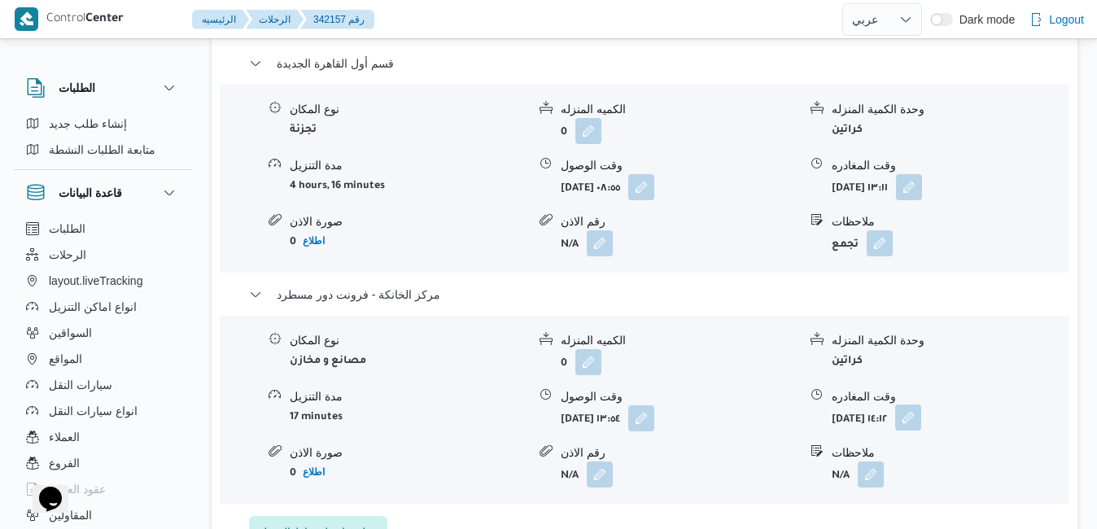
click at [921, 404] on button "button" at bounding box center [908, 417] width 26 height 26
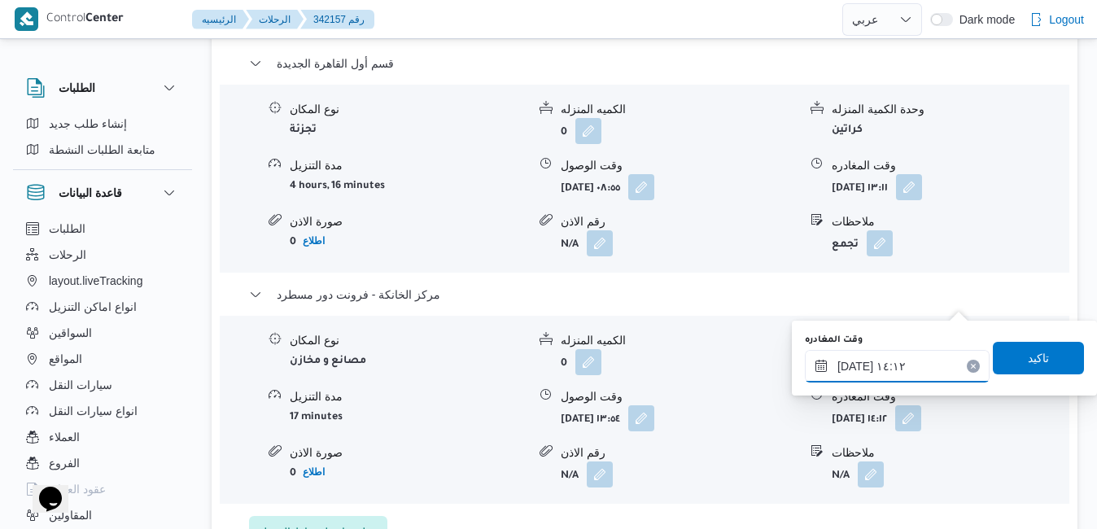
click at [885, 366] on input "[DATE] ١٤:١٢" at bounding box center [897, 366] width 185 height 33
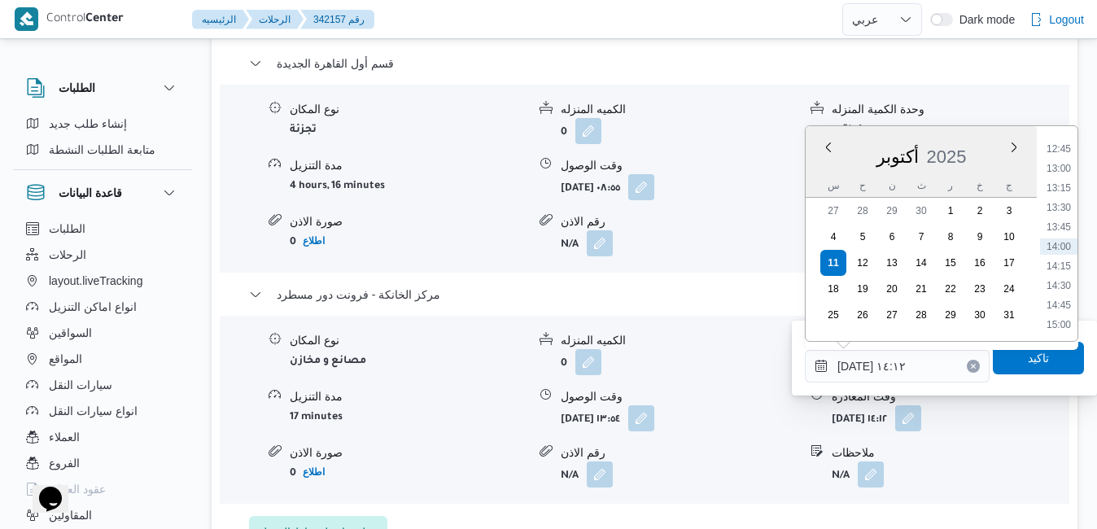
scroll to position [1159, 0]
click at [1072, 269] on li "16:30" at bounding box center [1058, 276] width 37 height 16
type input "[DATE] ١٦:٣٠"
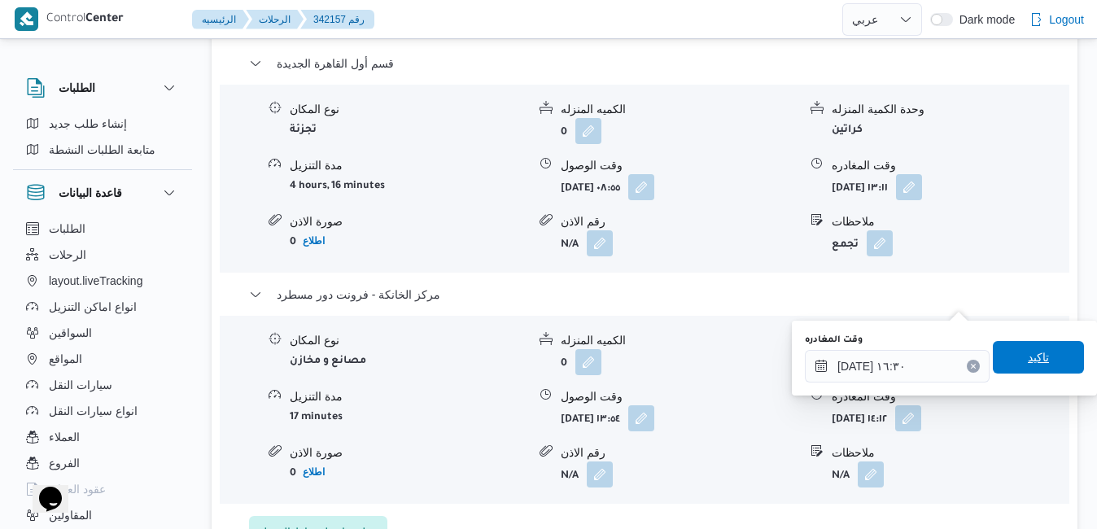
click at [1027, 361] on span "تاكيد" at bounding box center [1037, 357] width 21 height 20
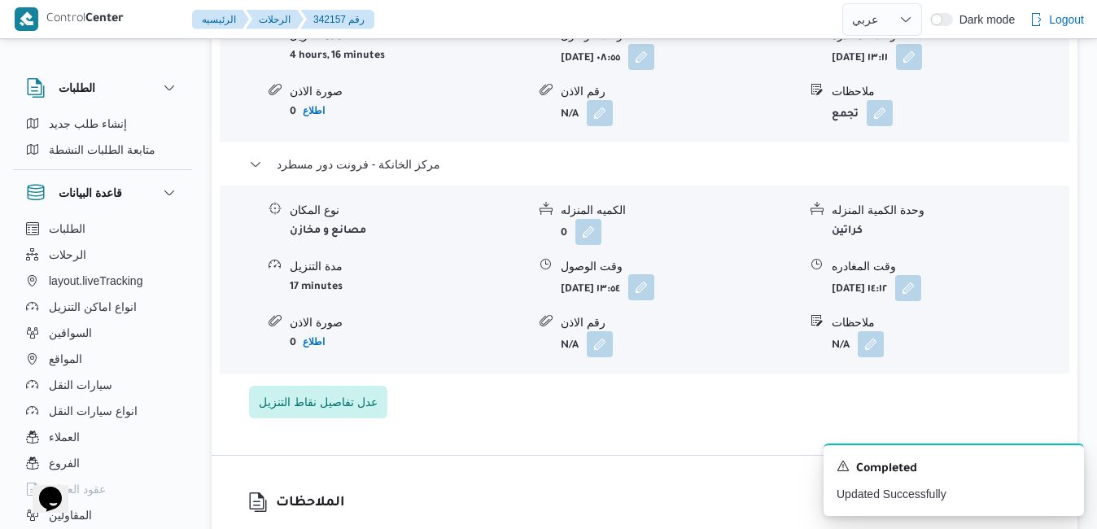
click at [654, 294] on button "button" at bounding box center [641, 287] width 26 height 26
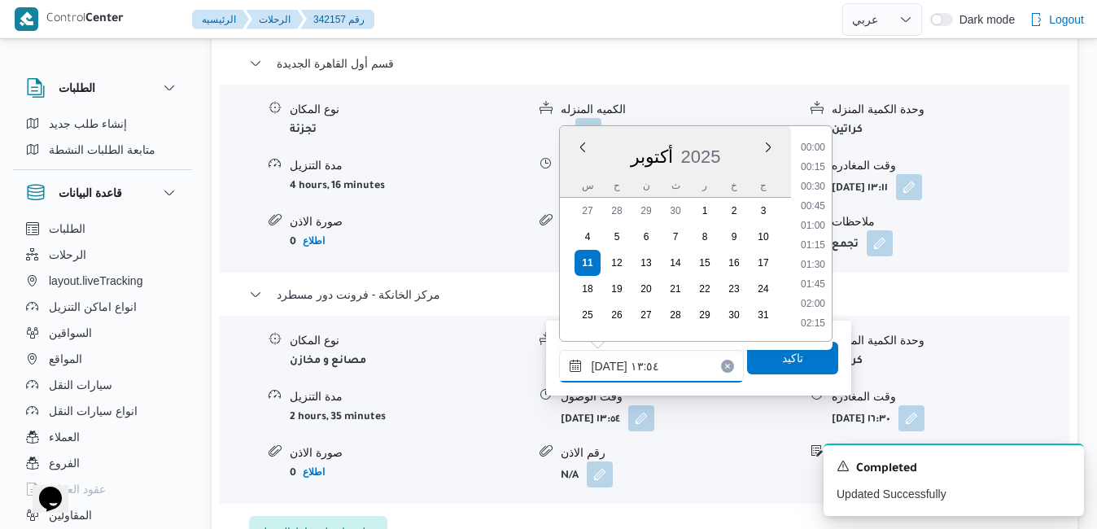
click at [642, 366] on input "[DATE] ١٣:٥٤" at bounding box center [651, 366] width 185 height 33
click at [815, 277] on li "16:15" at bounding box center [812, 276] width 37 height 16
type input "[DATE] ١٦:١٥"
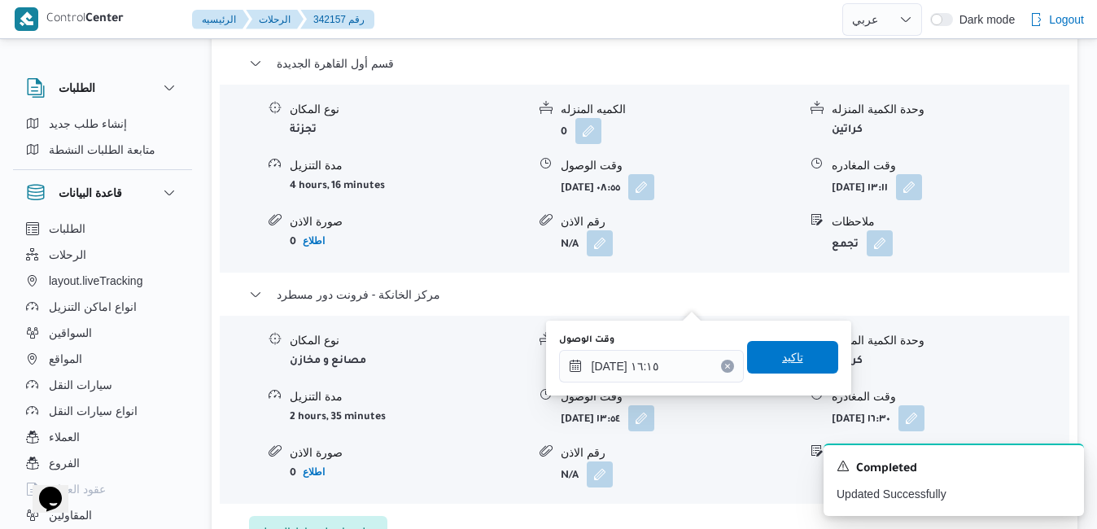
click at [766, 354] on span "تاكيد" at bounding box center [792, 357] width 91 height 33
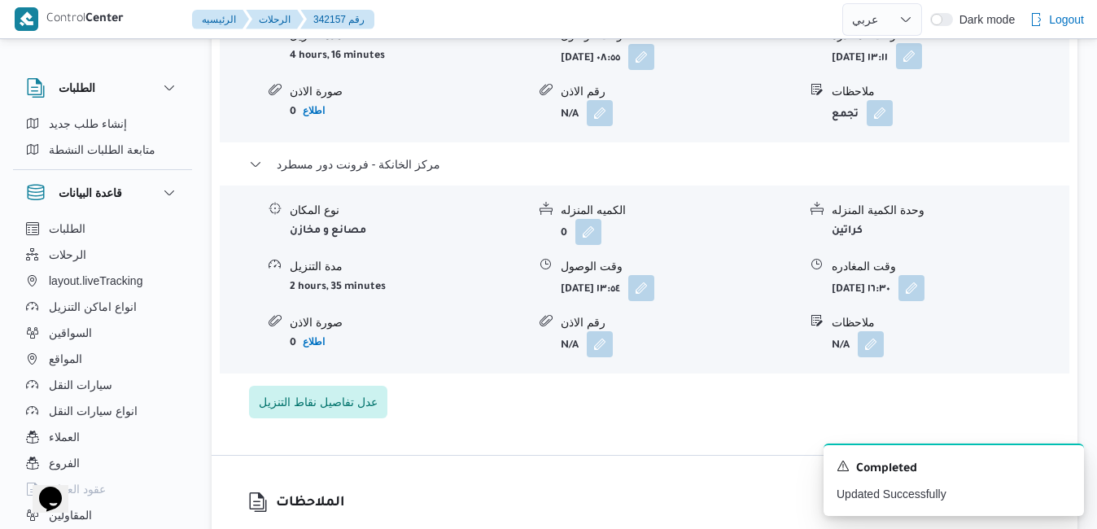
click at [922, 69] on button "button" at bounding box center [909, 56] width 26 height 26
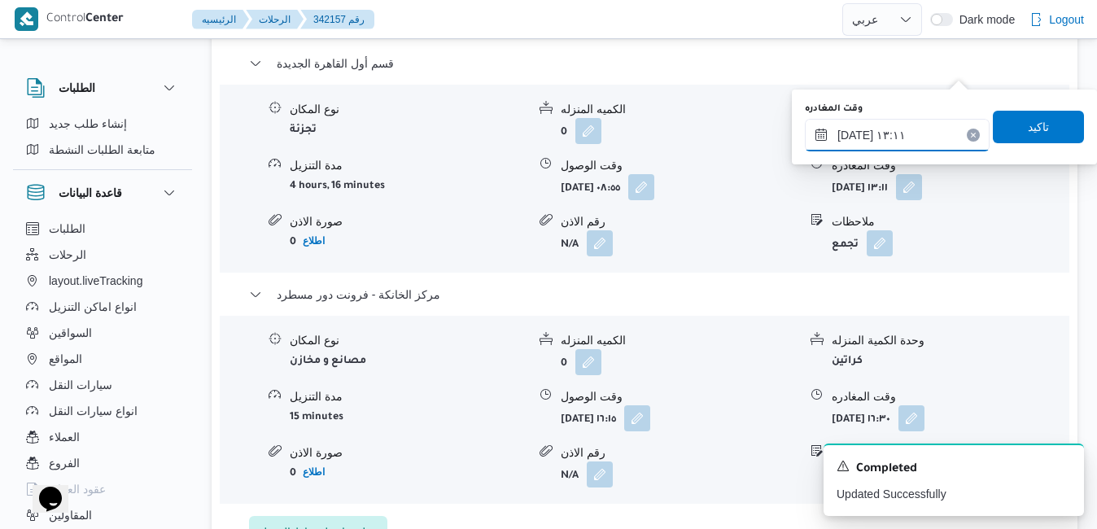
click at [883, 137] on input "[DATE] ١٣:١١" at bounding box center [897, 135] width 185 height 33
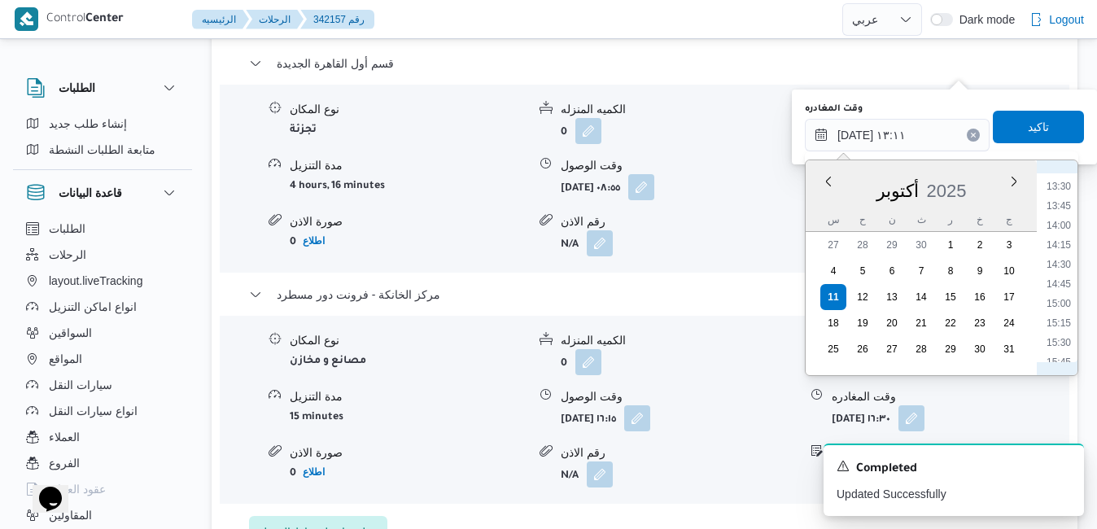
scroll to position [1081, 0]
click at [1066, 314] on li "15:30" at bounding box center [1058, 311] width 37 height 16
type input "[DATE] ١٥:٣٠"
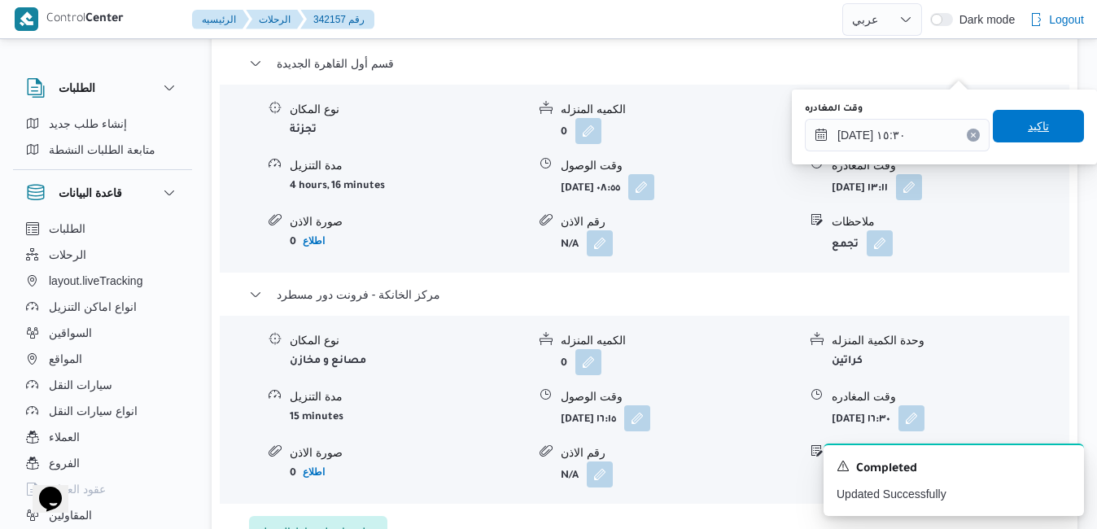
click at [1032, 140] on span "تاكيد" at bounding box center [1037, 126] width 91 height 33
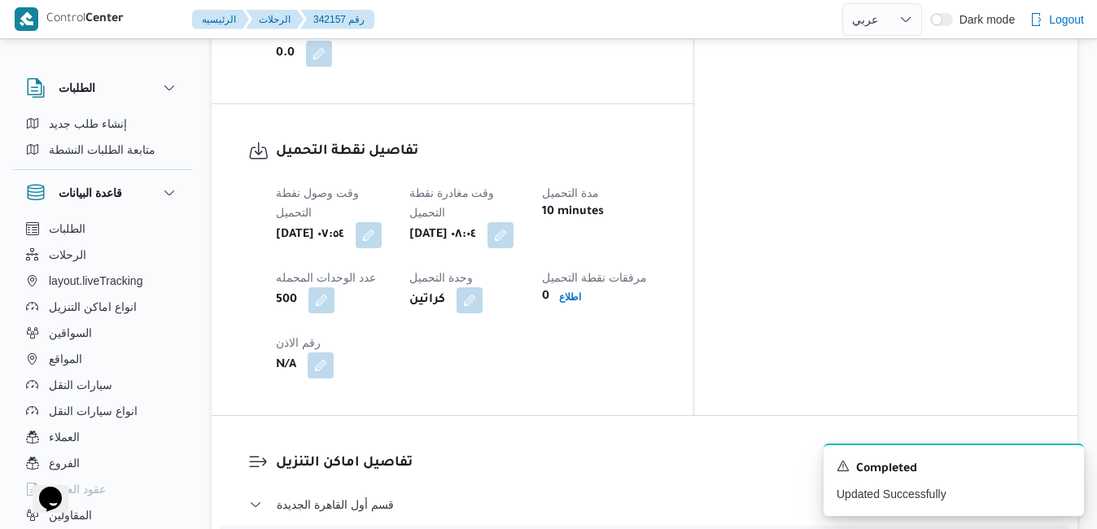
scroll to position [0, 0]
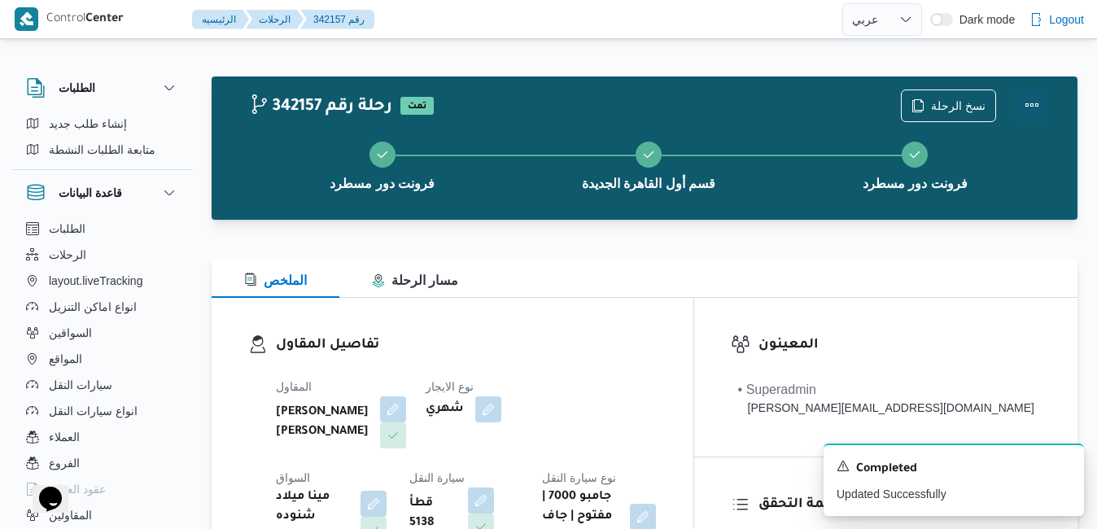
click at [1029, 106] on button "Actions" at bounding box center [1031, 105] width 33 height 33
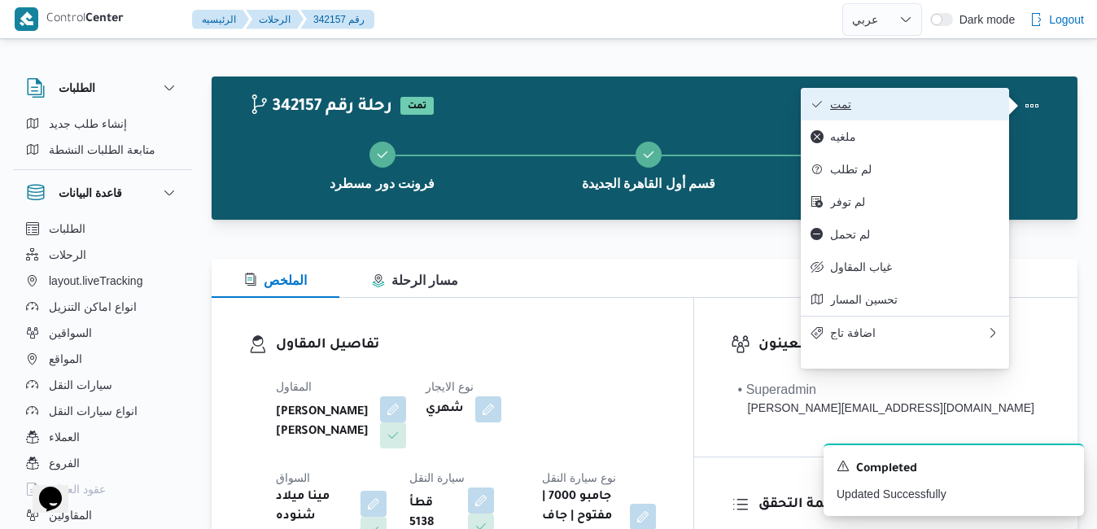
click at [948, 103] on span "تمت" at bounding box center [914, 104] width 169 height 13
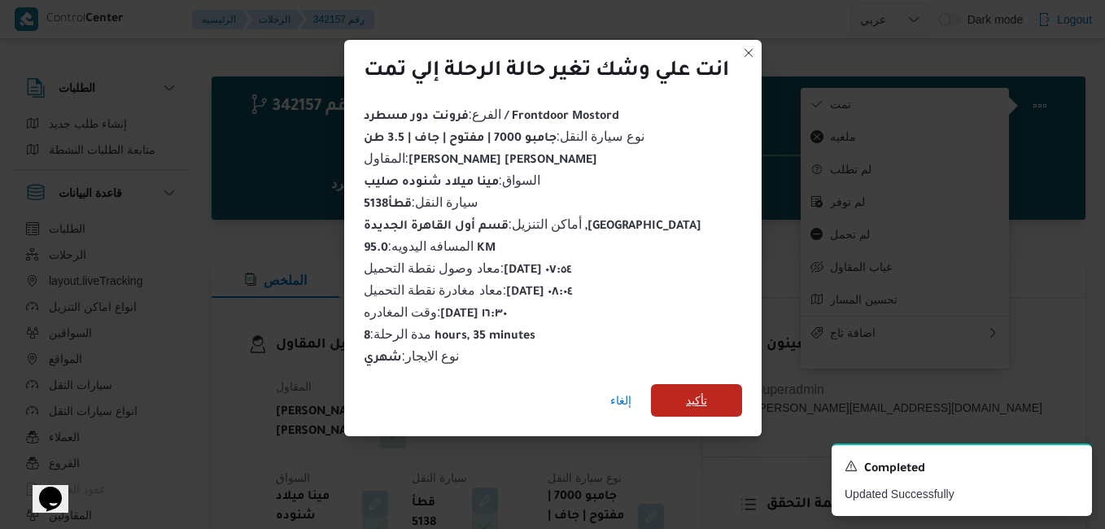
click at [691, 395] on span "تأكيد" at bounding box center [696, 400] width 21 height 20
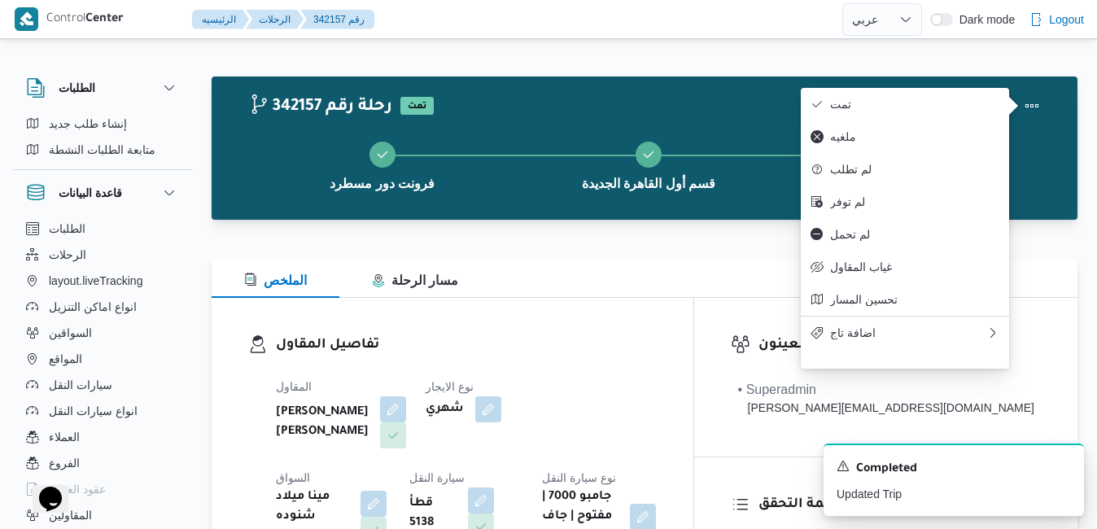
click at [391, 486] on div "مينا ميلاد شنوده صليب" at bounding box center [332, 517] width 117 height 62
